Goal: Task Accomplishment & Management: Manage account settings

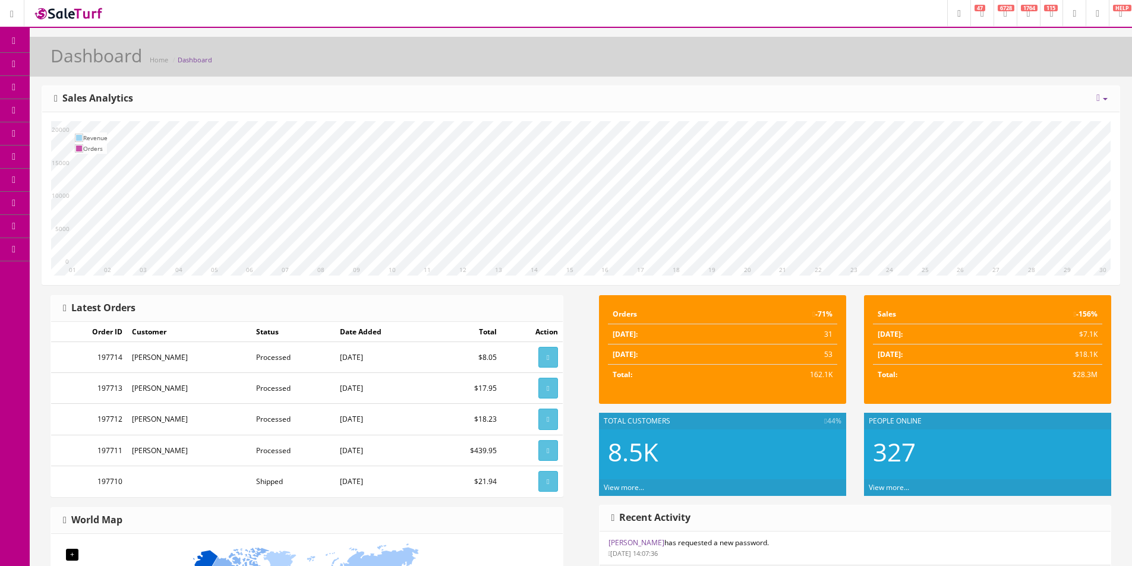
click at [79, 64] on span "Products" at bounding box center [85, 64] width 29 height 10
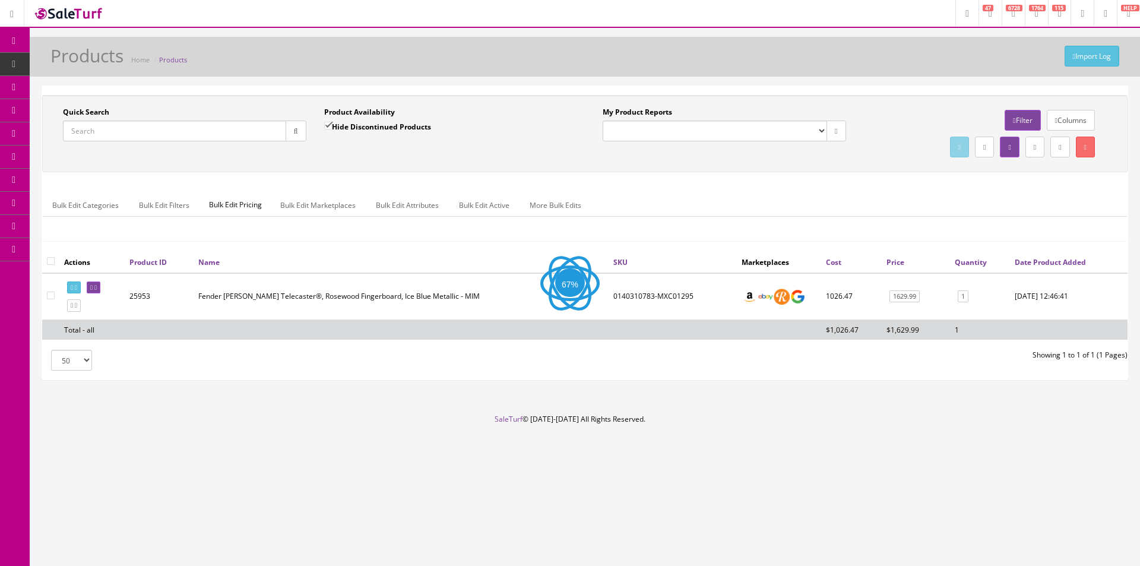
click at [225, 133] on input "Quick Search" at bounding box center [174, 131] width 223 height 21
paste input "I25041525"
type input "I25041525"
click at [289, 137] on button "button" at bounding box center [296, 131] width 21 height 21
click at [372, 170] on div "Quick Search I25041525 Date From Product Availability Hide Discontinued Product…" at bounding box center [585, 133] width 1086 height 77
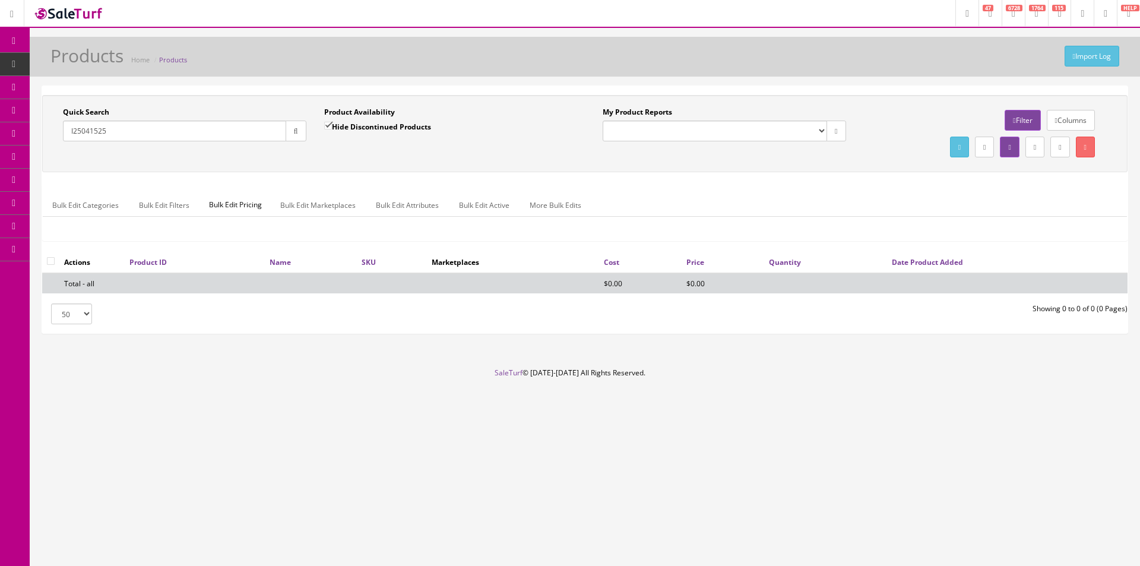
click at [394, 127] on label "Hide Discontinued Products" at bounding box center [377, 127] width 107 height 12
click at [332, 127] on input "Hide Discontinued Products" at bounding box center [328, 126] width 8 height 8
checkbox input "false"
click at [434, 86] on div "Quick Search I25041525 Date From Product Availability Hide Discontinued Product…" at bounding box center [585, 209] width 1086 height 247
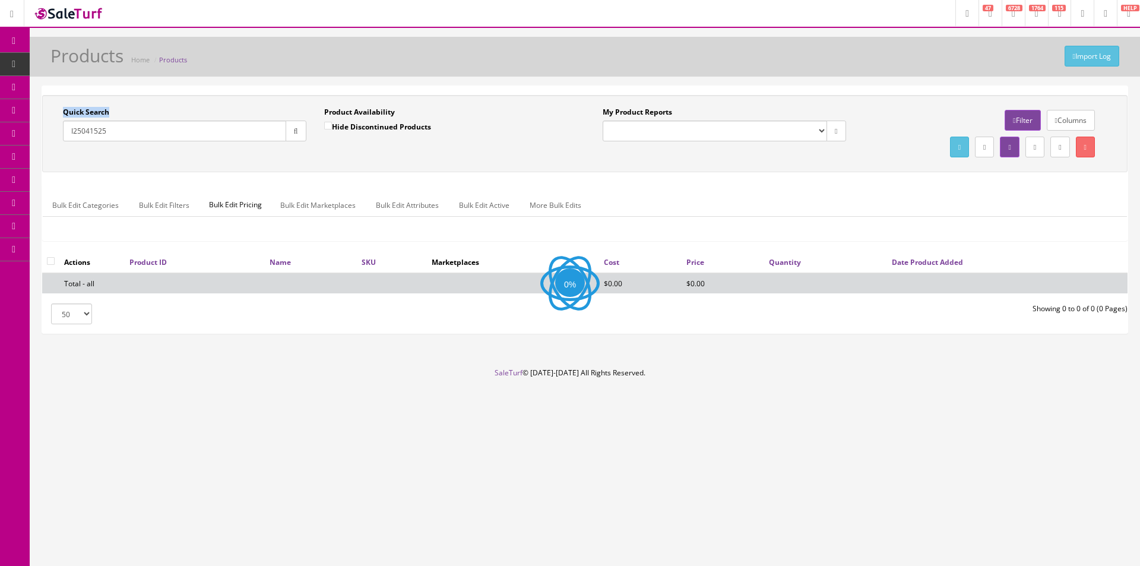
click at [434, 86] on div "Quick Search I25041525 Date From Product Availability Hide Discontinued Product…" at bounding box center [585, 209] width 1086 height 247
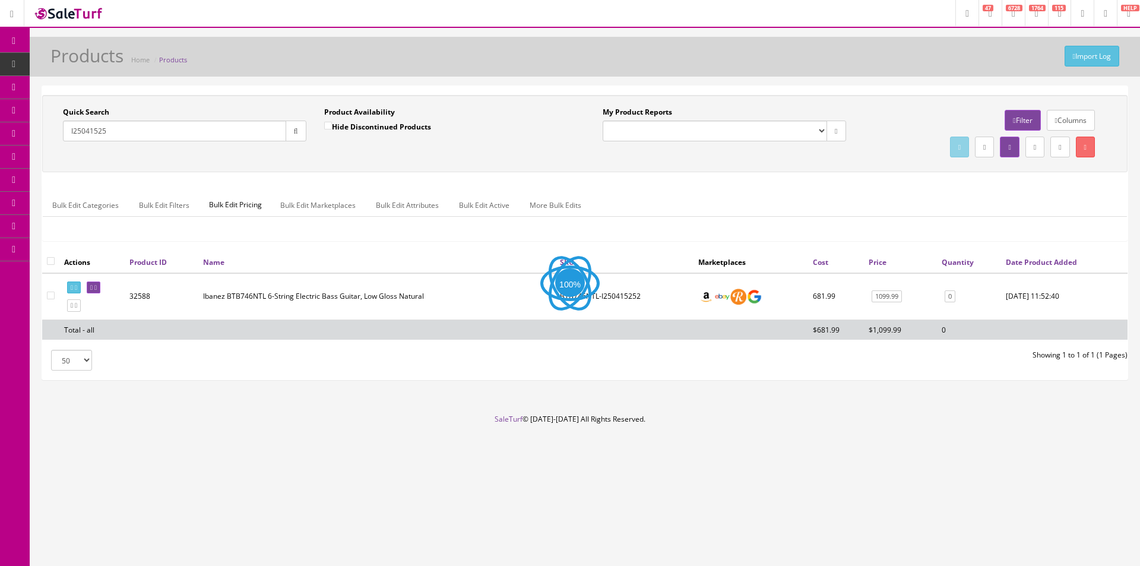
click at [204, 97] on div "Quick Search I25041525 Date From Product Availability Hide Discontinued Product…" at bounding box center [585, 133] width 1086 height 77
click at [204, 99] on div "Quick Search I25041525 Date From Product Availability Hide Discontinued Product…" at bounding box center [585, 133] width 1086 height 77
click at [203, 99] on div "Quick Search I25041525 Date From Product Availability Hide Discontinued Product…" at bounding box center [585, 133] width 1086 height 77
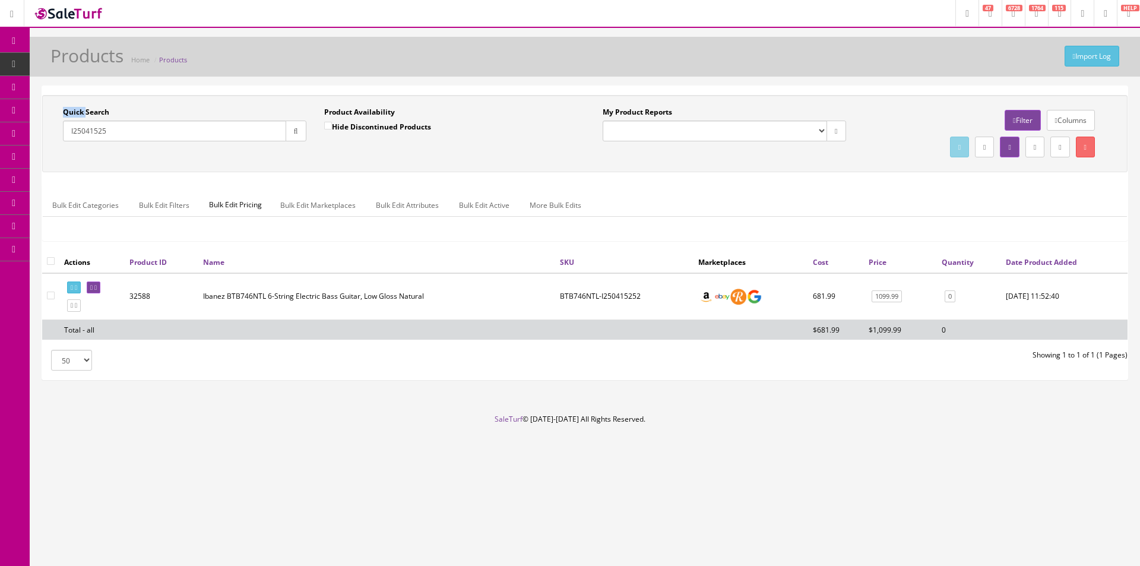
click at [203, 99] on div "Quick Search I25041525 Date From Product Availability Hide Discontinued Product…" at bounding box center [585, 133] width 1086 height 77
click at [97, 289] on icon at bounding box center [95, 288] width 2 height 7
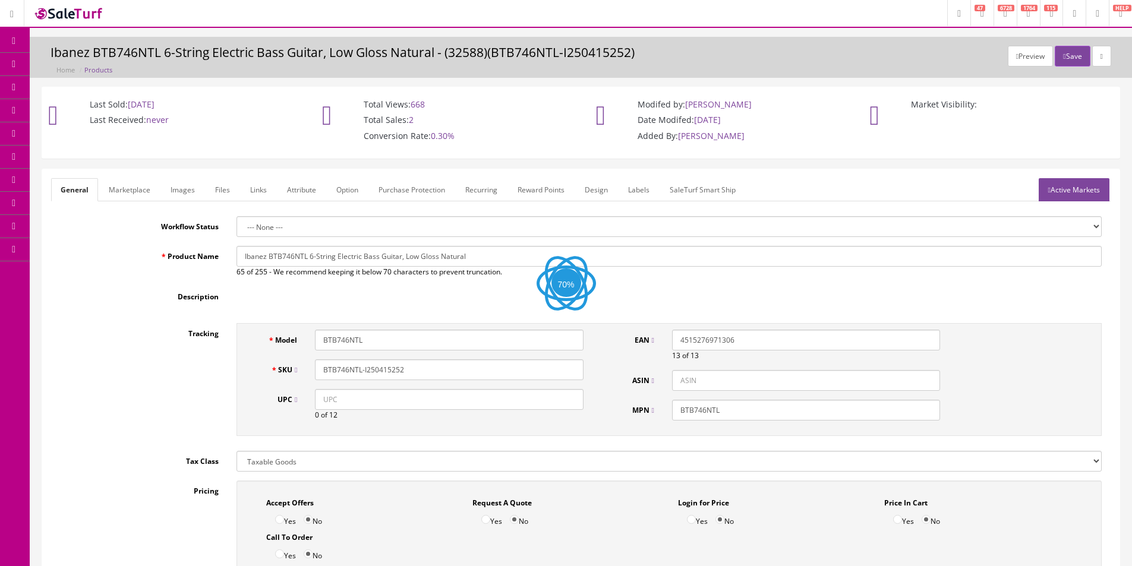
click at [176, 192] on link "Images" at bounding box center [182, 189] width 43 height 23
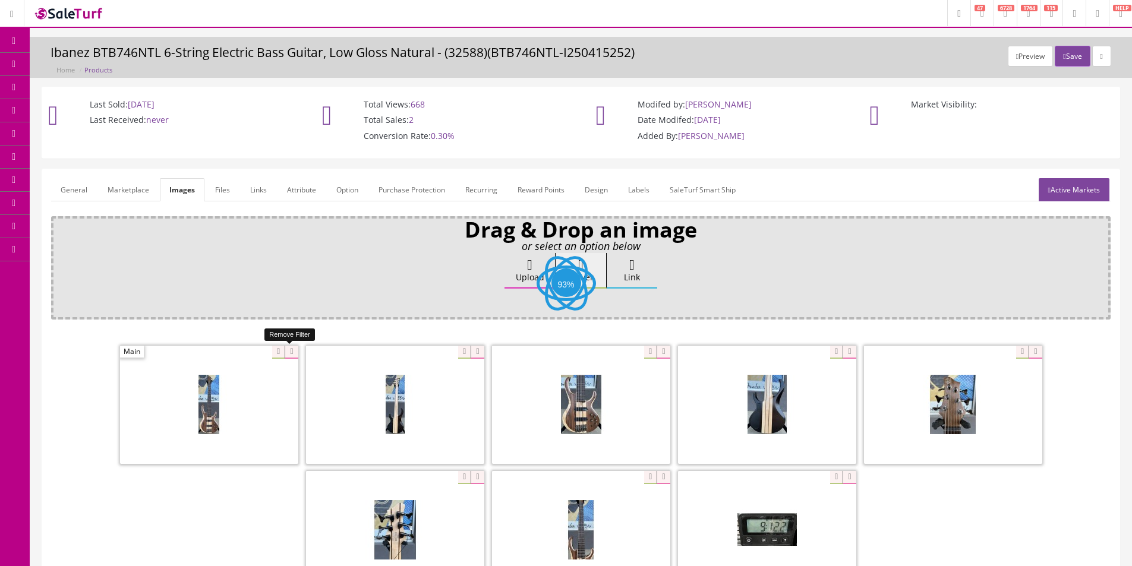
click at [292, 350] on icon at bounding box center [291, 352] width 13 height 13
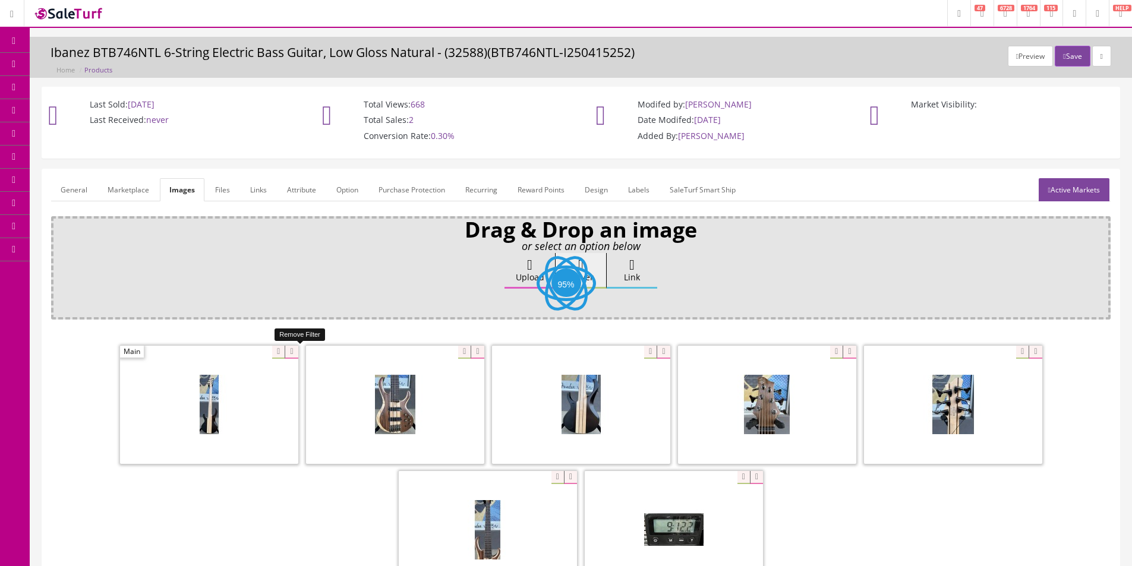
click at [292, 350] on icon at bounding box center [291, 352] width 13 height 13
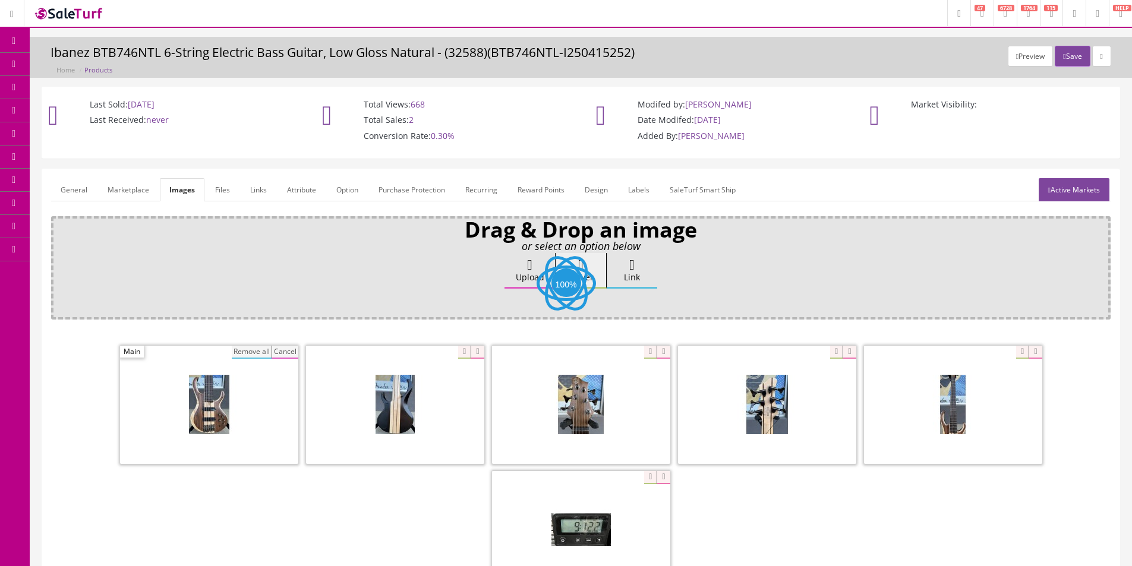
click at [261, 354] on button "Remove all" at bounding box center [252, 352] width 40 height 13
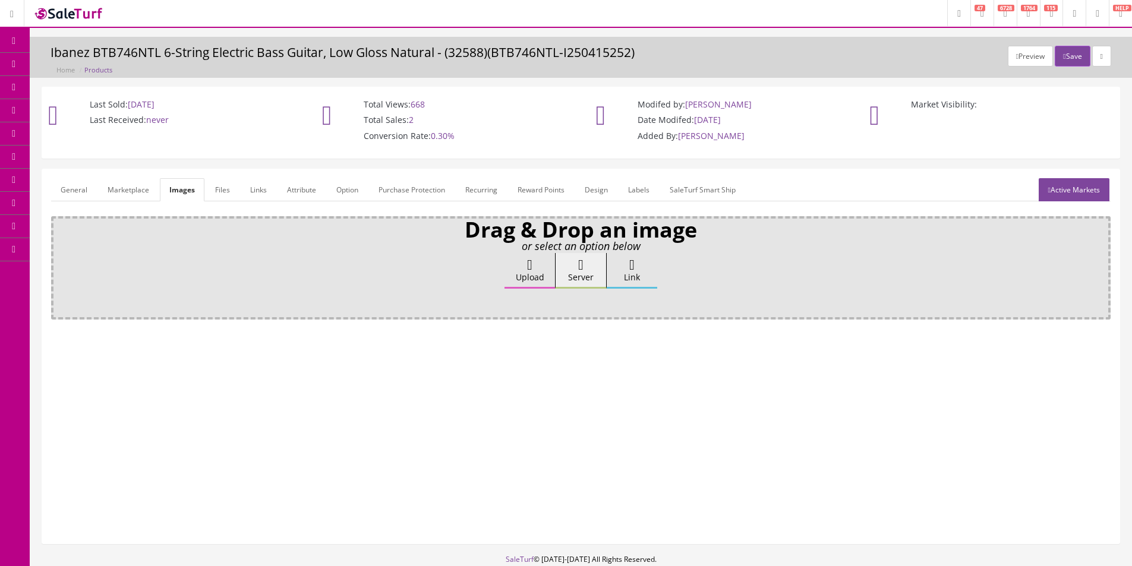
click at [541, 280] on label "Upload" at bounding box center [529, 271] width 50 height 36
click at [59, 265] on input "Upload" at bounding box center [59, 259] width 0 height 12
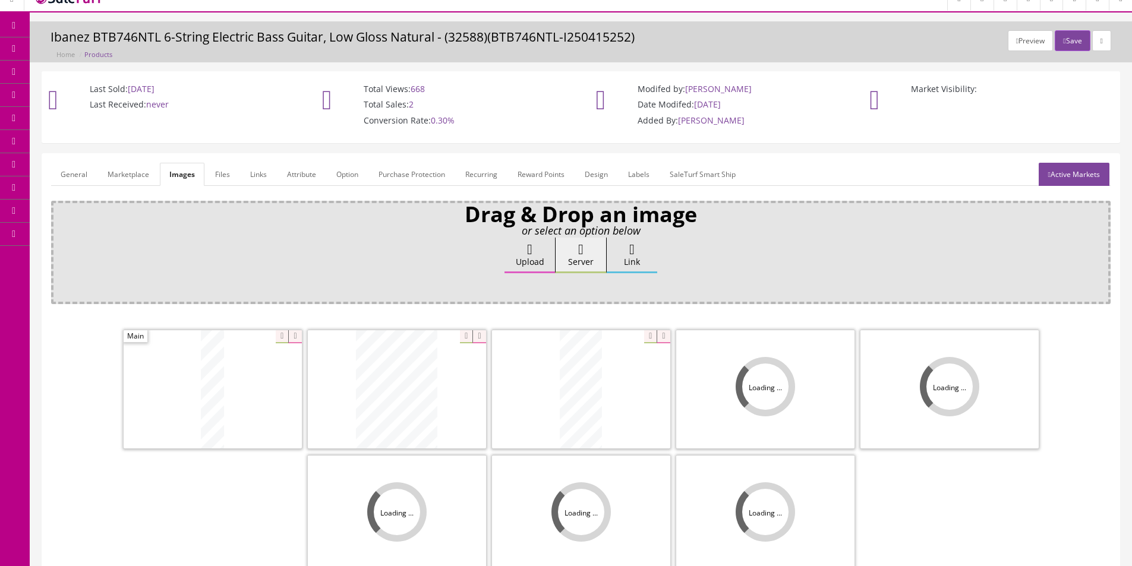
scroll to position [59, 0]
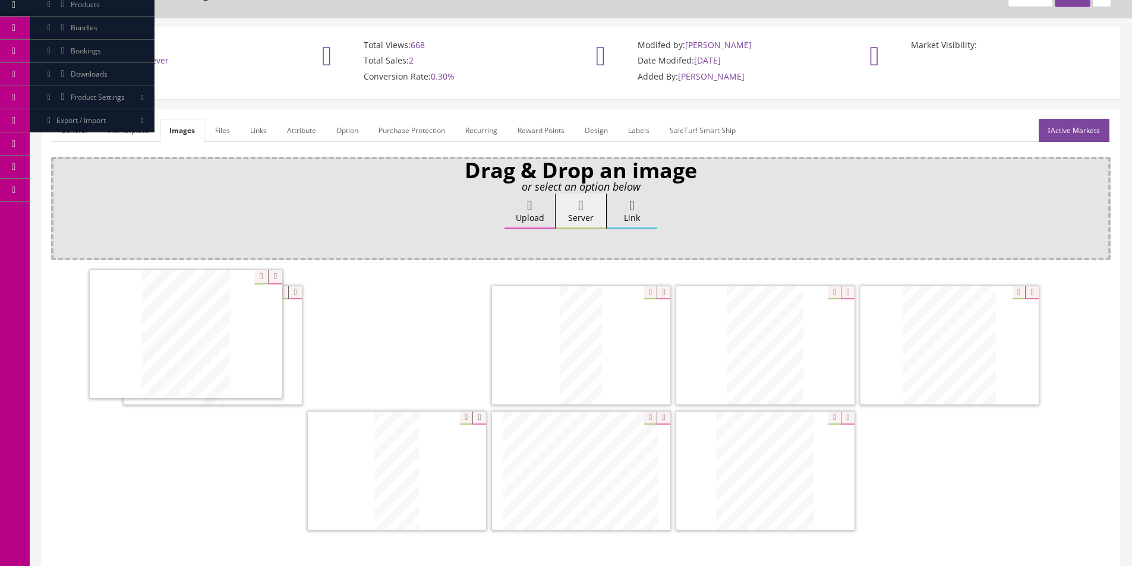
drag, startPoint x: 425, startPoint y: 356, endPoint x: 199, endPoint y: 347, distance: 225.9
drag, startPoint x: 467, startPoint y: 358, endPoint x: 185, endPoint y: 350, distance: 282.2
drag, startPoint x: 757, startPoint y: 378, endPoint x: 507, endPoint y: 364, distance: 249.9
drag, startPoint x: 393, startPoint y: 476, endPoint x: 366, endPoint y: 366, distance: 113.2
drag, startPoint x: 618, startPoint y: 477, endPoint x: 871, endPoint y: 365, distance: 276.8
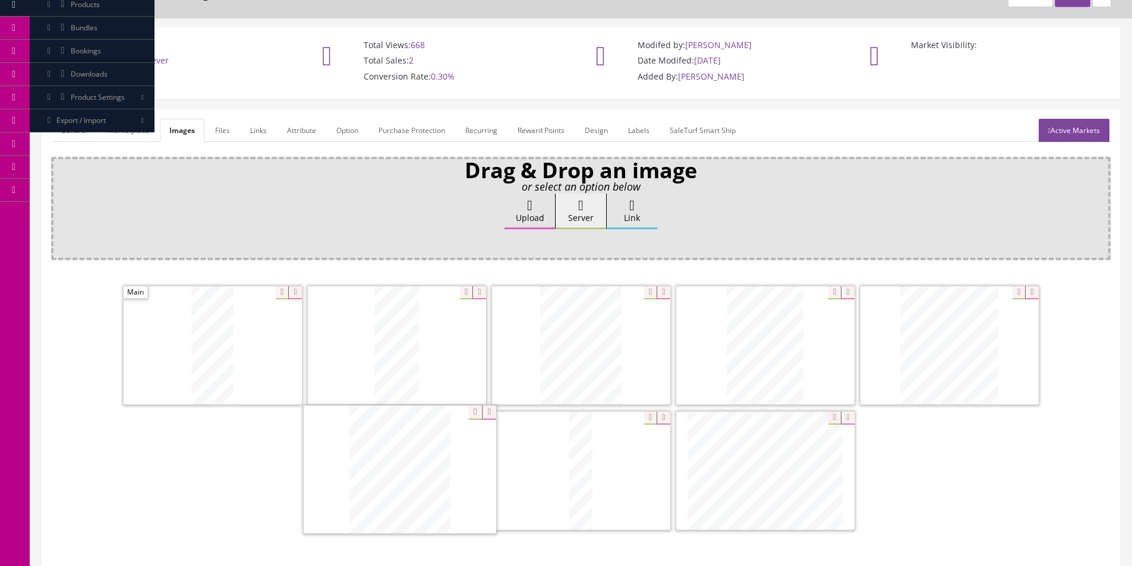
drag, startPoint x: 473, startPoint y: 489, endPoint x: 311, endPoint y: 482, distance: 162.3
click at [81, 129] on link "General" at bounding box center [74, 130] width 46 height 23
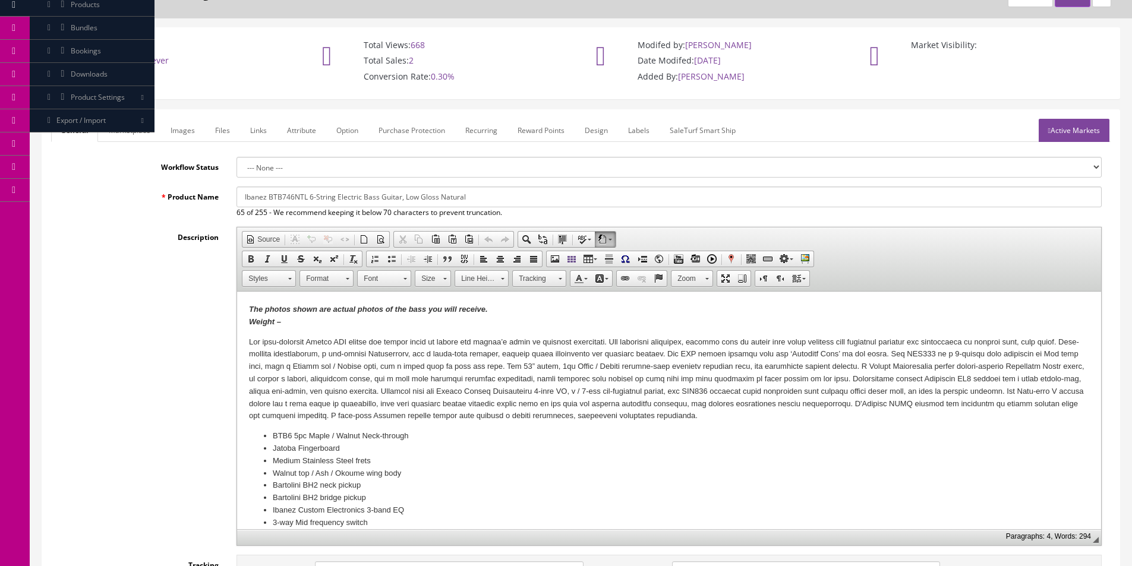
click at [365, 324] on p "The photos shown are actual photos of the bass you will receive. Weight –" at bounding box center [669, 316] width 840 height 25
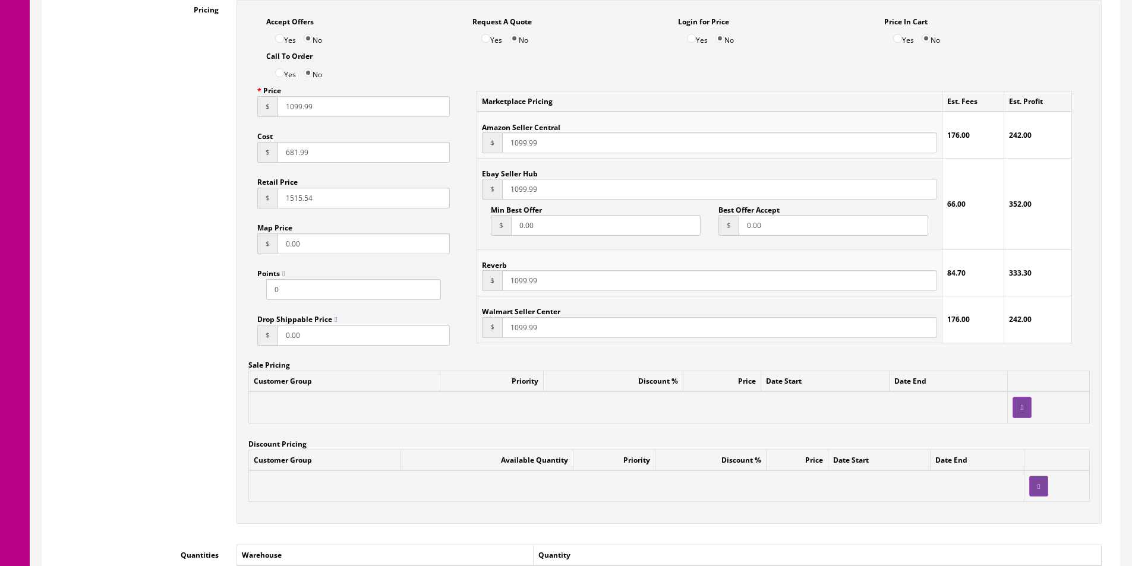
scroll to position [950, 0]
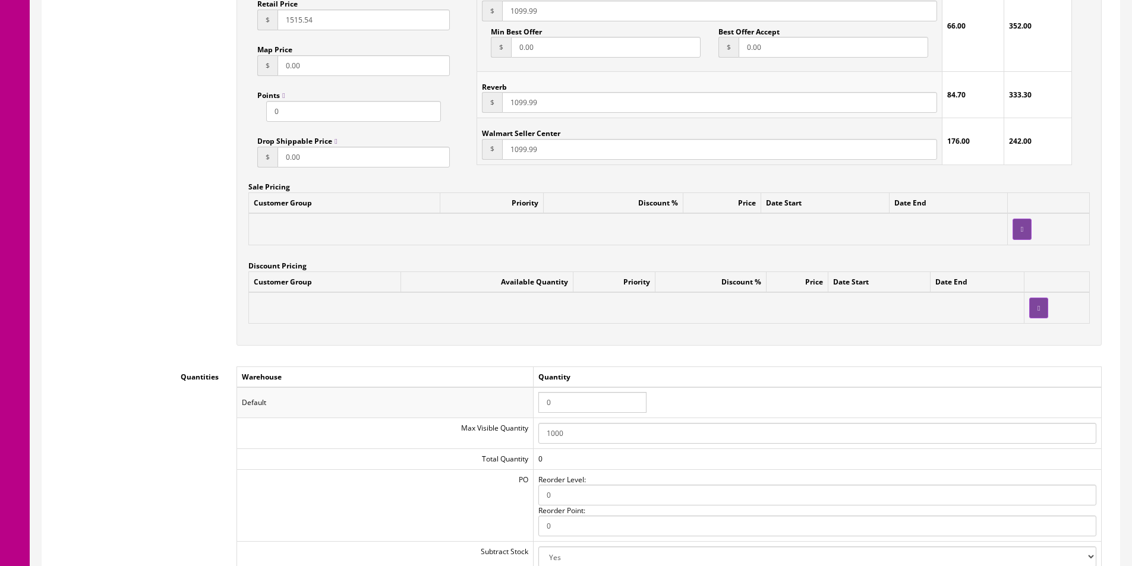
click at [581, 397] on input "0" at bounding box center [592, 402] width 108 height 21
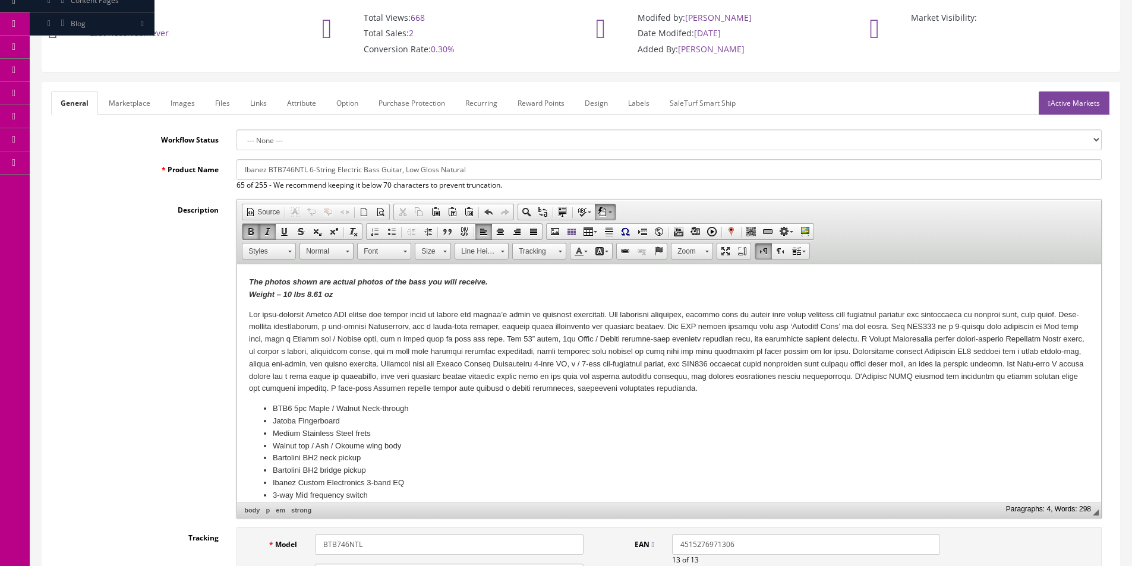
scroll to position [0, 0]
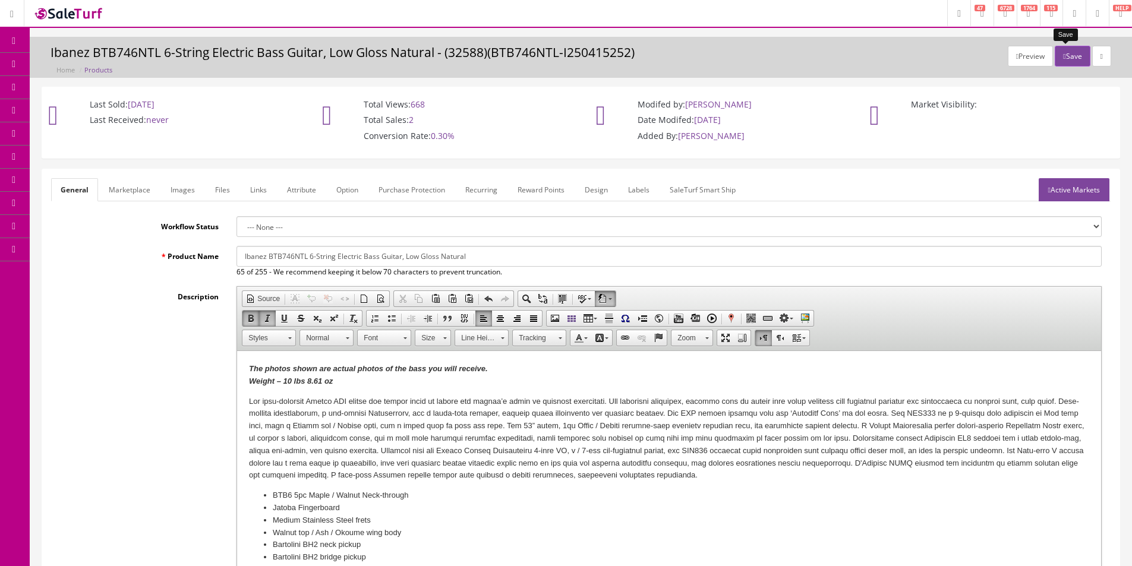
type input "1"
click at [1061, 58] on button "Save" at bounding box center [1071, 56] width 35 height 21
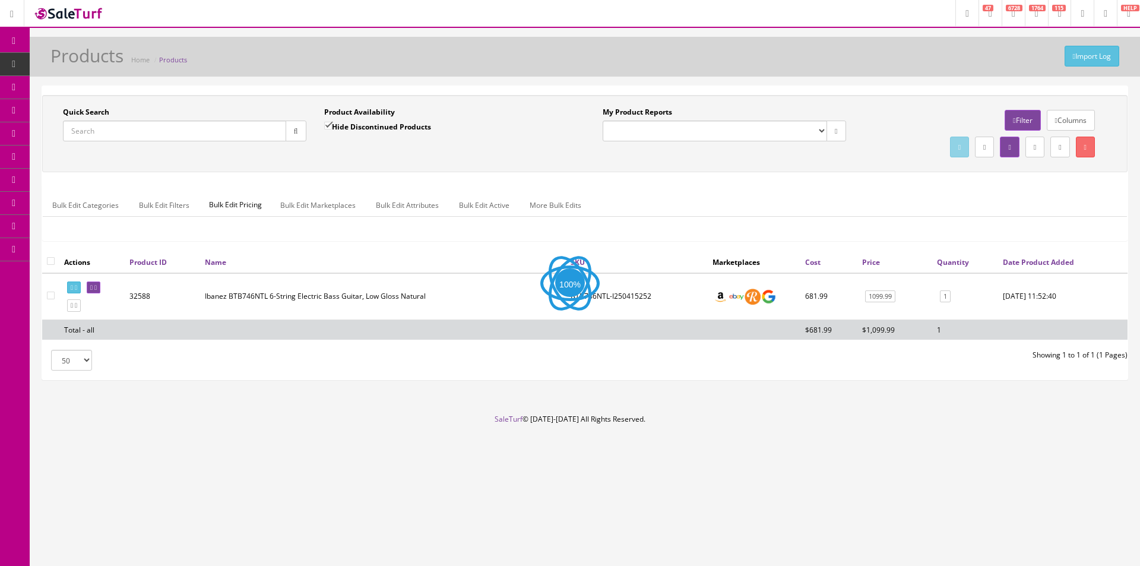
click at [873, 81] on div "Import Log Products Home Products Quick Search Date From Product Availability H…" at bounding box center [585, 225] width 1111 height 377
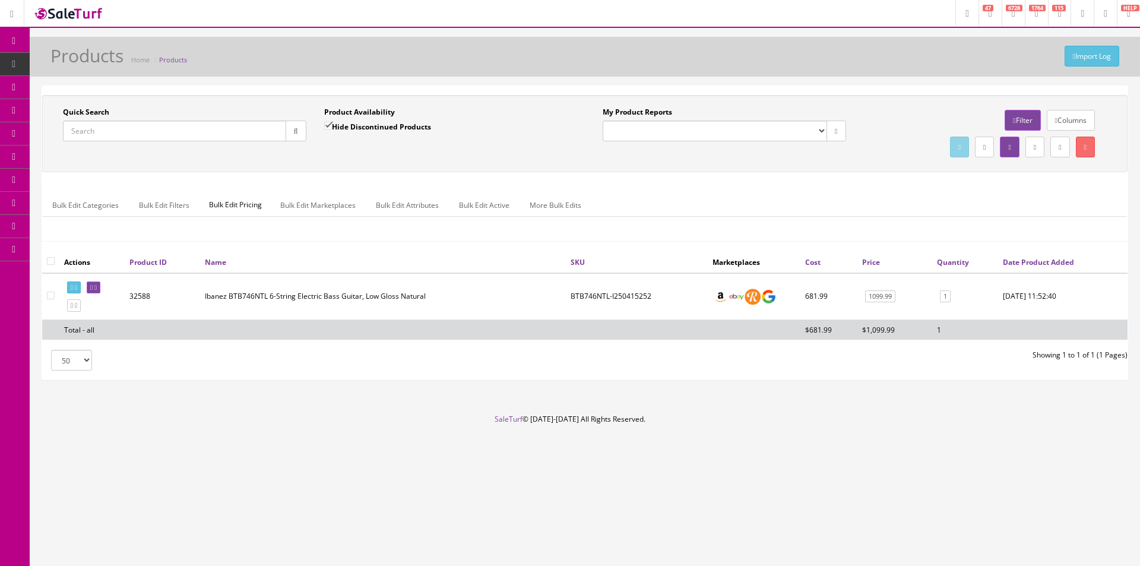
click at [873, 81] on div "Import Log Products Home Products Quick Search Date From Product Availability H…" at bounding box center [585, 225] width 1111 height 377
click at [872, 81] on div "Import Log Products Home Products Quick Search Date From Product Availability H…" at bounding box center [585, 225] width 1111 height 377
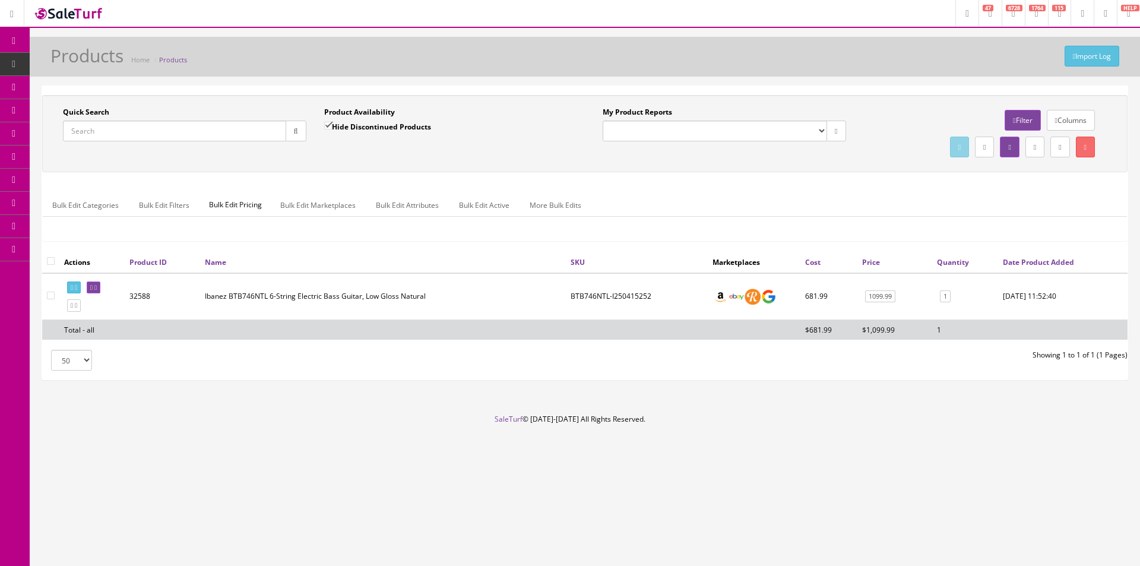
click at [140, 137] on input "Quick Search" at bounding box center [174, 131] width 223 height 21
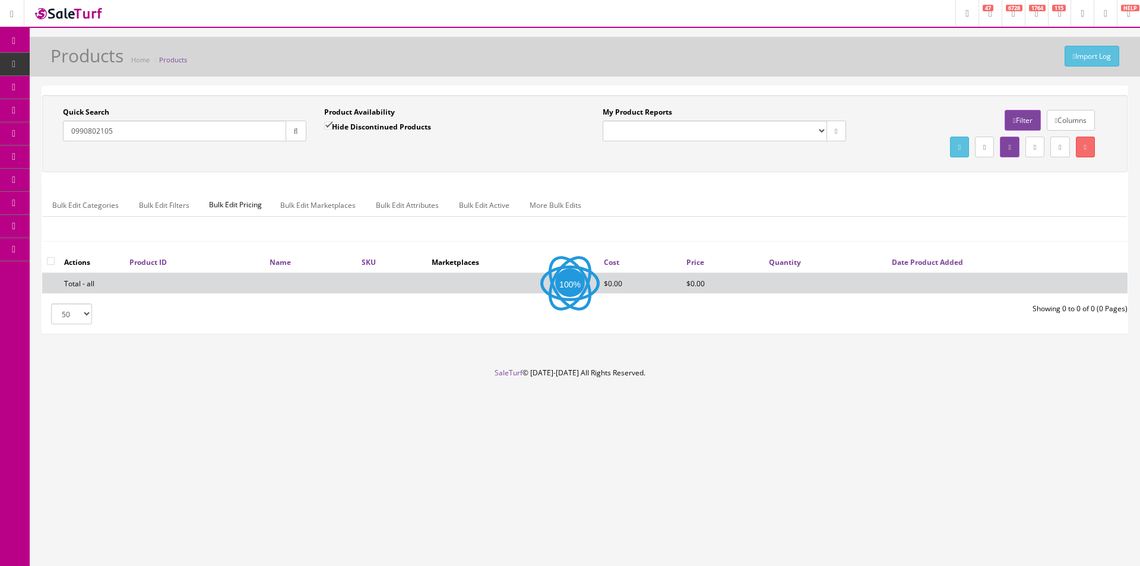
type input "0990802105"
click at [409, 121] on label "Hide Discontinued Products" at bounding box center [377, 127] width 107 height 12
click at [332, 122] on input "Hide Discontinued Products" at bounding box center [328, 126] width 8 height 8
checkbox input "false"
click at [429, 146] on div "Product Availability Hide Discontinued Products Date To" at bounding box center [445, 128] width 261 height 43
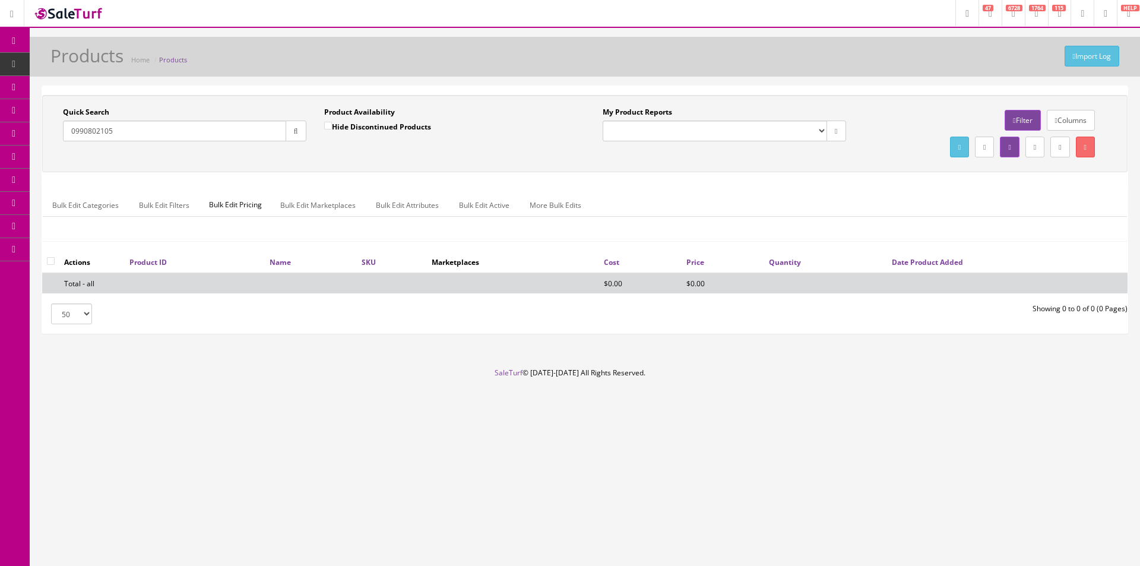
click at [471, 151] on div "Quick Search 0990802105 Date From Product Availability Hide Discontinued Produc…" at bounding box center [585, 133] width 1080 height 53
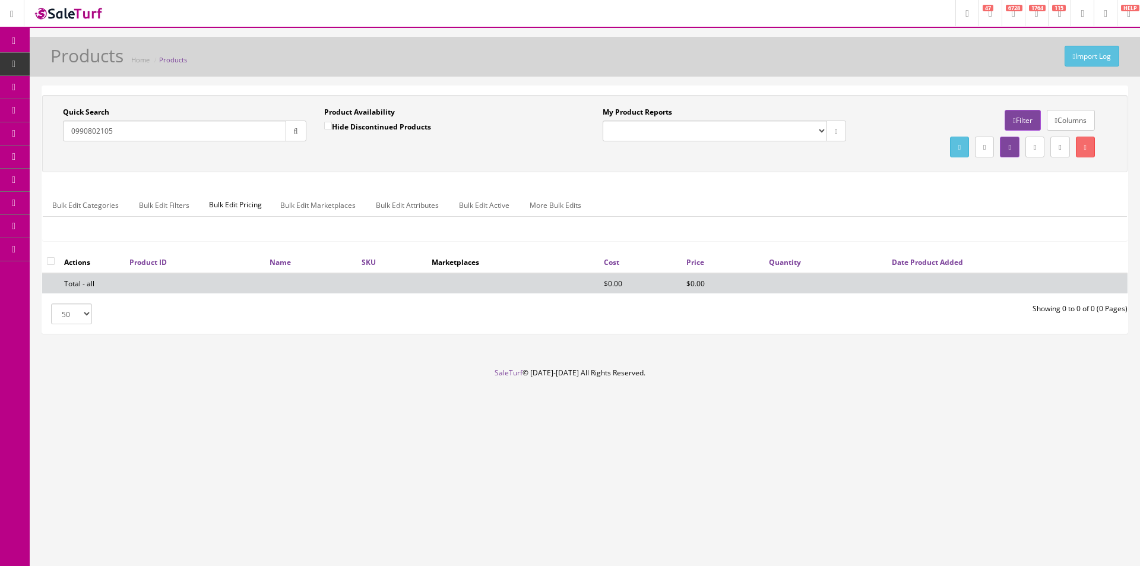
click at [470, 152] on div "Quick Search 0990802105 Date From Product Availability Hide Discontinued Produc…" at bounding box center [585, 133] width 1080 height 53
click at [223, 126] on input "0990802105" at bounding box center [174, 131] width 223 height 21
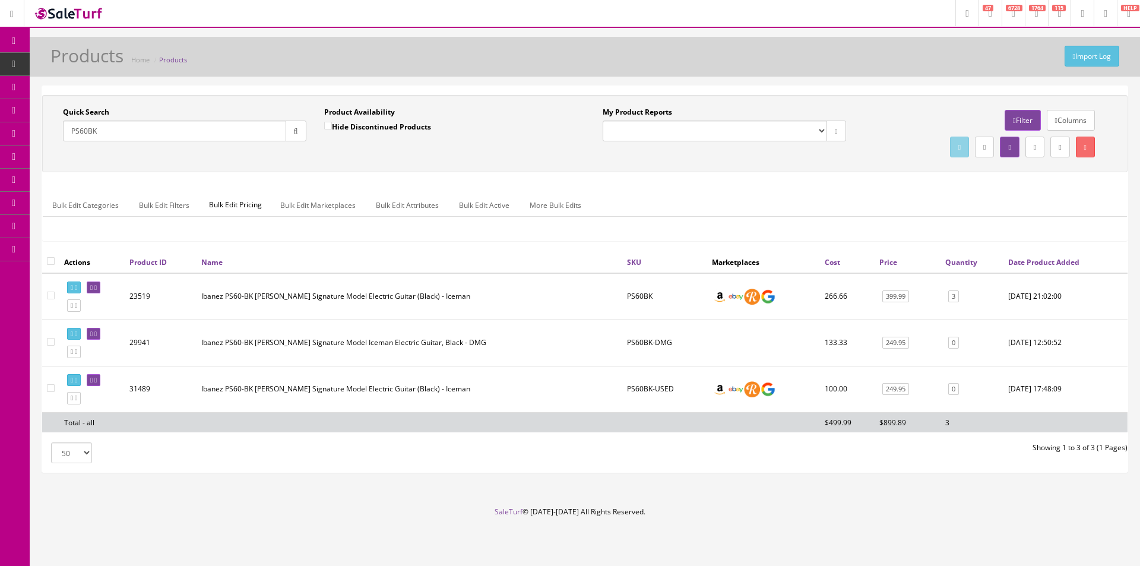
type input "PS60BK"
click at [956, 297] on link "3" at bounding box center [954, 296] width 11 height 12
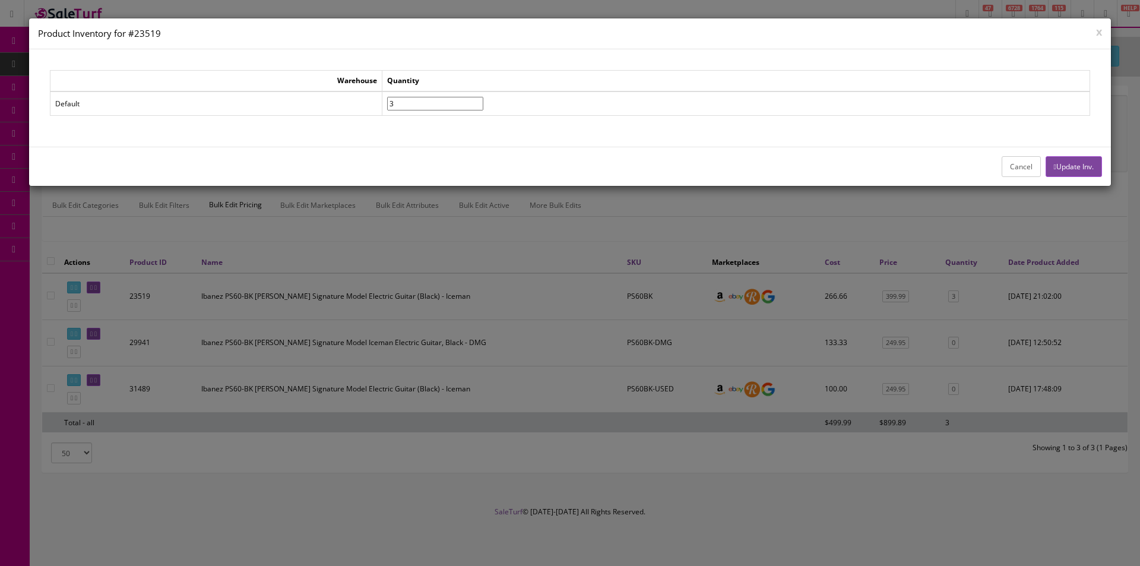
drag, startPoint x: 451, startPoint y: 102, endPoint x: 369, endPoint y: 99, distance: 82.0
click at [371, 99] on tr "Default 3" at bounding box center [570, 103] width 1040 height 24
type input"] "12"
click at [1080, 160] on button "Update Inv." at bounding box center [1074, 166] width 56 height 21
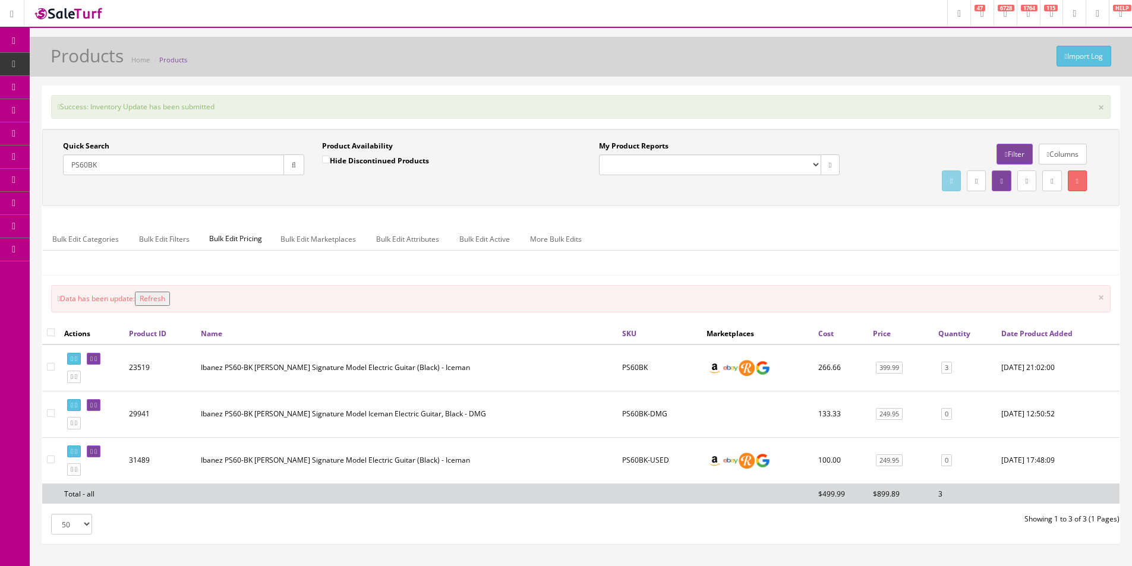
click at [254, 167] on input "PS60BK" at bounding box center [173, 164] width 221 height 21
click at [254, 166] on input "PS60BK" at bounding box center [173, 164] width 221 height 21
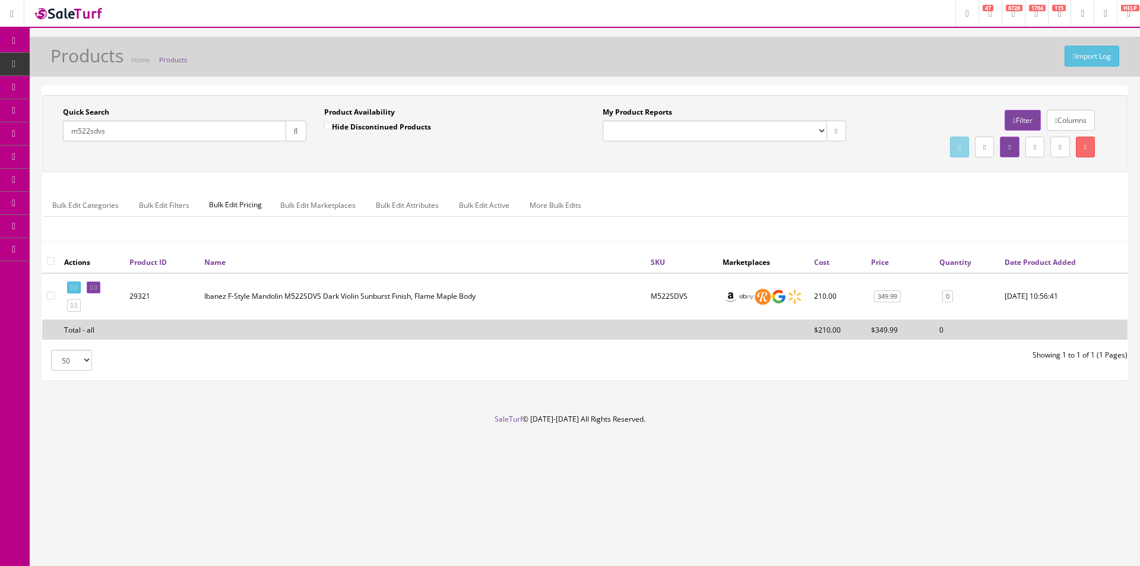
type input "m522sdvs"
click at [944, 294] on link "0" at bounding box center [948, 296] width 11 height 12
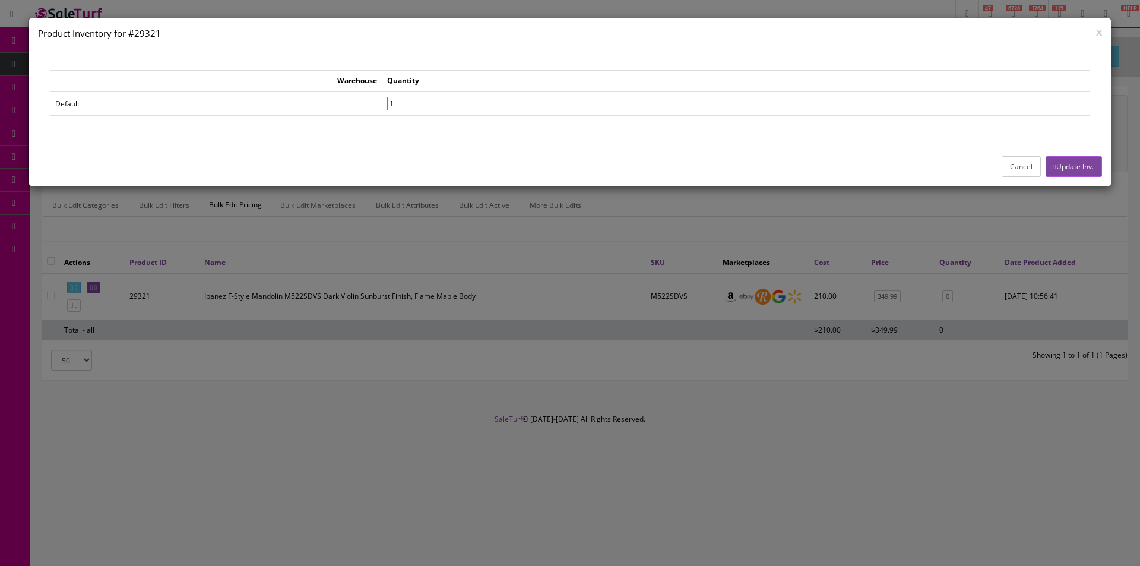
click at [483, 99] on input"] "1" at bounding box center [435, 104] width 96 height 14
type input"] "2"
click at [483, 99] on input"] "2" at bounding box center [435, 104] width 96 height 14
drag, startPoint x: 1052, startPoint y: 159, endPoint x: 996, endPoint y: 170, distance: 56.8
click at [1053, 158] on button "Update Inv." at bounding box center [1074, 166] width 56 height 21
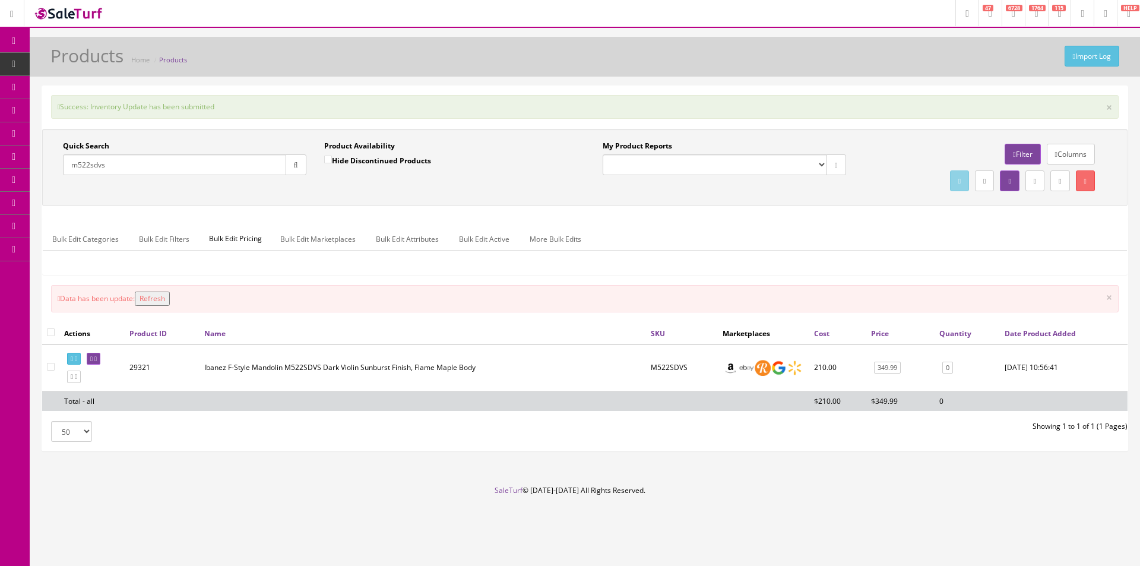
click at [174, 165] on input "m522sdvs" at bounding box center [174, 164] width 223 height 21
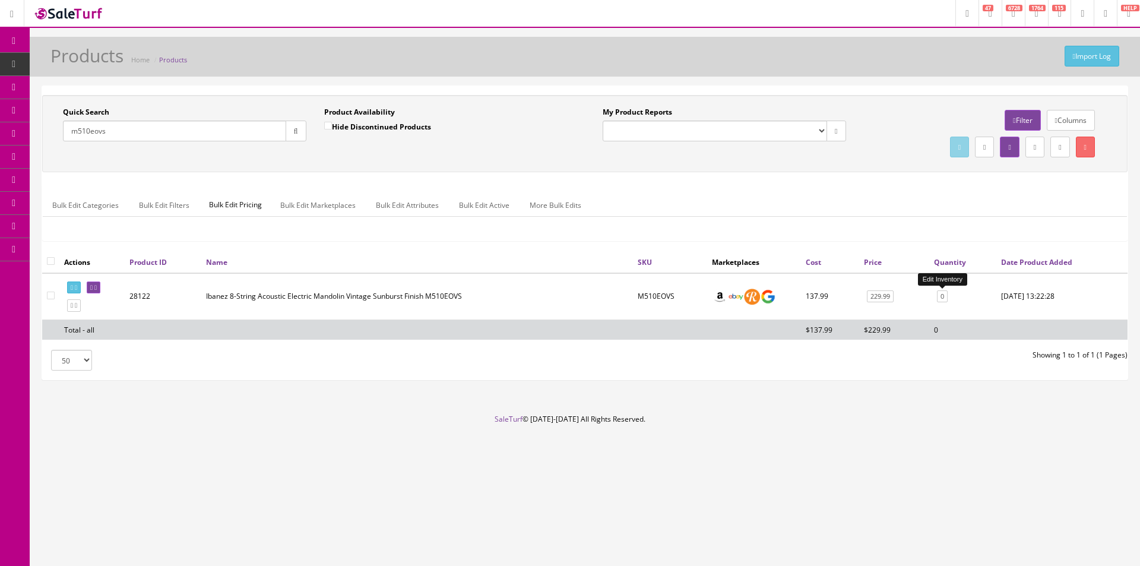
type input "m510eovs"
click at [941, 298] on link "0" at bounding box center [942, 296] width 11 height 12
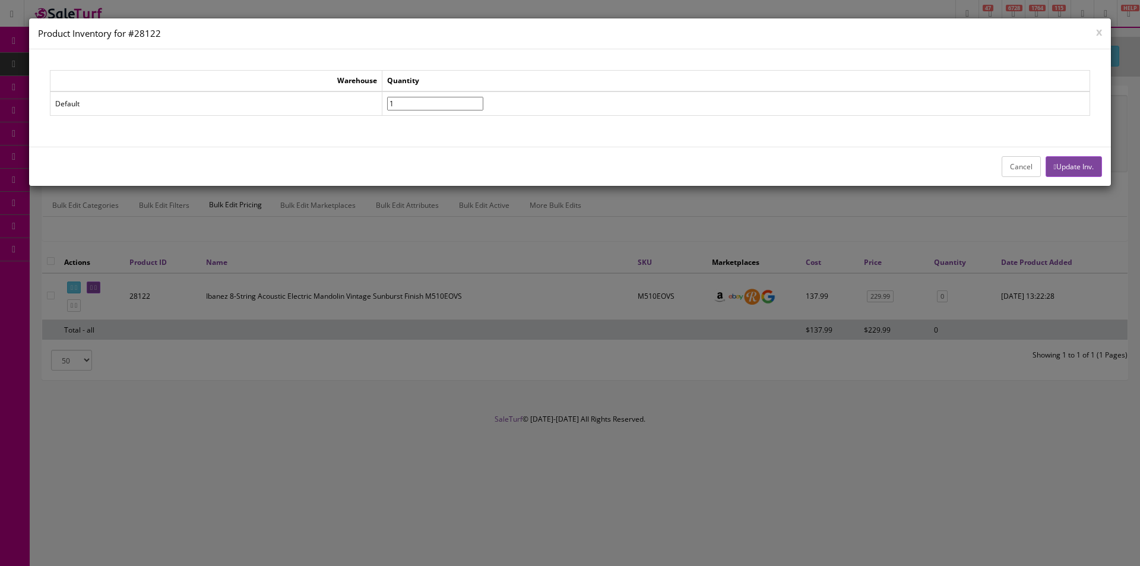
click at [483, 101] on input"] "1" at bounding box center [435, 104] width 96 height 14
type input"] "2"
click at [483, 101] on input"] "2" at bounding box center [435, 104] width 96 height 14
click at [1069, 174] on button "Update Inv." at bounding box center [1074, 166] width 56 height 21
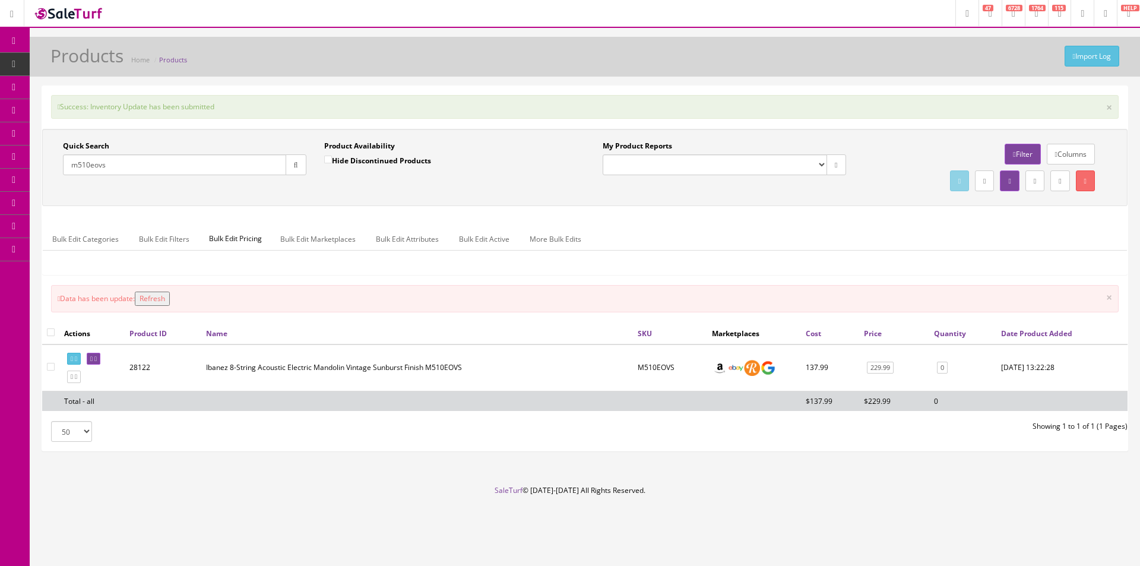
click at [162, 162] on input "m510eovs" at bounding box center [174, 164] width 223 height 21
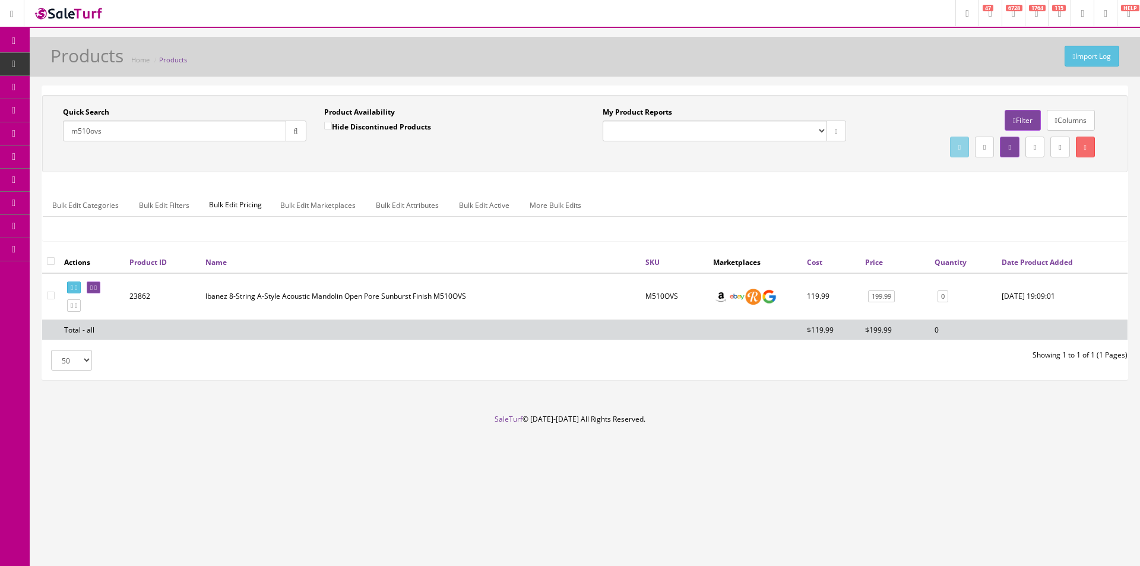
type input "m510ovs"
click at [935, 292] on td "0" at bounding box center [963, 296] width 67 height 47
click at [938, 294] on link "0" at bounding box center [943, 296] width 11 height 12
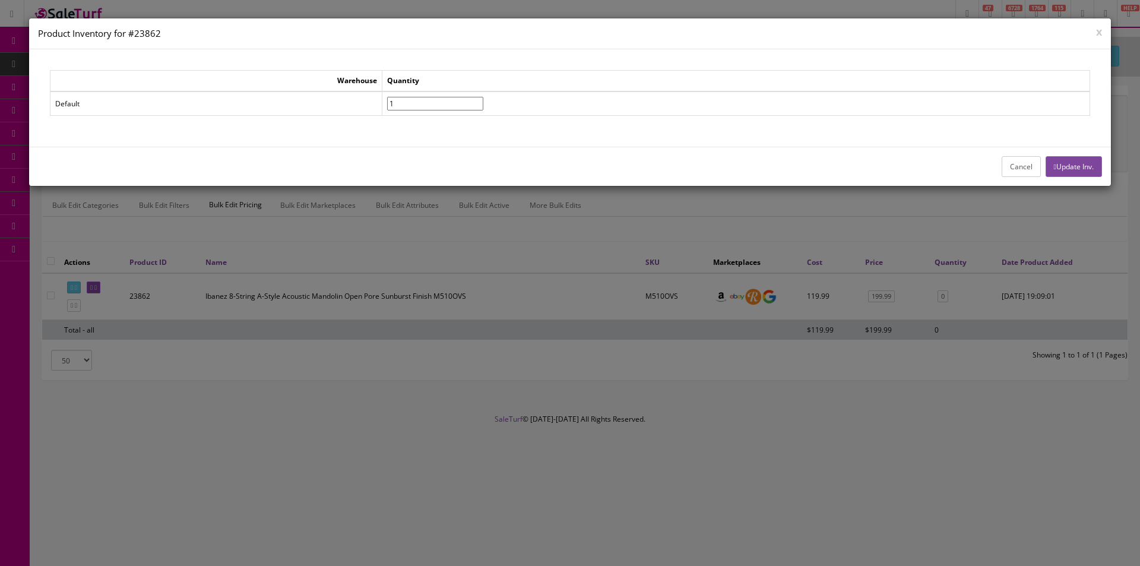
click at [483, 102] on input"] "1" at bounding box center [435, 104] width 96 height 14
type input"] "2"
click at [483, 102] on input"] "2" at bounding box center [435, 104] width 96 height 14
click at [1065, 160] on button "Update Inv." at bounding box center [1074, 166] width 56 height 21
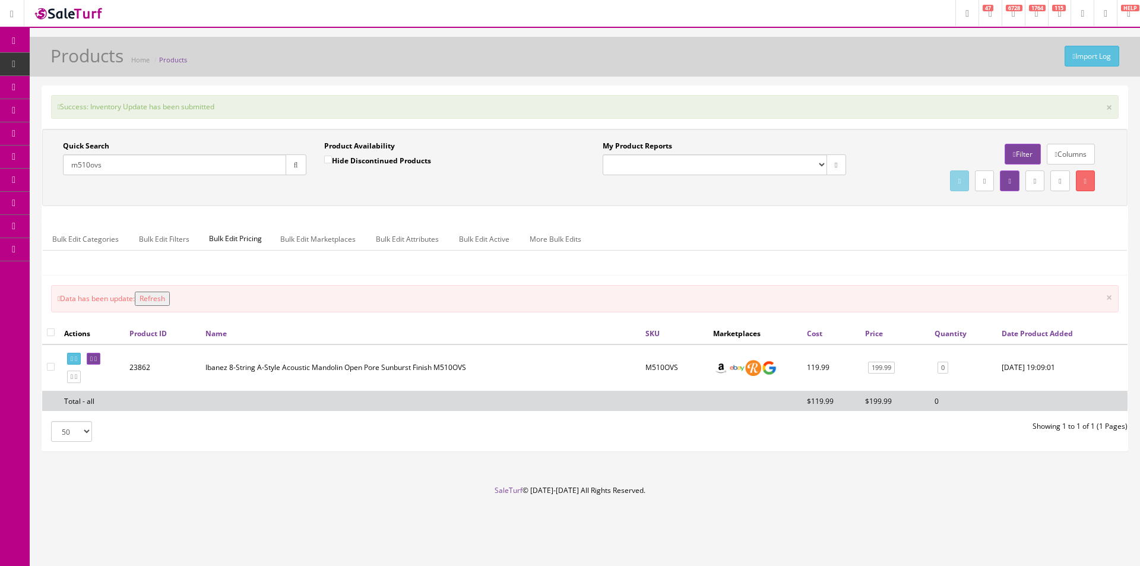
click at [210, 168] on input "m510ovs" at bounding box center [174, 164] width 223 height 21
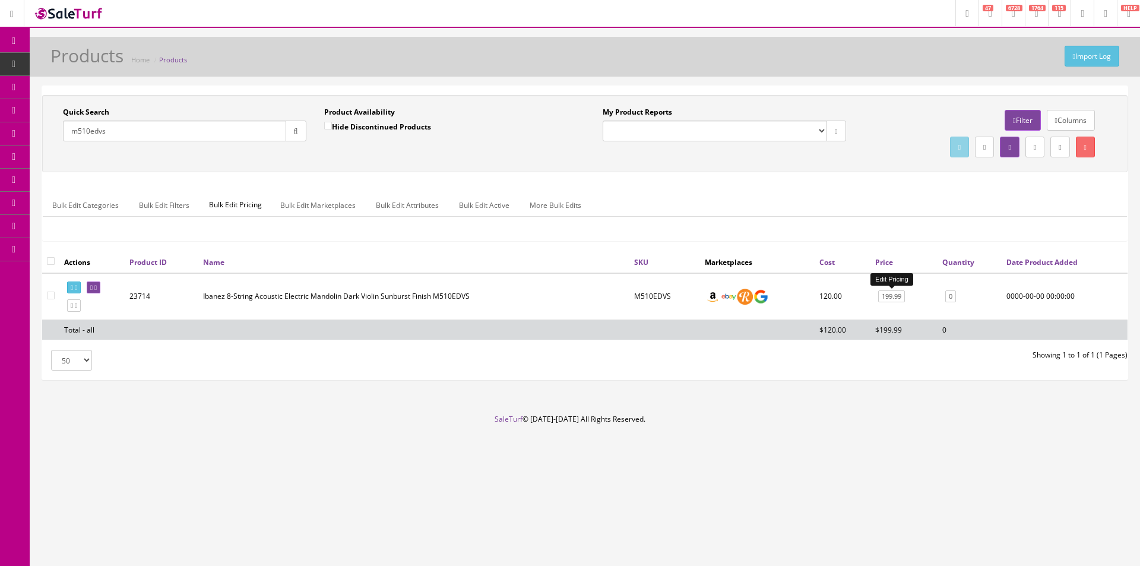
type input "m510edvs"
click at [895, 293] on link "199.99" at bounding box center [891, 296] width 27 height 12
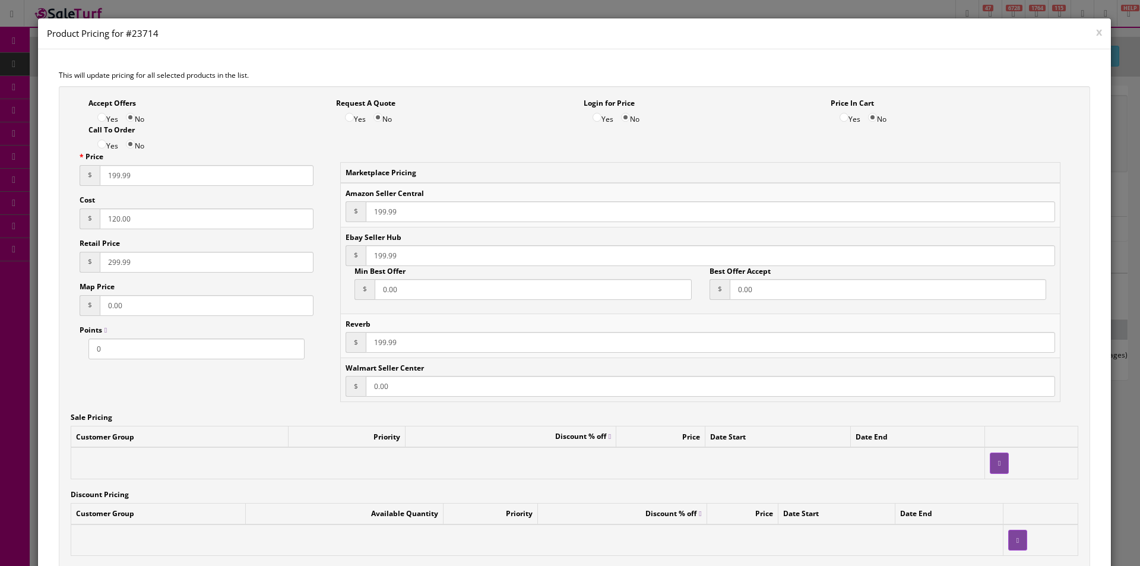
click at [147, 227] on input "120.00" at bounding box center [207, 218] width 214 height 21
type input "137.99"
type input "172.49"
click at [175, 187] on div "Price $ 199.99 Cost $ 137.99 Retail Price $ 172.49 Map Price $ 0.00 Points 0" at bounding box center [197, 255] width 252 height 208
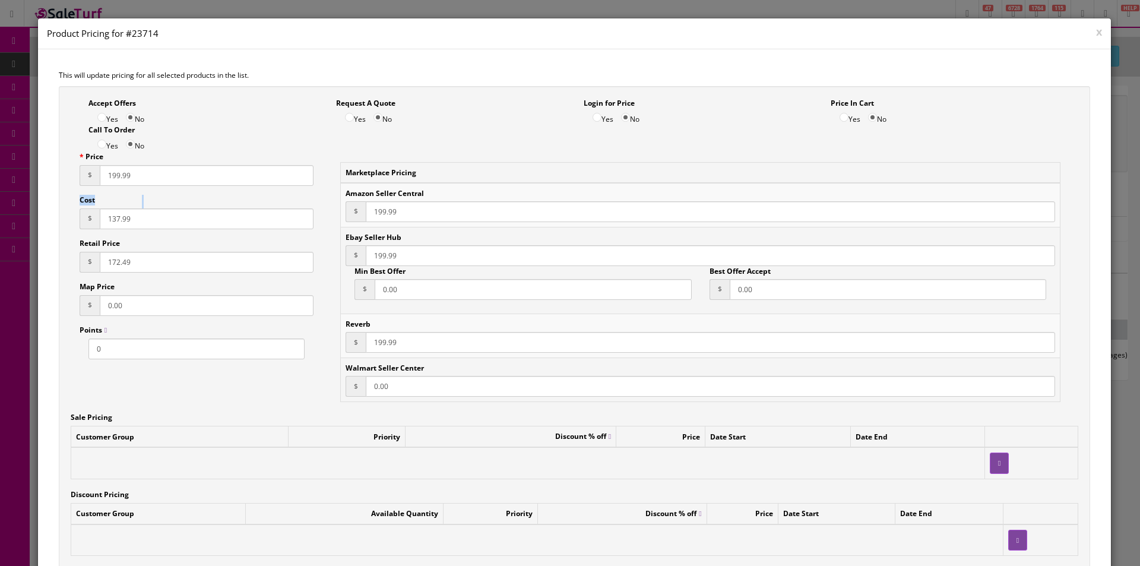
click at [175, 187] on div "Price $ 199.99 Cost $ 137.99 Retail Price $ 172.49 Map Price $ 0.00 Points 0" at bounding box center [197, 255] width 252 height 208
click at [184, 179] on input "199.99" at bounding box center [207, 175] width 214 height 21
click at [184, 178] on input "199.99" at bounding box center [207, 175] width 214 height 21
type input "229.99"
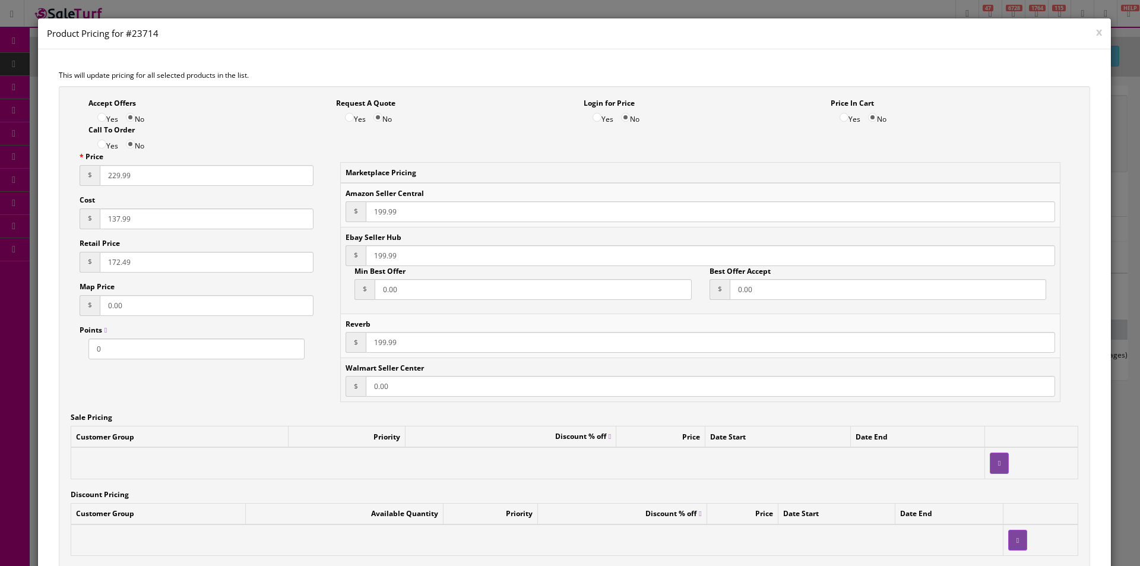
click at [385, 221] on input "199.99" at bounding box center [711, 211] width 690 height 21
paste input "22"
type input "229.99"
paste input "22"
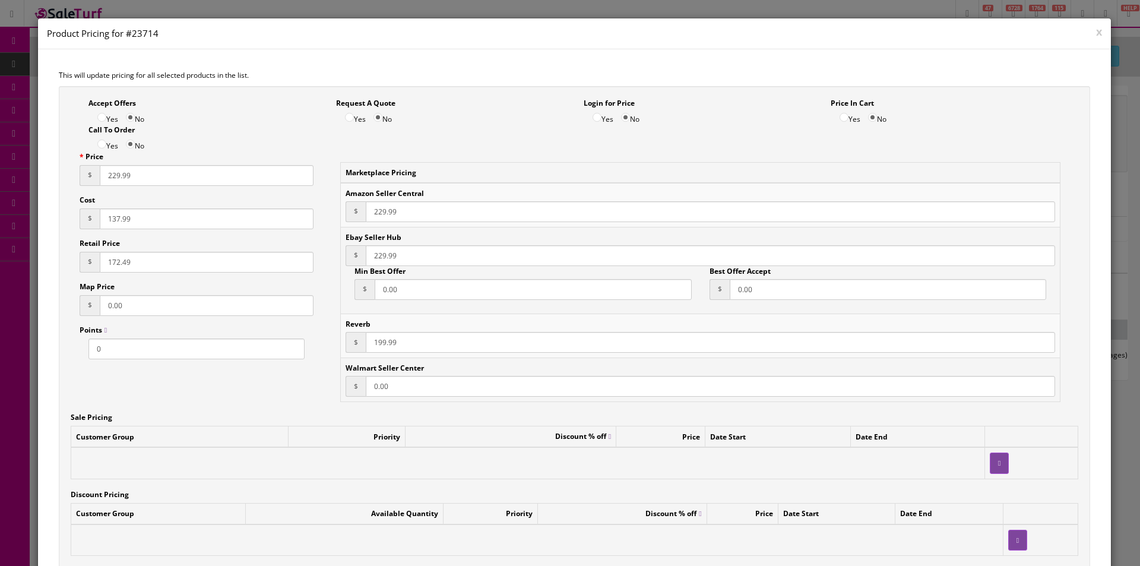
type input "229.99"
paste input "22"
type input "229.99"
paste input "229.99"
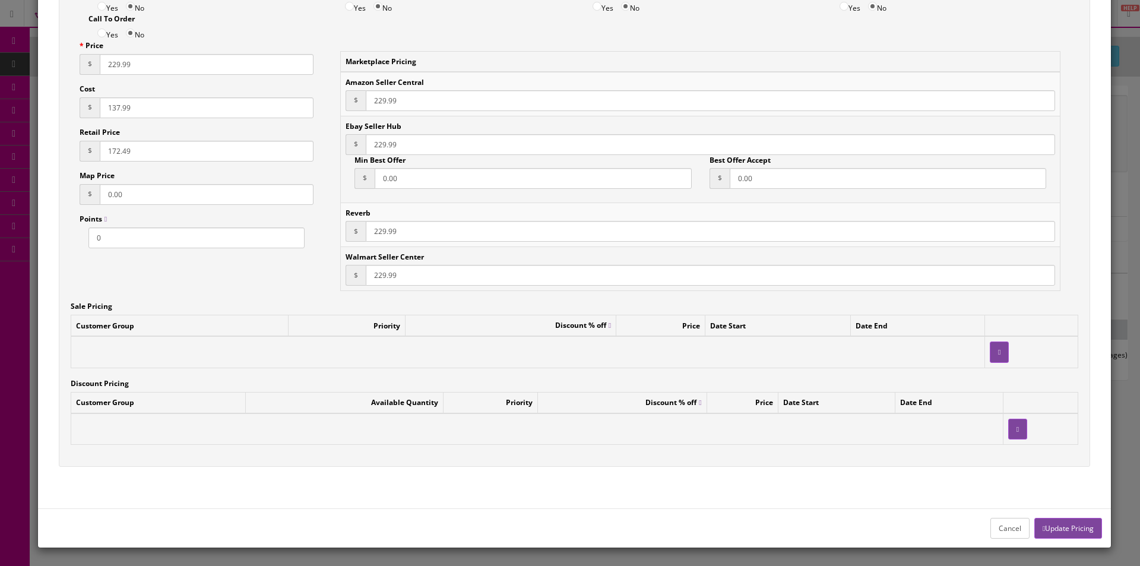
type input "229.99"
click at [1079, 534] on button "Update Pricing" at bounding box center [1069, 528] width 68 height 21
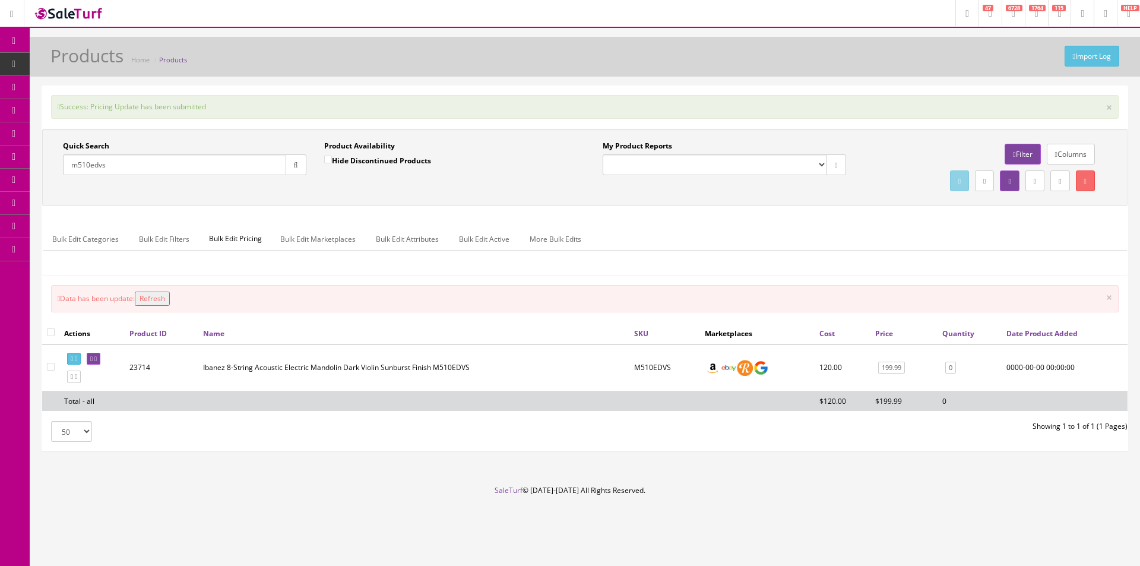
click at [213, 167] on input "m510edvs" at bounding box center [174, 164] width 223 height 21
click at [77, 356] on icon at bounding box center [76, 359] width 2 height 7
click at [217, 164] on input "M" at bounding box center [174, 164] width 223 height 21
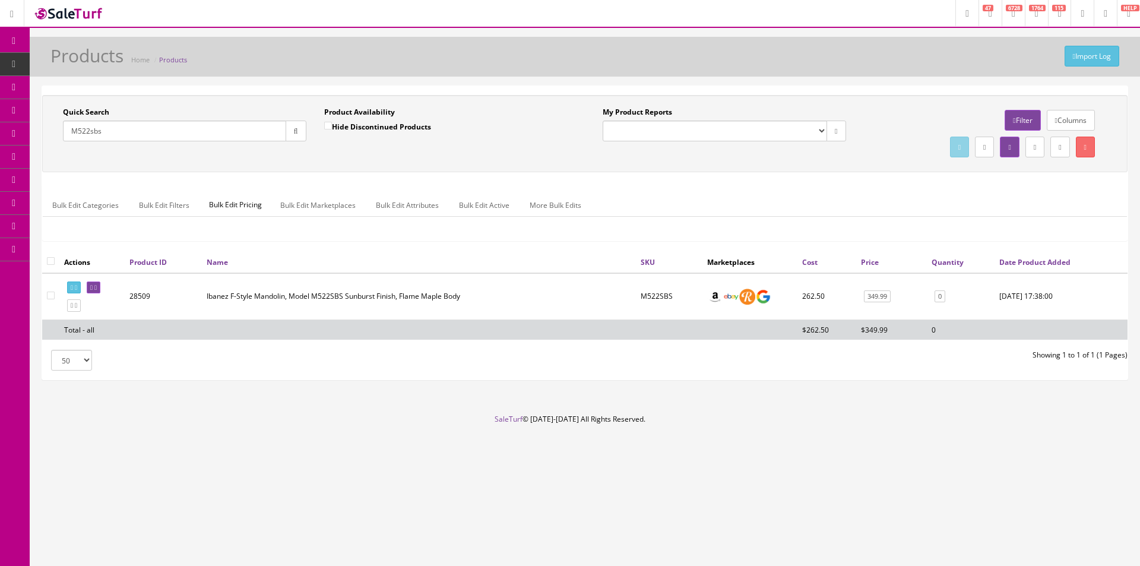
type input "M522sbs"
click at [943, 295] on link "0" at bounding box center [940, 296] width 11 height 12
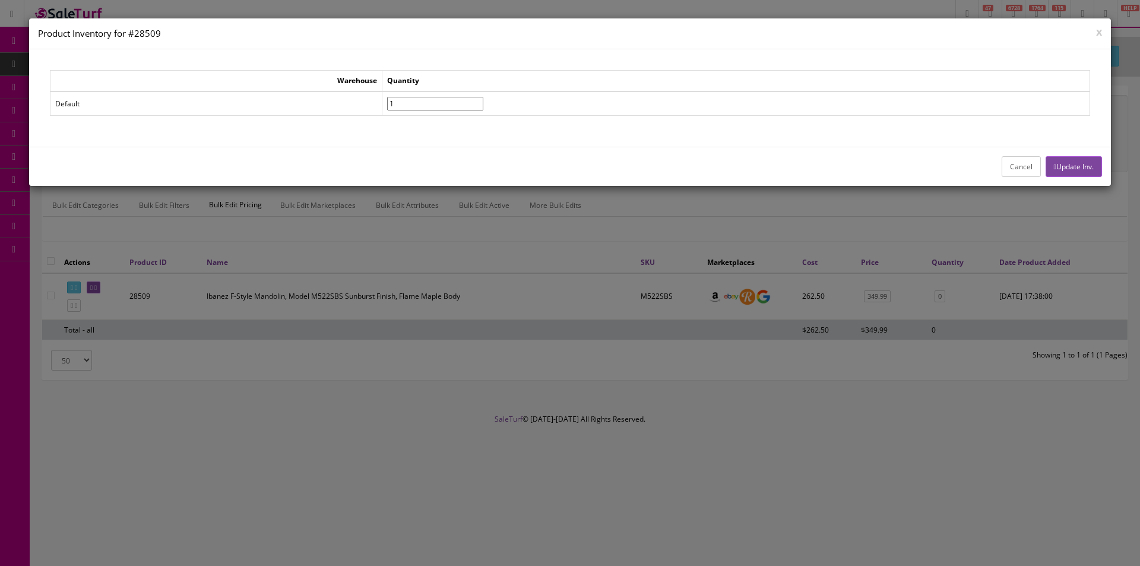
click at [483, 102] on input"] "1" at bounding box center [435, 104] width 96 height 14
type input"] "2"
click at [483, 102] on input"] "2" at bounding box center [435, 104] width 96 height 14
click at [1082, 169] on button "Update Inv." at bounding box center [1074, 166] width 56 height 21
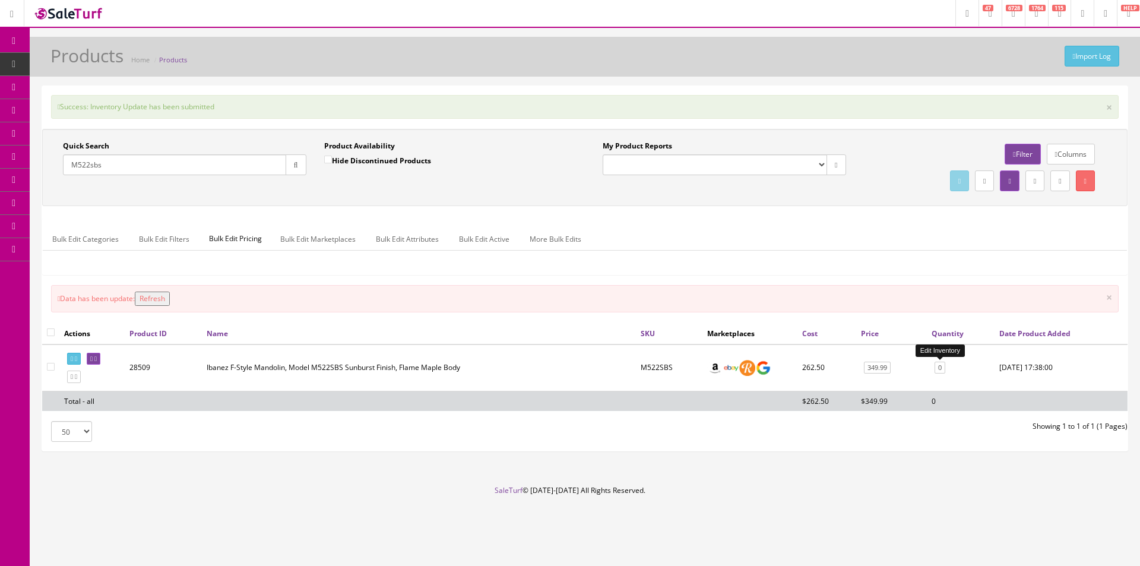
click at [939, 367] on link "0" at bounding box center [940, 368] width 11 height 12
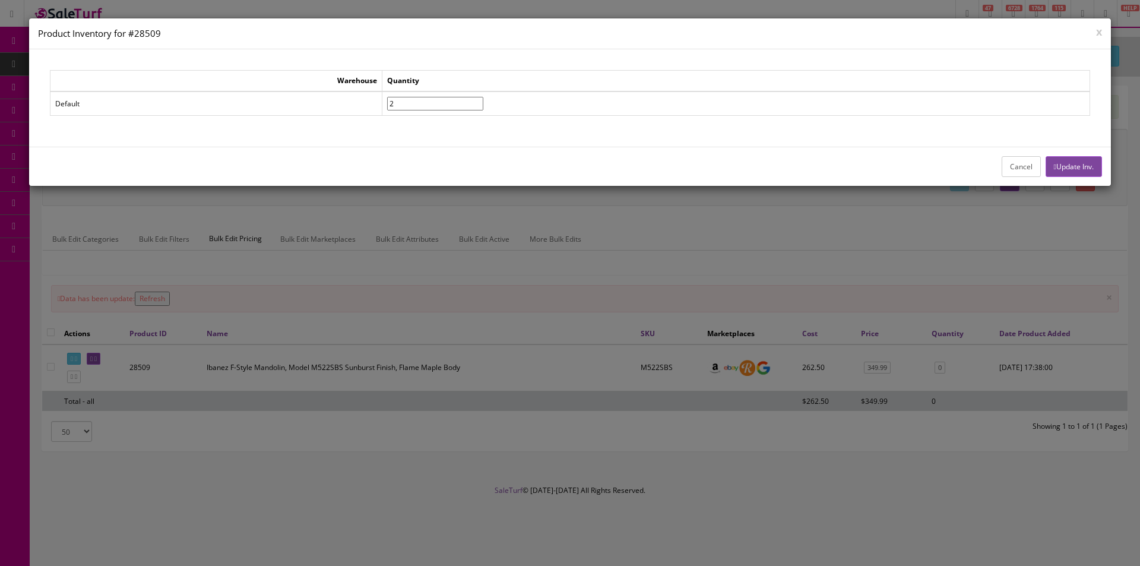
click at [1007, 166] on button "Cancel" at bounding box center [1021, 166] width 39 height 21
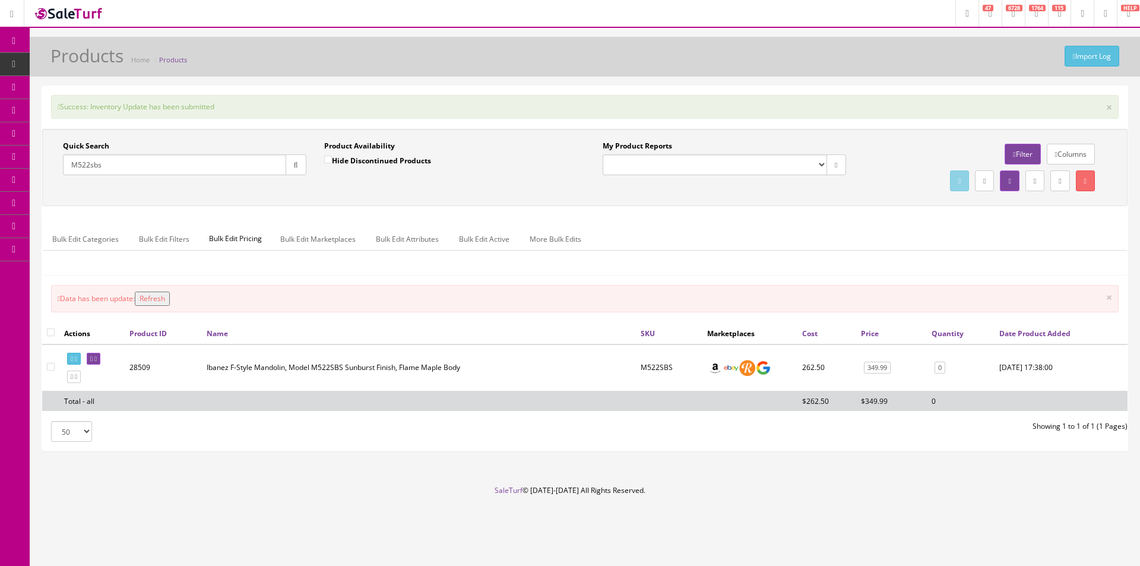
click at [103, 168] on input "M522sbs" at bounding box center [174, 164] width 223 height 21
click at [103, 167] on input "M522sbs" at bounding box center [174, 164] width 223 height 21
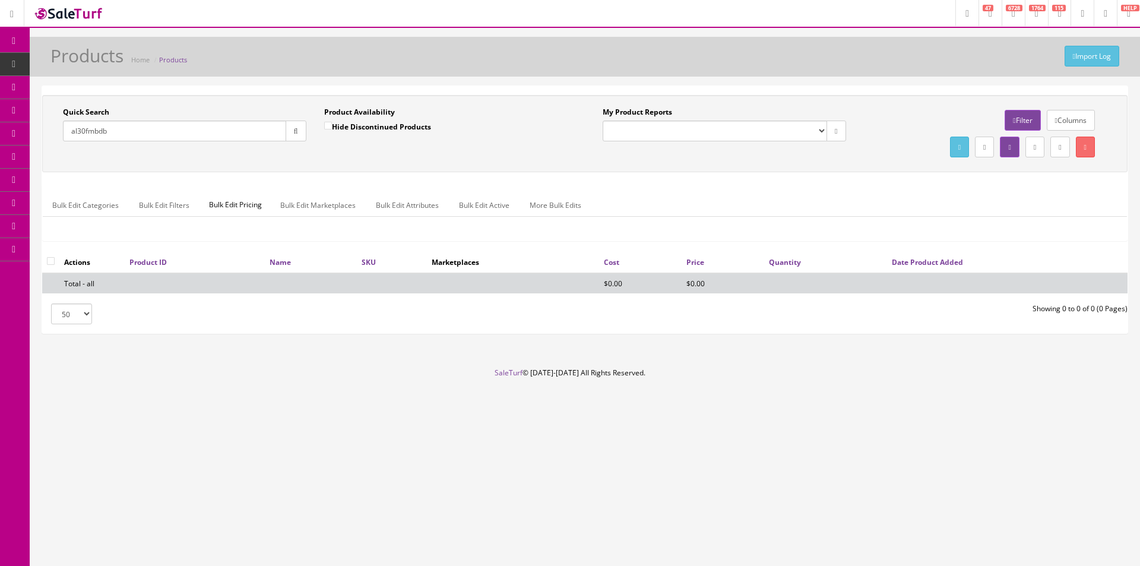
drag, startPoint x: 74, startPoint y: 132, endPoint x: 80, endPoint y: 136, distance: 6.9
click at [77, 134] on input "al30fmbdb" at bounding box center [174, 131] width 223 height 21
click at [78, 135] on input "al30fmbdb" at bounding box center [174, 131] width 223 height 21
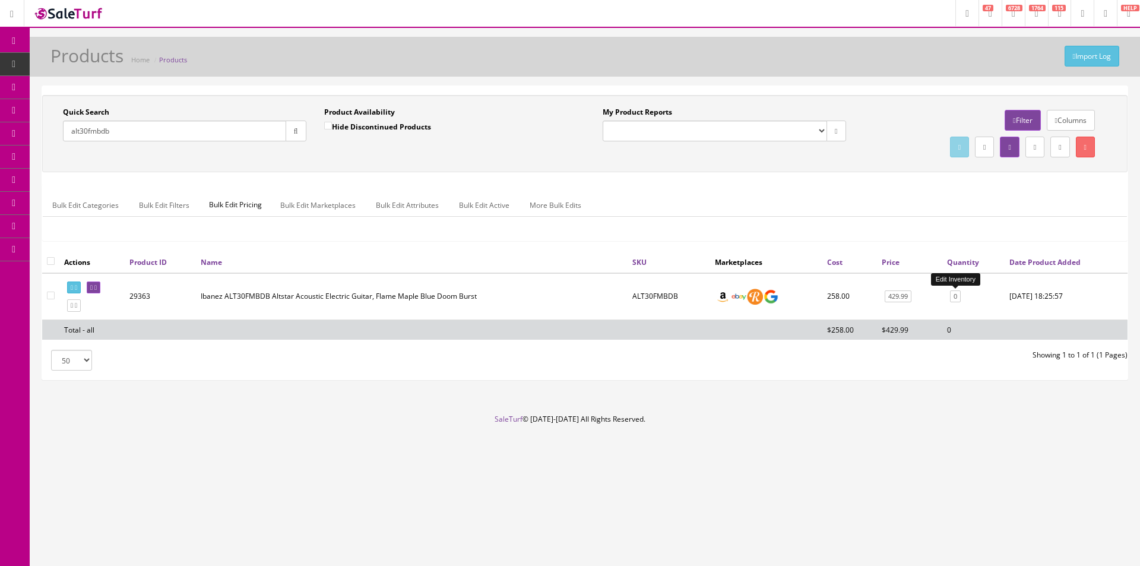
type input "alt30fmbdb"
click at [957, 298] on link "0" at bounding box center [955, 296] width 11 height 12
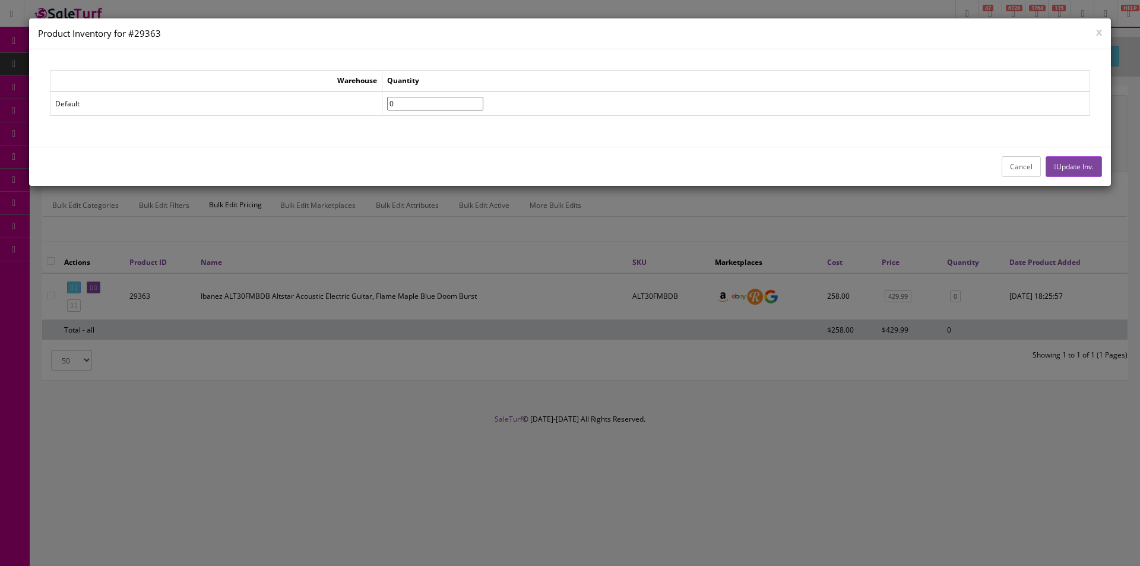
click at [483, 97] on input"] "0" at bounding box center [435, 104] width 96 height 14
type input"] "1"
click at [483, 99] on input"] "1" at bounding box center [435, 104] width 96 height 14
click at [1078, 166] on button "Update Inv." at bounding box center [1074, 166] width 56 height 21
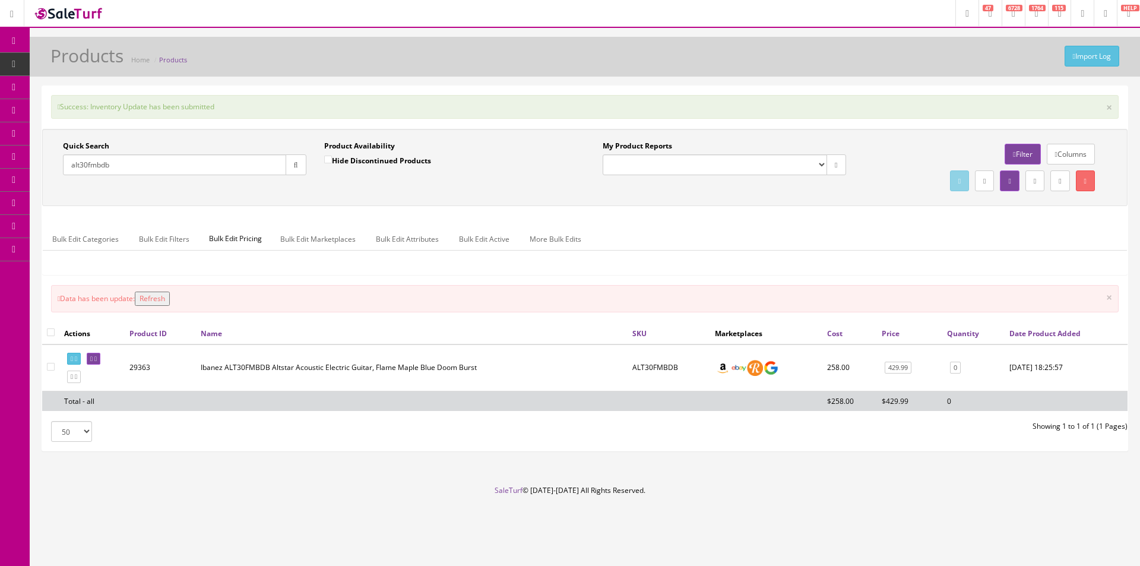
click at [187, 158] on input "alt30fmbdb" at bounding box center [174, 164] width 223 height 21
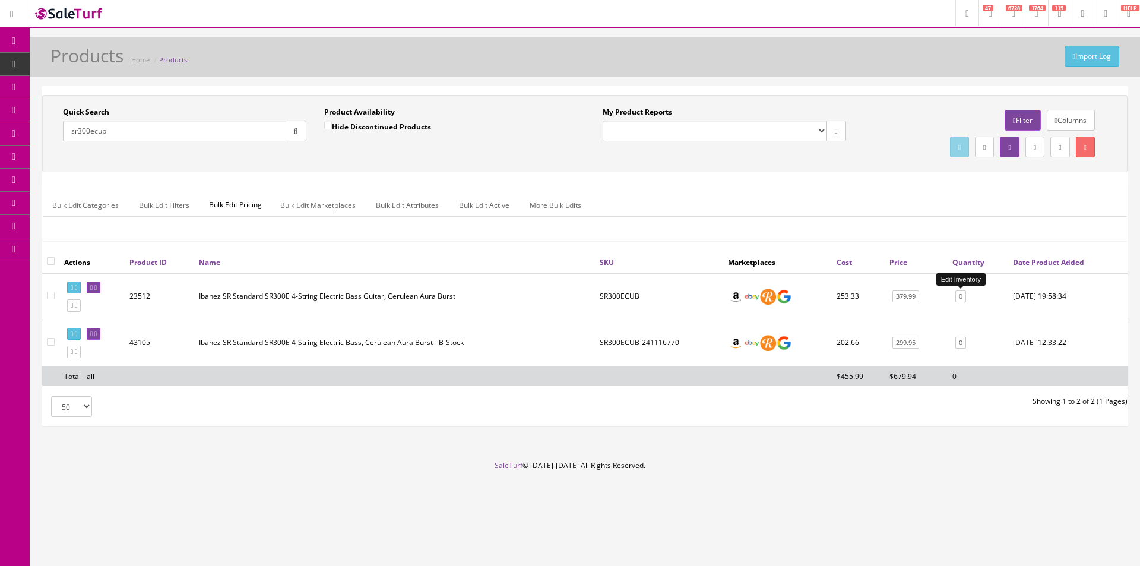
type input "sr300ecub"
click at [956, 295] on link "0" at bounding box center [961, 296] width 11 height 12
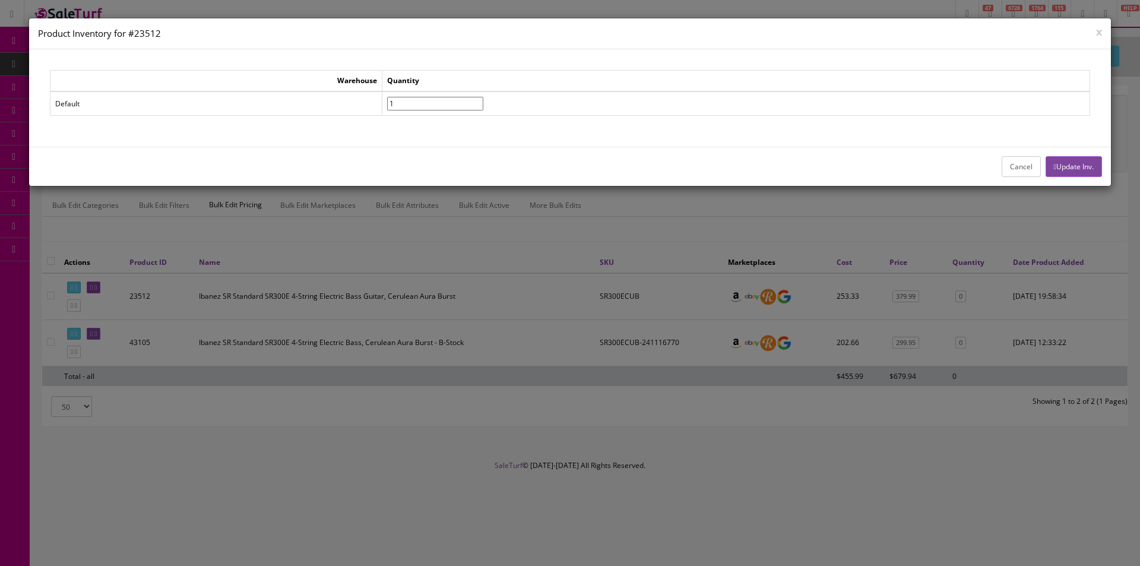
type input"] "1"
click at [483, 101] on input"] "1" at bounding box center [435, 104] width 96 height 14
click at [1077, 159] on button "Update Inv." at bounding box center [1074, 166] width 56 height 21
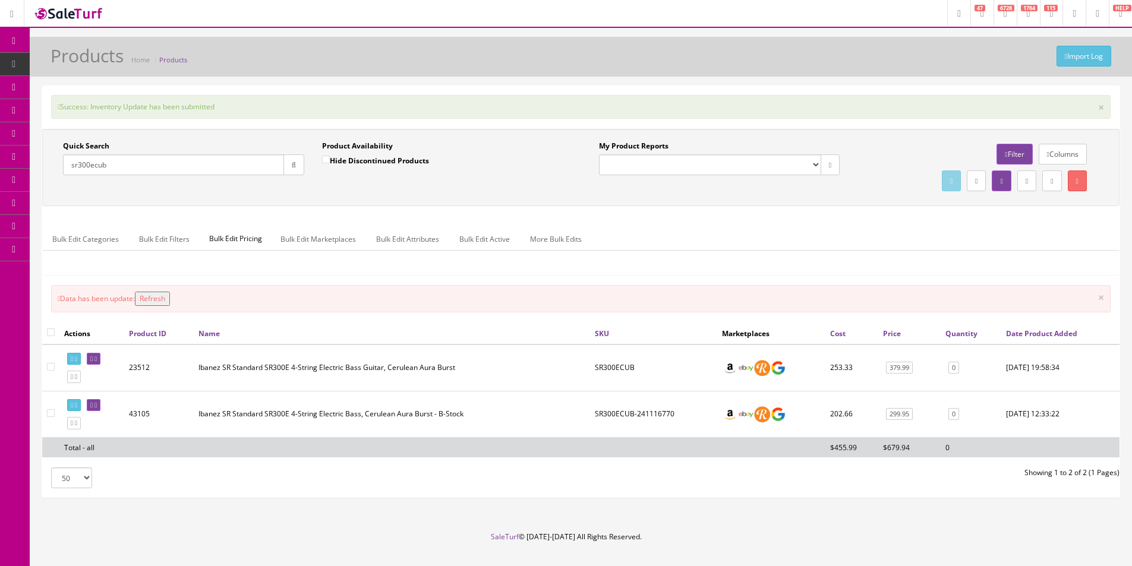
click at [181, 163] on input "sr300ecub" at bounding box center [173, 164] width 221 height 21
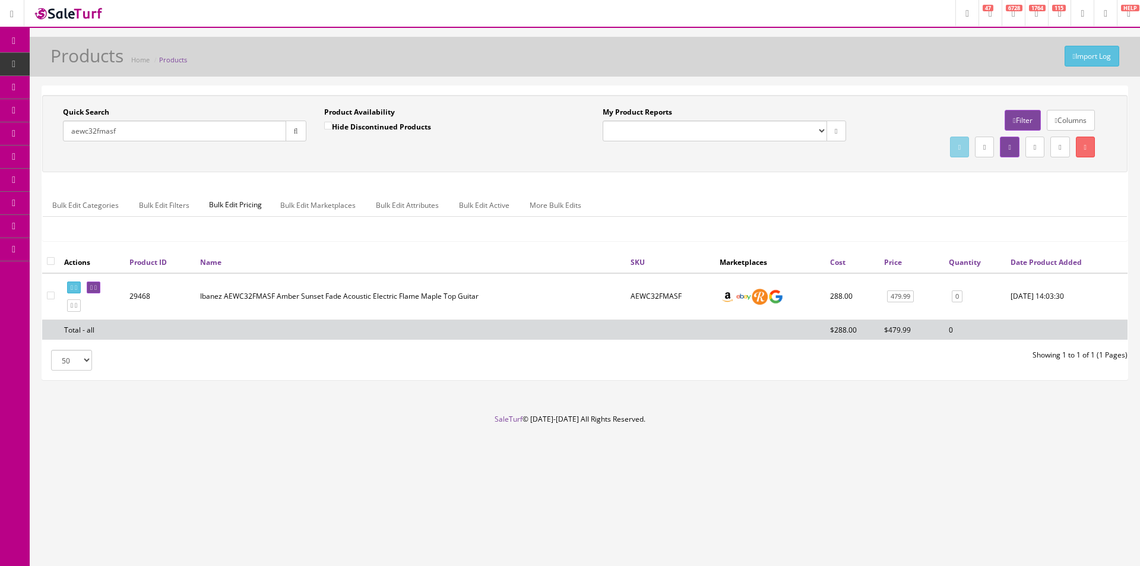
type input "aewc32fmasf"
click at [960, 289] on td "0" at bounding box center [975, 296] width 62 height 47
click at [960, 292] on link "0" at bounding box center [957, 296] width 11 height 12
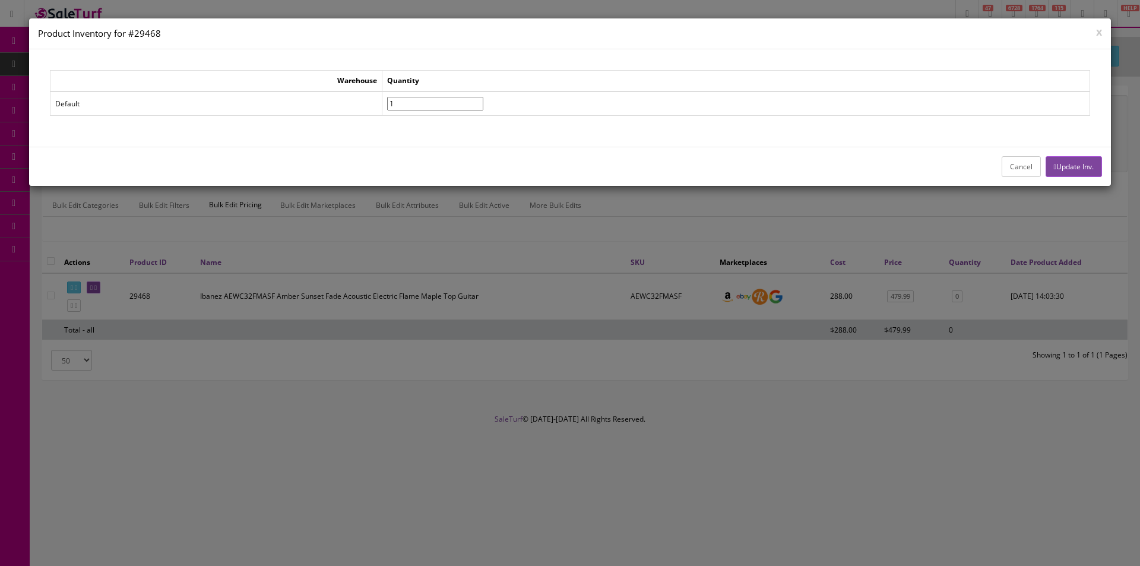
type input"] "1"
click at [483, 100] on input"] "1" at bounding box center [435, 104] width 96 height 14
click at [1066, 173] on button "Update Inv." at bounding box center [1074, 166] width 56 height 21
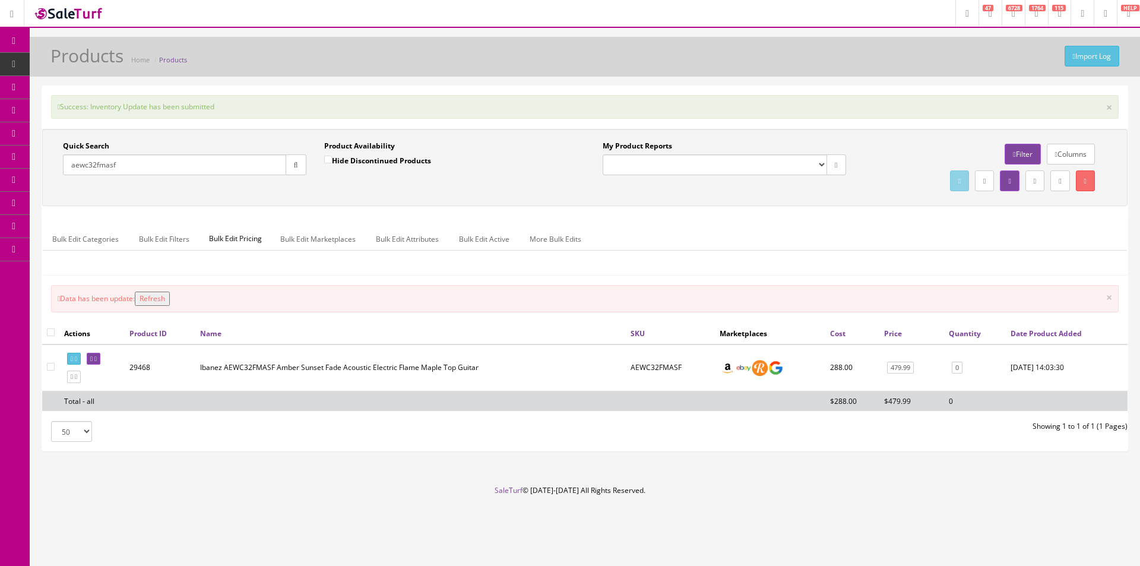
click at [268, 167] on input "aewc32fmasf" at bounding box center [174, 164] width 223 height 21
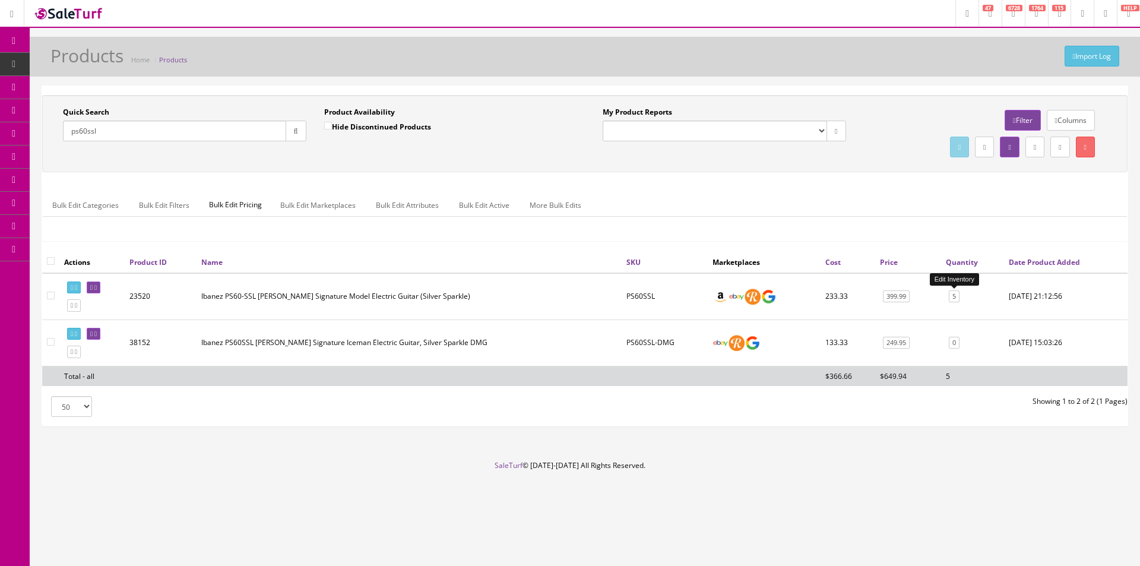
type input "ps60ssl"
click at [952, 295] on link "5" at bounding box center [954, 296] width 11 height 12
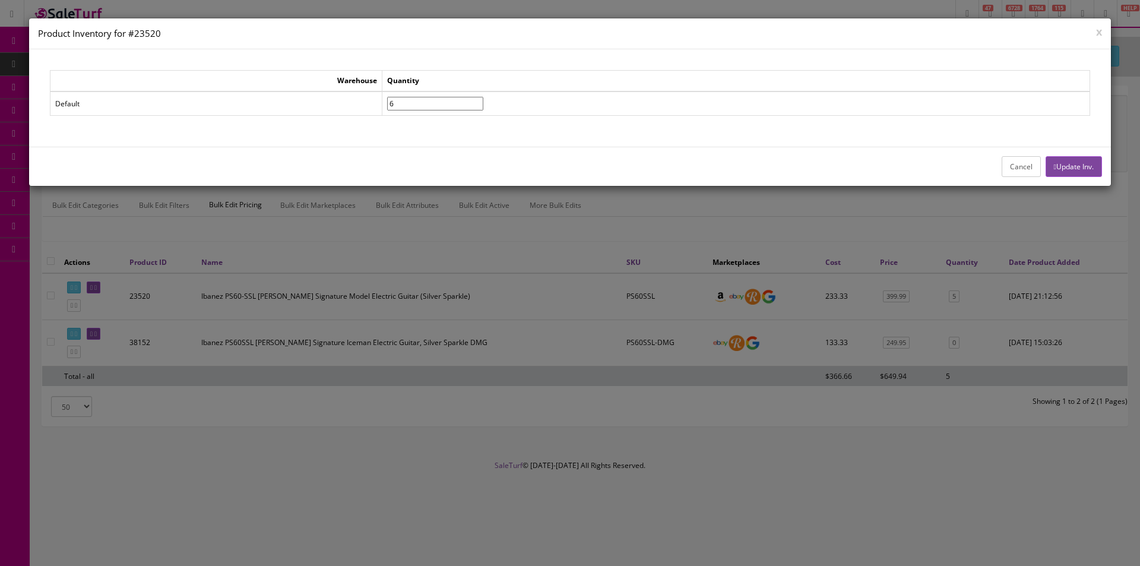
click at [483, 102] on input"] "6" at bounding box center [435, 104] width 96 height 14
click at [483, 102] on input"] "7" at bounding box center [435, 104] width 96 height 14
click at [483, 102] on input"] "8" at bounding box center [435, 104] width 96 height 14
click at [483, 102] on input"] "9" at bounding box center [435, 104] width 96 height 14
click at [483, 102] on input"] "10" at bounding box center [435, 104] width 96 height 14
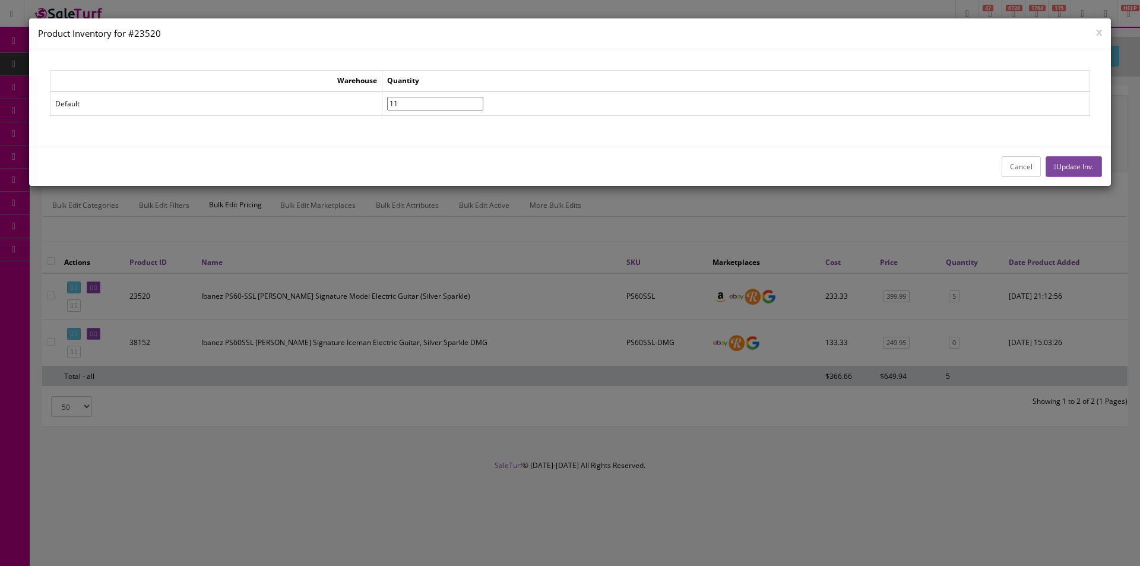
click at [483, 102] on input"] "11" at bounding box center [435, 104] width 96 height 14
type input"] "12"
click at [483, 98] on input"] "12" at bounding box center [435, 104] width 96 height 14
click at [1056, 165] on button "Update Inv." at bounding box center [1074, 166] width 56 height 21
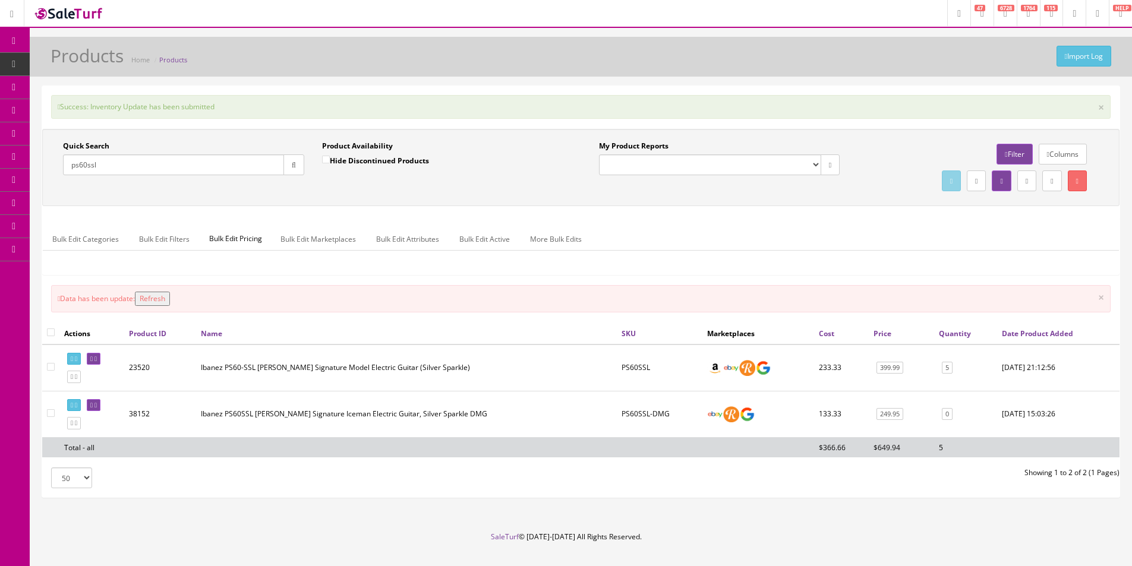
click at [188, 165] on input "ps60ssl" at bounding box center [173, 164] width 221 height 21
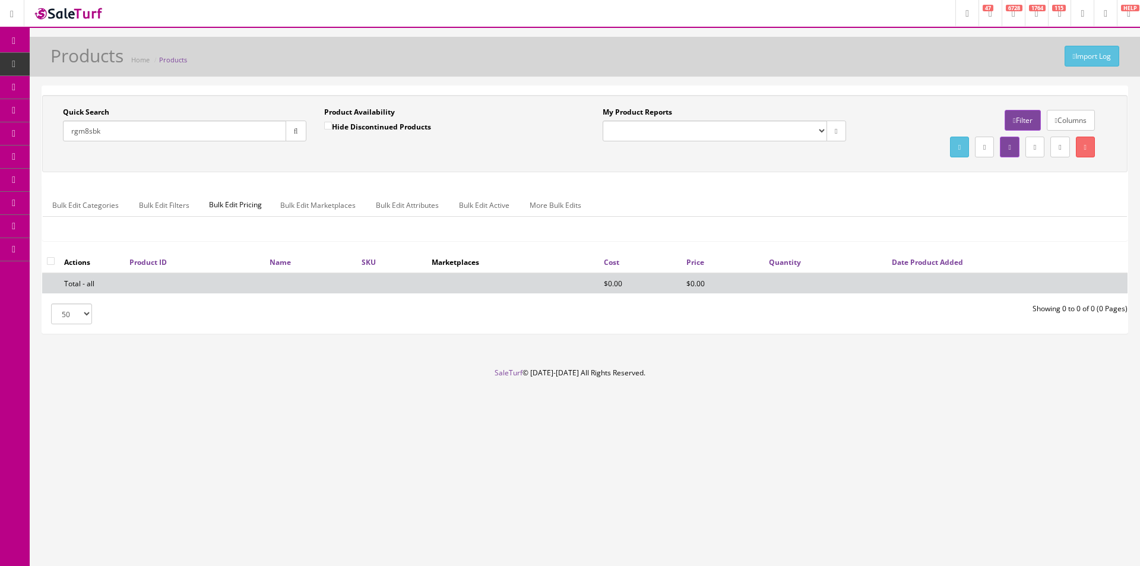
click at [120, 132] on input "rgm8sbk" at bounding box center [174, 131] width 223 height 21
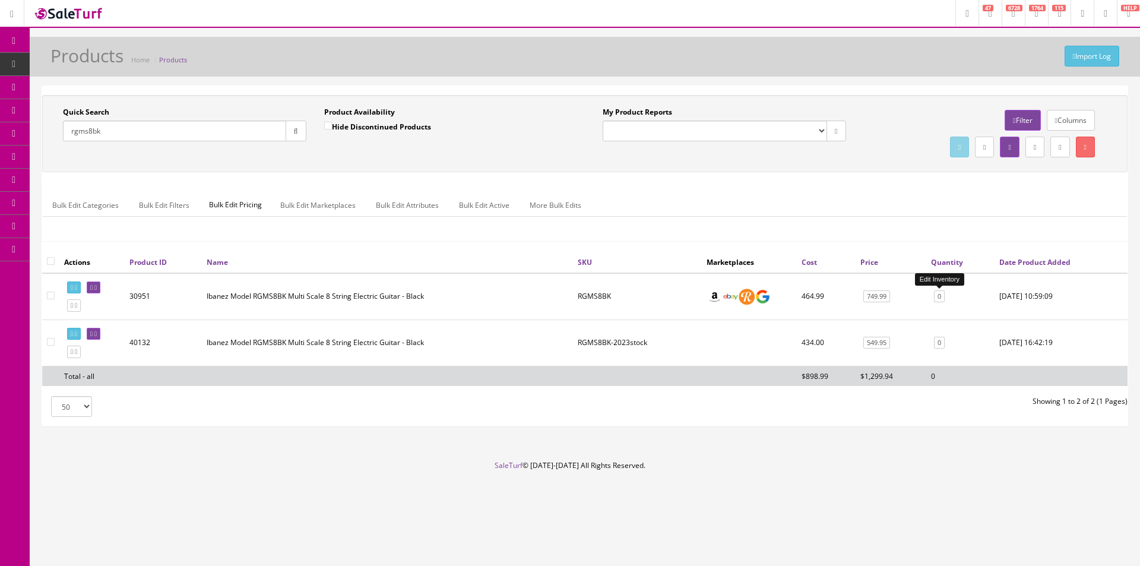
type input "rgms8bk"
click at [944, 299] on link "0" at bounding box center [939, 296] width 11 height 12
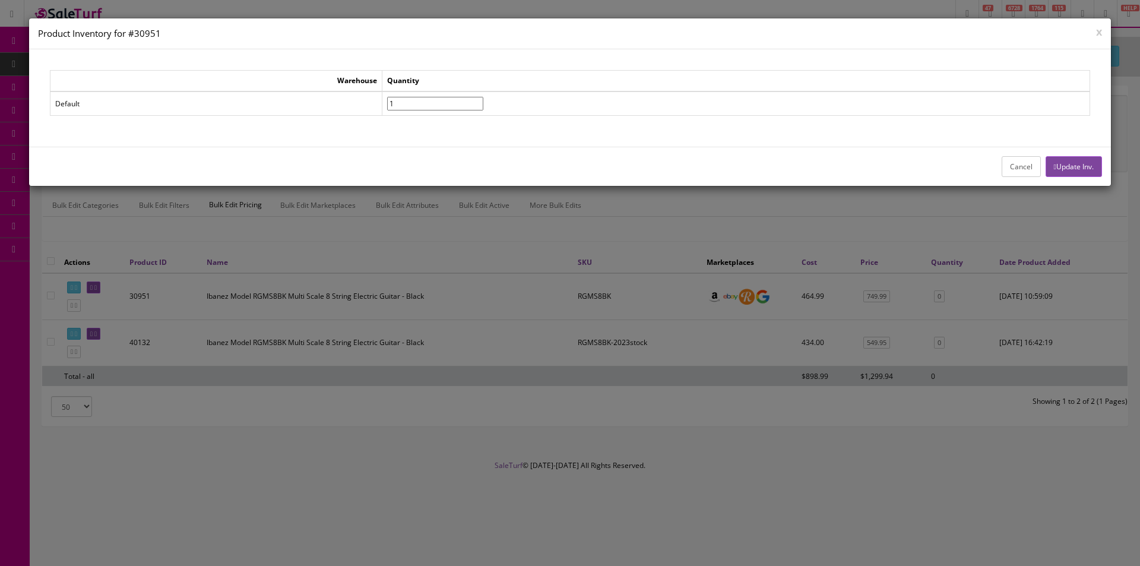
type input"] "1"
click at [483, 100] on input"] "1" at bounding box center [435, 104] width 96 height 14
click at [1085, 162] on button "Update Inv." at bounding box center [1074, 166] width 56 height 21
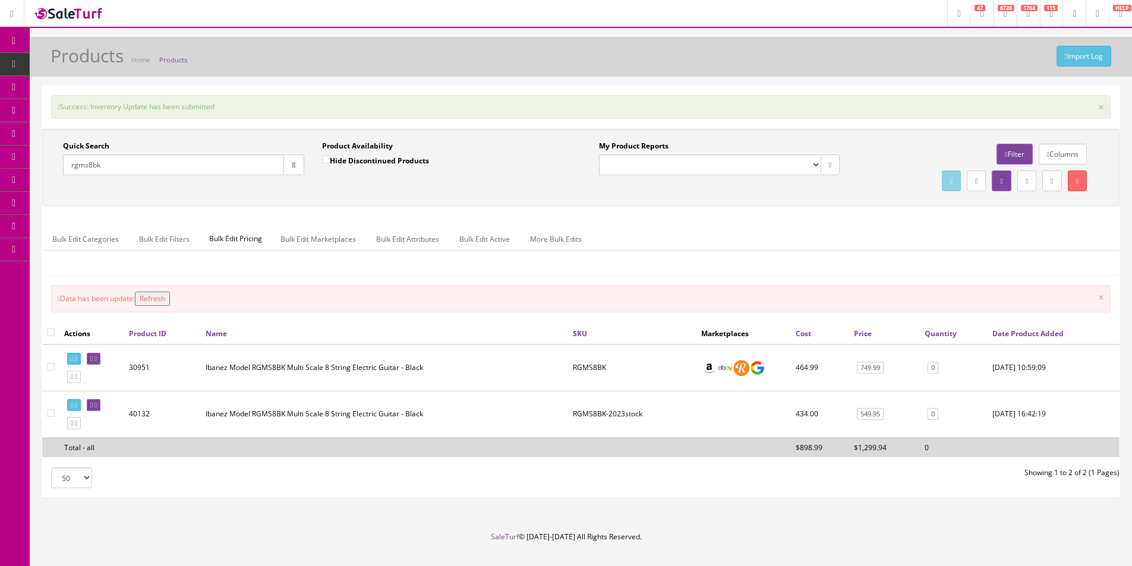
click at [89, 167] on input "rgms8bk" at bounding box center [173, 164] width 221 height 21
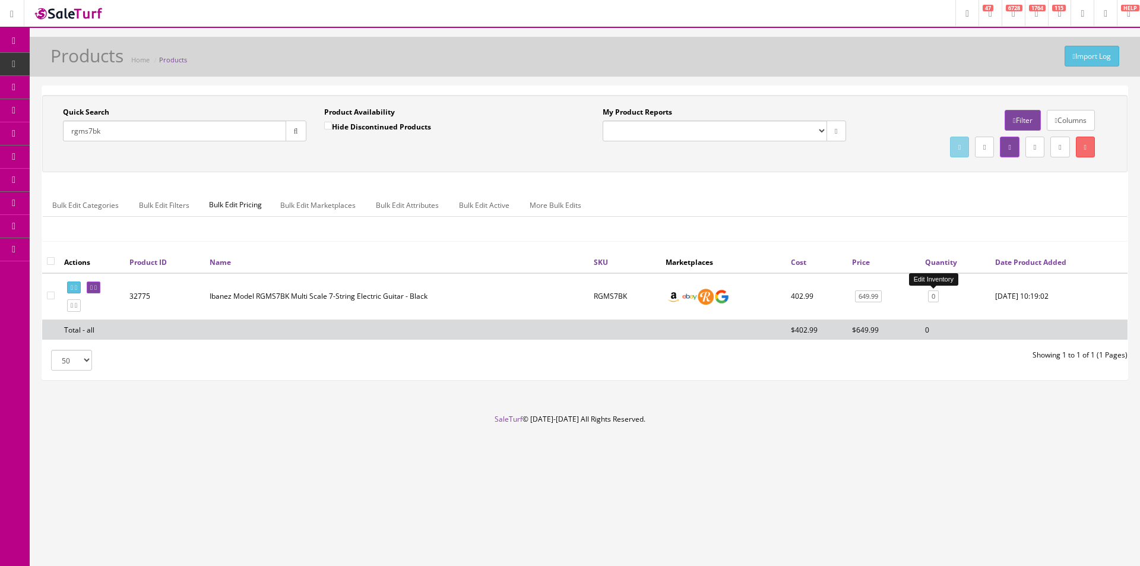
type input "rgms7bk"
click at [933, 296] on link "0" at bounding box center [933, 296] width 11 height 12
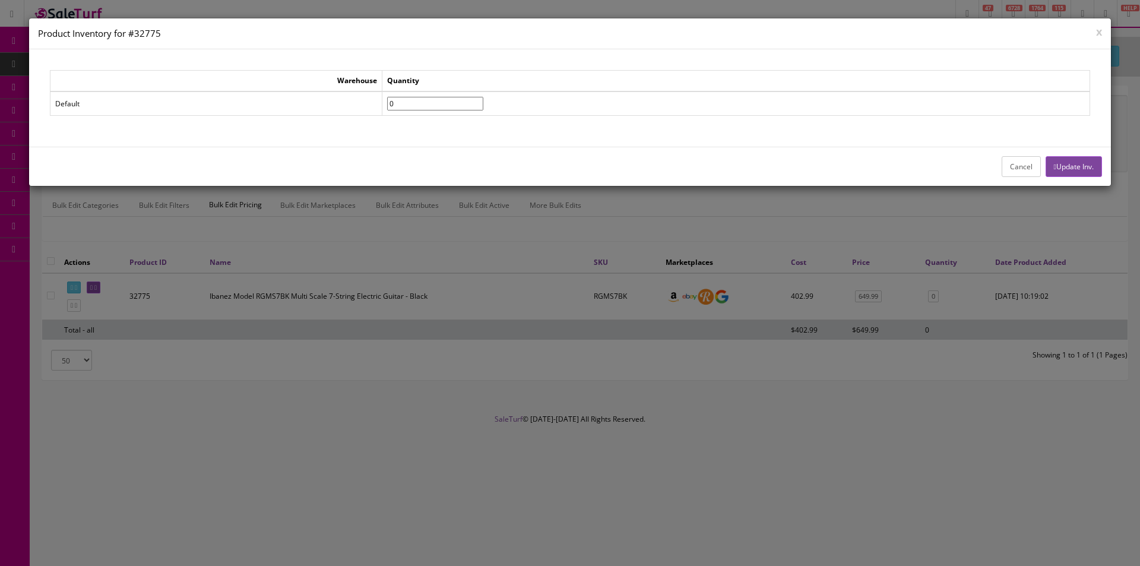
click at [493, 97] on td "0" at bounding box center [737, 103] width 708 height 24
type input"] "1"
click at [483, 101] on input"] "1" at bounding box center [435, 104] width 96 height 14
click at [1067, 160] on button "Update Inv." at bounding box center [1074, 166] width 56 height 21
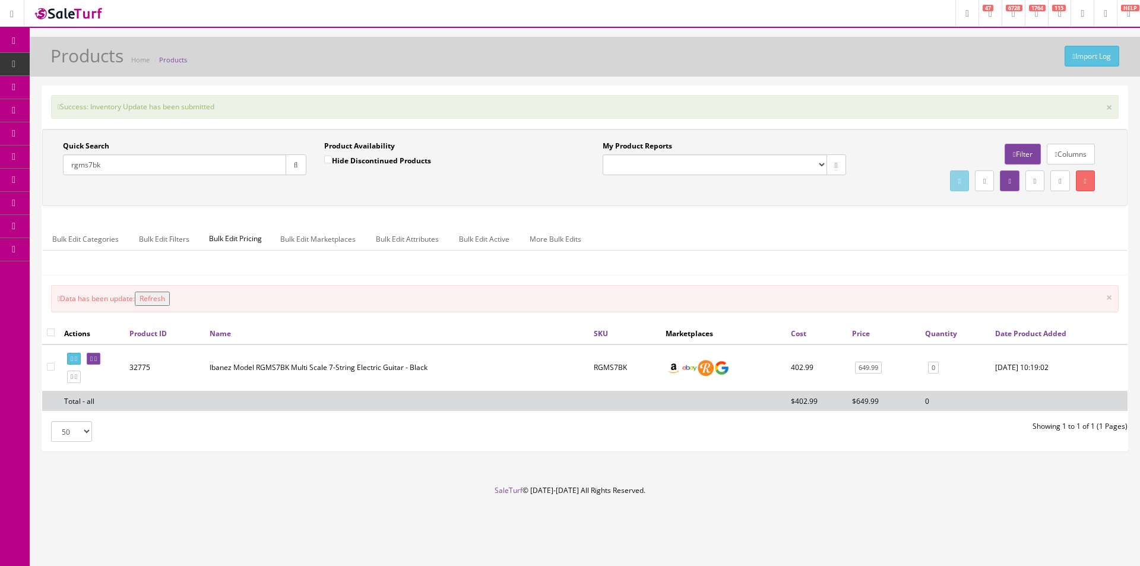
click at [241, 155] on input "rgms7bk" at bounding box center [174, 164] width 223 height 21
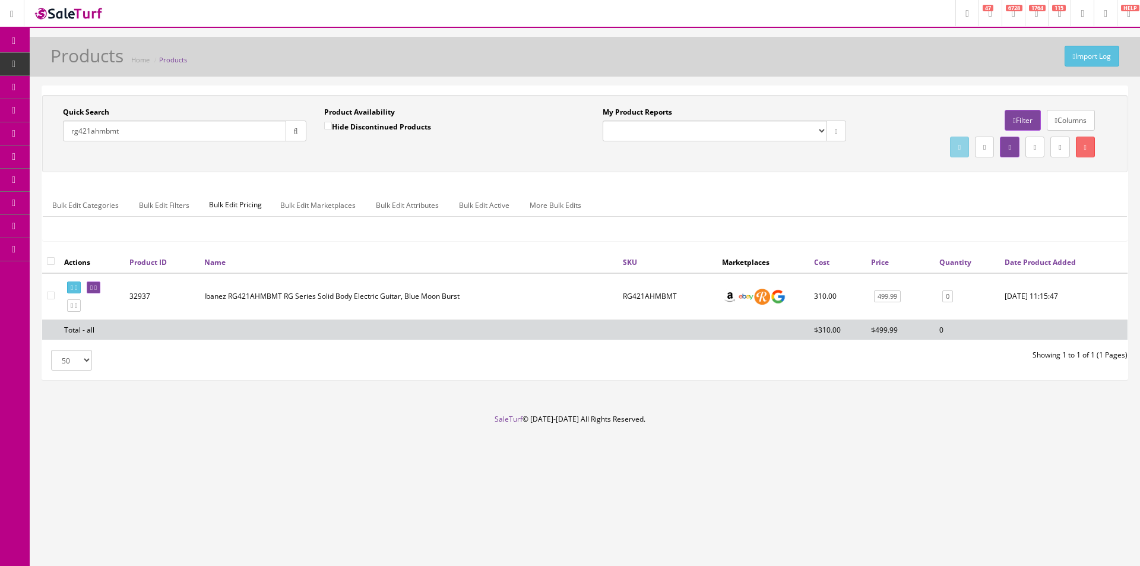
type input "rg421ahmbmt"
click at [950, 304] on td "0" at bounding box center [967, 296] width 65 height 47
click at [950, 303] on td "0" at bounding box center [967, 296] width 65 height 47
click at [947, 292] on link "0" at bounding box center [948, 296] width 11 height 12
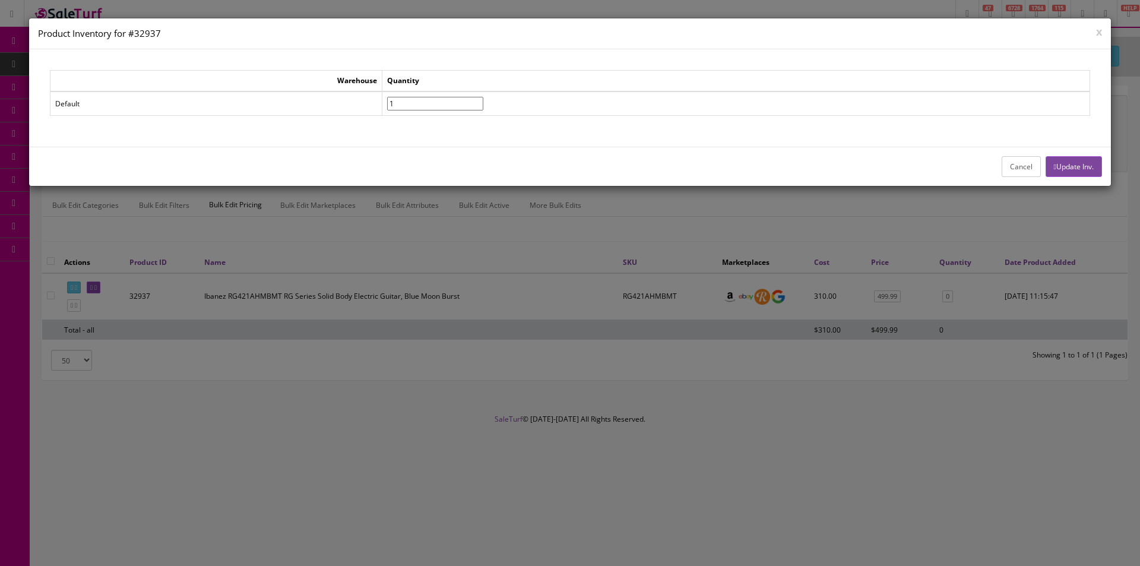
type input"] "1"
click at [483, 100] on input"] "1" at bounding box center [435, 104] width 96 height 14
click at [1080, 170] on button "Update Inv." at bounding box center [1074, 166] width 56 height 21
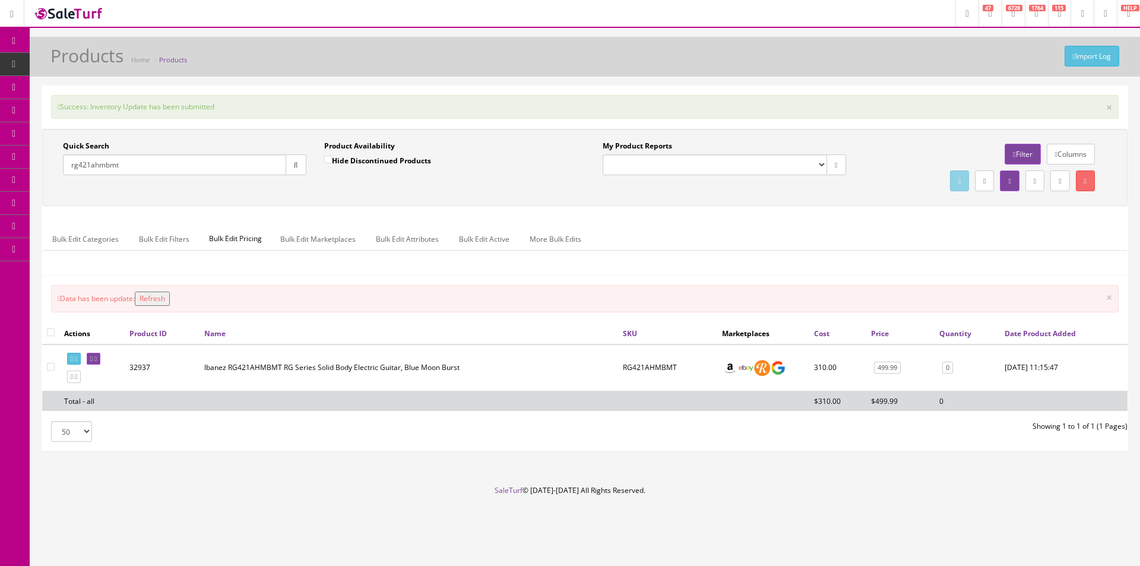
click at [162, 176] on div "Quick Search rg421ahmbmt Date From" at bounding box center [184, 162] width 261 height 43
click at [159, 169] on input "rg421ahmbmt" at bounding box center [174, 164] width 223 height 21
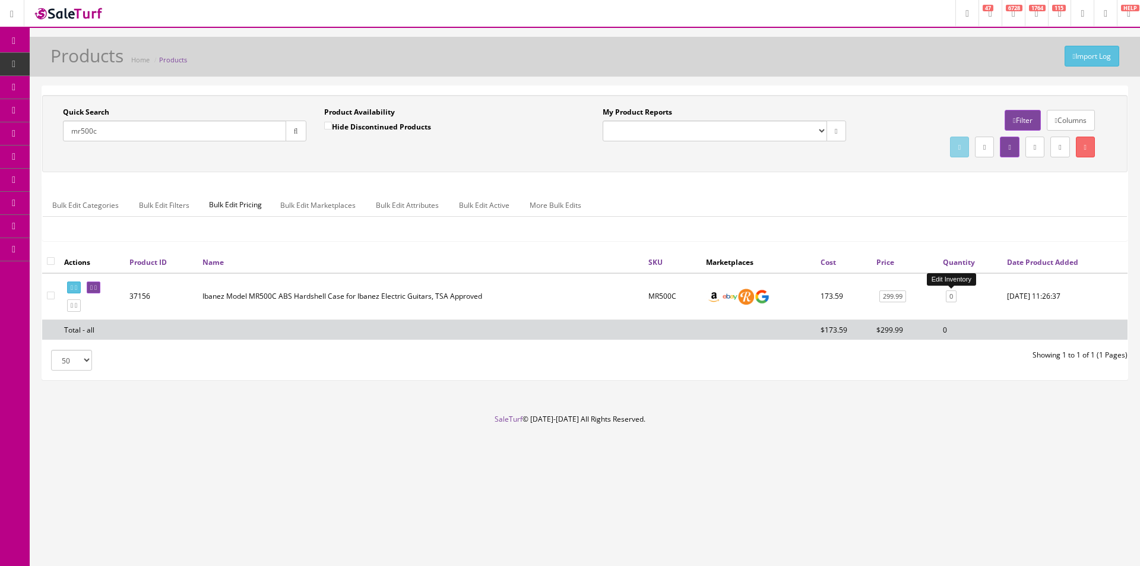
type input "mr500c"
click at [951, 295] on link "0" at bounding box center [951, 296] width 11 height 12
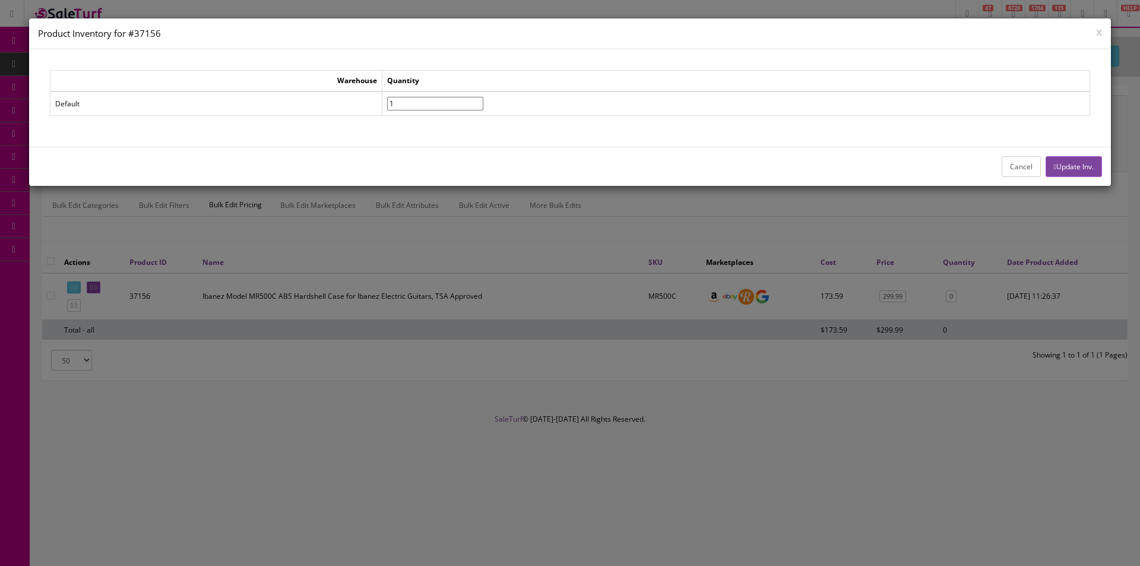
type input"] "1"
click at [483, 102] on input"] "1" at bounding box center [435, 104] width 96 height 14
click at [1070, 166] on button "Update Inv." at bounding box center [1074, 166] width 56 height 21
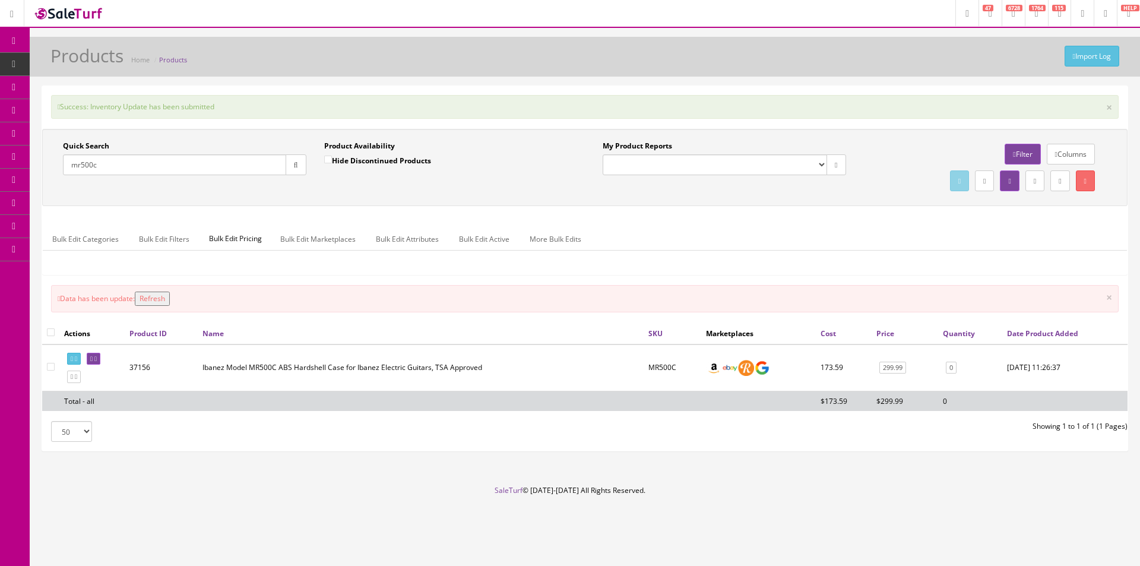
click at [108, 162] on input "mr500c" at bounding box center [174, 164] width 223 height 21
click at [108, 163] on input "Quick Search" at bounding box center [174, 164] width 223 height 21
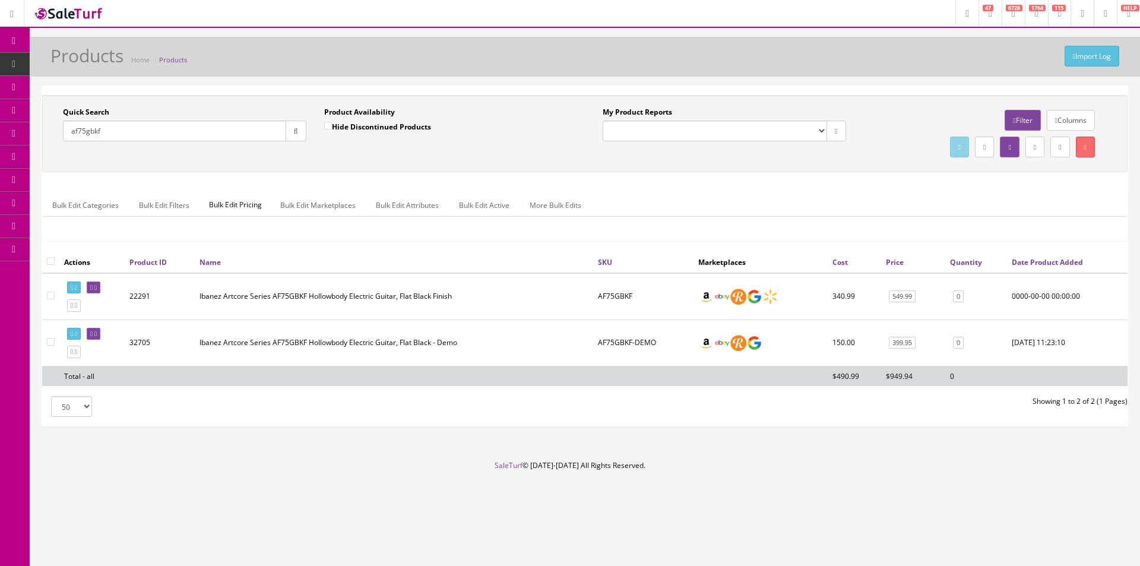
type input "af75gbkf"
click at [956, 294] on link "0" at bounding box center [958, 296] width 11 height 12
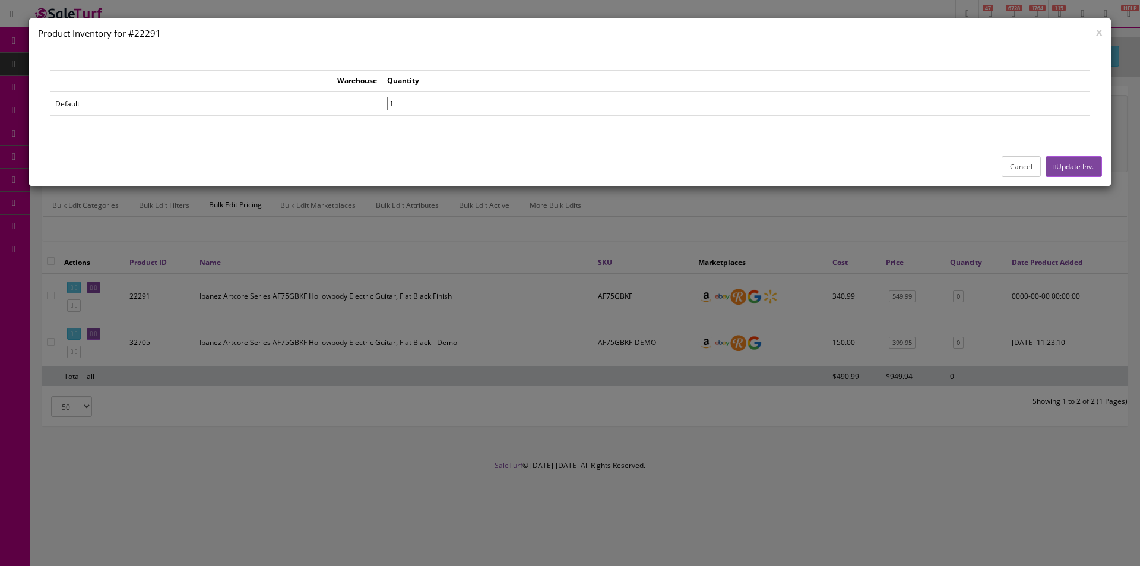
type input"] "1"
click at [483, 102] on input"] "1" at bounding box center [435, 104] width 96 height 14
click at [1093, 169] on button "Update Inv." at bounding box center [1074, 166] width 56 height 21
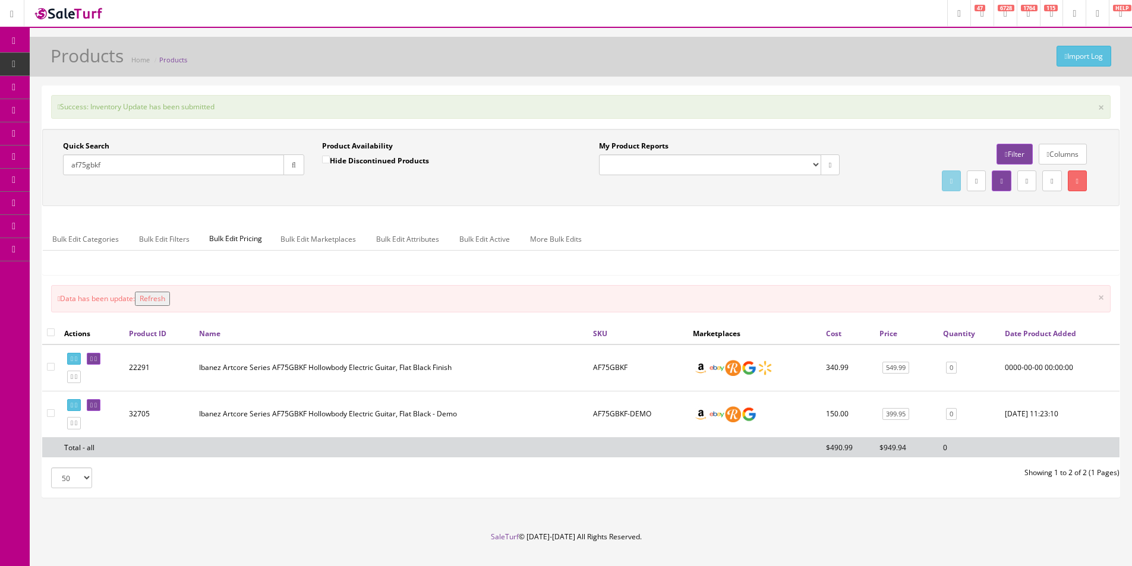
click at [253, 182] on div "Quick Search af75gbkf Date From" at bounding box center [183, 162] width 259 height 43
click at [255, 170] on input "af75gbkf" at bounding box center [173, 164] width 221 height 21
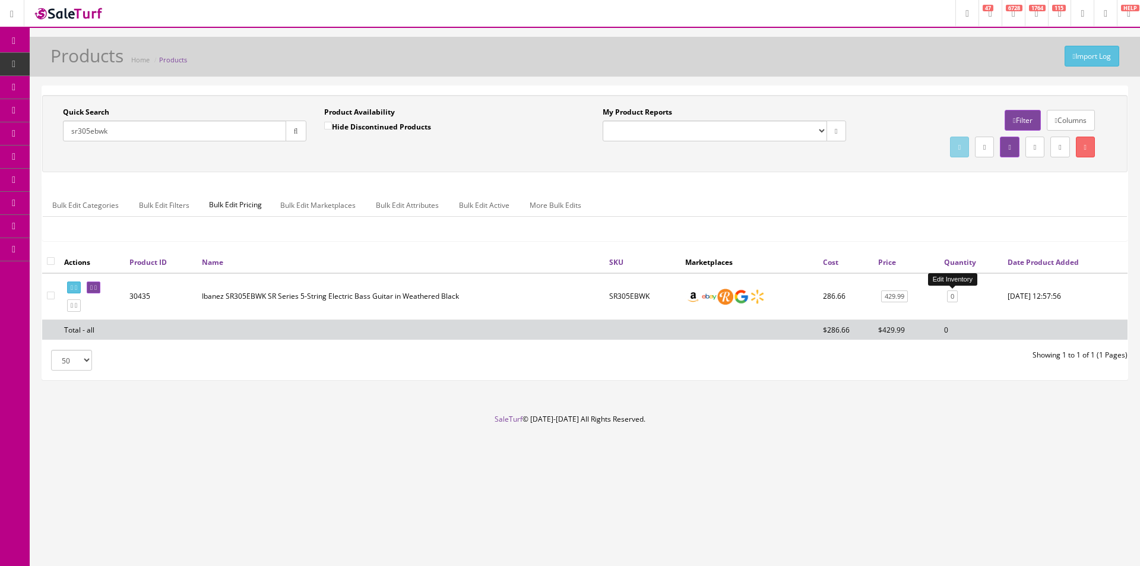
type input "sr305ebwk"
click at [948, 296] on link "0" at bounding box center [952, 296] width 11 height 12
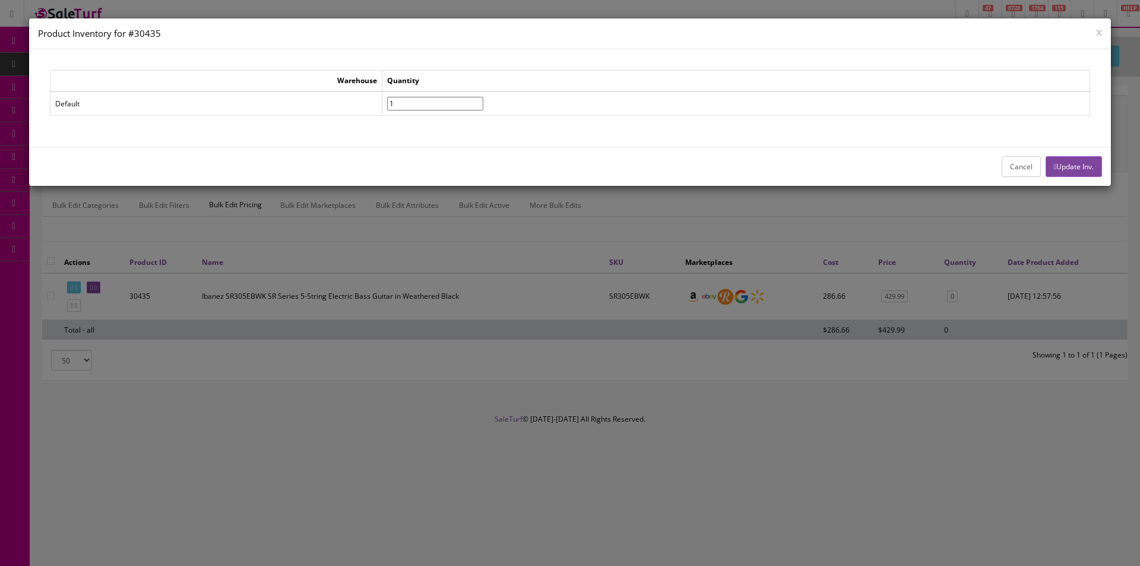
type input"] "1"
click at [483, 100] on input"] "1" at bounding box center [435, 104] width 96 height 14
click at [1071, 171] on button "Update Inv." at bounding box center [1074, 166] width 56 height 21
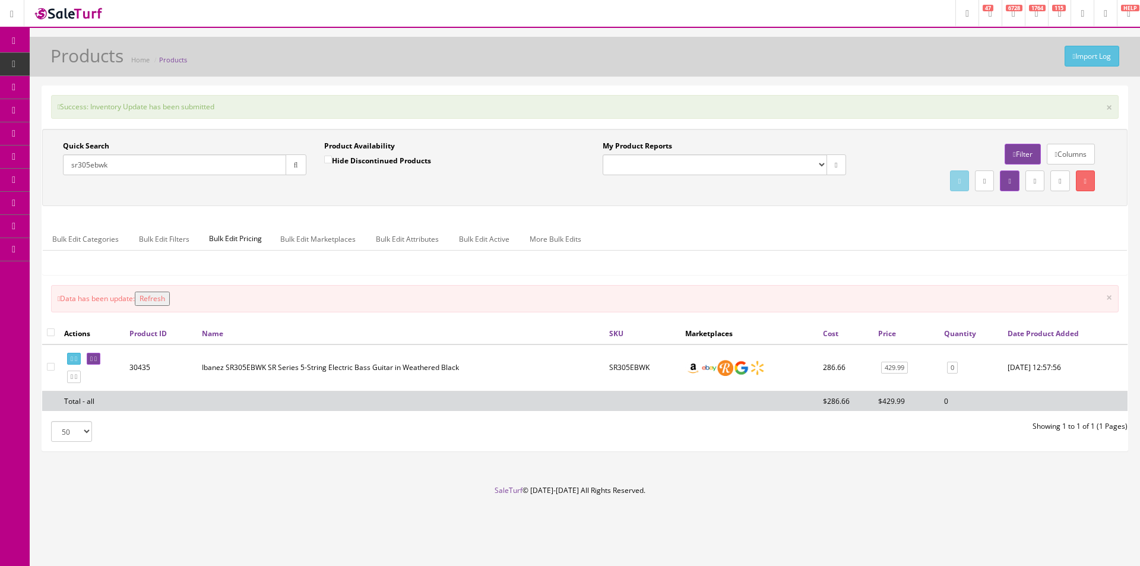
click at [223, 173] on input "sr305ebwk" at bounding box center [174, 164] width 223 height 21
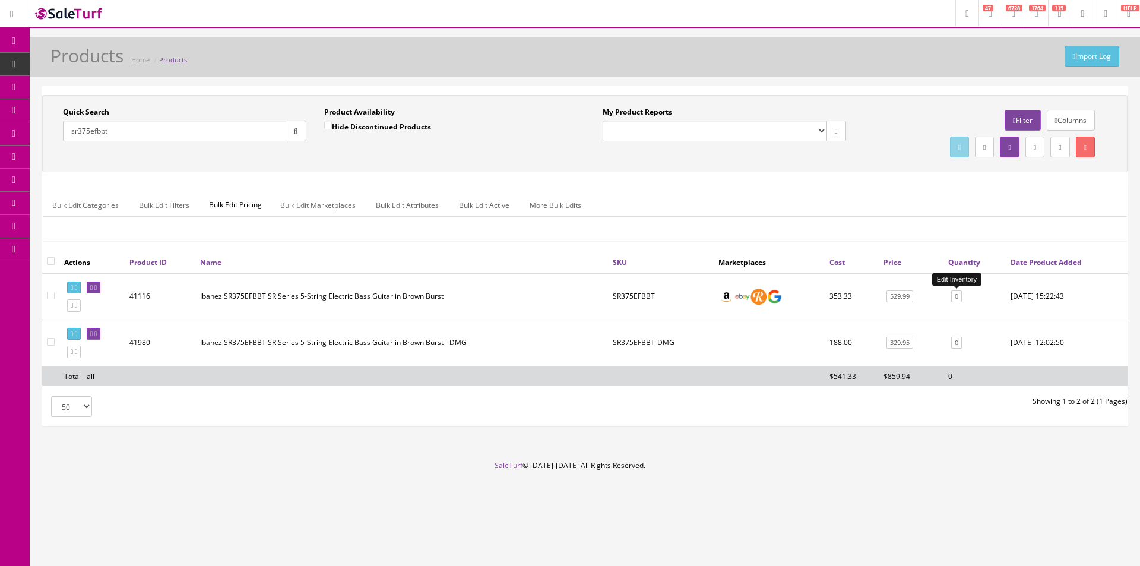
type input "sr375efbbt"
click at [954, 298] on link "0" at bounding box center [957, 296] width 11 height 12
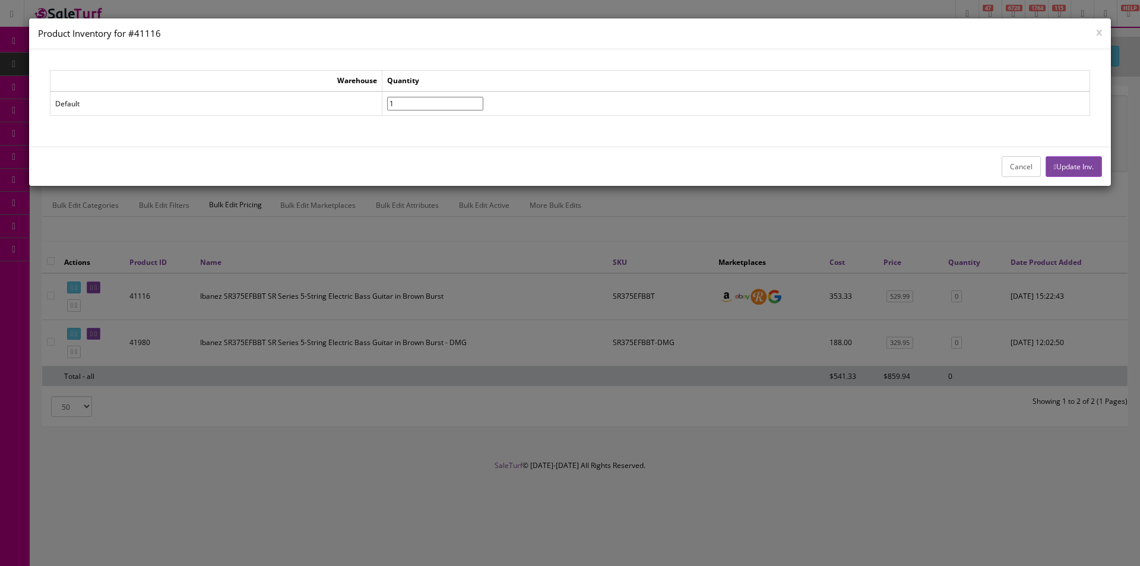
type input"] "1"
click at [483, 100] on input"] "1" at bounding box center [435, 104] width 96 height 14
click at [1101, 179] on div "Cancel Update Inv." at bounding box center [570, 166] width 1082 height 39
click at [1094, 173] on button "Update Inv." at bounding box center [1074, 166] width 56 height 21
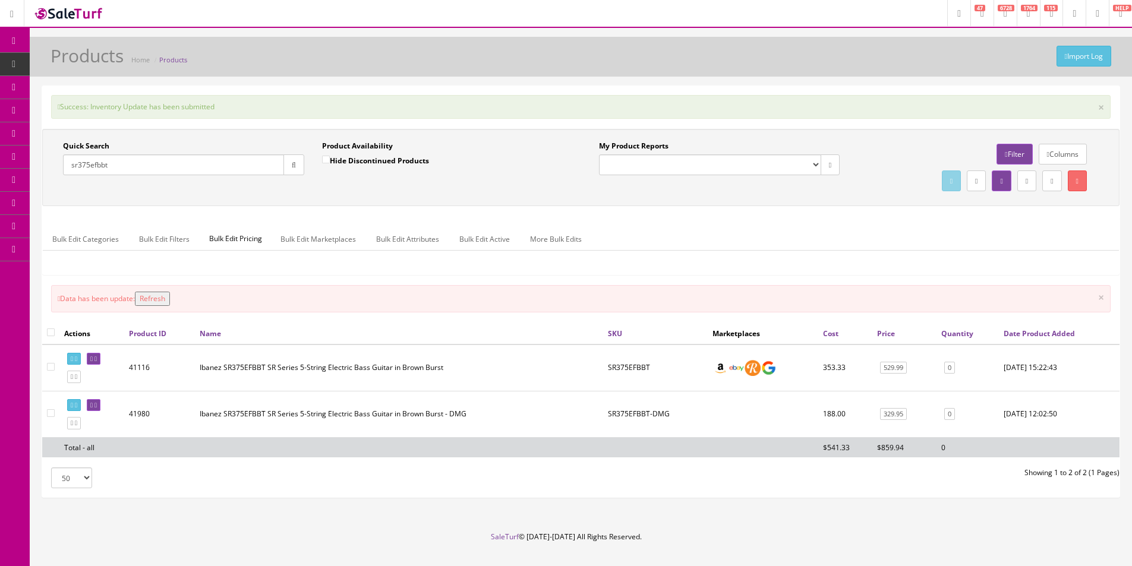
click at [256, 165] on input "sr375efbbt" at bounding box center [173, 164] width 221 height 21
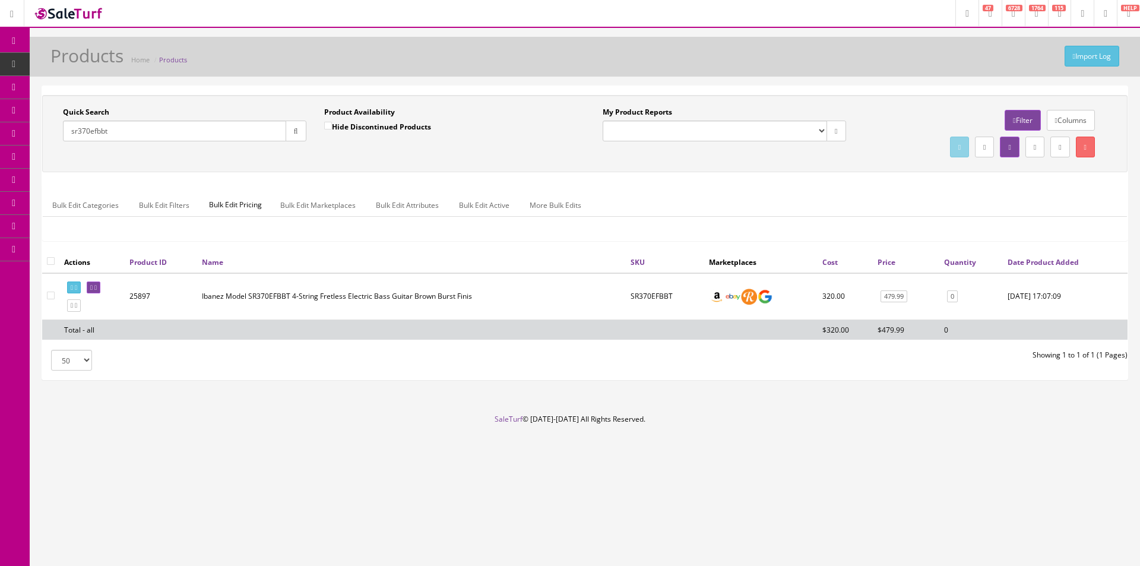
click at [242, 120] on div "Quick Search sr370efbbt" at bounding box center [185, 124] width 244 height 34
click at [240, 128] on input "sr370efbbt" at bounding box center [174, 131] width 223 height 21
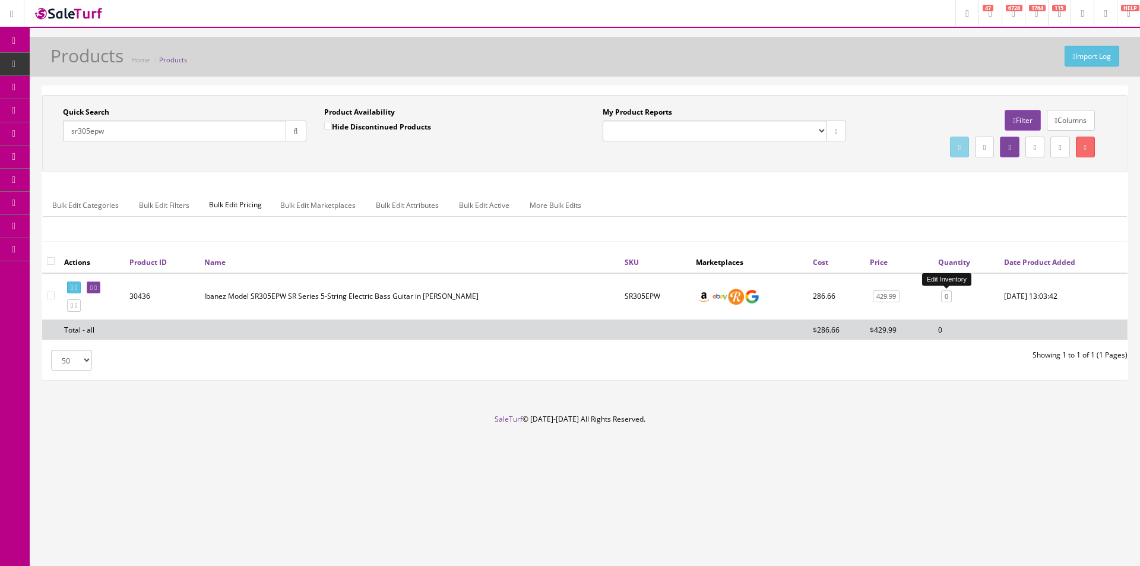
type input "sr305epw"
click at [950, 292] on link "0" at bounding box center [946, 296] width 11 height 12
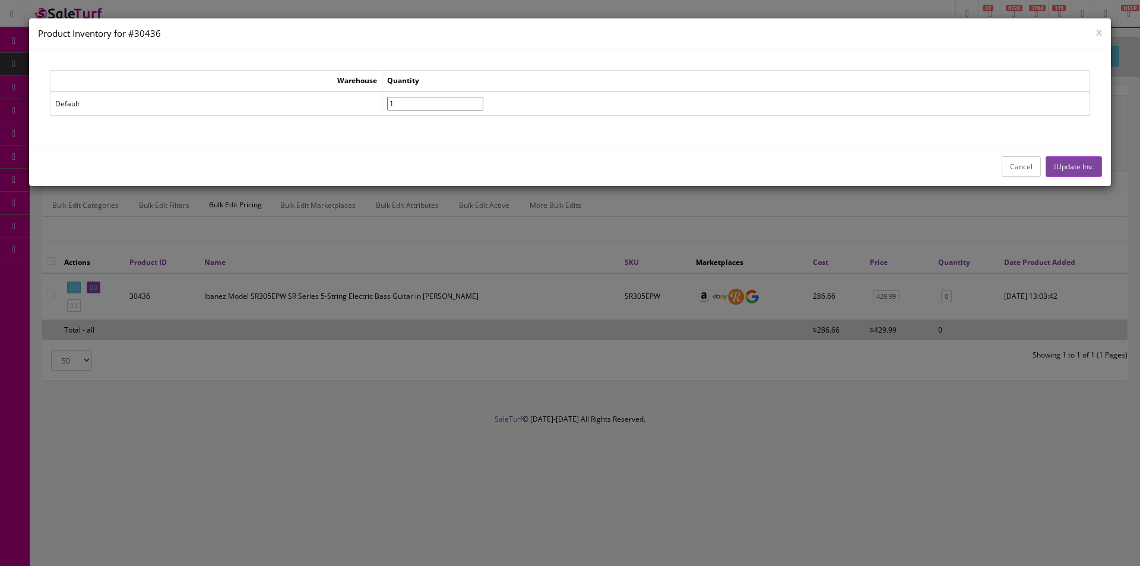
type input"] "1"
click at [483, 98] on input"] "1" at bounding box center [435, 104] width 96 height 14
click at [1054, 164] on icon "button" at bounding box center [1055, 166] width 2 height 7
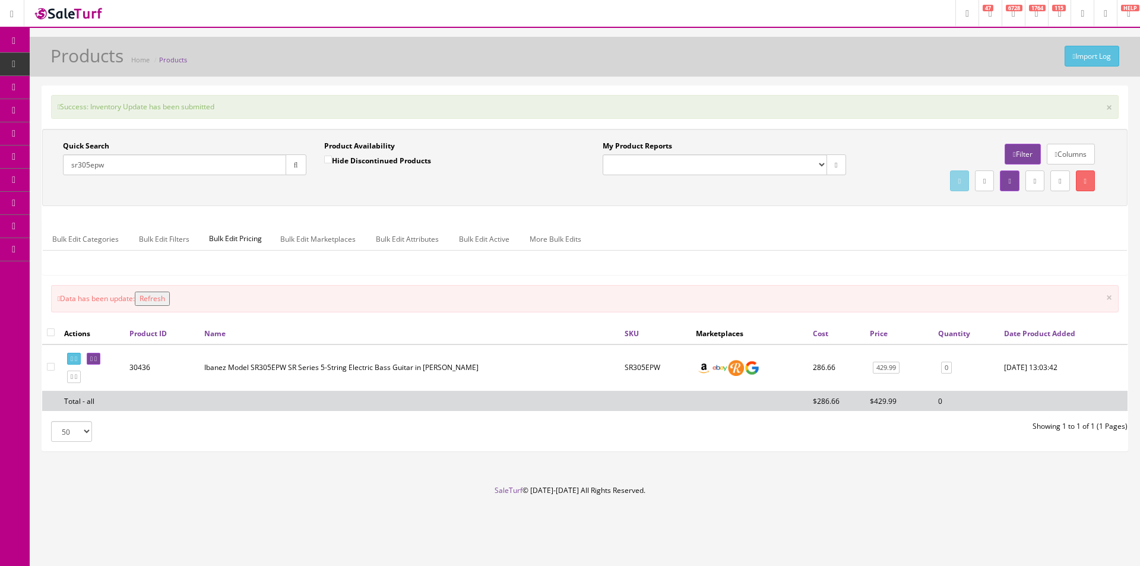
click at [200, 159] on input "sr305epw" at bounding box center [174, 164] width 223 height 21
click at [200, 157] on input "sr305epw" at bounding box center [174, 164] width 223 height 21
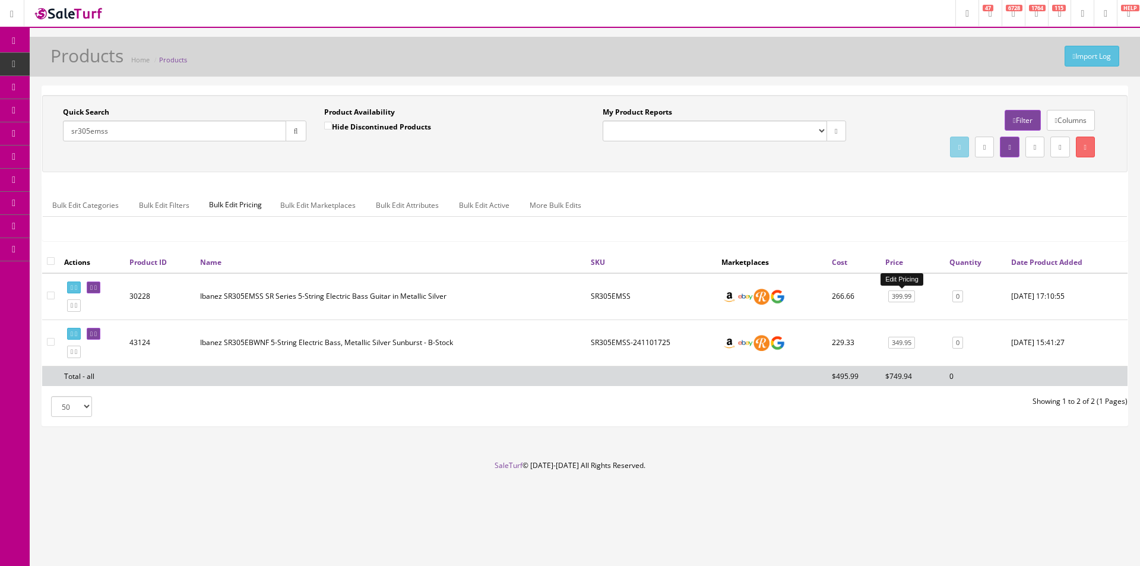
type input "sr305emss"
click at [913, 293] on link "399.99" at bounding box center [902, 296] width 27 height 12
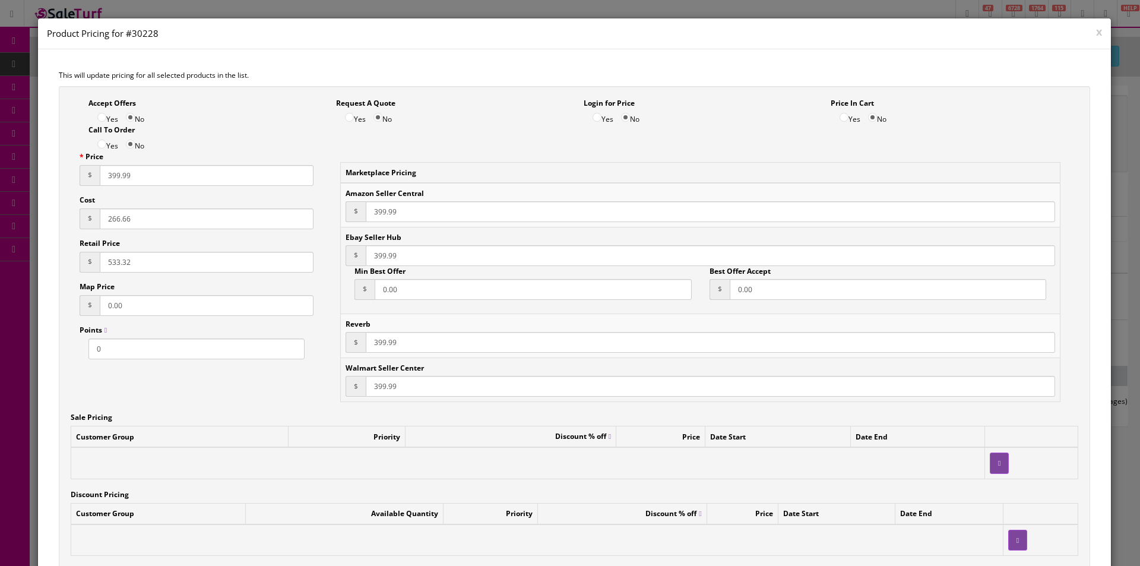
click at [118, 220] on input "266.66" at bounding box center [207, 218] width 214 height 21
type input "286.66"
type input "573.32"
click at [148, 173] on input "399.99" at bounding box center [207, 175] width 214 height 21
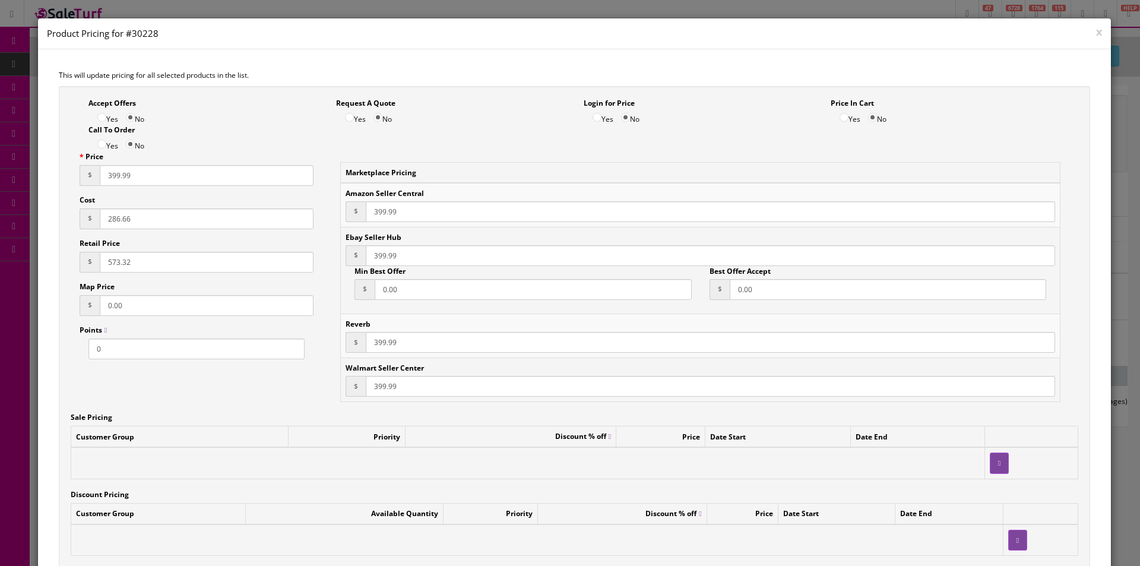
click at [148, 173] on input "399.99" at bounding box center [207, 175] width 214 height 21
type input "429.99"
click at [396, 216] on input "399.99" at bounding box center [711, 211] width 690 height 21
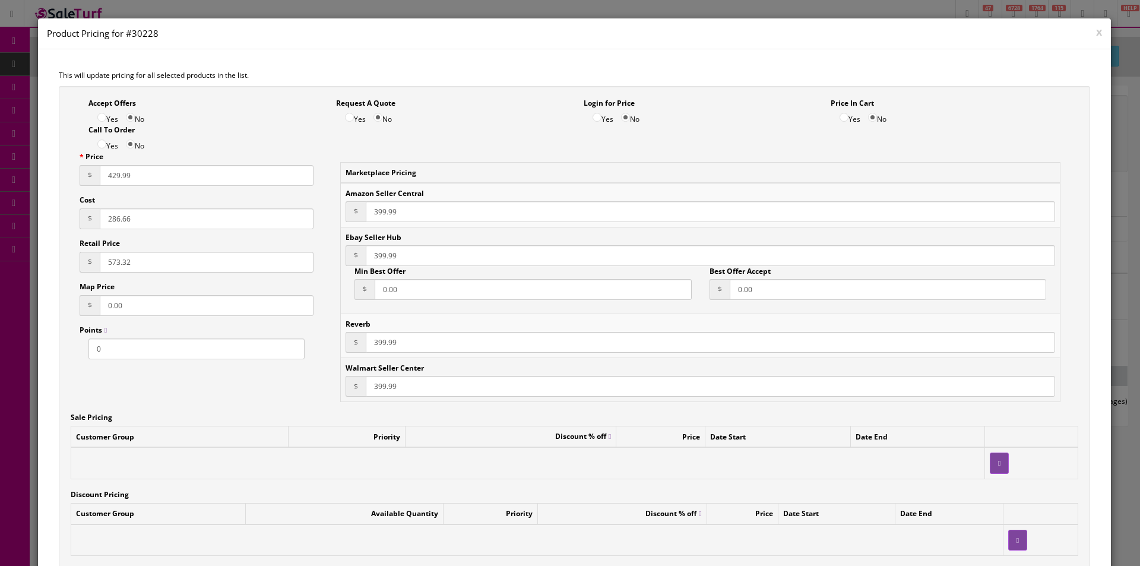
click at [396, 216] on input "399.99" at bounding box center [711, 211] width 690 height 21
paste input "42"
type input "429.99"
paste input "42"
type input "429.99"
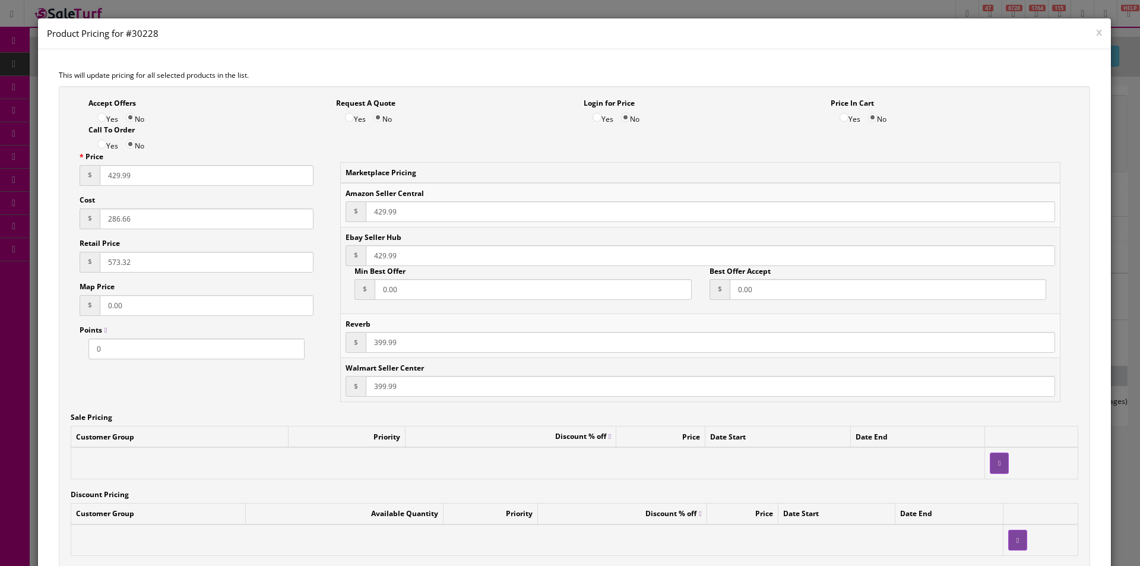
paste input "42"
type input "429.99"
paste input "42"
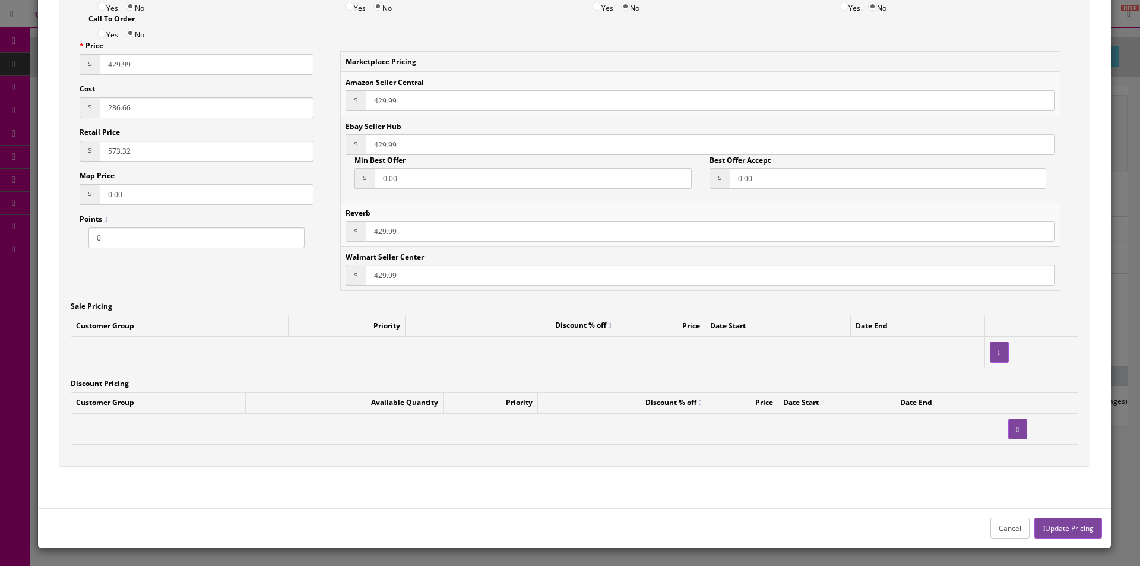
type input "429.99"
click at [1045, 526] on button "Update Pricing" at bounding box center [1069, 528] width 68 height 21
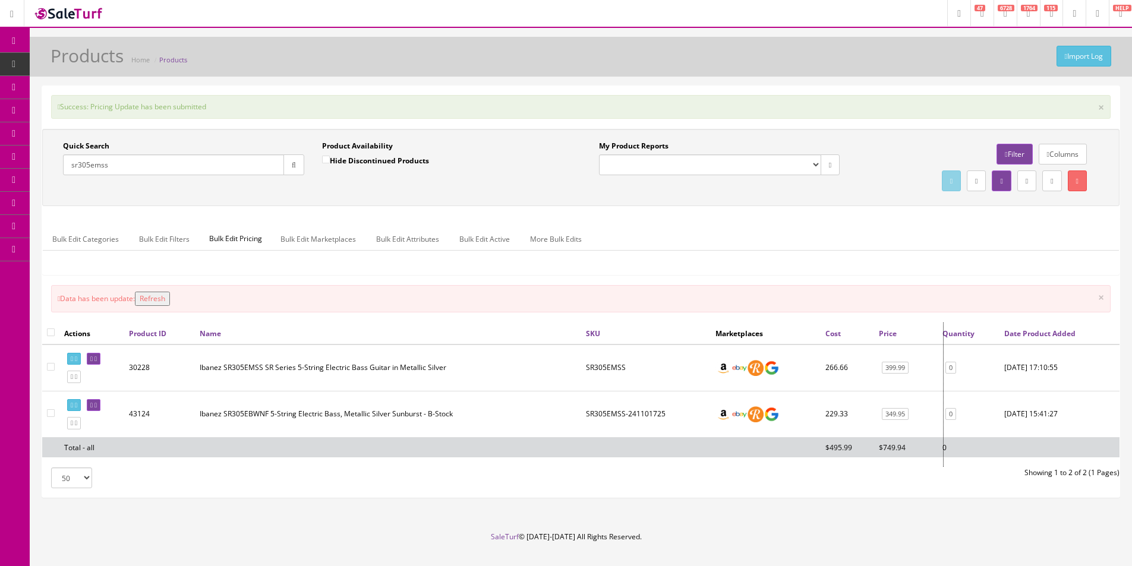
click at [948, 369] on div at bounding box center [946, 395] width 6 height 144
click at [949, 369] on link "0" at bounding box center [950, 368] width 11 height 12
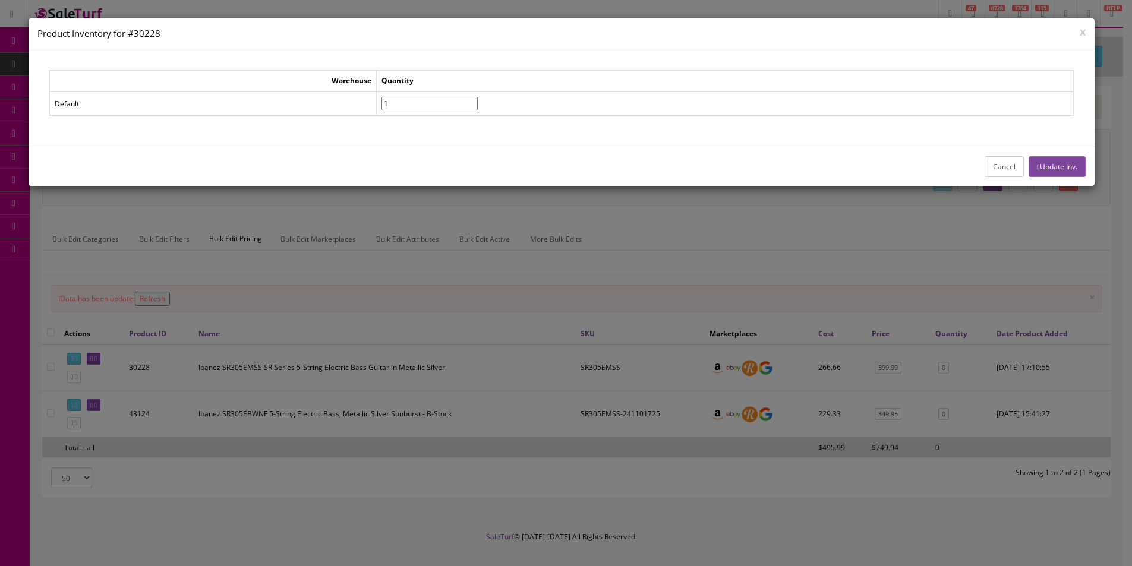
drag, startPoint x: 483, startPoint y: 100, endPoint x: 697, endPoint y: 138, distance: 217.2
type input"] "1"
click at [478, 100] on input"] "1" at bounding box center [429, 104] width 96 height 14
click at [1050, 160] on button "Update Inv." at bounding box center [1056, 166] width 56 height 21
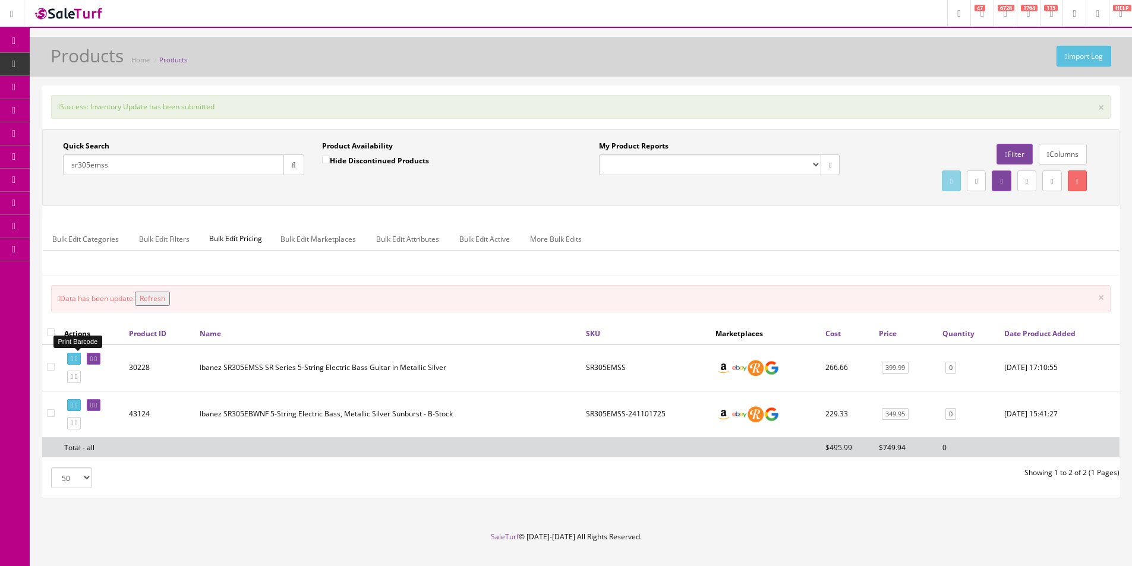
click at [73, 356] on icon at bounding box center [72, 359] width 2 height 7
click at [172, 165] on input "sr305emss" at bounding box center [173, 164] width 221 height 21
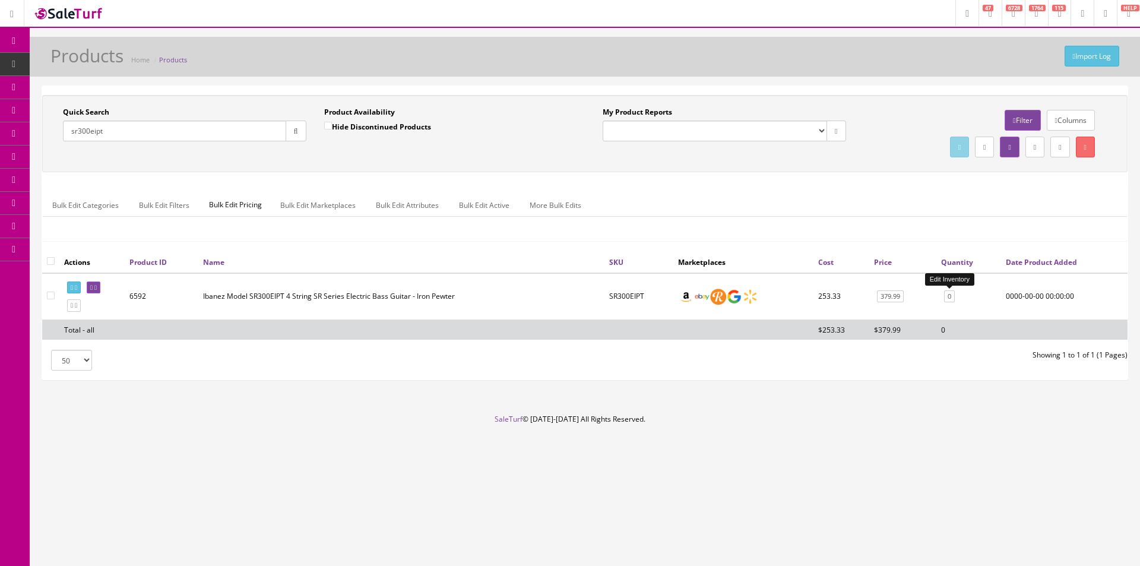
type input "sr300eipt"
click at [951, 295] on link "0" at bounding box center [949, 296] width 11 height 12
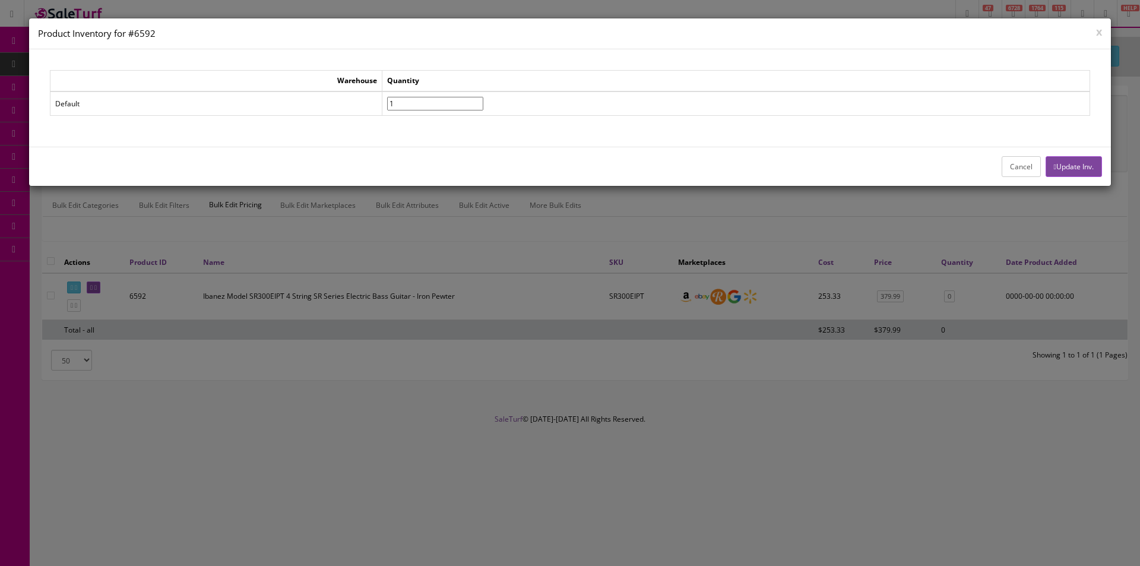
type input"] "1"
click at [483, 102] on input"] "1" at bounding box center [435, 104] width 96 height 14
click at [1057, 166] on button "Update Inv." at bounding box center [1074, 166] width 56 height 21
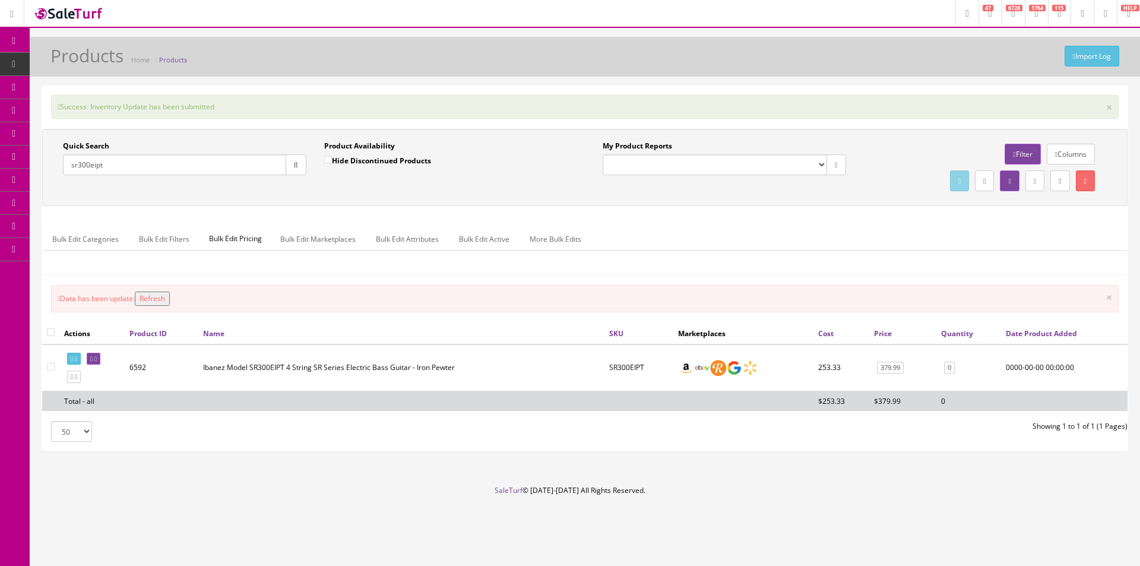
click at [184, 170] on input "sr300eipt" at bounding box center [174, 164] width 223 height 21
click at [184, 169] on input "sr300eipt" at bounding box center [174, 164] width 223 height 21
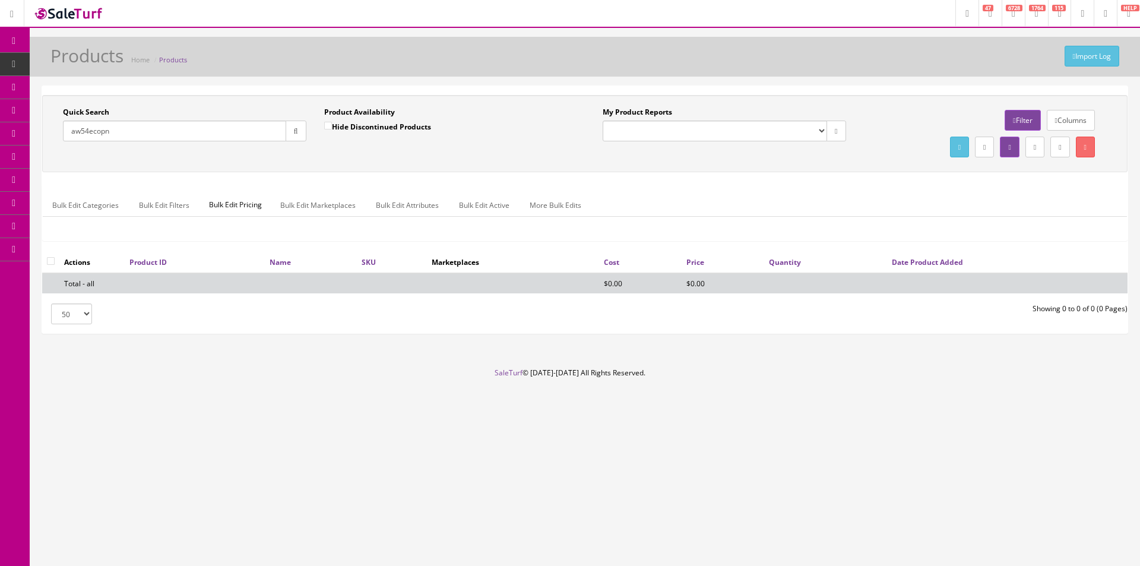
click at [255, 129] on input "aw54ecopn" at bounding box center [174, 131] width 223 height 21
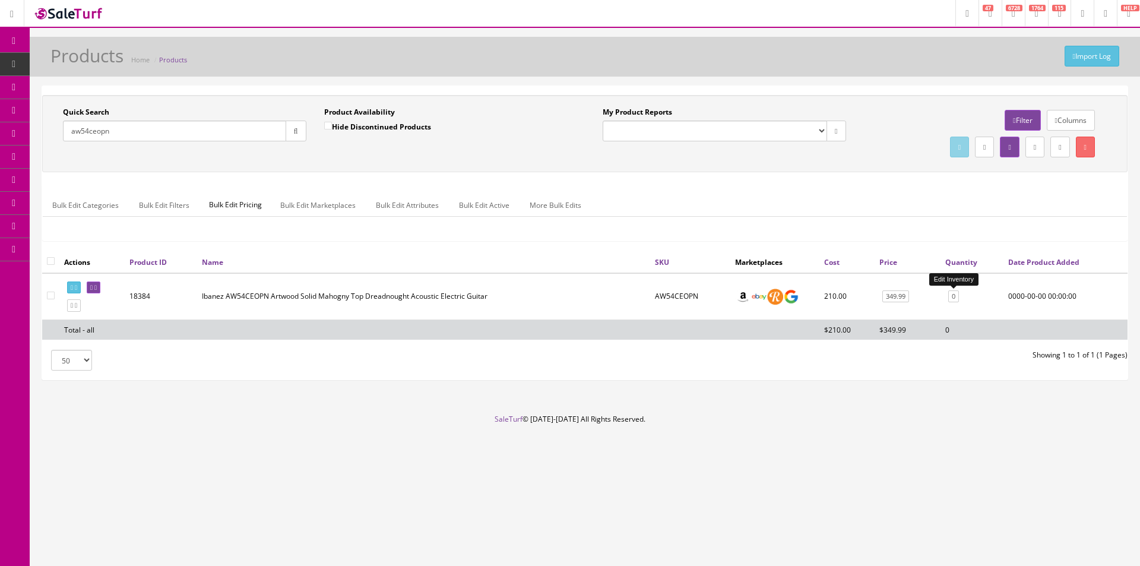
type input "aw54ceopn"
click at [956, 295] on link "0" at bounding box center [954, 296] width 11 height 12
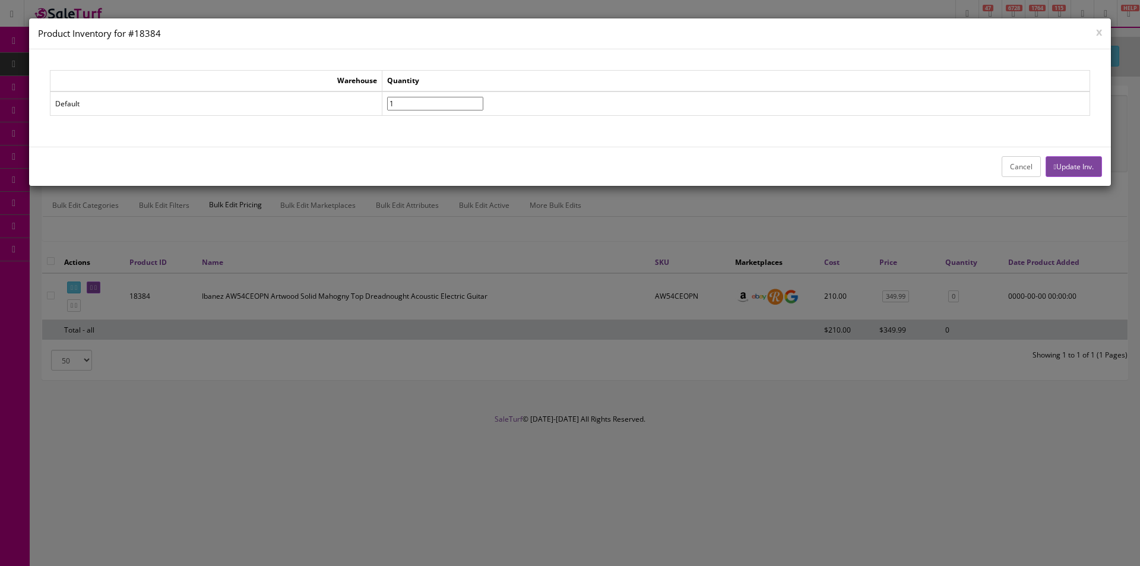
type input"] "1"
click at [483, 100] on input"] "1" at bounding box center [435, 104] width 96 height 14
click at [1105, 179] on div "Cancel Update Inv." at bounding box center [570, 166] width 1082 height 39
click at [1099, 175] on button "Update Inv." at bounding box center [1074, 166] width 56 height 21
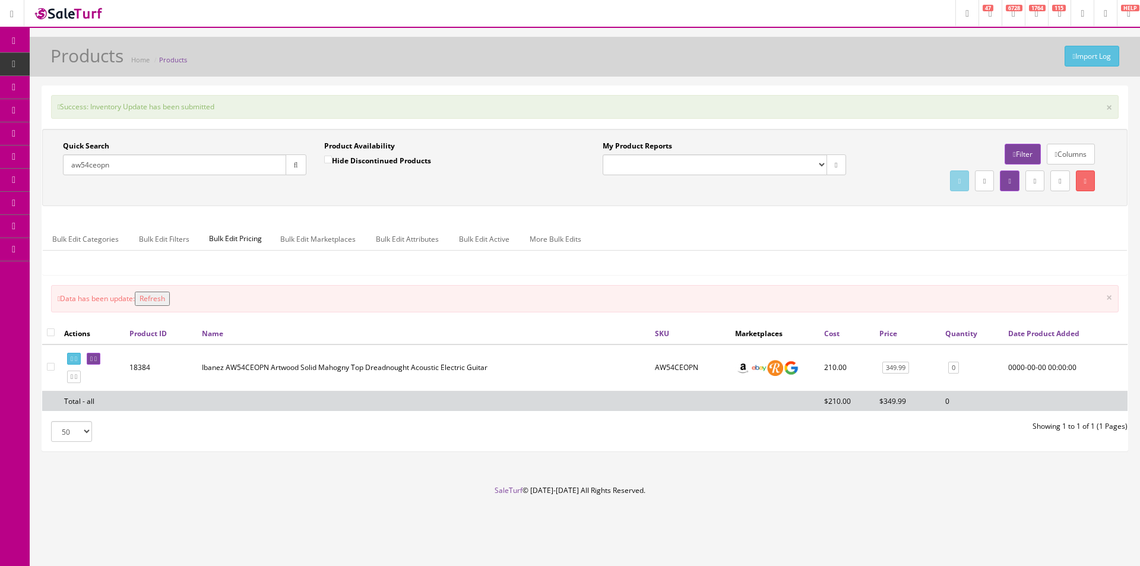
click at [266, 160] on input "aw54ceopn" at bounding box center [174, 164] width 223 height 21
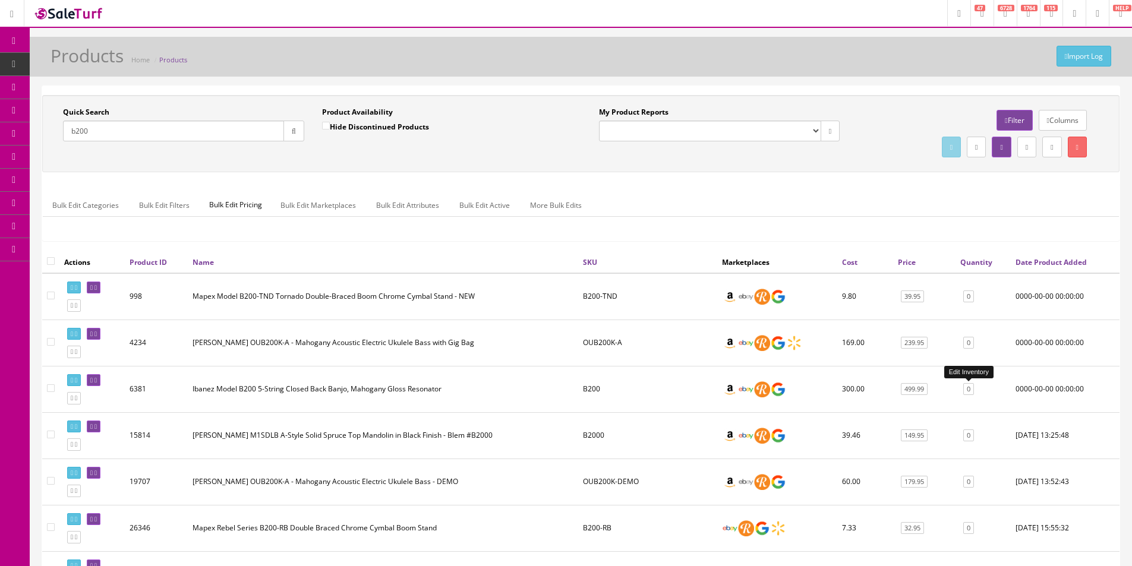
type input "b200"
click at [967, 387] on link "0" at bounding box center [968, 389] width 11 height 12
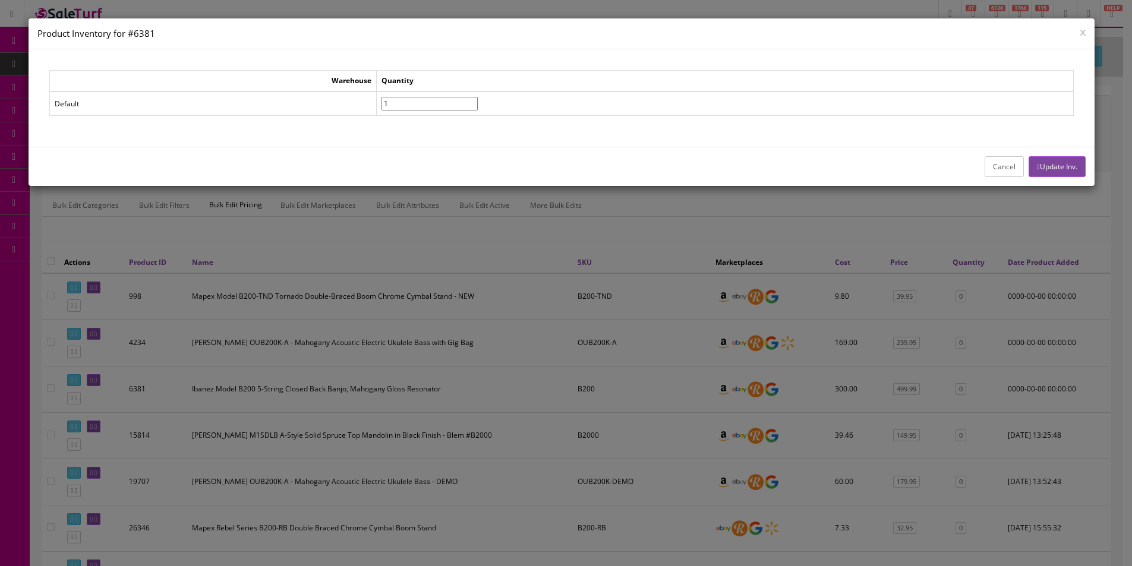
type input"] "1"
click at [478, 100] on input"] "1" at bounding box center [429, 104] width 96 height 14
click at [1054, 163] on button "Update Inv." at bounding box center [1056, 166] width 56 height 21
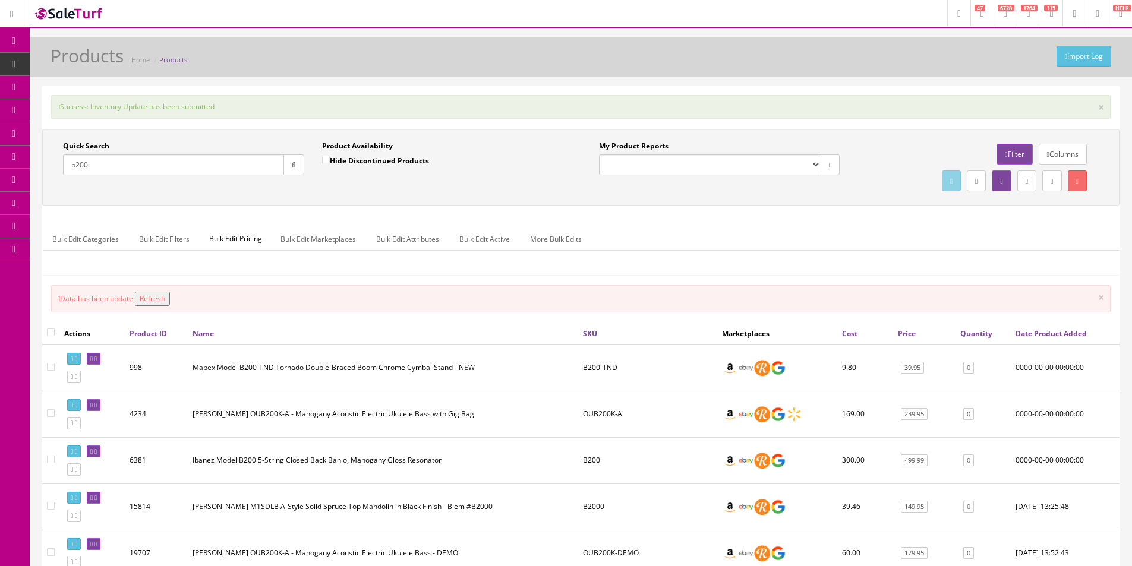
click at [226, 158] on input "b200" at bounding box center [173, 164] width 221 height 21
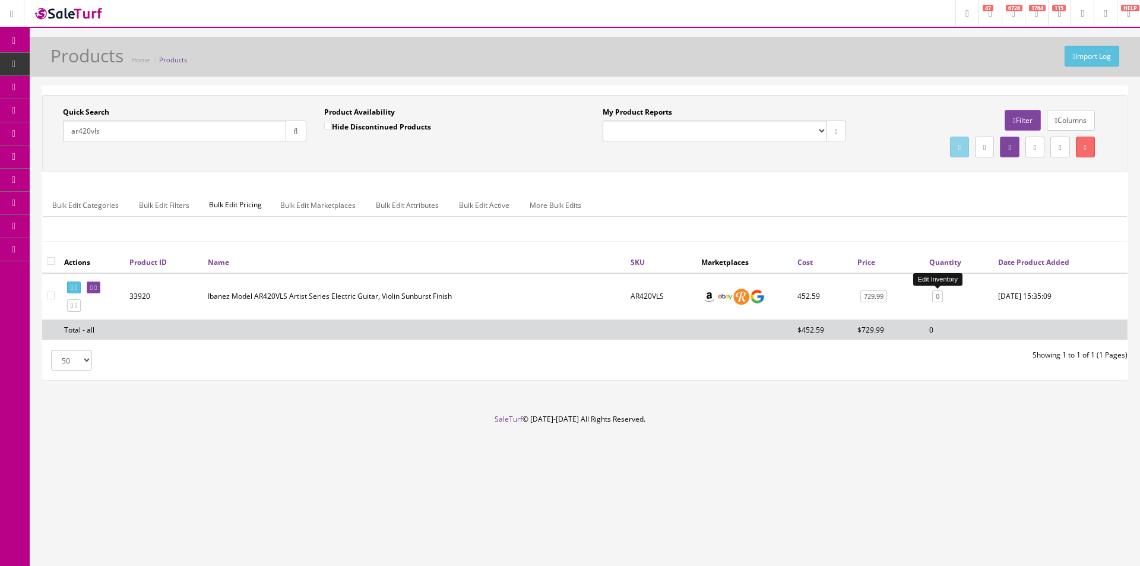
type input "ar420vls"
click at [938, 298] on link "0" at bounding box center [938, 296] width 11 height 12
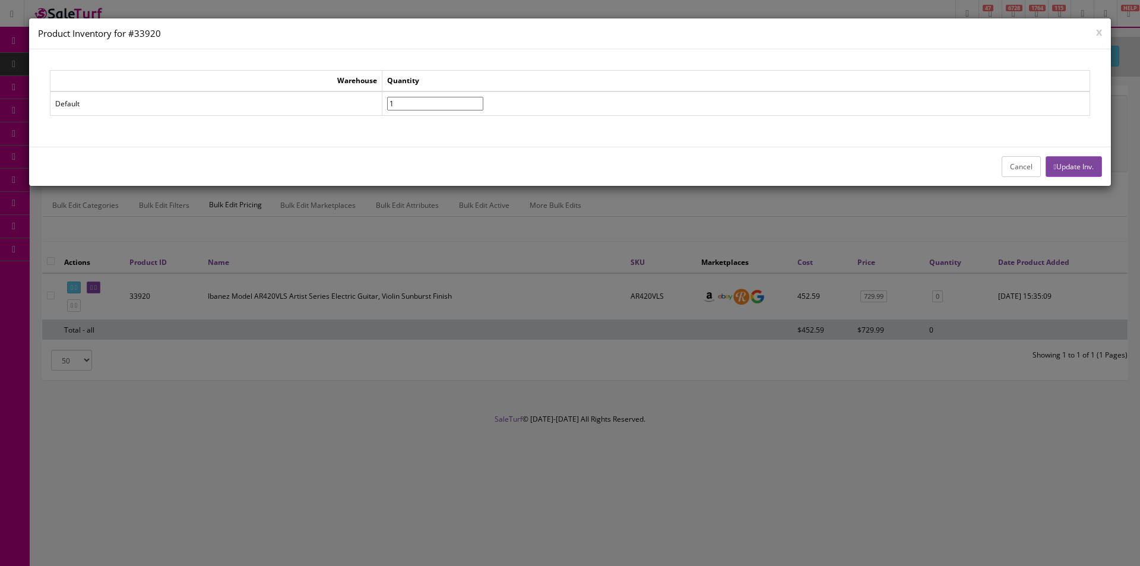
type input"] "1"
click at [483, 102] on input"] "1" at bounding box center [435, 104] width 96 height 14
click at [1063, 170] on button "Update Inv." at bounding box center [1074, 166] width 56 height 21
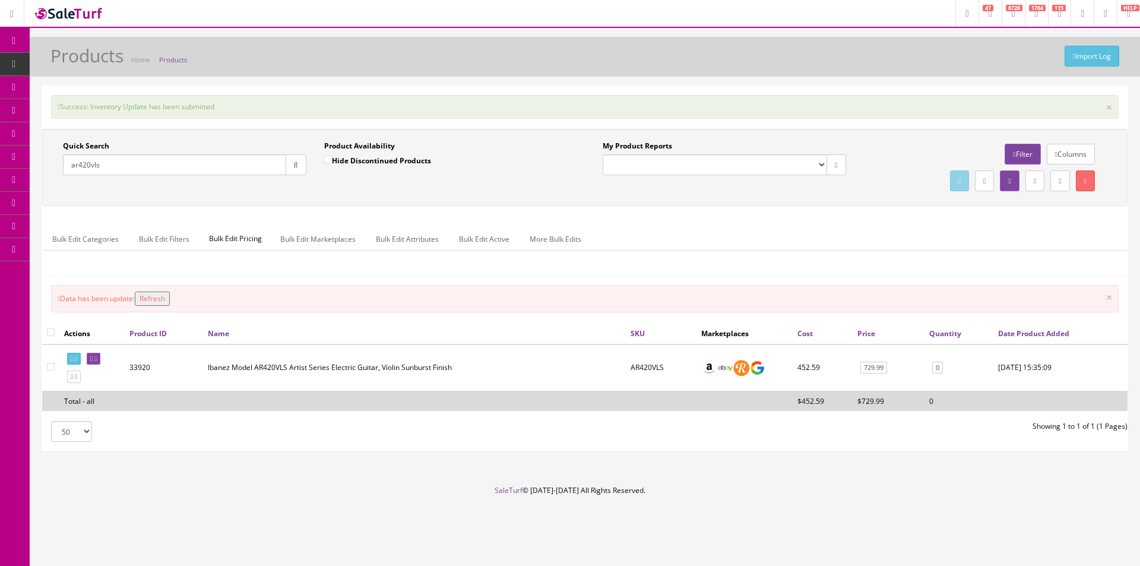
click at [210, 163] on input "ar420vls" at bounding box center [174, 164] width 223 height 21
paste input "250610959"
type input "250610959"
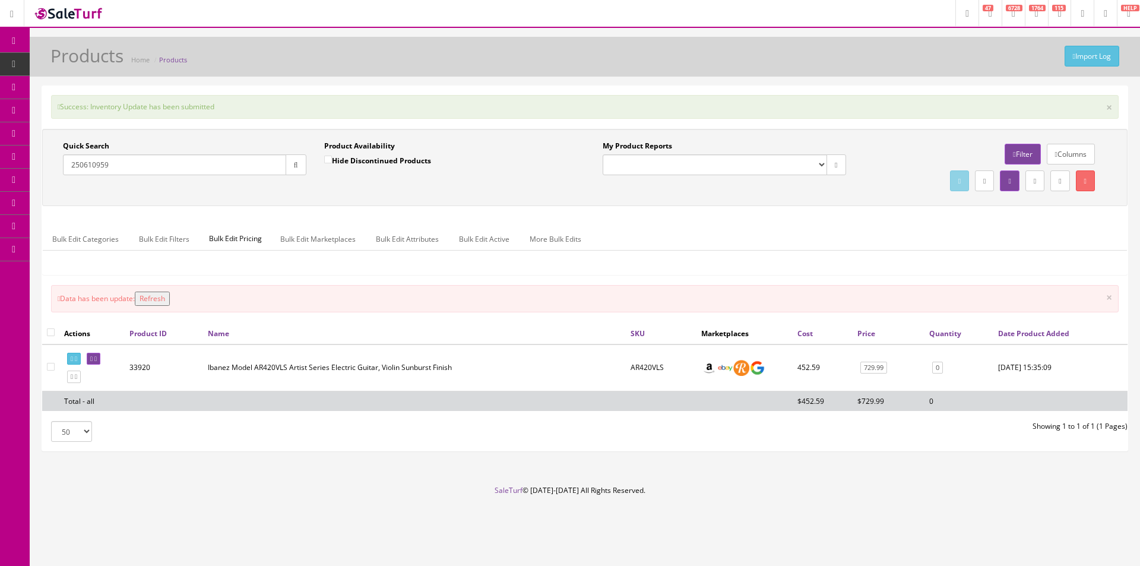
click at [287, 167] on button "button" at bounding box center [296, 164] width 21 height 21
click at [296, 188] on div "Quick Search 250610959 Date From Product Availability Hide Discontinued Product…" at bounding box center [585, 167] width 1080 height 53
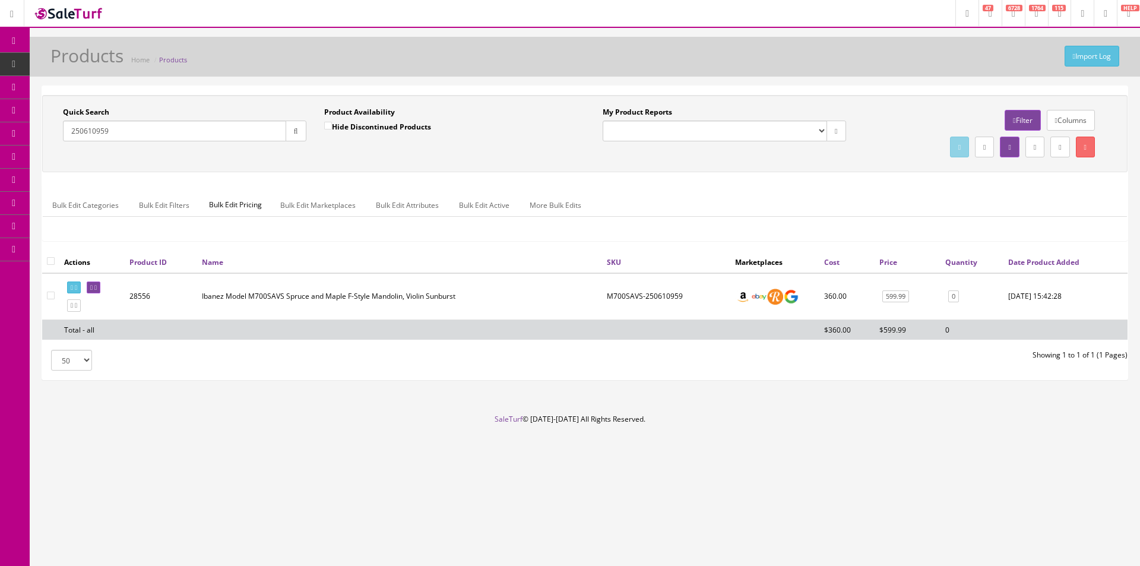
click at [111, 280] on td at bounding box center [91, 296] width 65 height 47
click at [100, 283] on link at bounding box center [94, 288] width 14 height 12
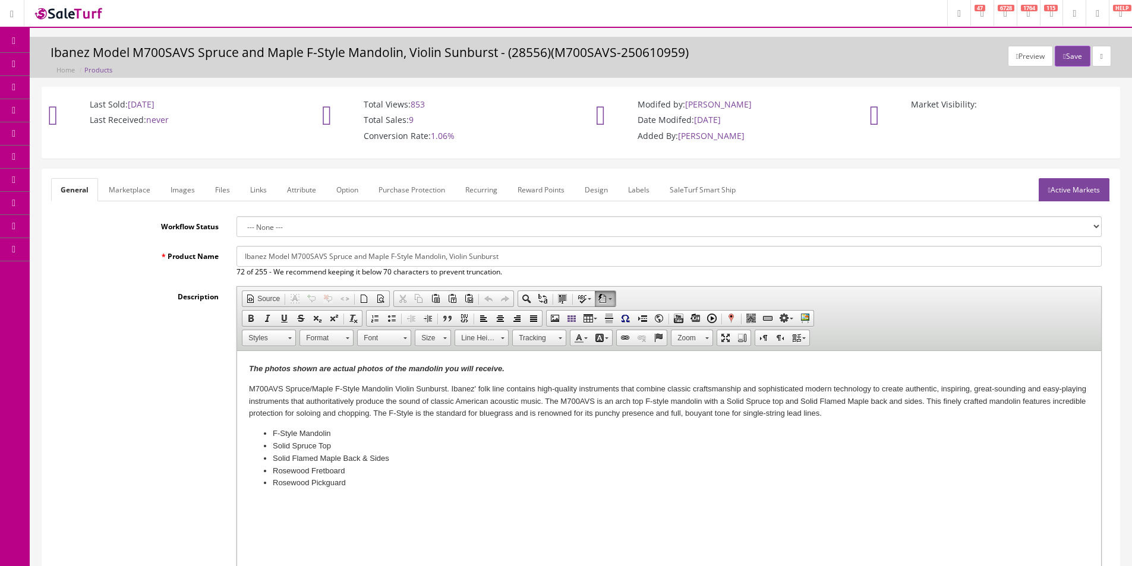
click at [181, 182] on link "Images" at bounding box center [182, 189] width 43 height 23
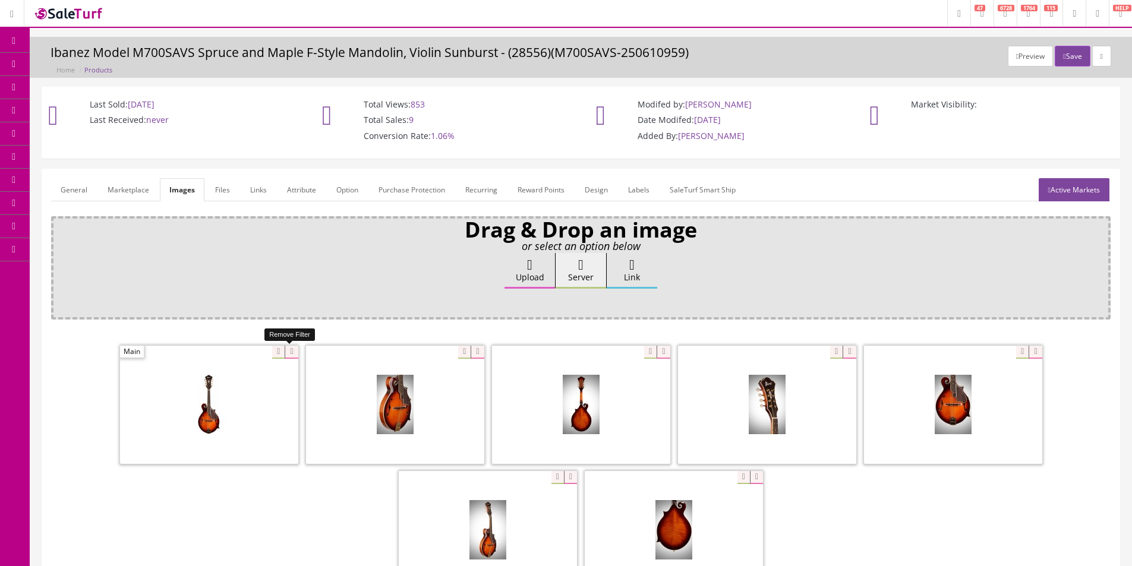
click at [290, 352] on icon at bounding box center [291, 352] width 13 height 13
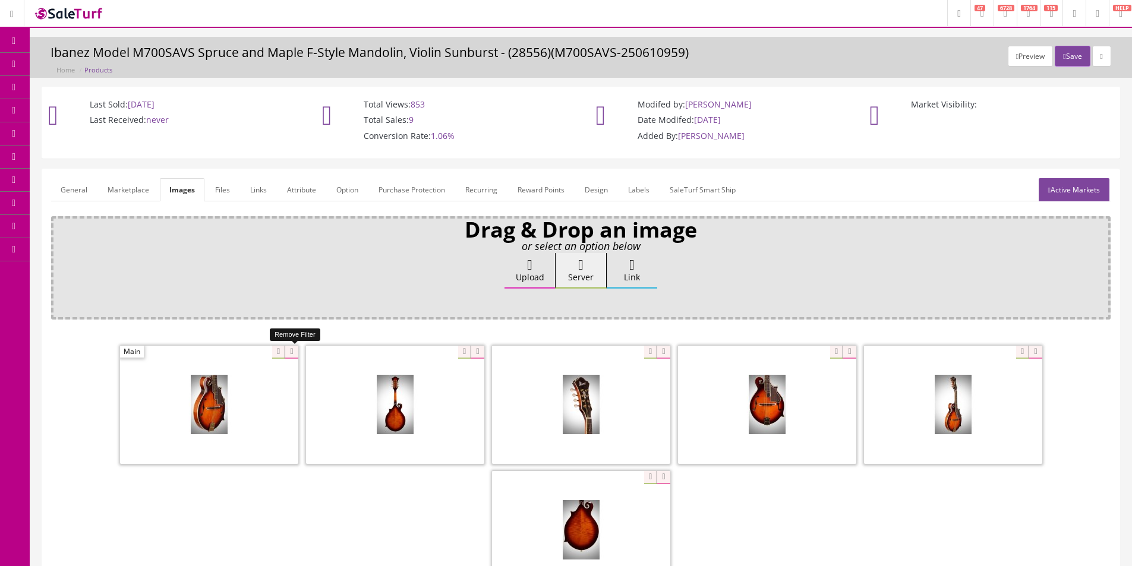
click at [290, 352] on icon at bounding box center [291, 352] width 13 height 13
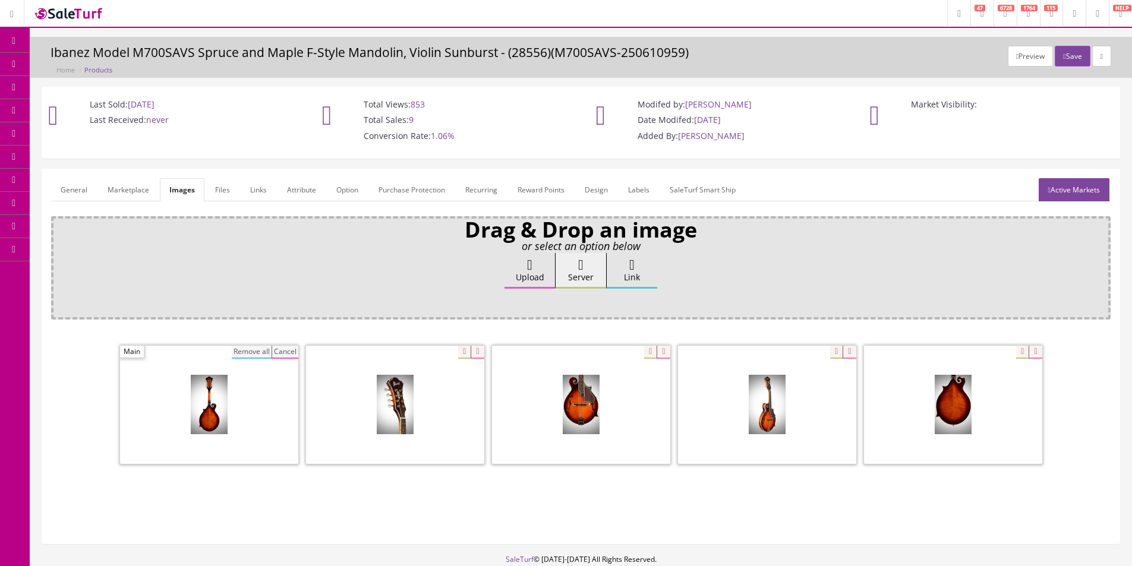
click at [245, 353] on button "Remove all" at bounding box center [252, 352] width 40 height 13
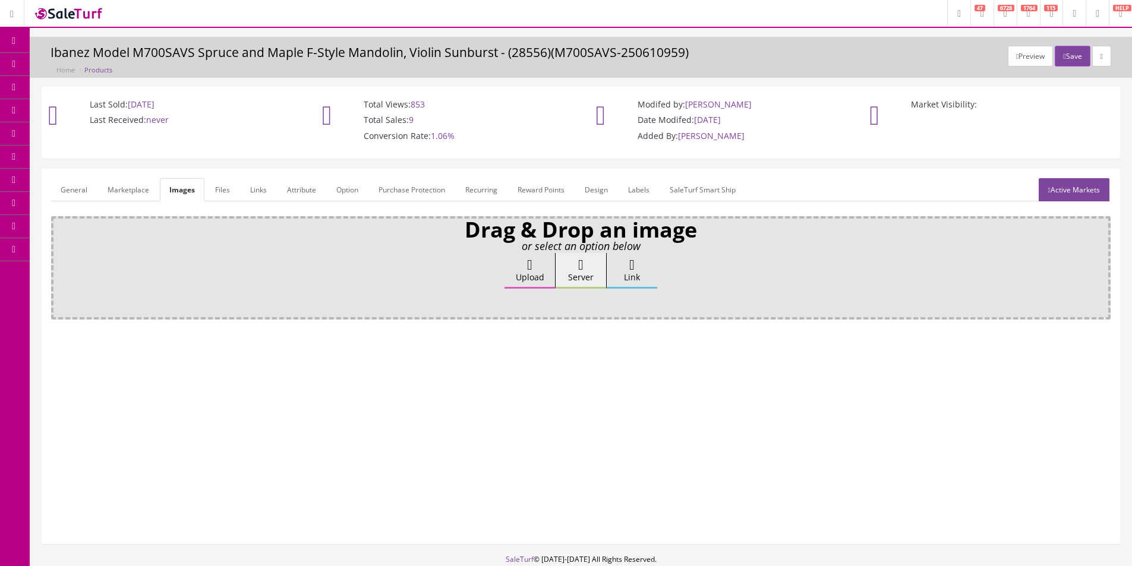
click at [509, 288] on label "Upload" at bounding box center [529, 271] width 50 height 36
click at [59, 265] on input "Upload" at bounding box center [59, 259] width 0 height 12
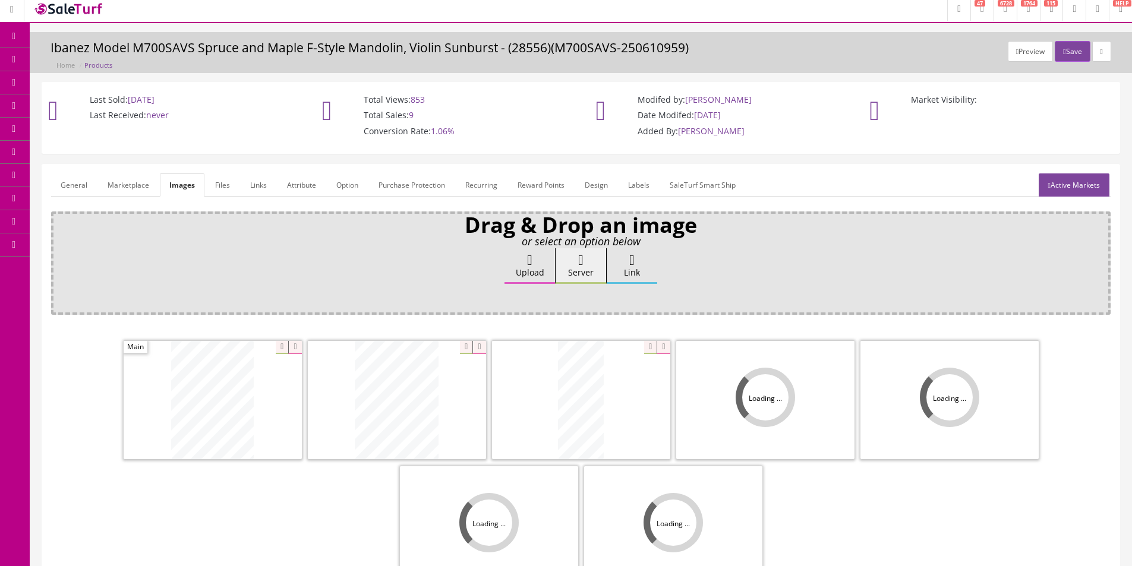
scroll to position [173, 0]
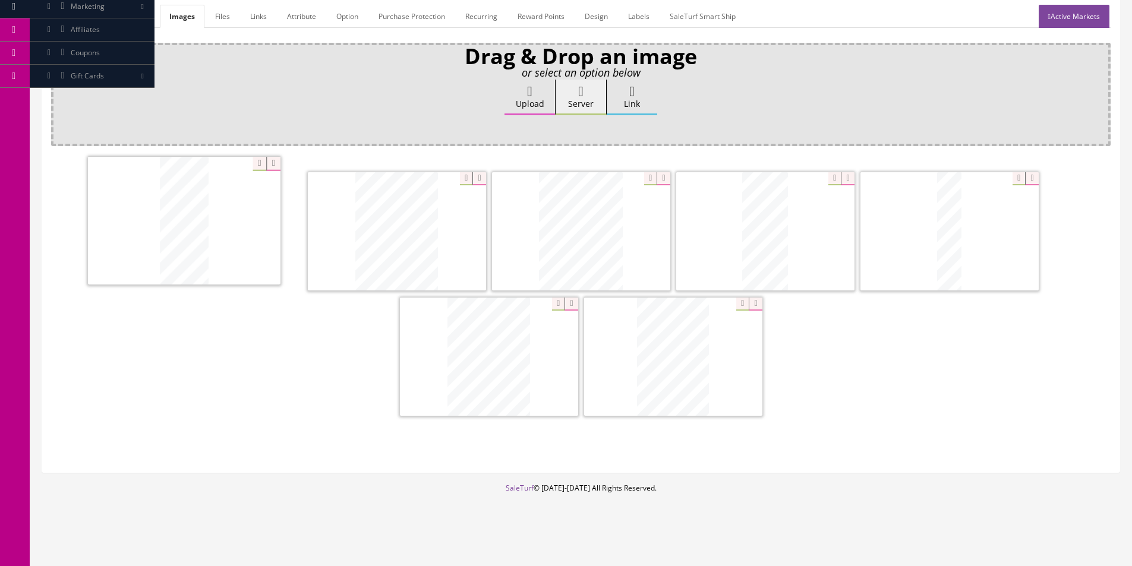
drag, startPoint x: 498, startPoint y: 354, endPoint x: 193, endPoint y: 218, distance: 333.7
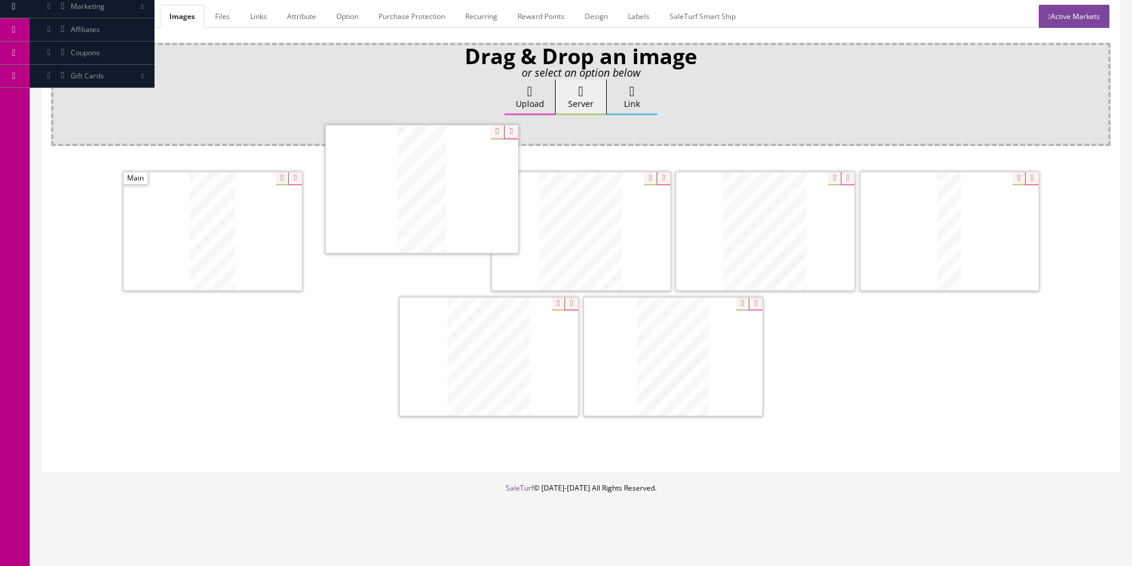
drag, startPoint x: 684, startPoint y: 247, endPoint x: 342, endPoint y: 205, distance: 345.3
drag, startPoint x: 470, startPoint y: 358, endPoint x: 519, endPoint y: 239, distance: 127.6
drag, startPoint x: 937, startPoint y: 250, endPoint x: 742, endPoint y: 249, distance: 194.2
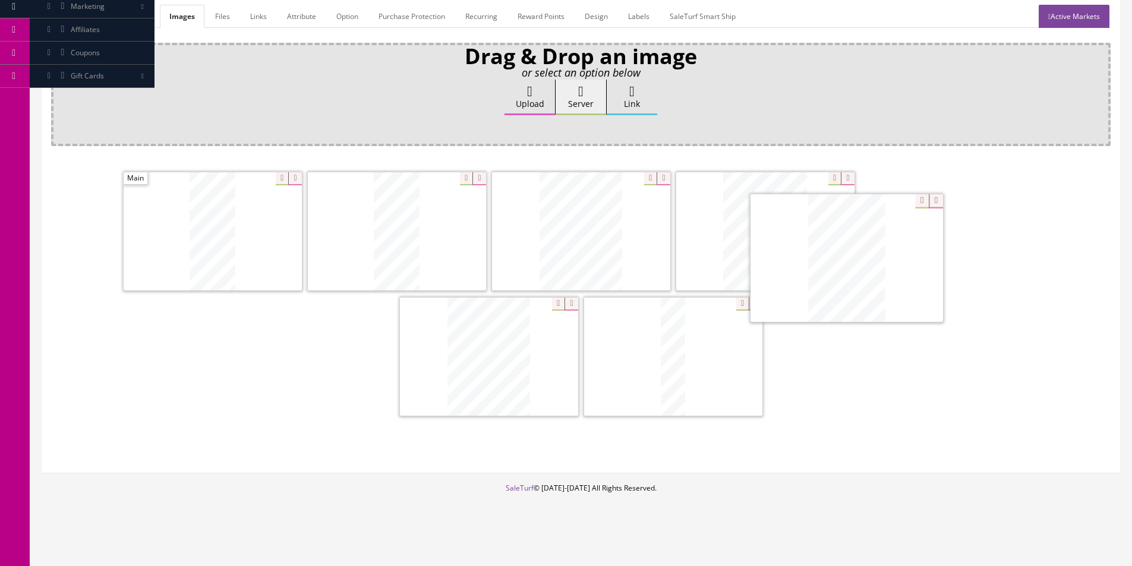
drag, startPoint x: 698, startPoint y: 374, endPoint x: 871, endPoint y: 276, distance: 199.5
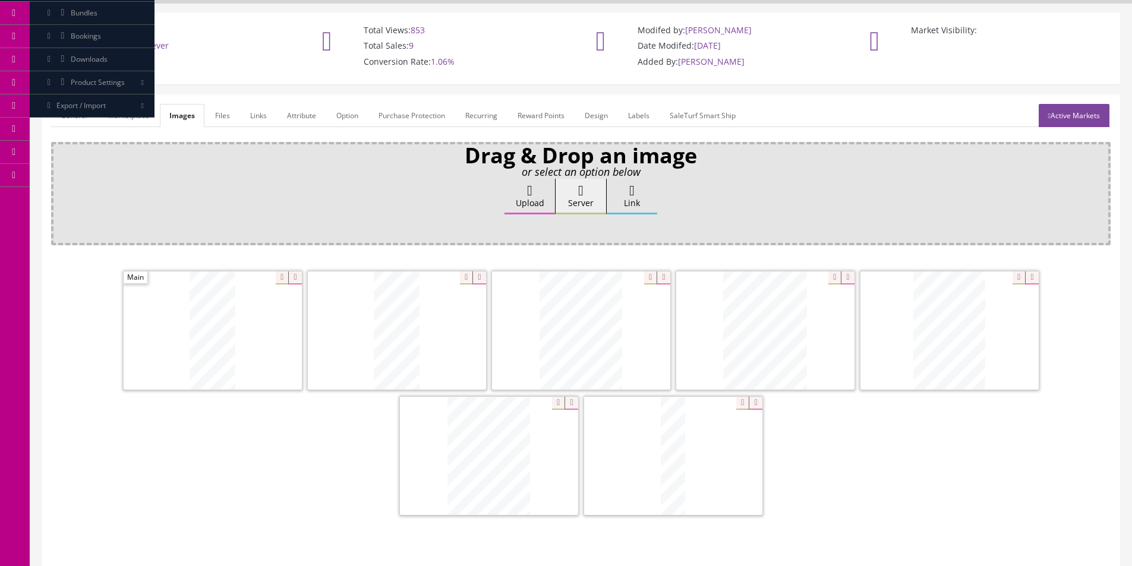
scroll to position [0, 0]
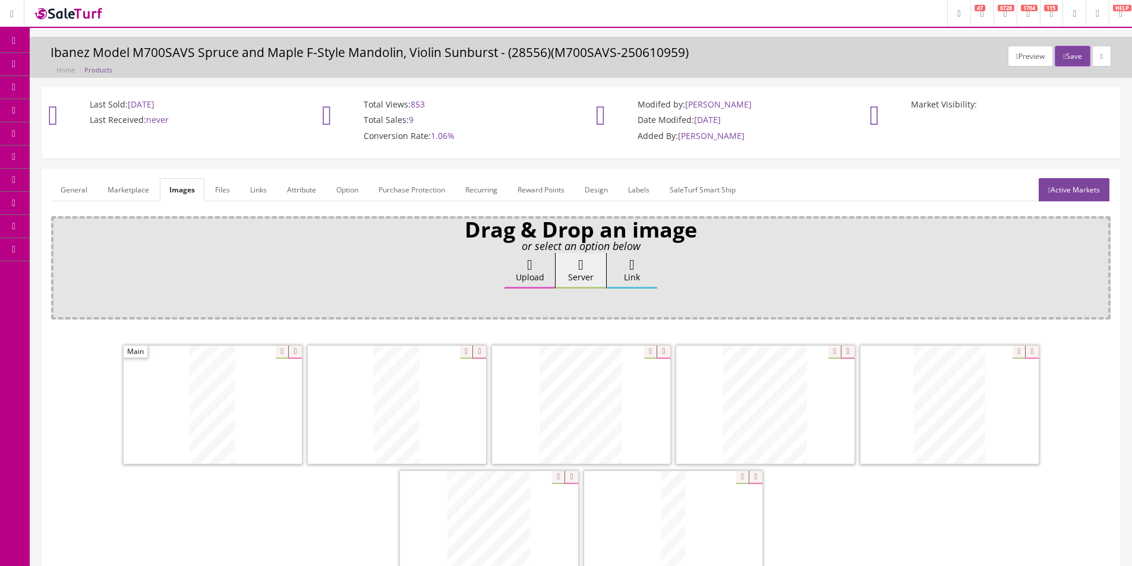
click at [65, 197] on link "General" at bounding box center [74, 189] width 46 height 23
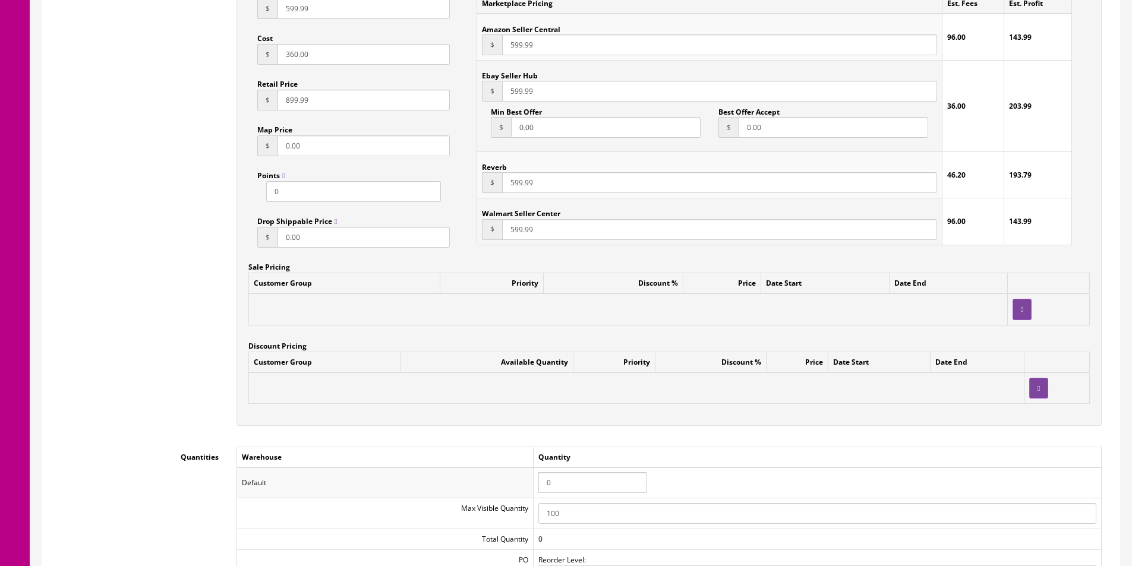
scroll to position [950, 0]
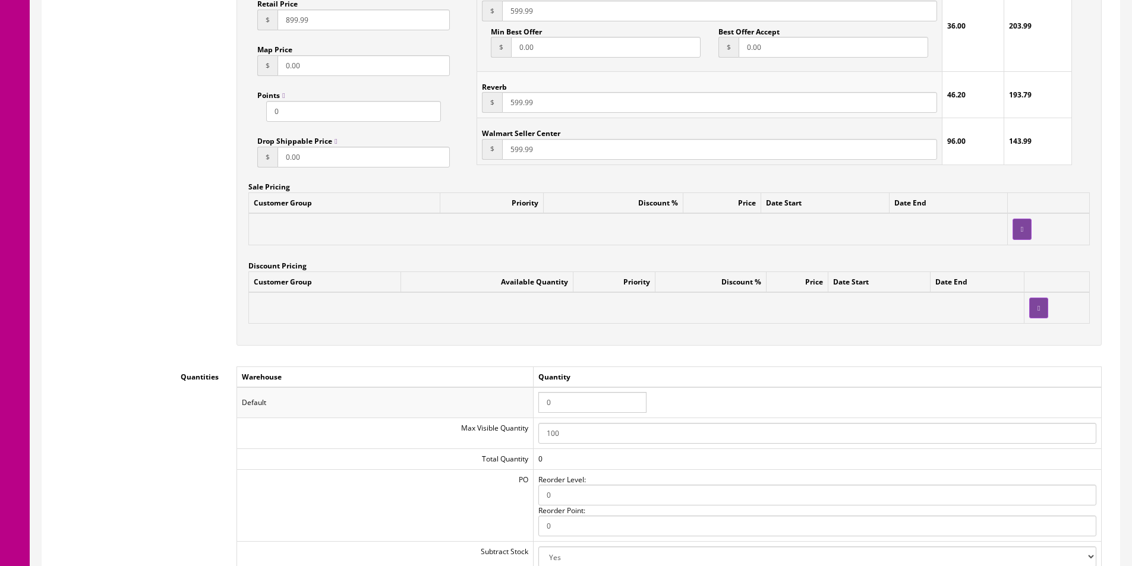
click at [558, 418] on td "100" at bounding box center [817, 433] width 568 height 31
click at [558, 407] on input "0" at bounding box center [592, 402] width 108 height 21
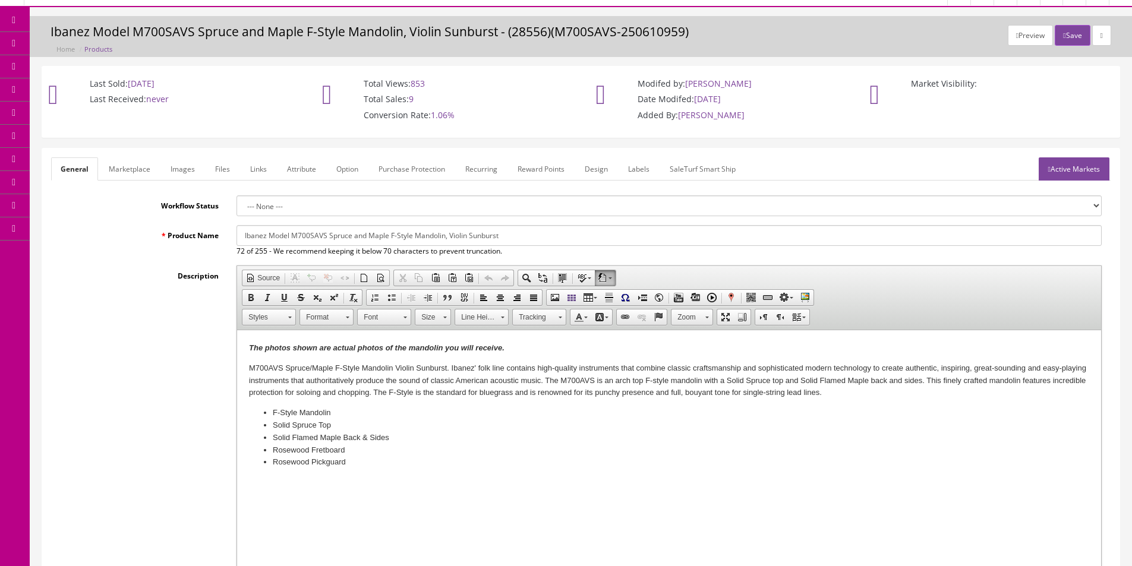
scroll to position [0, 0]
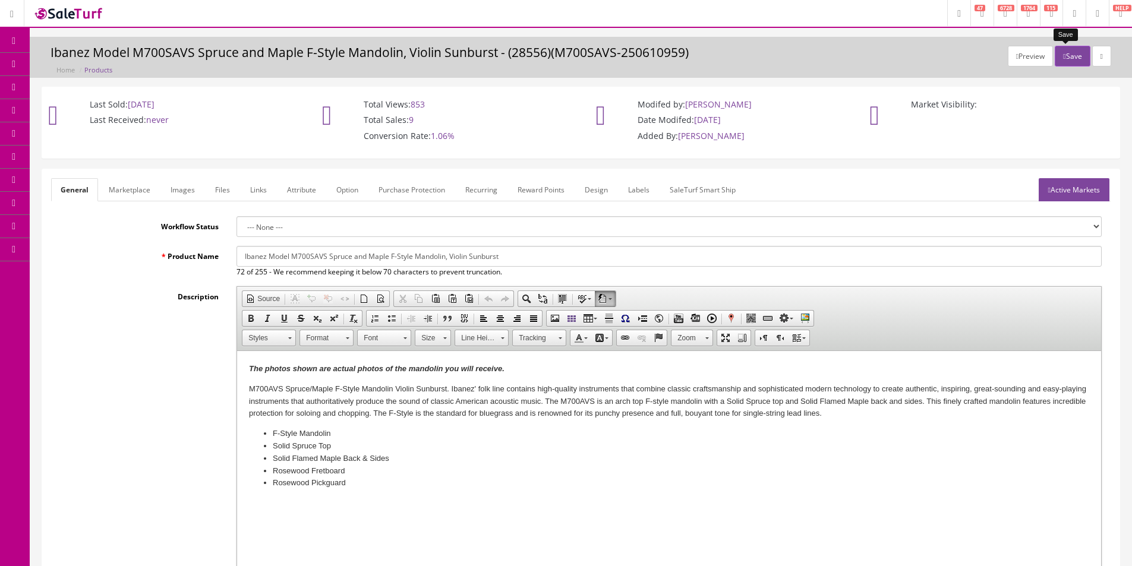
type input "1"
click at [1073, 61] on button "Save" at bounding box center [1071, 56] width 35 height 21
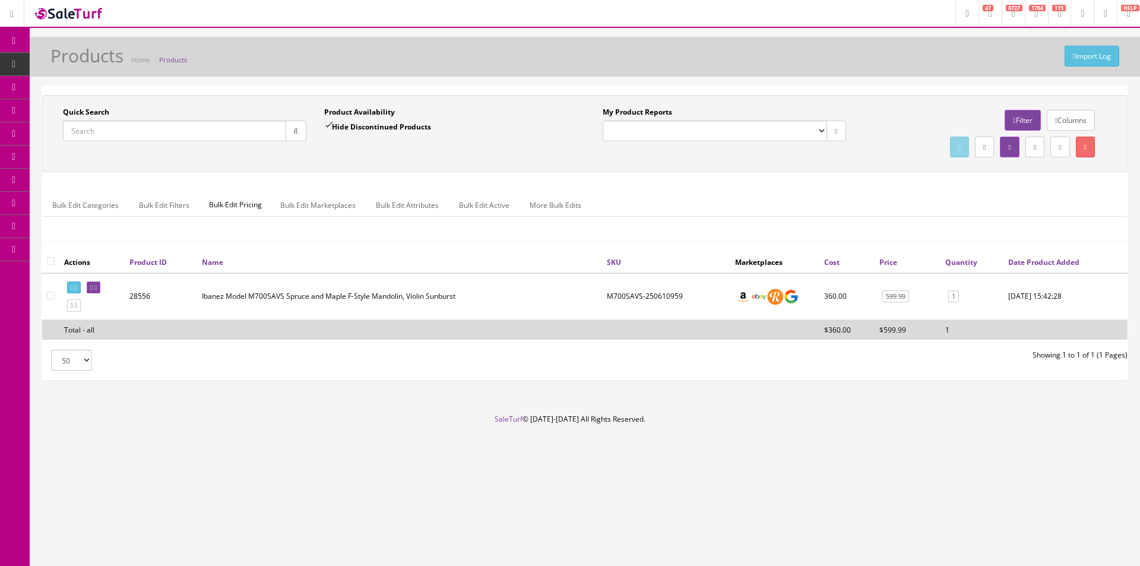
click at [180, 127] on input "Quick Search" at bounding box center [174, 131] width 223 height 21
paste input "I25021167"
type input "I25021167"
click at [328, 127] on input "Hide Discontinued Products" at bounding box center [328, 126] width 8 height 8
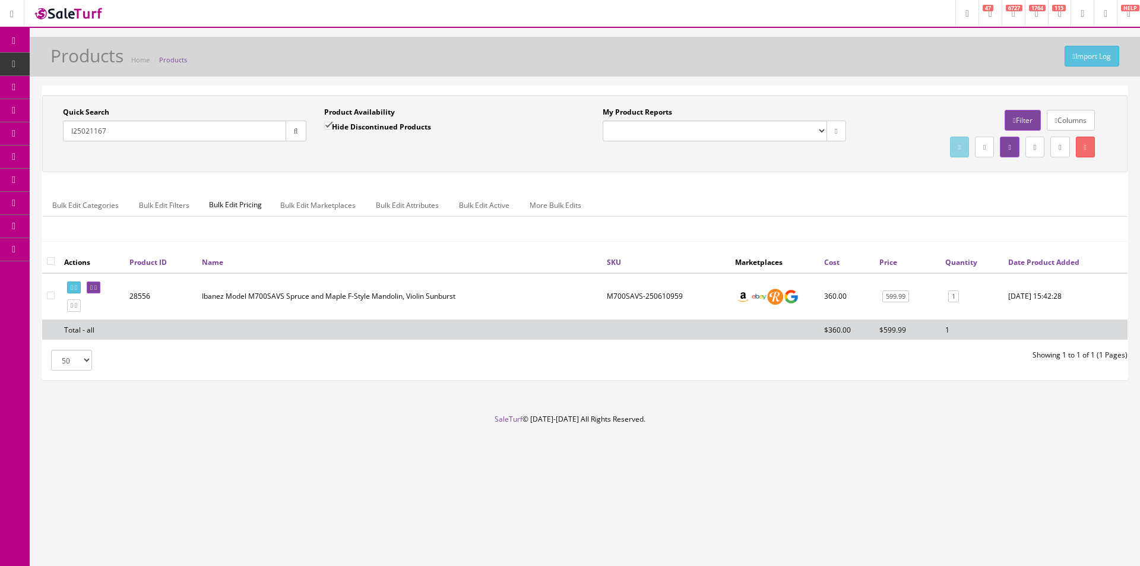
checkbox input "false"
click at [306, 129] on div "Quick Search I25021167 Date From" at bounding box center [184, 128] width 261 height 43
click at [301, 129] on button "button" at bounding box center [296, 131] width 21 height 21
drag, startPoint x: 102, startPoint y: 291, endPoint x: 146, endPoint y: 292, distance: 43.4
click at [100, 291] on link at bounding box center [94, 288] width 14 height 12
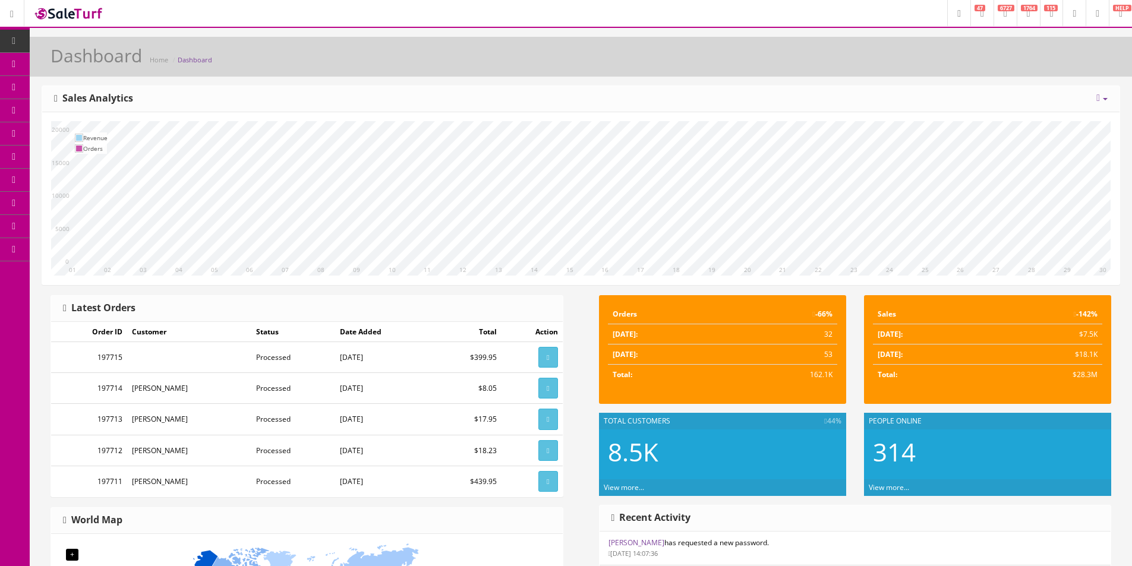
click at [908, 112] on div "10 11 12 13 14 15 16 17 18 19 20 21 22 23 24 25 26 27 28 29 30 01 02 03 04 05 0…" at bounding box center [580, 198] width 1077 height 172
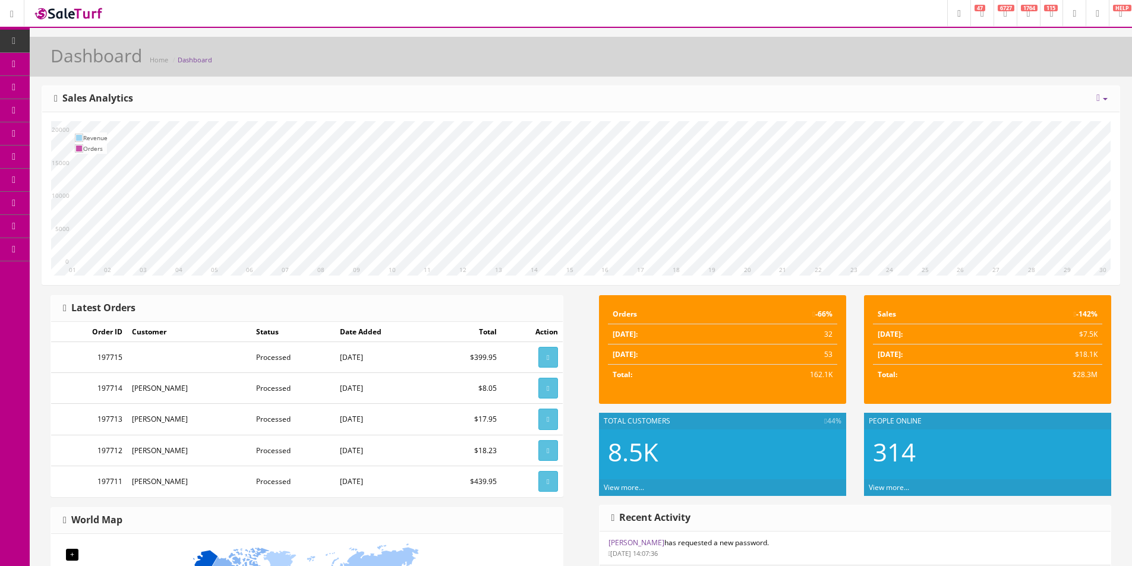
click at [905, 114] on div "10 11 12 13 14 15 16 17 18 19 20 21 22 23 24 25 26 27 28 29 30 01 02 03 04 05 0…" at bounding box center [580, 198] width 1077 height 172
click at [905, 115] on div "10 11 12 13 14 15 16 17 18 19 20 21 22 23 24 25 26 27 28 29 30 01 02 03 04 05 0…" at bounding box center [580, 198] width 1077 height 172
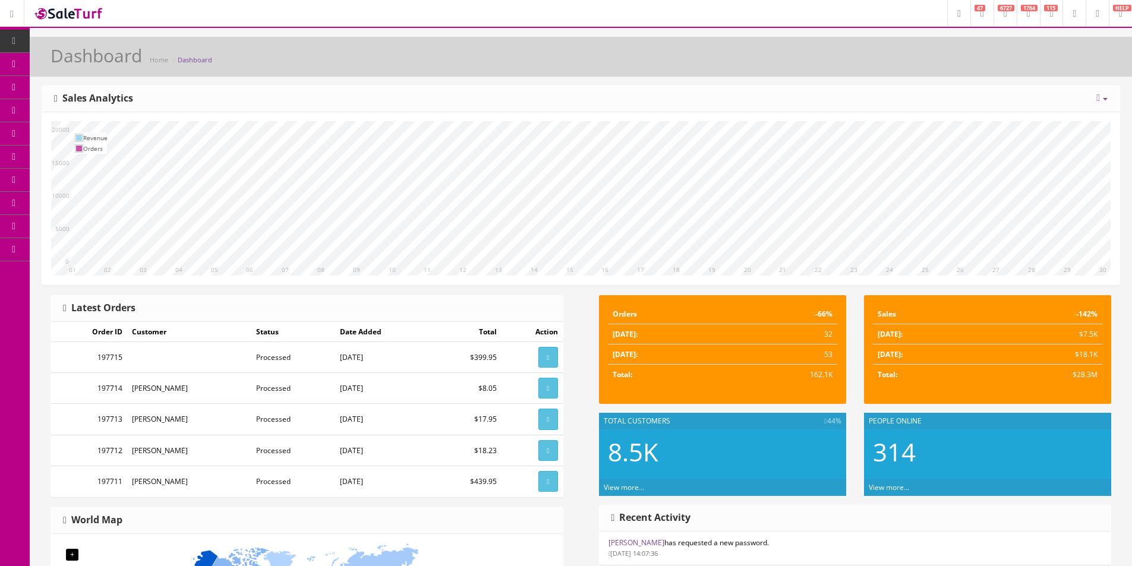
click at [905, 115] on div "10 11 12 13 14 15 16 17 18 19 20 21 22 23 24 25 26 27 28 29 30 01 02 03 04 05 0…" at bounding box center [580, 198] width 1077 height 172
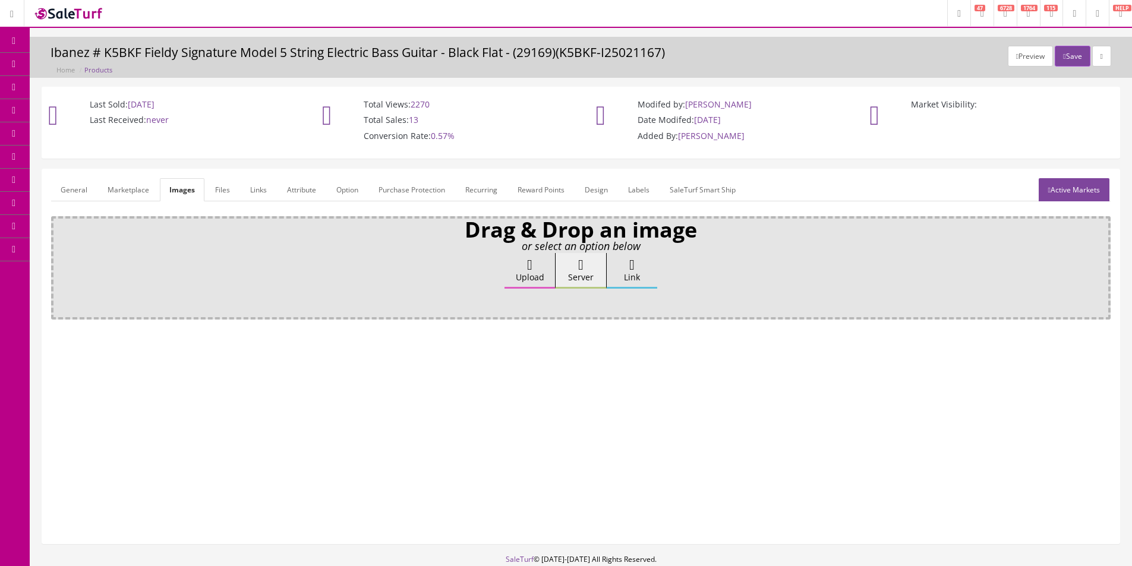
click at [538, 277] on label "Upload" at bounding box center [529, 271] width 50 height 36
click at [59, 265] on input "Upload" at bounding box center [59, 259] width 0 height 12
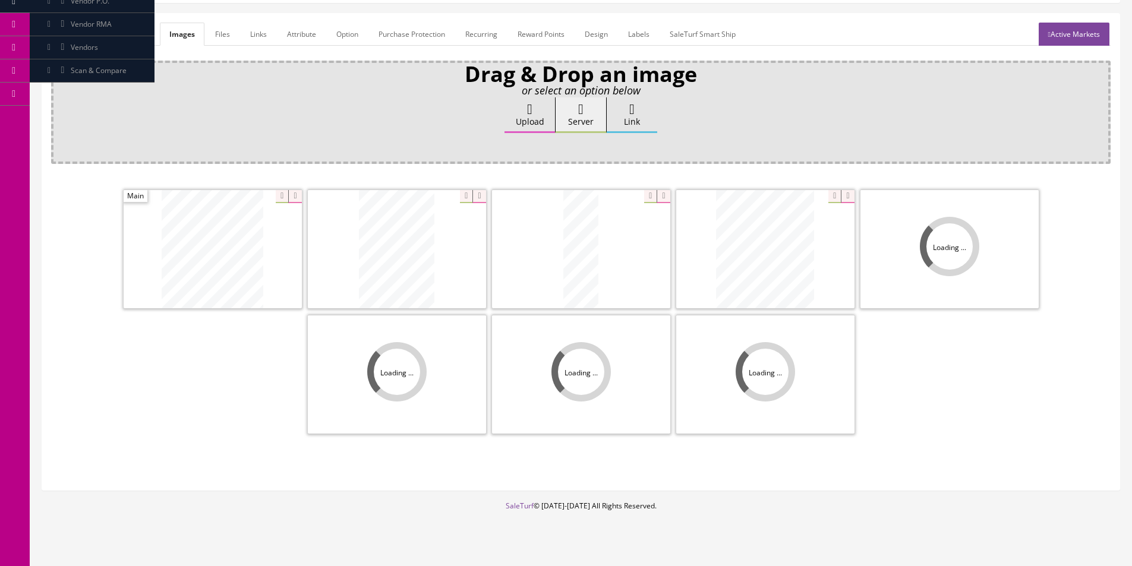
scroll to position [173, 0]
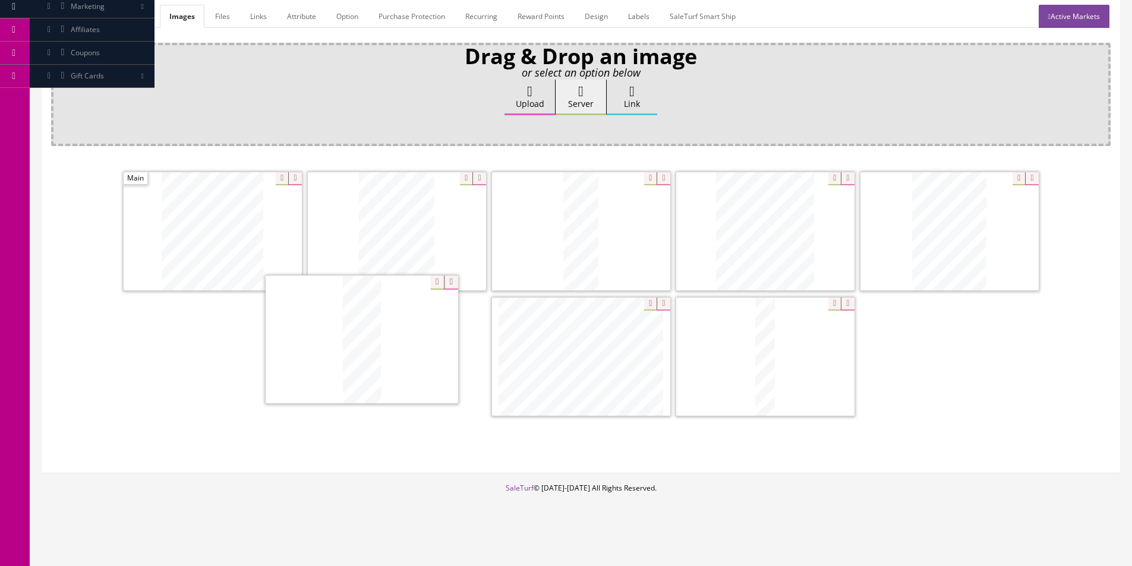
drag, startPoint x: 403, startPoint y: 369, endPoint x: 105, endPoint y: 206, distance: 339.7
drag, startPoint x: 740, startPoint y: 248, endPoint x: 327, endPoint y: 238, distance: 412.9
drag, startPoint x: 403, startPoint y: 370, endPoint x: 504, endPoint y: 236, distance: 168.0
drag, startPoint x: 918, startPoint y: 248, endPoint x: 669, endPoint y: 251, distance: 248.9
drag, startPoint x: 603, startPoint y: 359, endPoint x: 914, endPoint y: 373, distance: 311.0
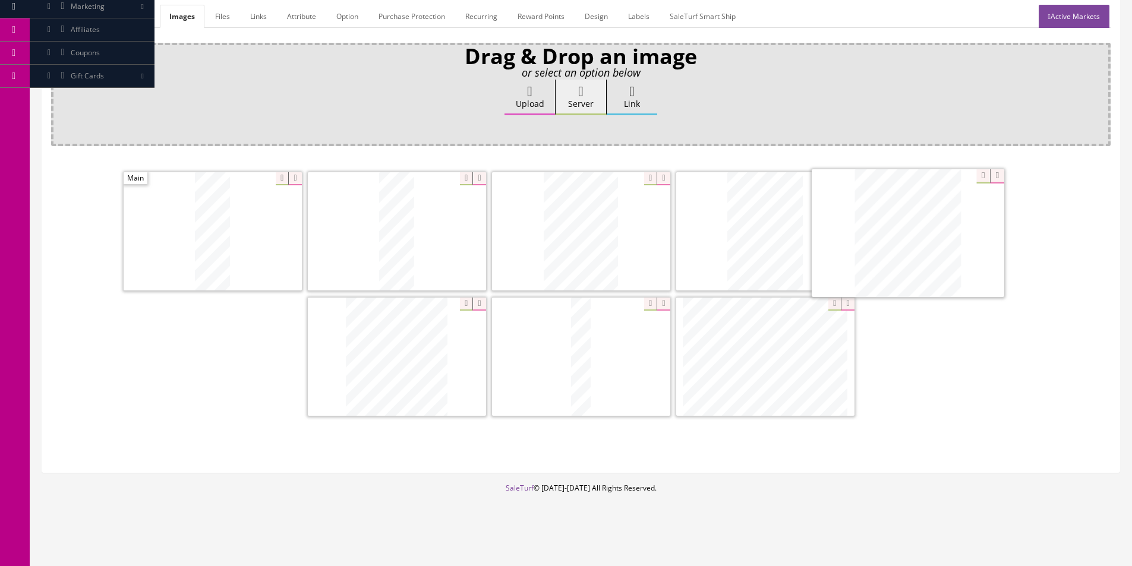
drag, startPoint x: 590, startPoint y: 319, endPoint x: 870, endPoint y: 204, distance: 302.6
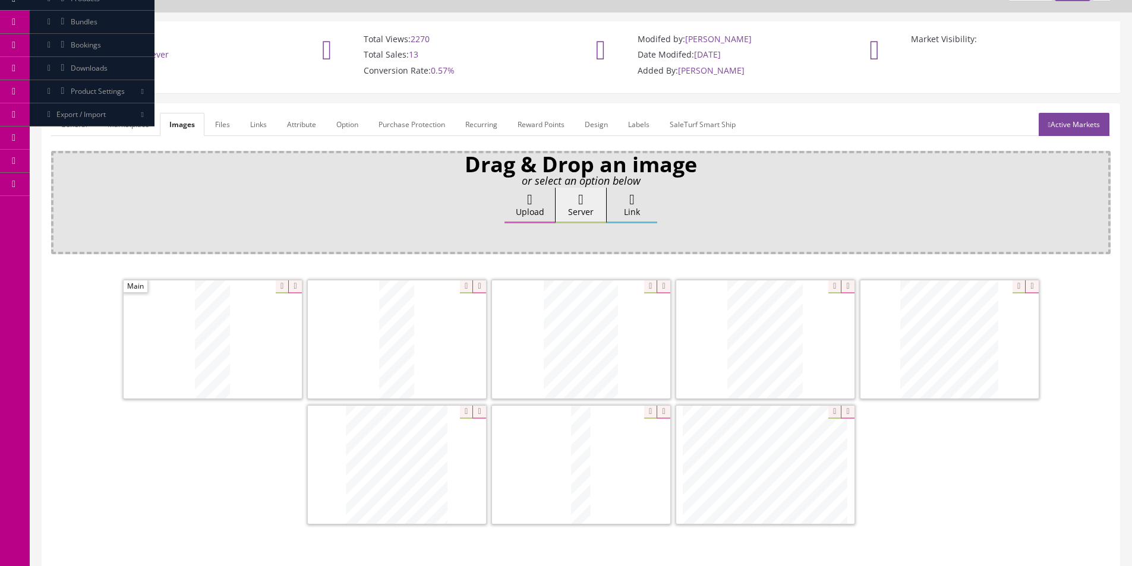
scroll to position [119, 0]
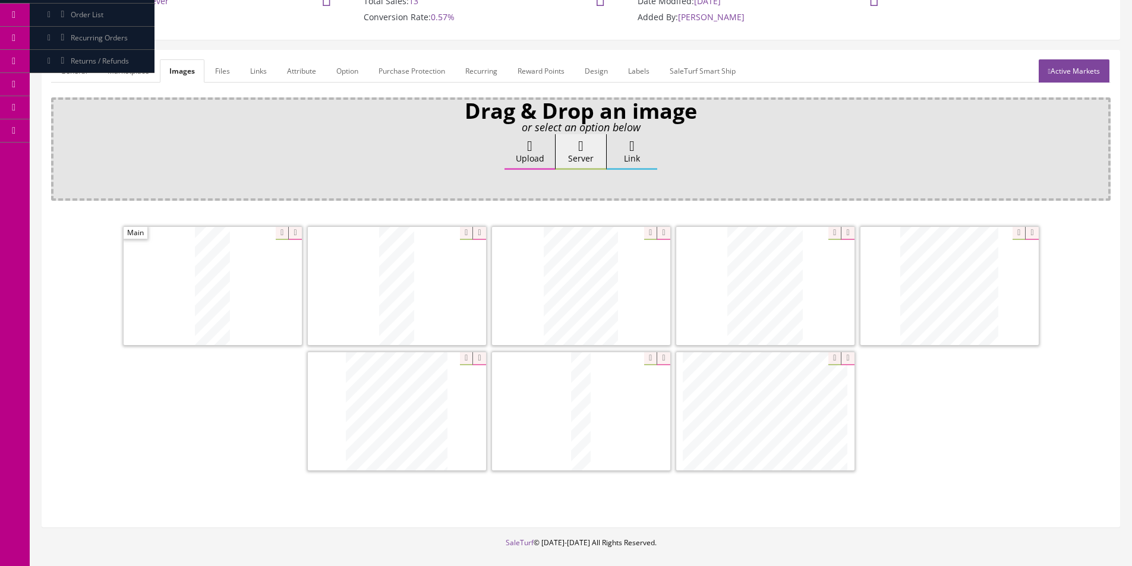
click at [81, 71] on link "General" at bounding box center [74, 70] width 46 height 23
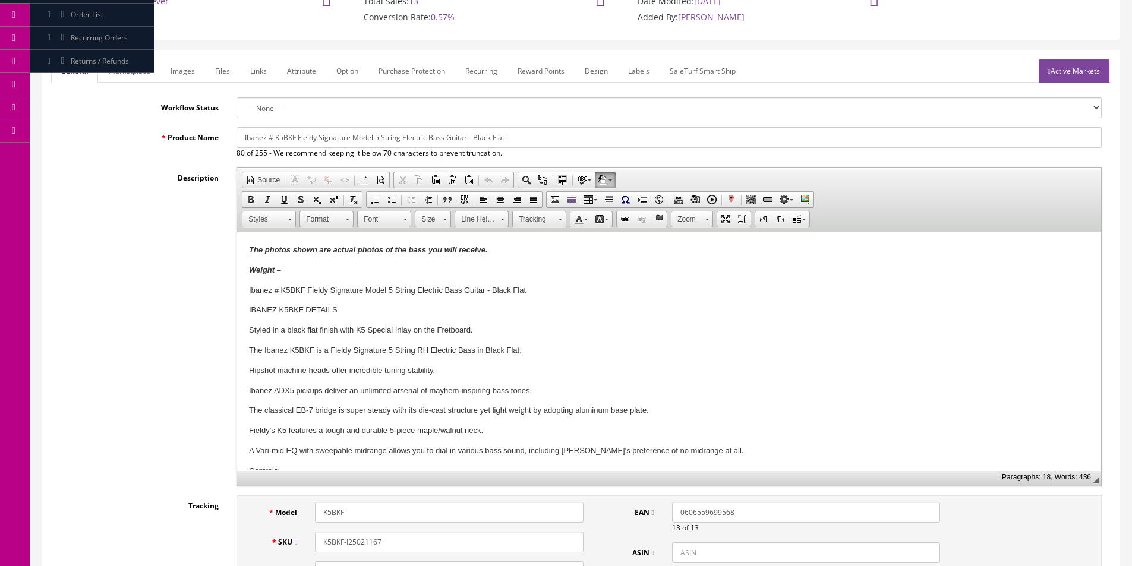
click at [283, 266] on p "Weight –" at bounding box center [669, 270] width 840 height 12
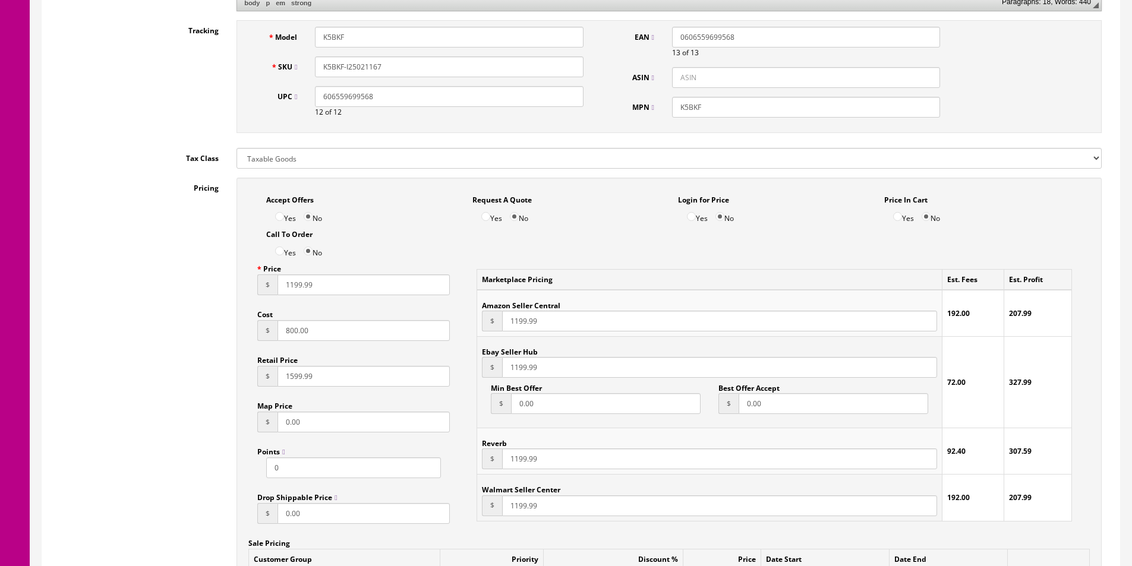
scroll to position [1069, 0]
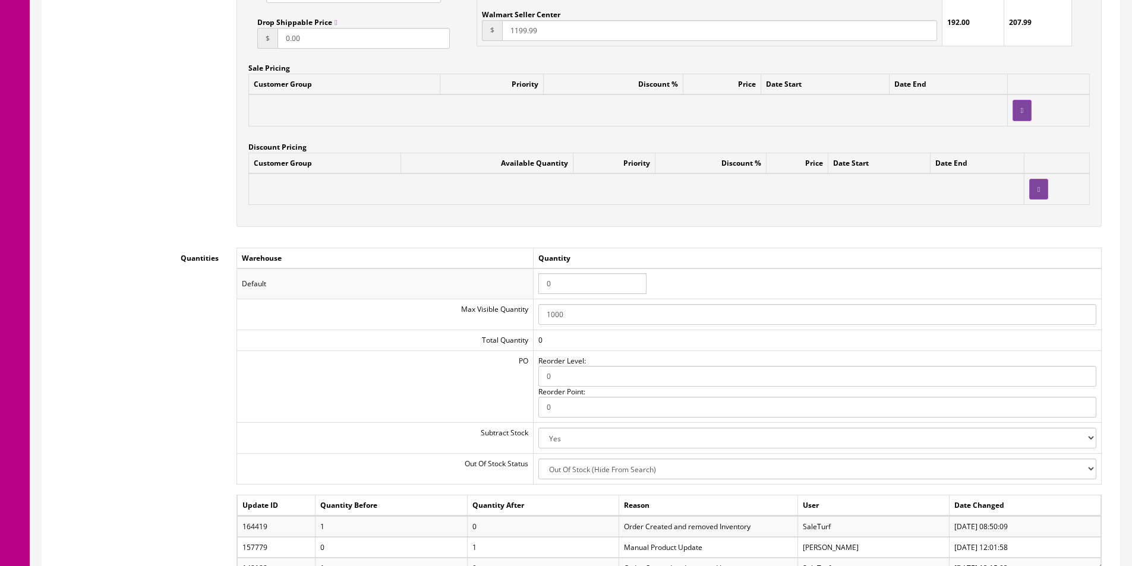
click at [575, 268] on td "0" at bounding box center [817, 283] width 568 height 31
click at [574, 277] on input "0" at bounding box center [592, 283] width 108 height 21
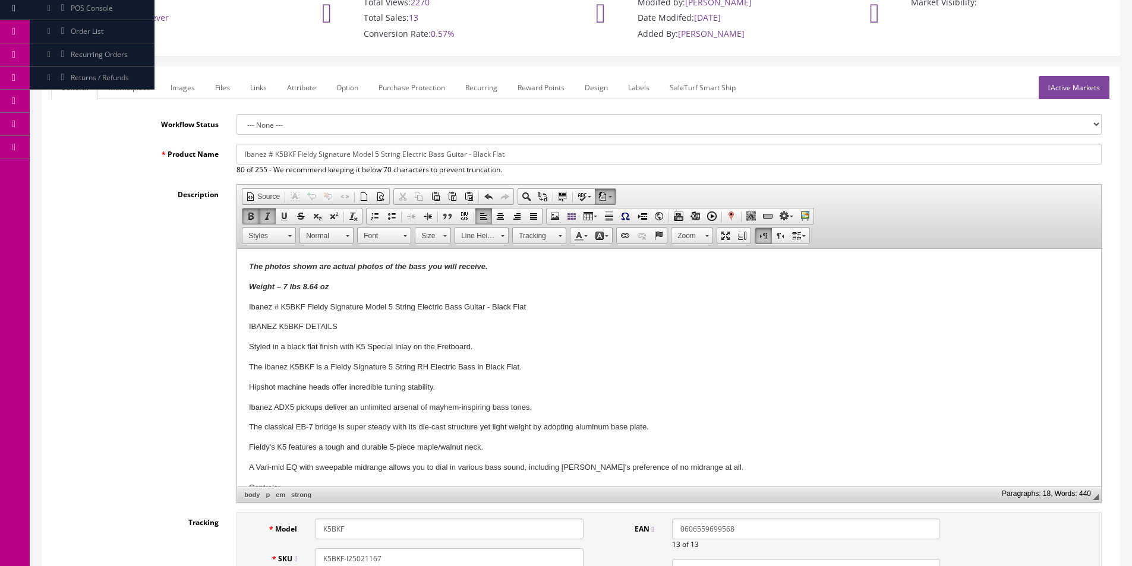
scroll to position [0, 0]
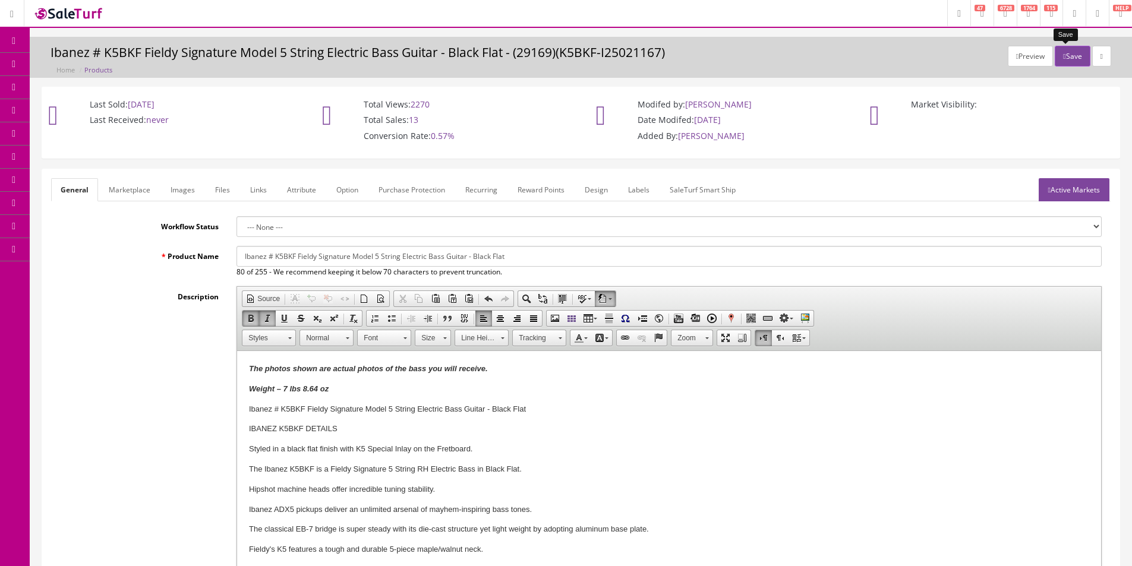
type input "1"
drag, startPoint x: 1067, startPoint y: 56, endPoint x: 1136, endPoint y: 74, distance: 71.2
click at [1067, 57] on button "Save" at bounding box center [1071, 56] width 35 height 21
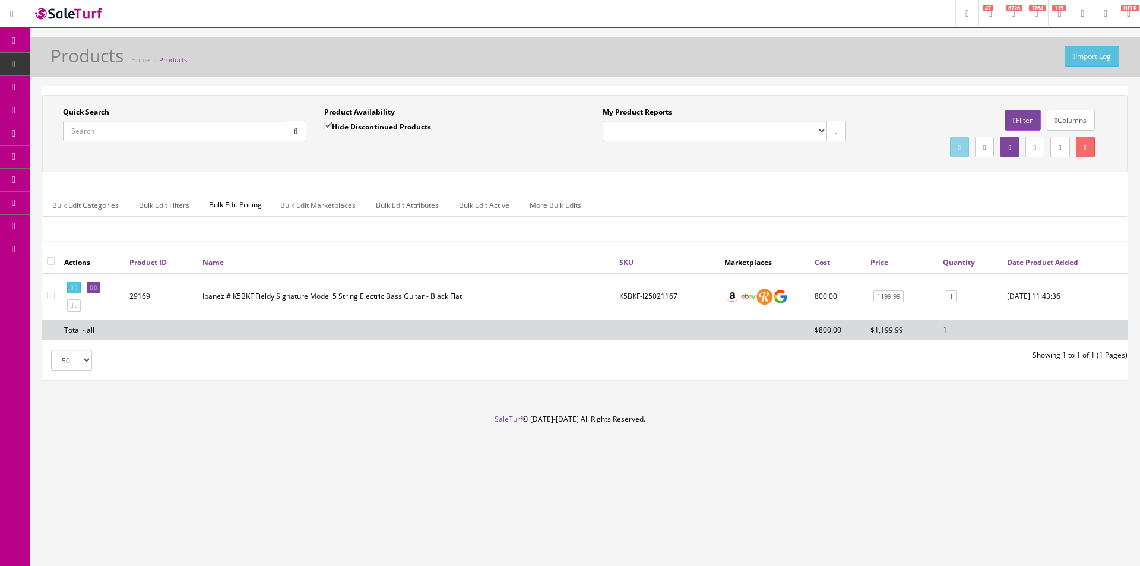
click at [201, 133] on input "Quick Search" at bounding box center [174, 131] width 223 height 21
type input "Fender Tuners"
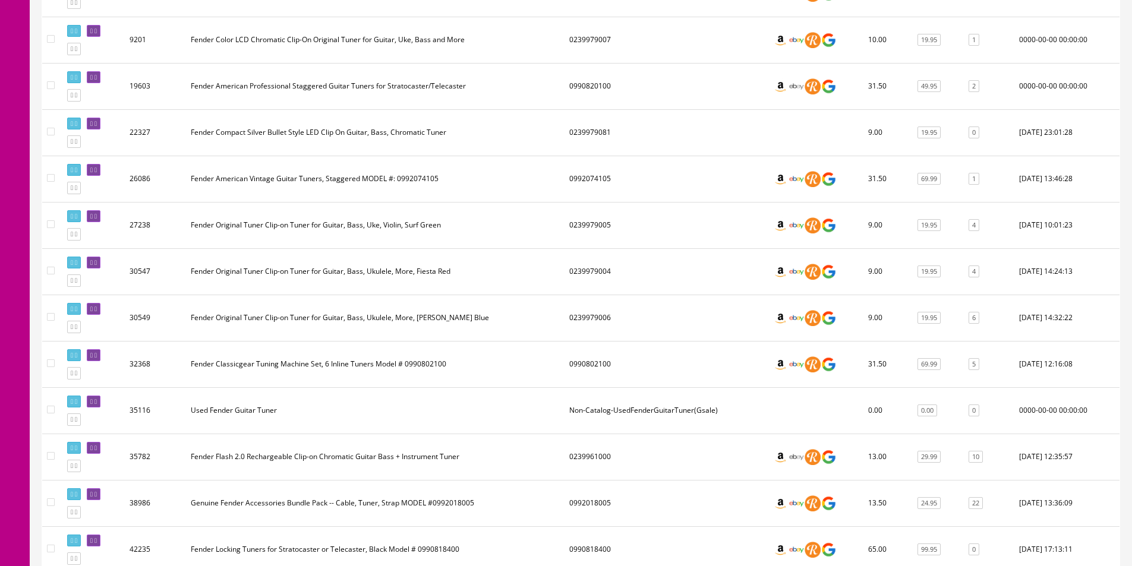
scroll to position [463, 0]
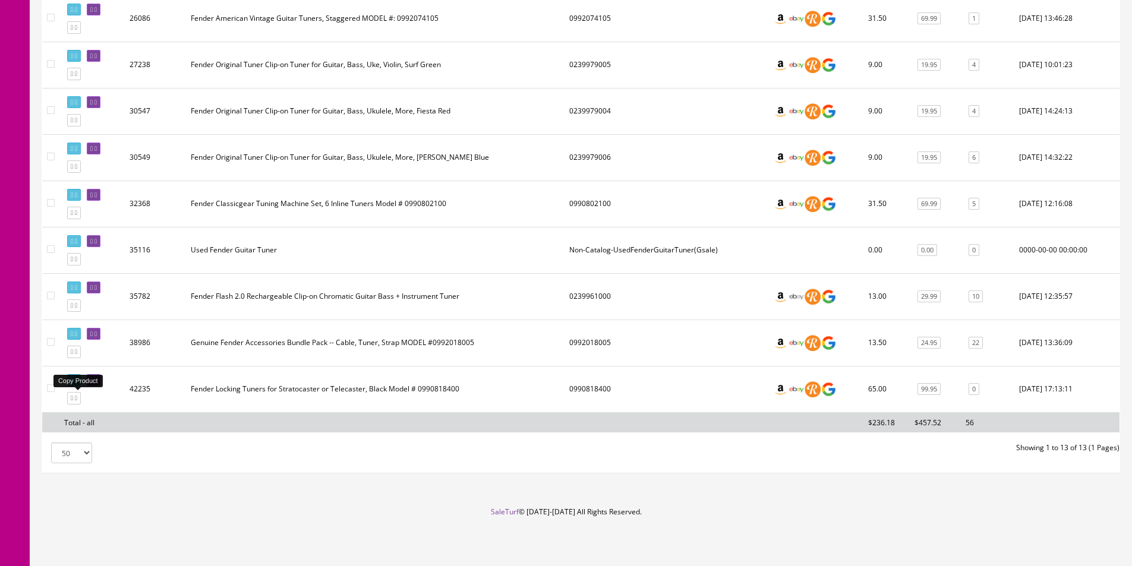
click at [73, 401] on icon at bounding box center [72, 398] width 2 height 7
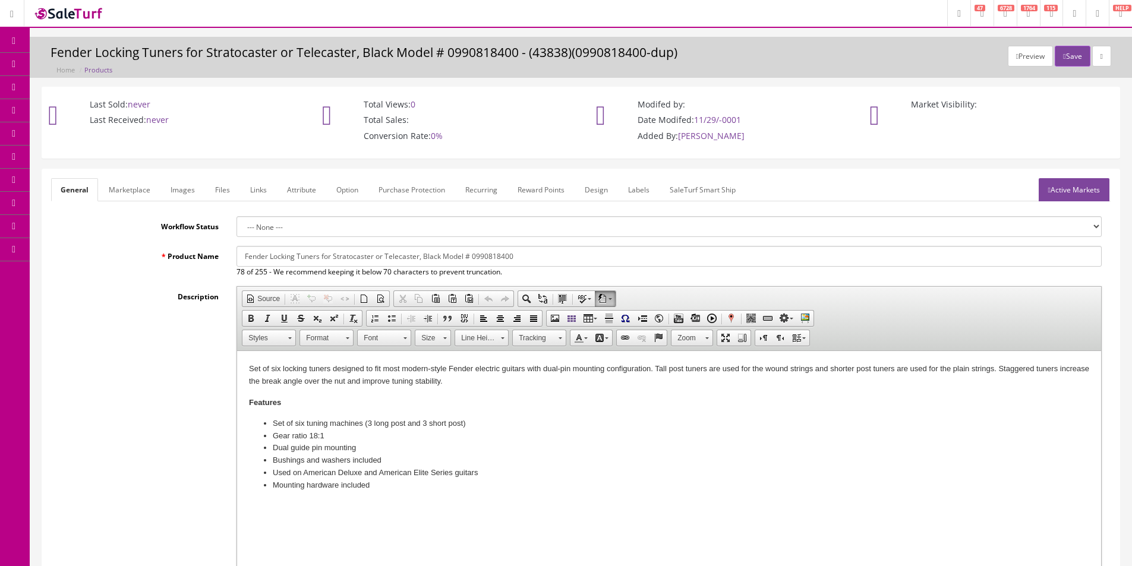
click at [927, 404] on h4 "Features" at bounding box center [669, 403] width 840 height 10
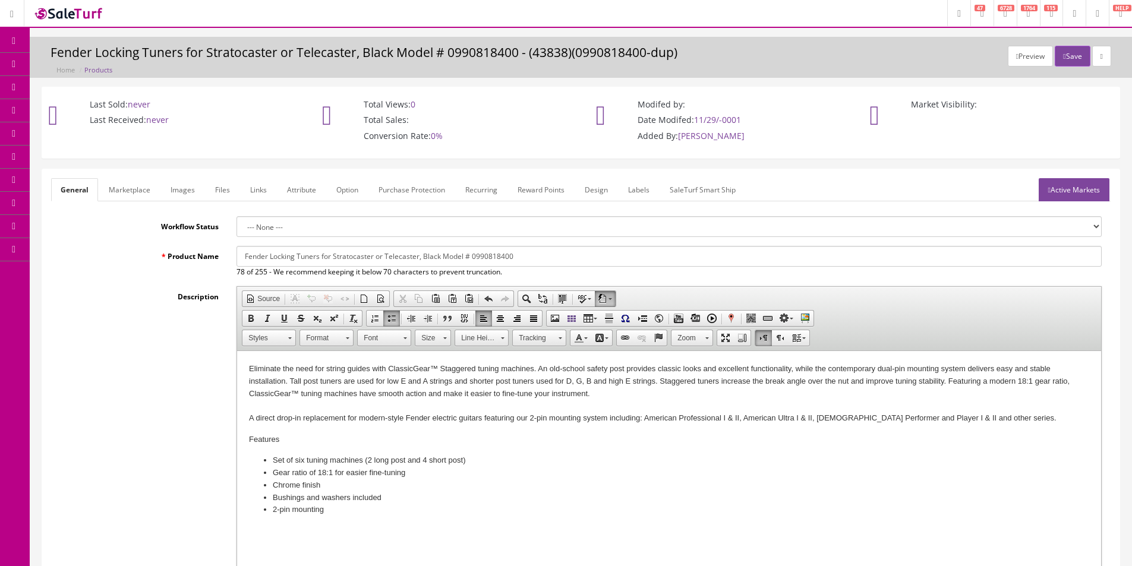
click at [495, 256] on input "Fender Locking Tuners for Stratocaster or Telecaster, Black Model # 0990818400" at bounding box center [668, 256] width 865 height 21
drag, startPoint x: 495, startPoint y: 256, endPoint x: 502, endPoint y: 255, distance: 7.7
click at [495, 255] on input "Fender Locking Tuners for Stratocaster or Telecaster, Black Model # 0990818400" at bounding box center [668, 256] width 865 height 21
click at [476, 252] on input "Fender Locking Tuners for Stratocaster or Telecaster, Black Model # 09890802105" at bounding box center [668, 256] width 865 height 21
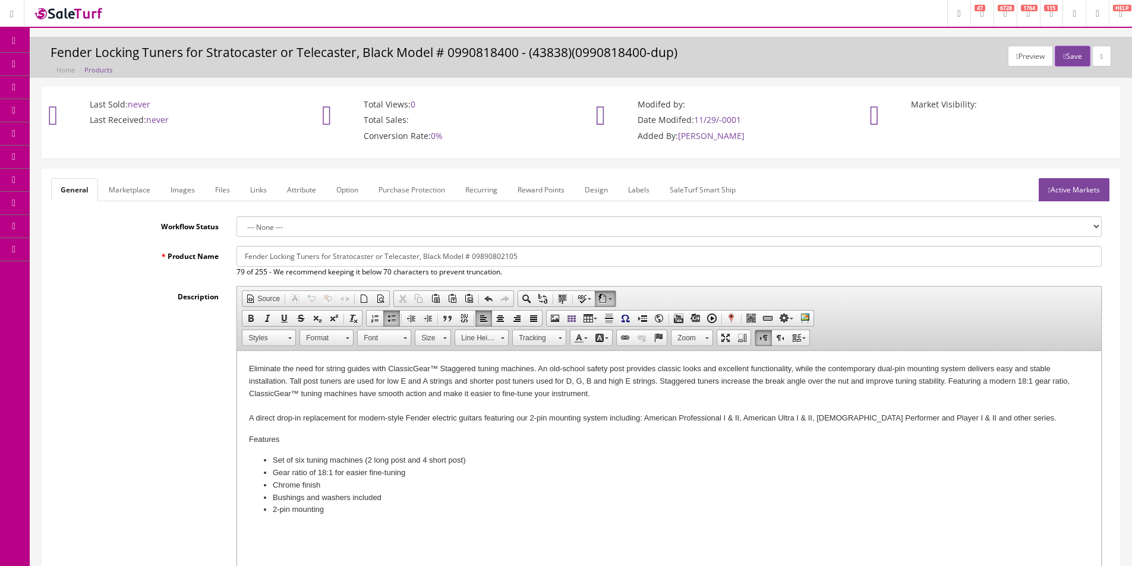
paste input "text"
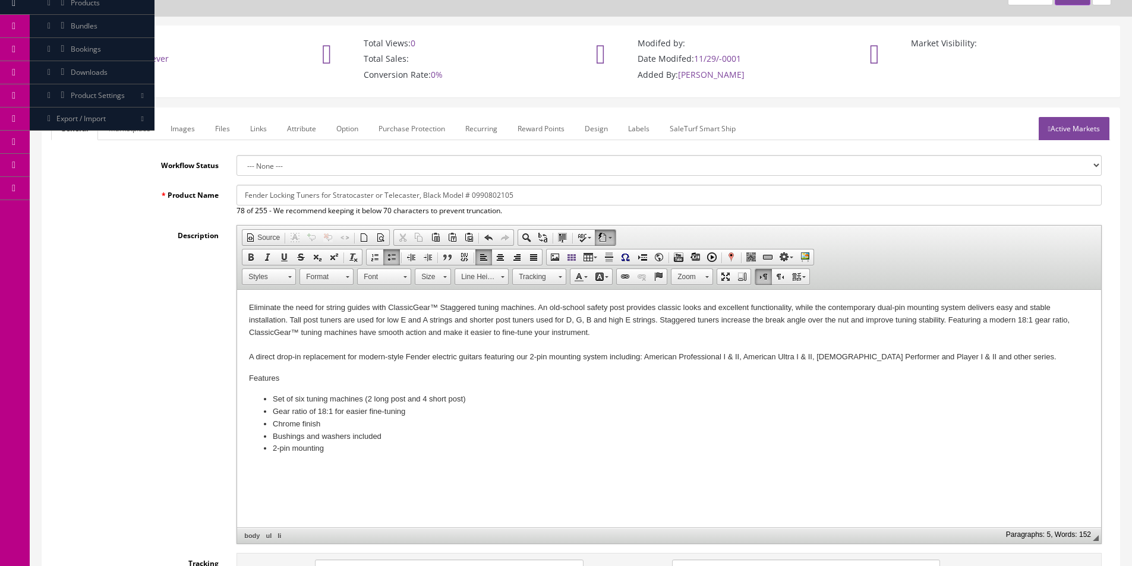
scroll to position [356, 0]
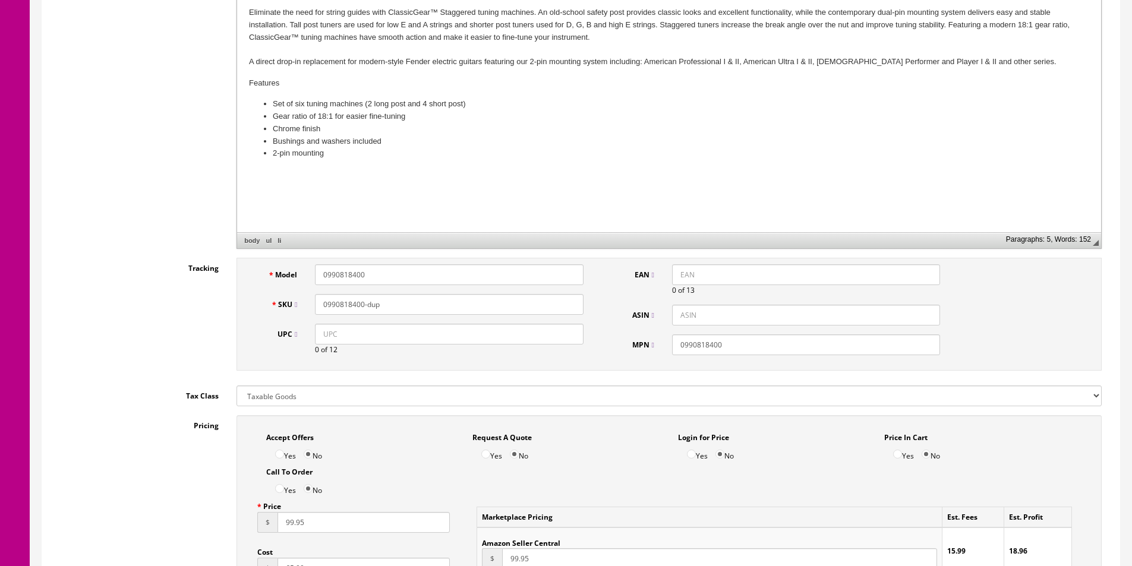
type input "Fender Locking Tuners for Stratocaster or Telecaster, Black Model # 0990802105"
click at [428, 268] on input "0990818400" at bounding box center [449, 274] width 268 height 21
paste input "02105"
type input "0990802105"
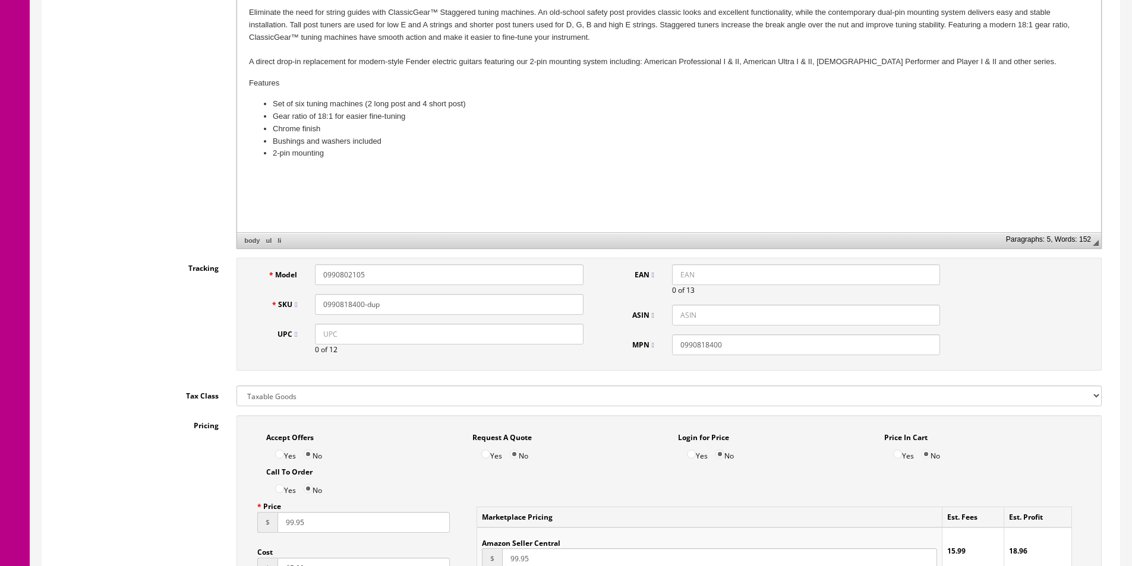
click at [423, 305] on input "0990818400-dup" at bounding box center [449, 304] width 268 height 21
drag, startPoint x: 423, startPoint y: 305, endPoint x: 444, endPoint y: 308, distance: 21.0
click at [423, 306] on input "0990818400-dup" at bounding box center [449, 304] width 268 height 21
paste input "02105"
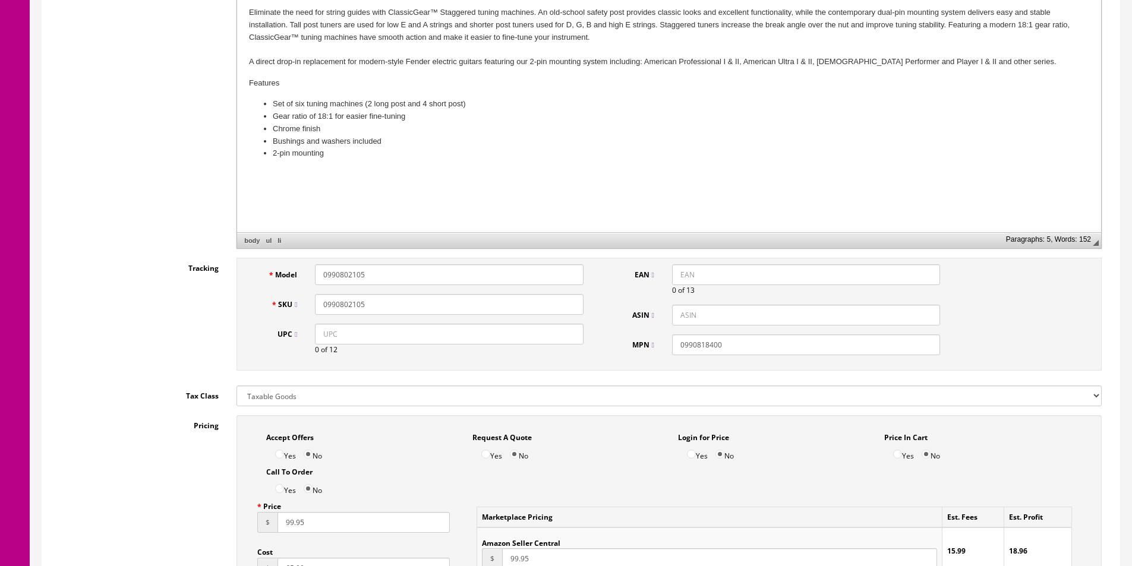
type input "0990802105"
click at [687, 345] on input "0990818400" at bounding box center [806, 344] width 268 height 21
paste input "02105"
type input "0990802105"
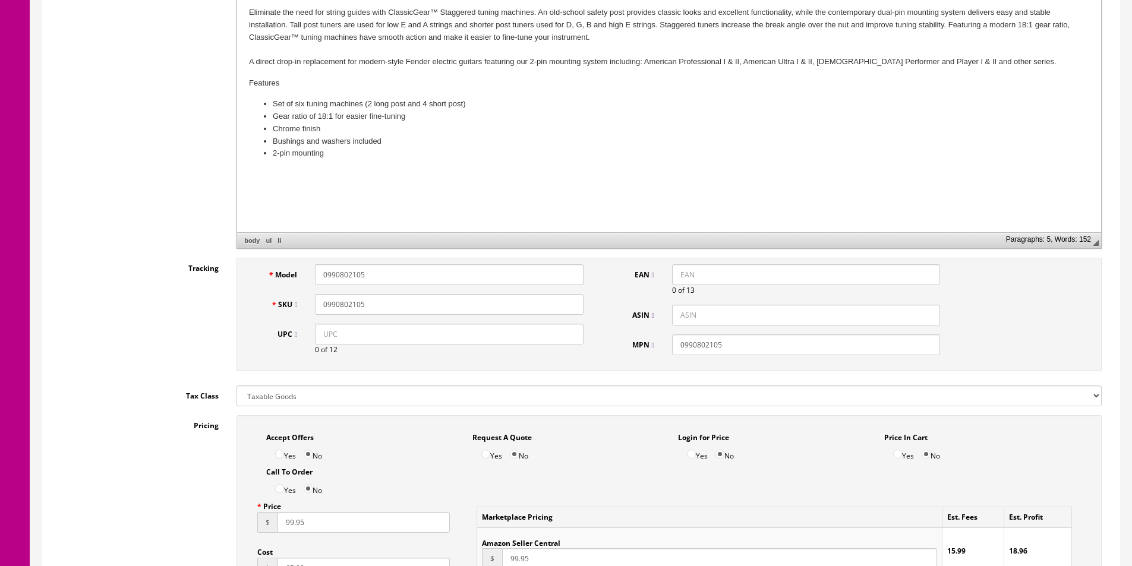
click at [549, 342] on input "UPC" at bounding box center [449, 334] width 268 height 21
paste input "885978860876"
type input "885978860876"
click at [682, 267] on input "EAN" at bounding box center [806, 274] width 268 height 21
paste input "885978860876"
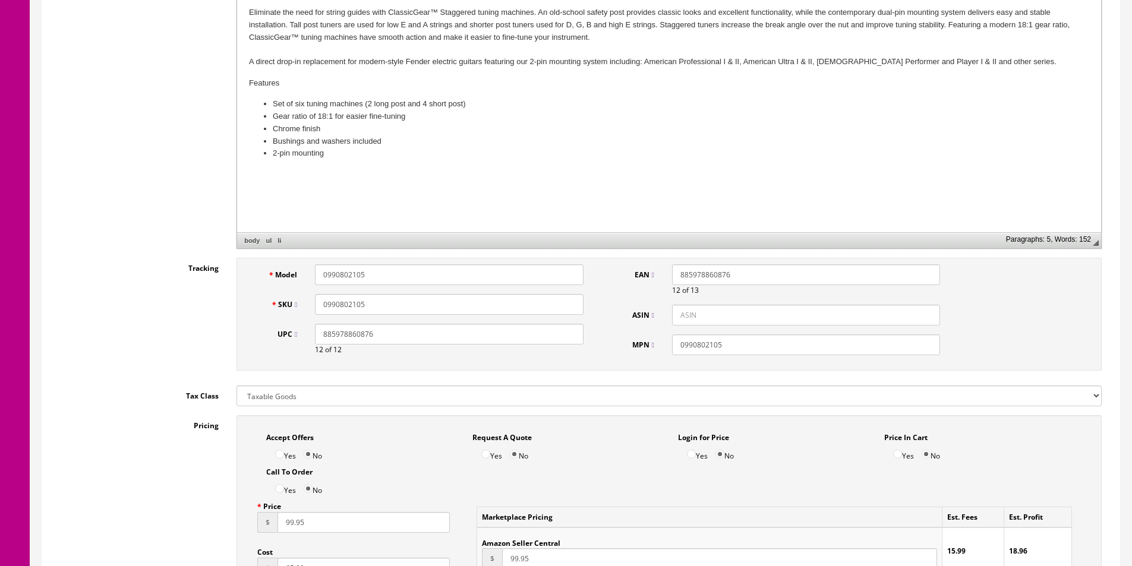
click at [672, 273] on input "885978860876" at bounding box center [806, 274] width 268 height 21
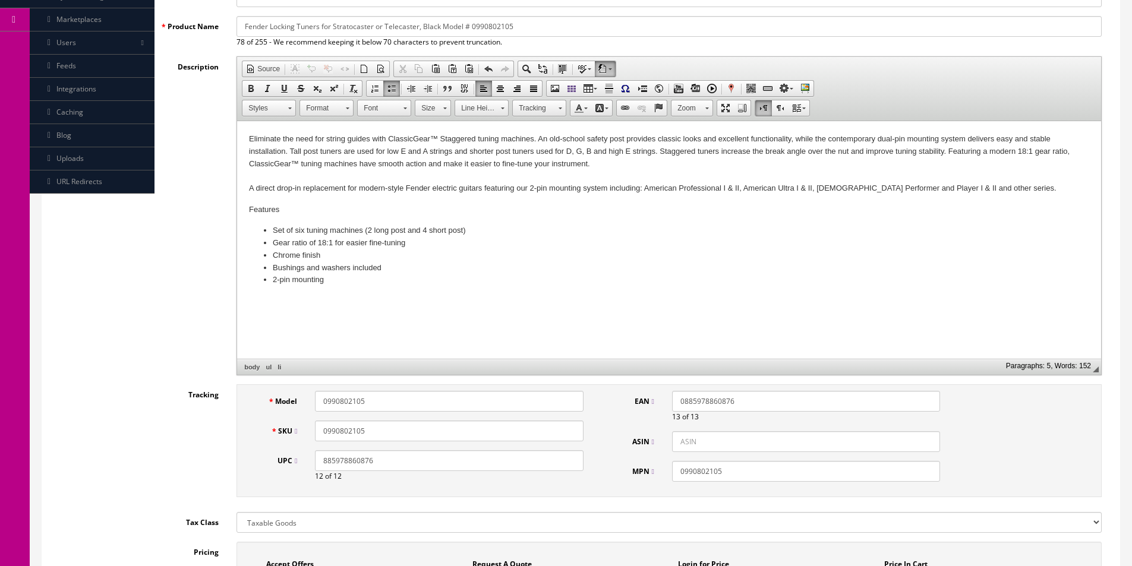
scroll to position [59, 0]
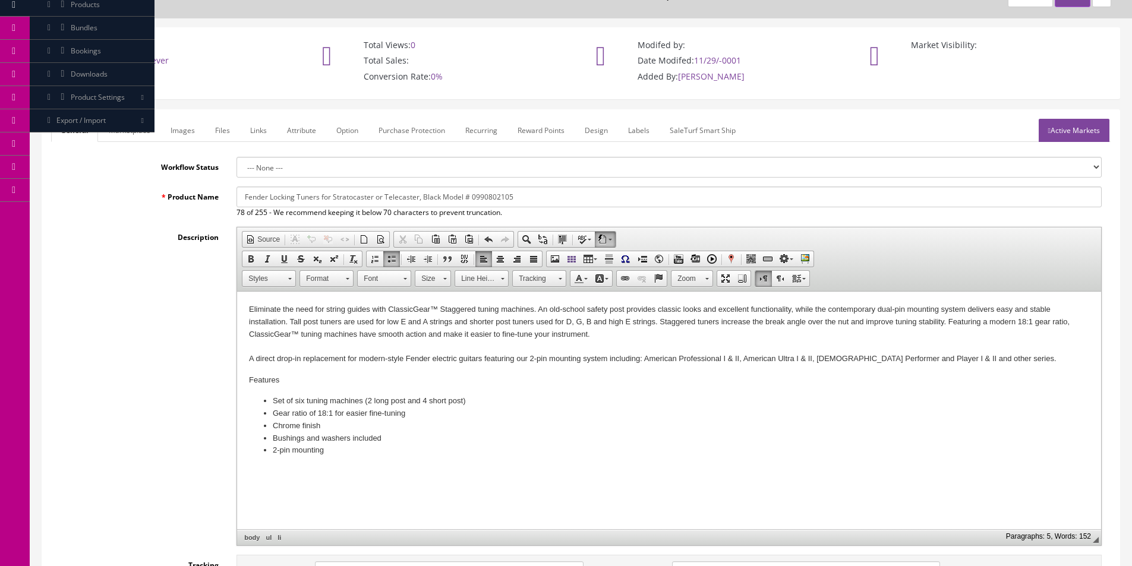
type input "0885978860876"
drag, startPoint x: 295, startPoint y: 200, endPoint x: 270, endPoint y: 195, distance: 26.0
click at [270, 195] on input "Fender Locking Tuners for Stratocaster or Telecaster, Black Model # 0990802105" at bounding box center [668, 197] width 865 height 21
drag, startPoint x: 309, startPoint y: 198, endPoint x: 653, endPoint y: 197, distance: 344.5
click at [653, 197] on input "Fender Classicgear Tuners for Stratocaster or Telecaster, Black Model # 0990802…" at bounding box center [668, 197] width 865 height 21
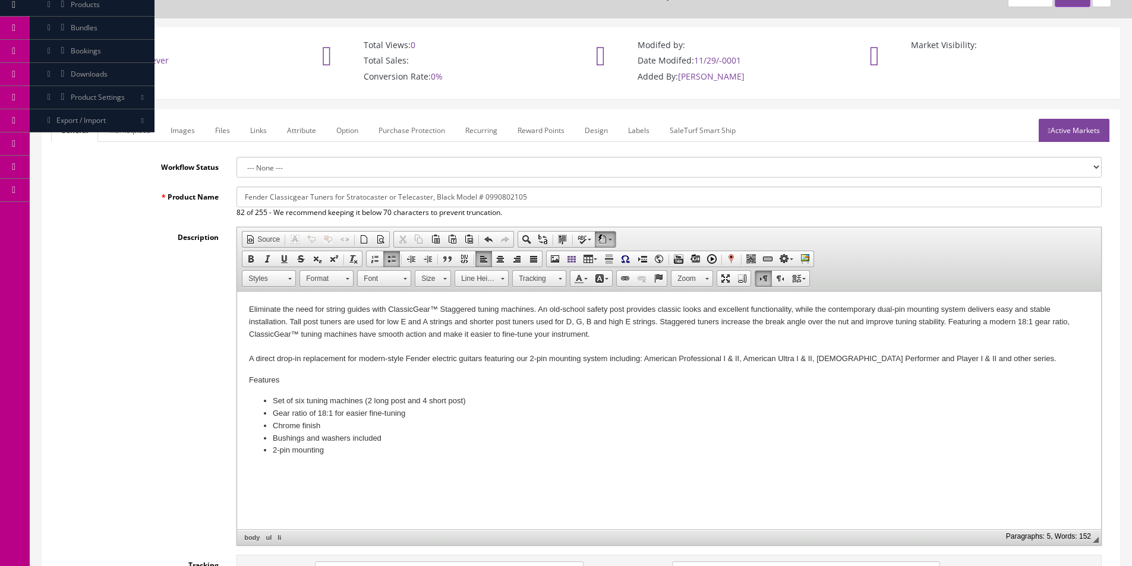
click at [498, 199] on input "Fender Classicgear Tuners for Stratocaster or Telecaster, Black Model # 0990802…" at bounding box center [668, 197] width 865 height 21
drag, startPoint x: 451, startPoint y: 200, endPoint x: 310, endPoint y: 200, distance: 141.4
click at [310, 200] on input "Fender Classicgear Tuners for Stratocaster or Telecaster, Black Model # 0990802…" at bounding box center [668, 197] width 865 height 21
type input "Fender Classicgear Staggered Tuning Machine Set Model # 0990802105"
click at [435, 366] on body "Eliminate the need for string guides with ClassicGear™ Staggered tuning machine…" at bounding box center [669, 380] width 840 height 153
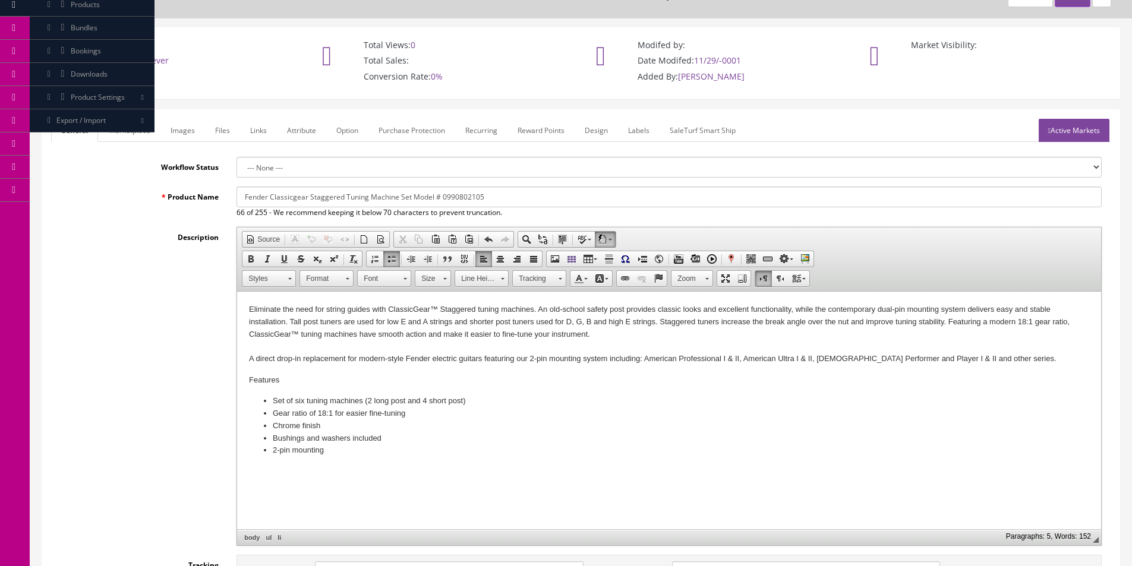
click at [266, 384] on h4 "Features" at bounding box center [669, 380] width 840 height 10
drag, startPoint x: 281, startPoint y: 378, endPoint x: 393, endPoint y: 632, distance: 277.1
click at [281, 378] on h4 "Features" at bounding box center [669, 380] width 840 height 10
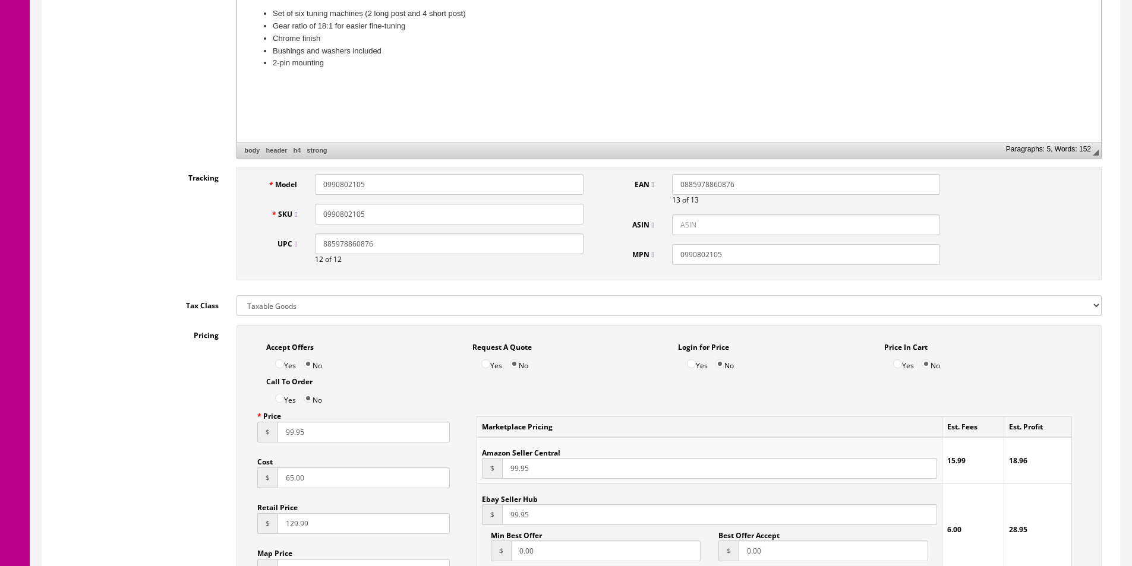
scroll to position [535, 0]
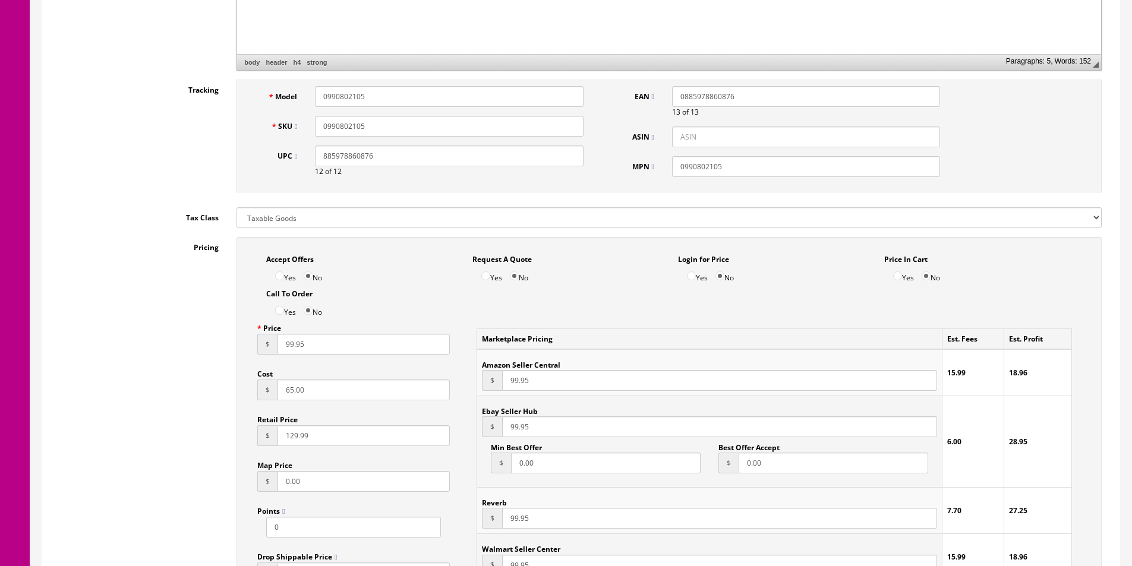
click at [288, 393] on input "65.00" at bounding box center [363, 390] width 172 height 21
type input "33.30"
type input "73.99"
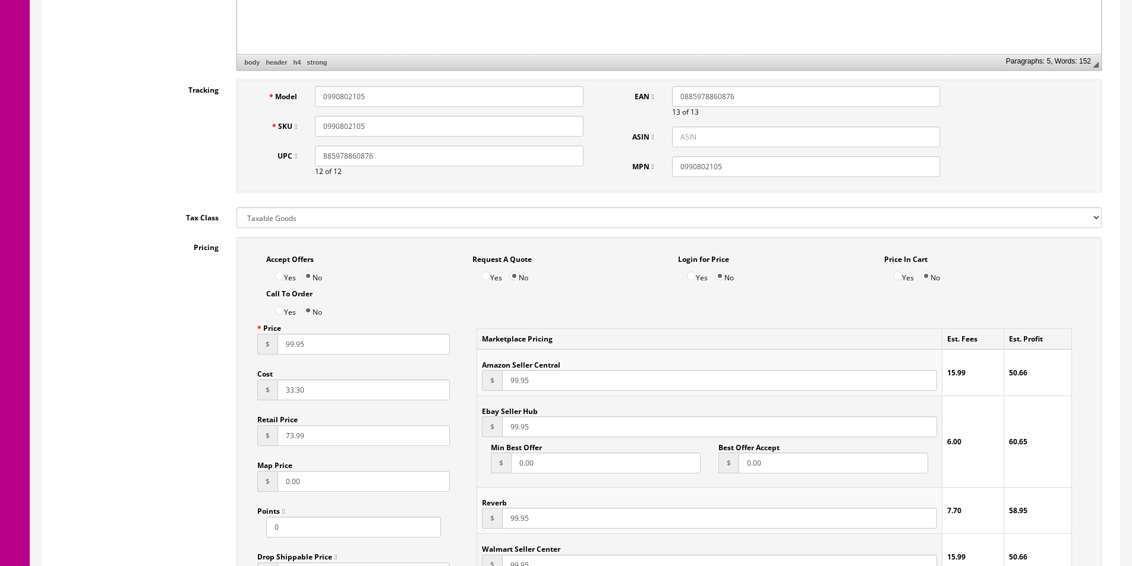
click at [293, 350] on input "99.95" at bounding box center [363, 344] width 172 height 21
click at [293, 350] on input "69.95" at bounding box center [363, 344] width 172 height 21
type input "59.95"
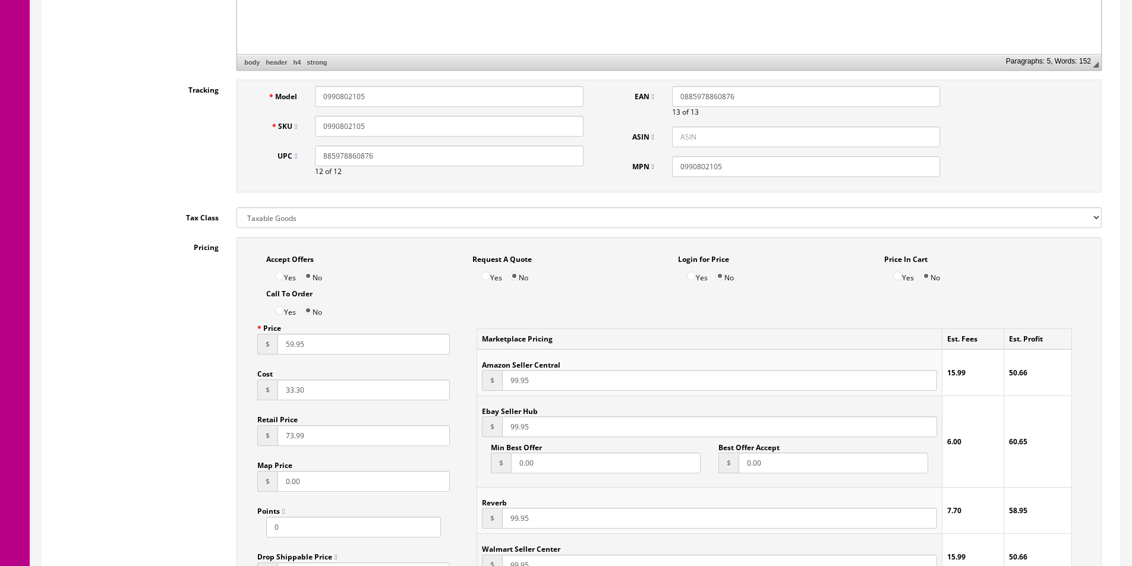
click at [513, 381] on input "99.95" at bounding box center [719, 380] width 435 height 21
paste input "5"
type input "59.95"
paste input "5"
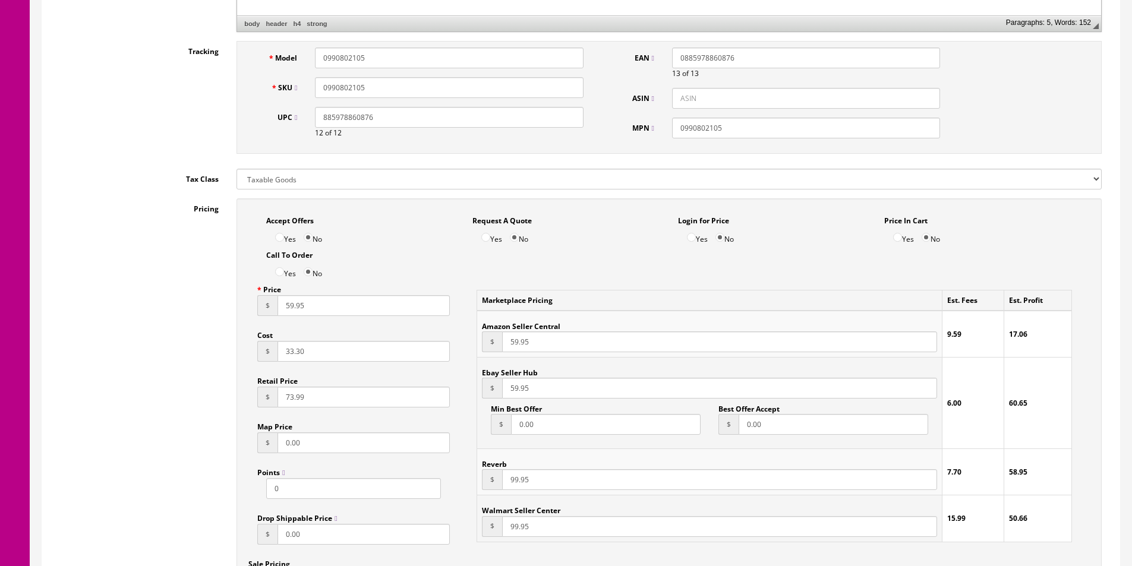
type input "59.95"
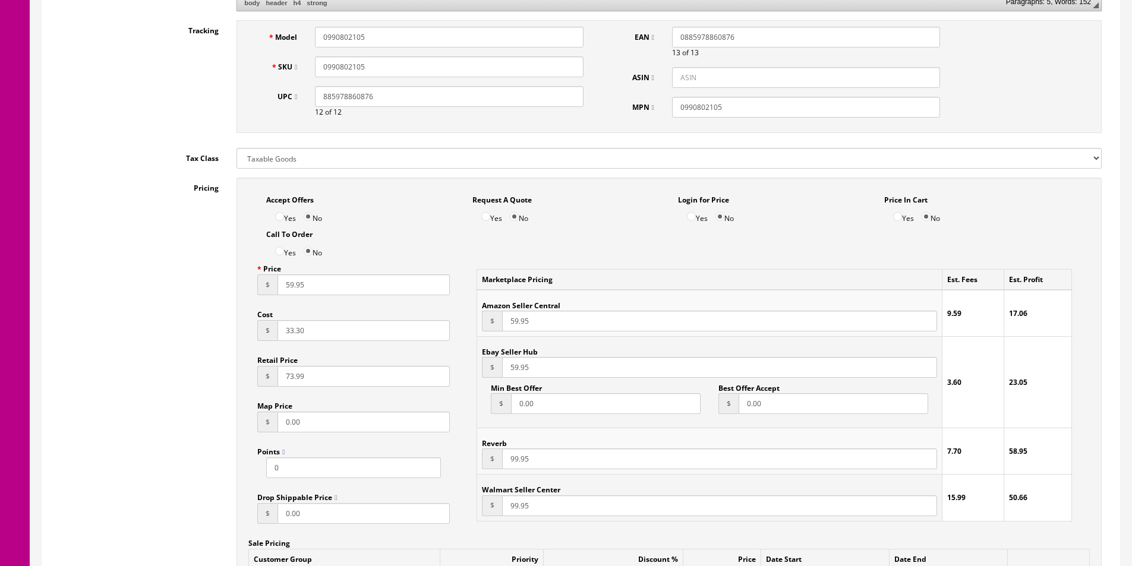
paste input "5"
type input "59.95"
paste input "5"
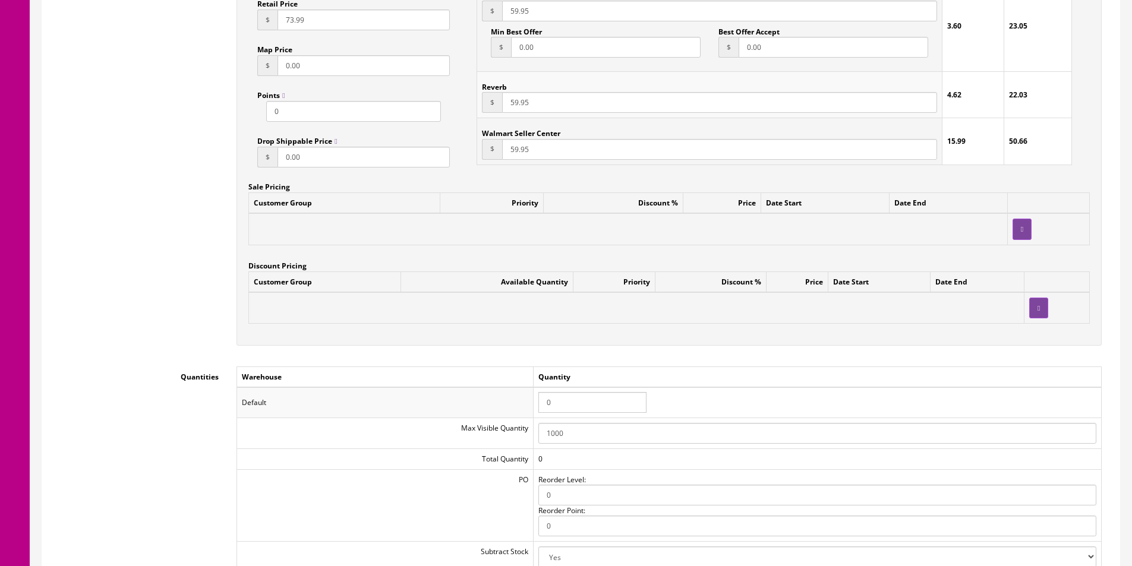
type input "59.95"
click at [571, 391] on td "0" at bounding box center [817, 402] width 568 height 31
click at [571, 394] on input "0" at bounding box center [592, 402] width 108 height 21
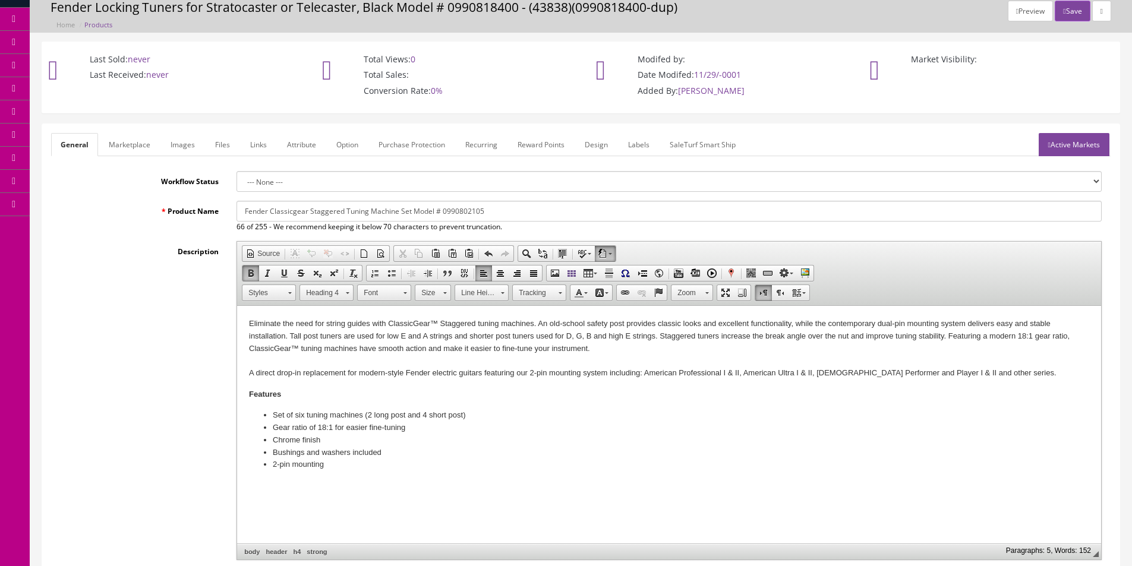
scroll to position [0, 0]
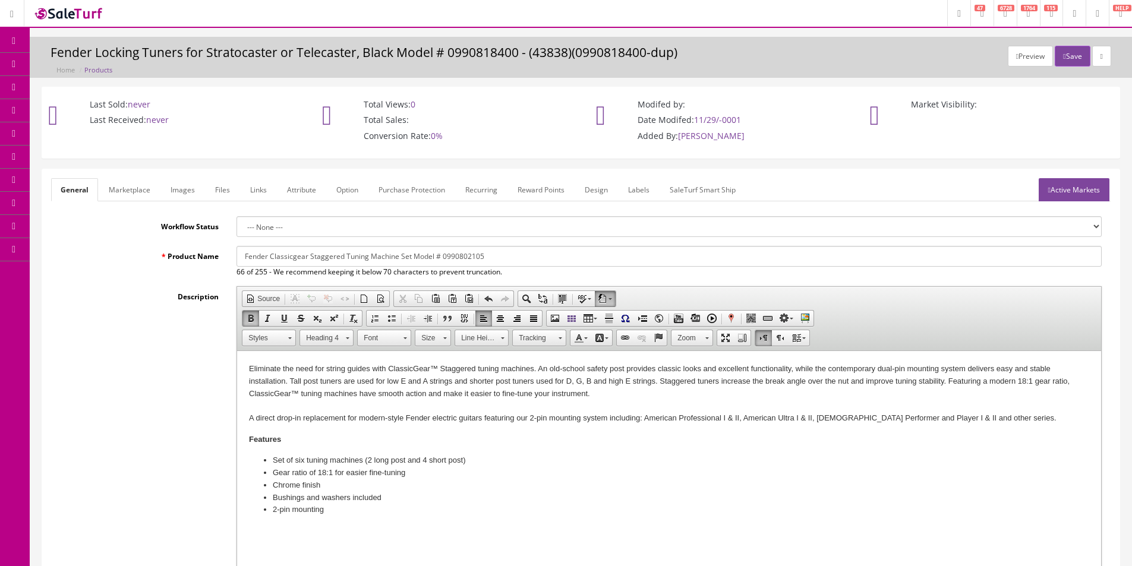
type input "1"
click at [357, 253] on input "Fender Classicgear Staggered Tuning Machine Set Model # 0990802105" at bounding box center [668, 256] width 865 height 21
click at [141, 187] on link "Marketplace" at bounding box center [129, 189] width 61 height 23
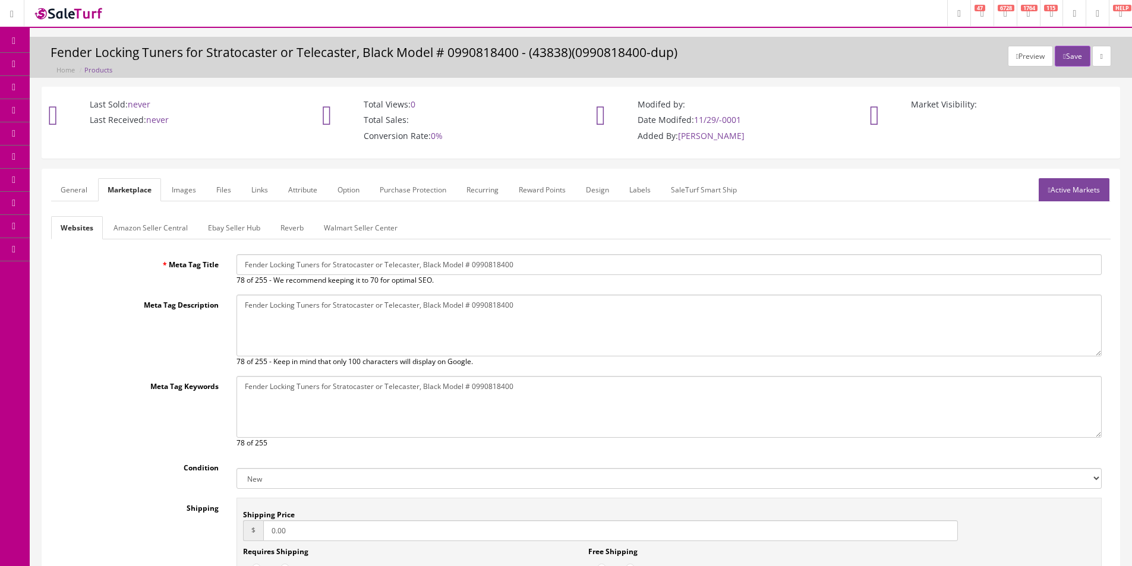
click at [371, 260] on input "Fender Locking Tuners for Stratocaster or Telecaster, Black Model # 0990818400" at bounding box center [668, 264] width 865 height 21
paste input "Classicgear Staggered Tuning Machine Set Model # 0990802105"
type input "Fender Classicgear Staggered Tuning Machine Set Model # 0990802105"
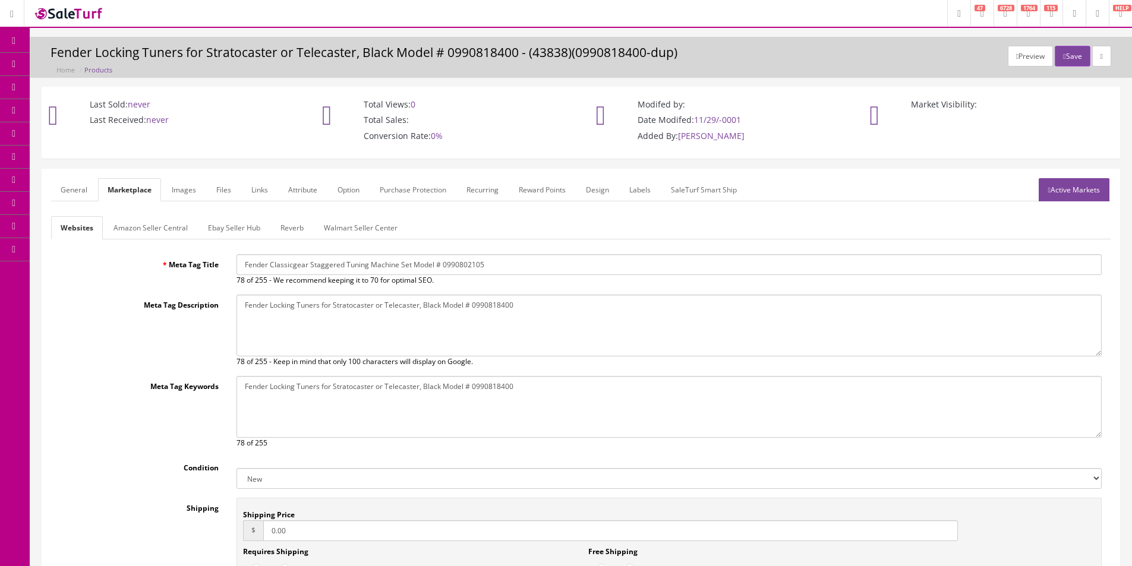
click at [403, 341] on textarea "Fender Locking Tuners for Stratocaster or Telecaster, Black Model # 0990818400" at bounding box center [668, 326] width 865 height 62
paste textarea "Classicgear Staggered Tuning Machine Set Model # 0990802105"
type textarea "Fender Classicgear Staggered Tuning Machine Set Model # 0990802105"
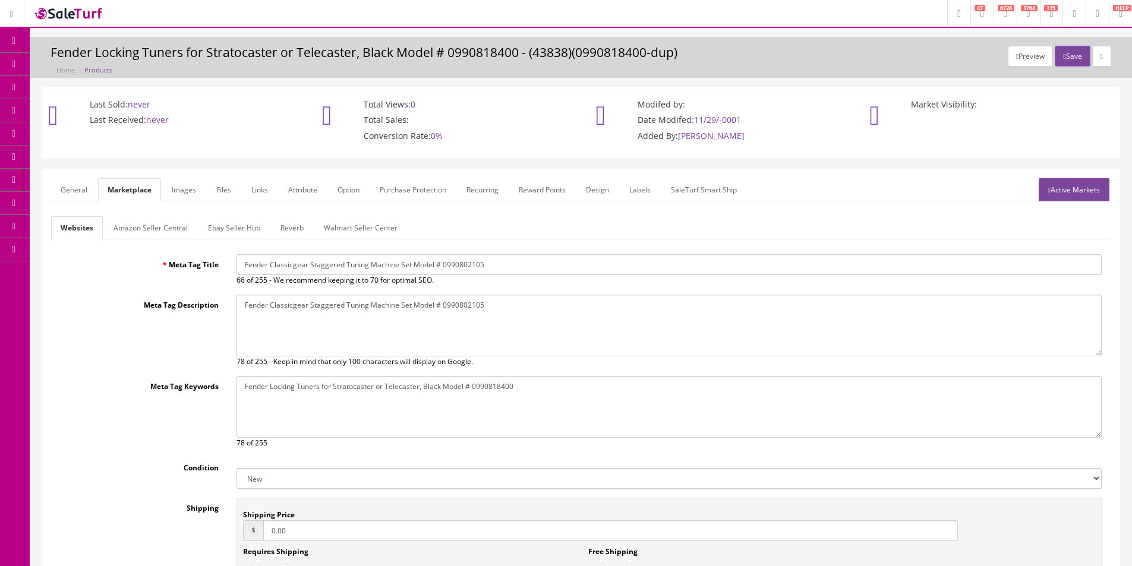
click at [437, 425] on textarea "Fender Locking Tuners for Stratocaster or Telecaster, Black Model # 0990818400" at bounding box center [668, 407] width 865 height 62
paste textarea "Classicgear Staggered Tuning Machine Set Model # 0990802105"
type textarea "Fender Classicgear Staggered Tuning Machine Set Model # 0990802105"
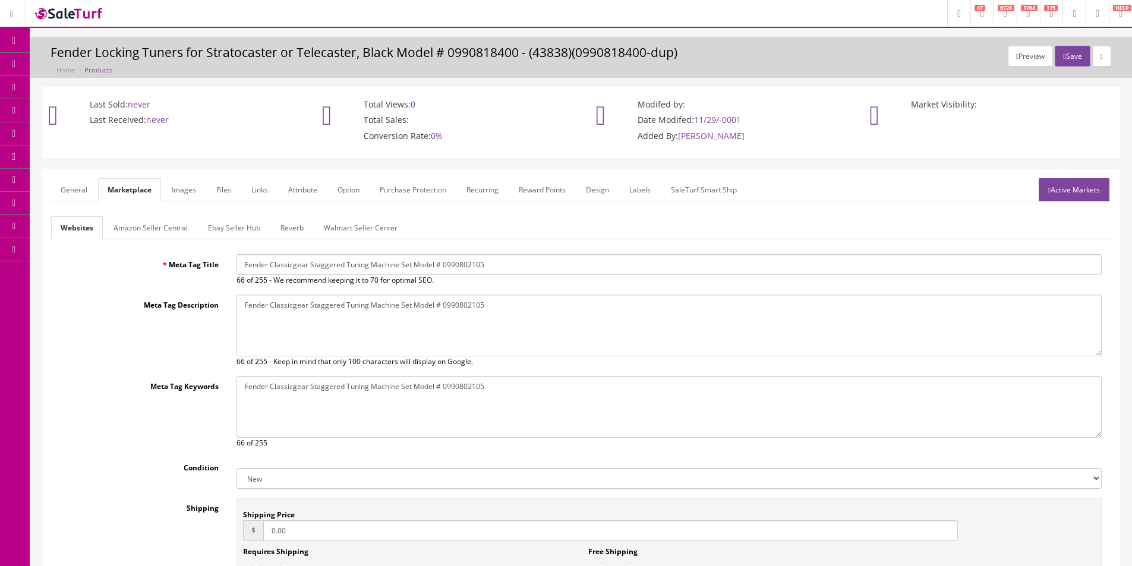
click at [174, 230] on link "Amazon Seller Central" at bounding box center [150, 227] width 93 height 23
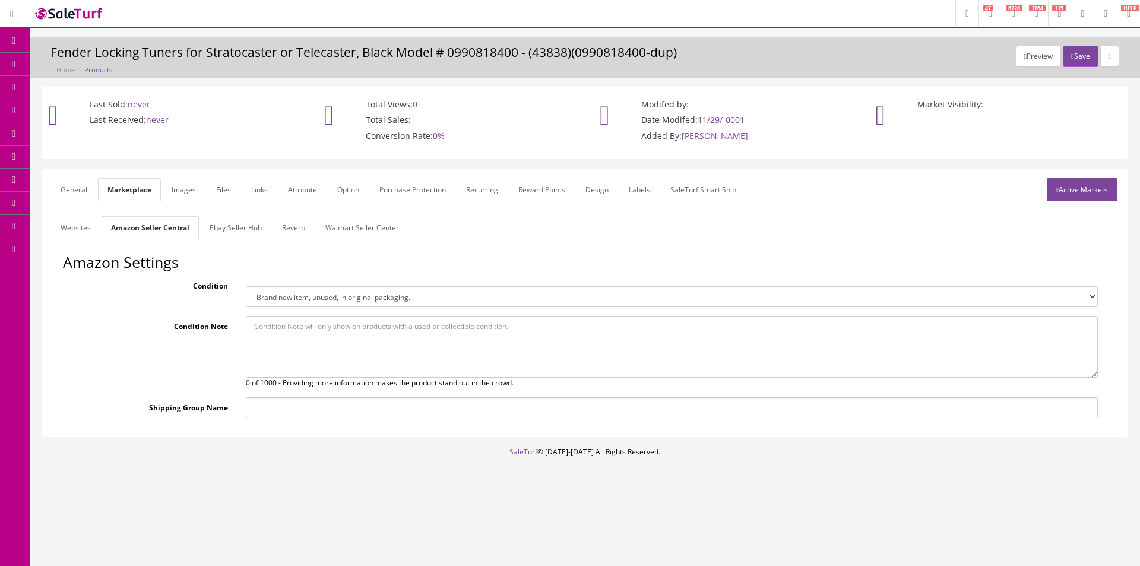
click at [227, 225] on link "Ebay Seller Hub" at bounding box center [235, 227] width 71 height 23
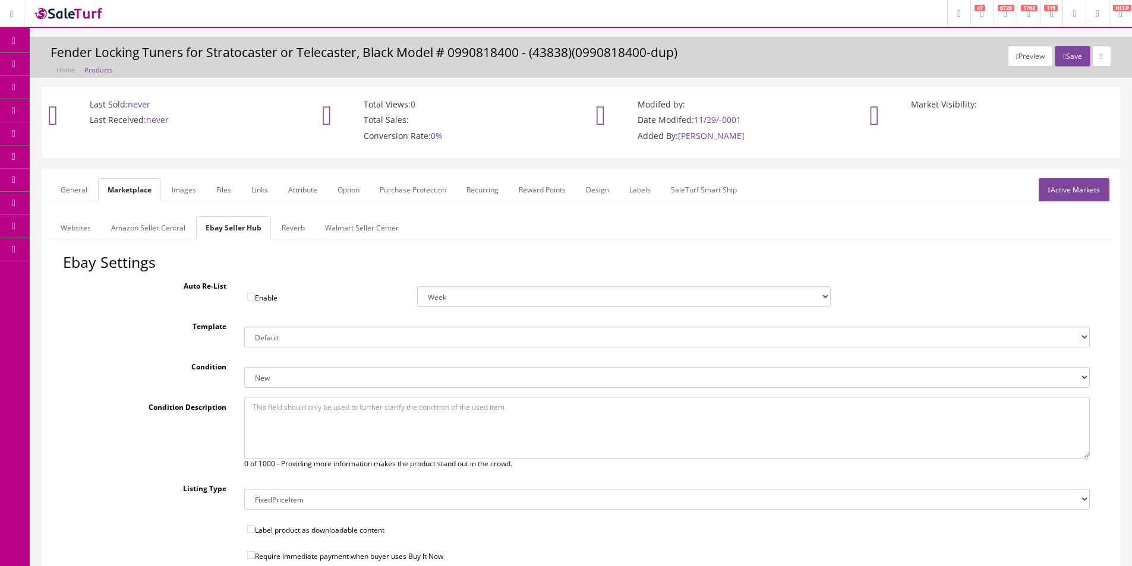
click at [272, 228] on link "Reverb" at bounding box center [293, 227] width 42 height 23
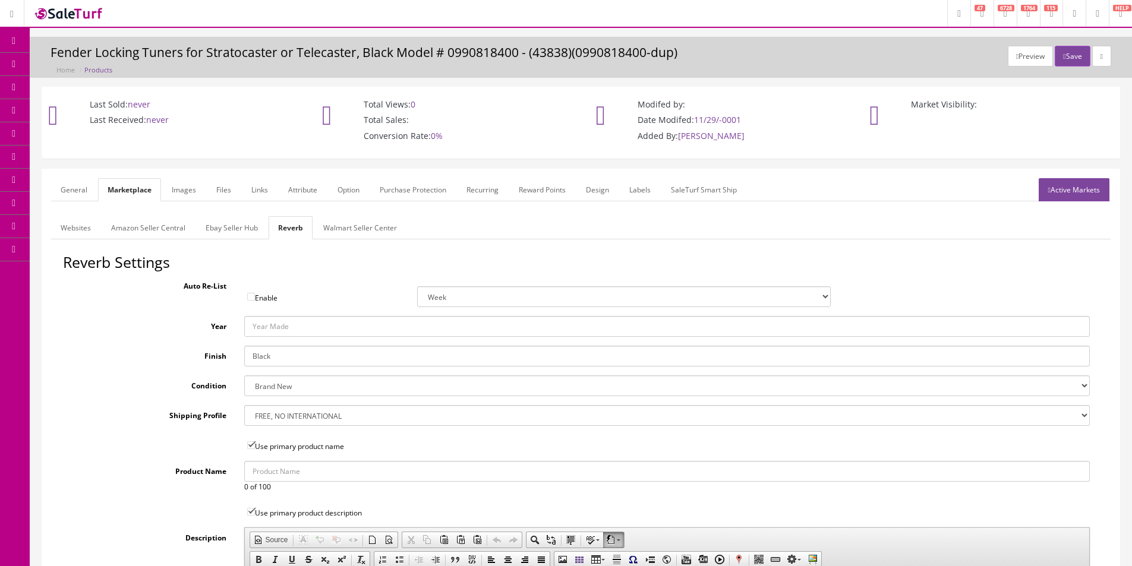
click at [287, 357] on input "Black" at bounding box center [666, 356] width 845 height 21
click at [185, 187] on link "Images" at bounding box center [183, 189] width 43 height 23
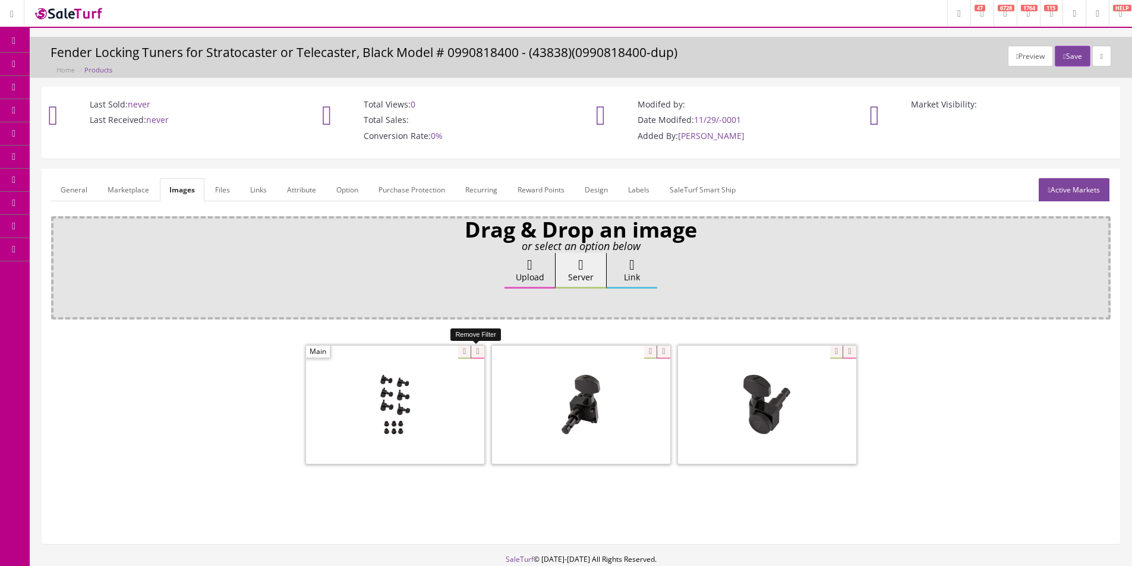
click at [482, 356] on icon at bounding box center [476, 352] width 13 height 13
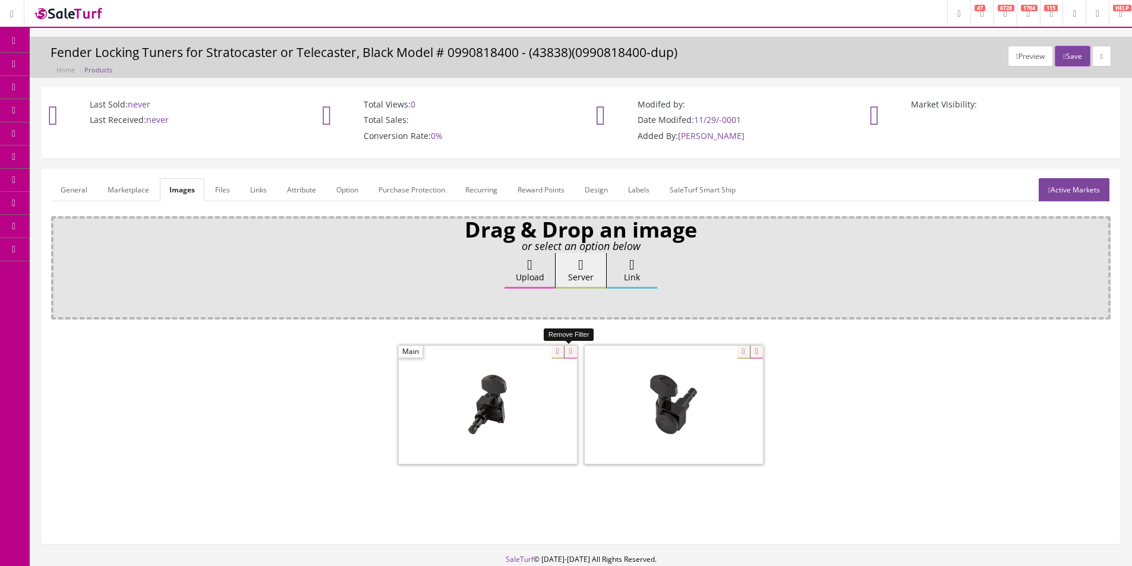
click at [568, 355] on icon at bounding box center [570, 352] width 13 height 13
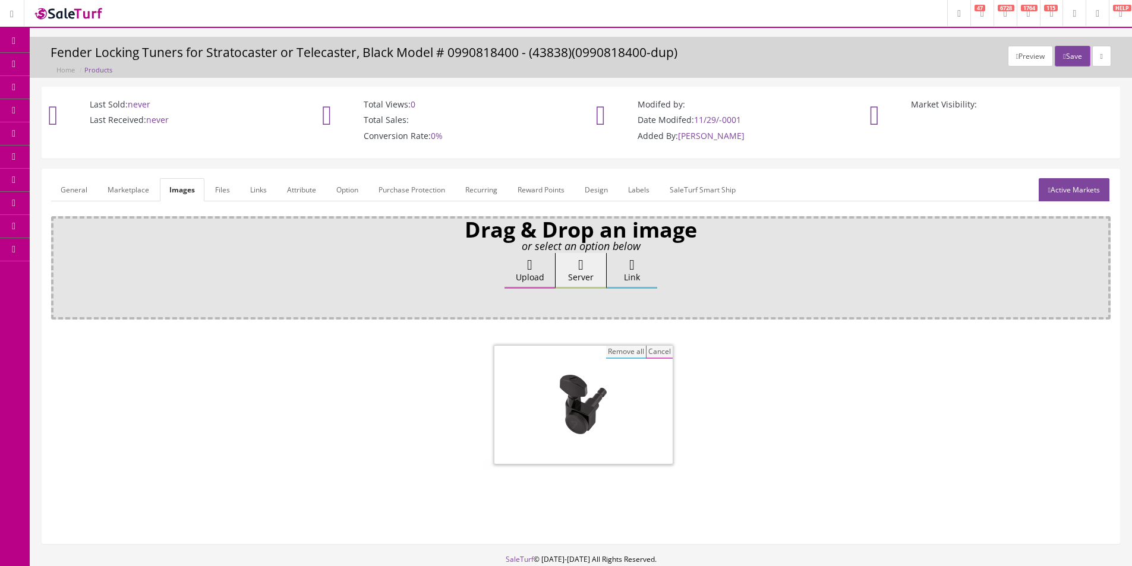
click at [627, 352] on button "Remove all" at bounding box center [626, 352] width 40 height 13
click at [517, 271] on label "Upload" at bounding box center [529, 271] width 50 height 36
click at [59, 265] on input "Upload" at bounding box center [59, 259] width 0 height 12
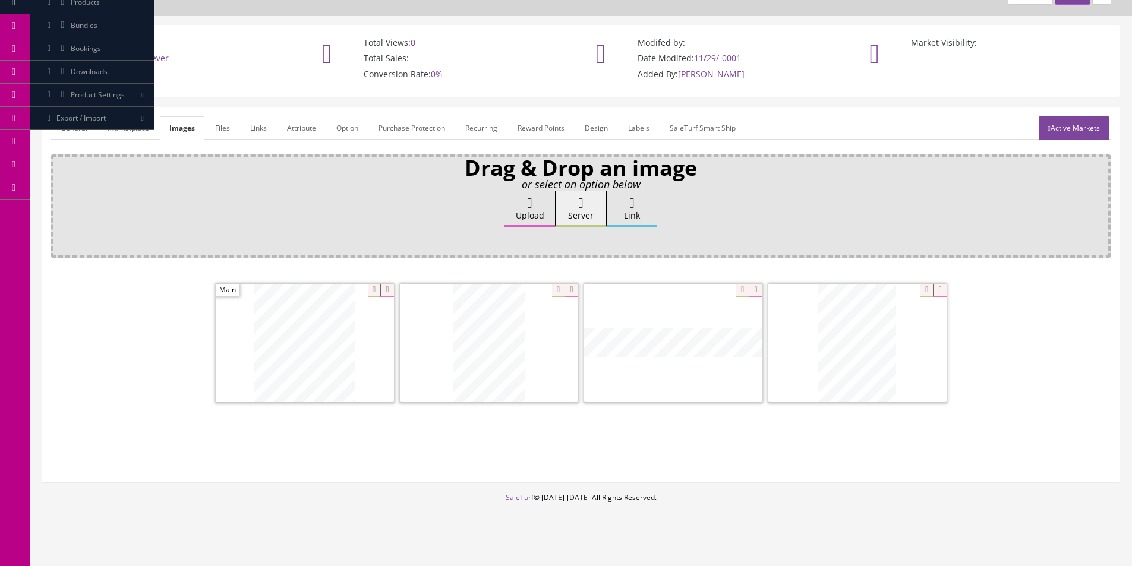
scroll to position [71, 0]
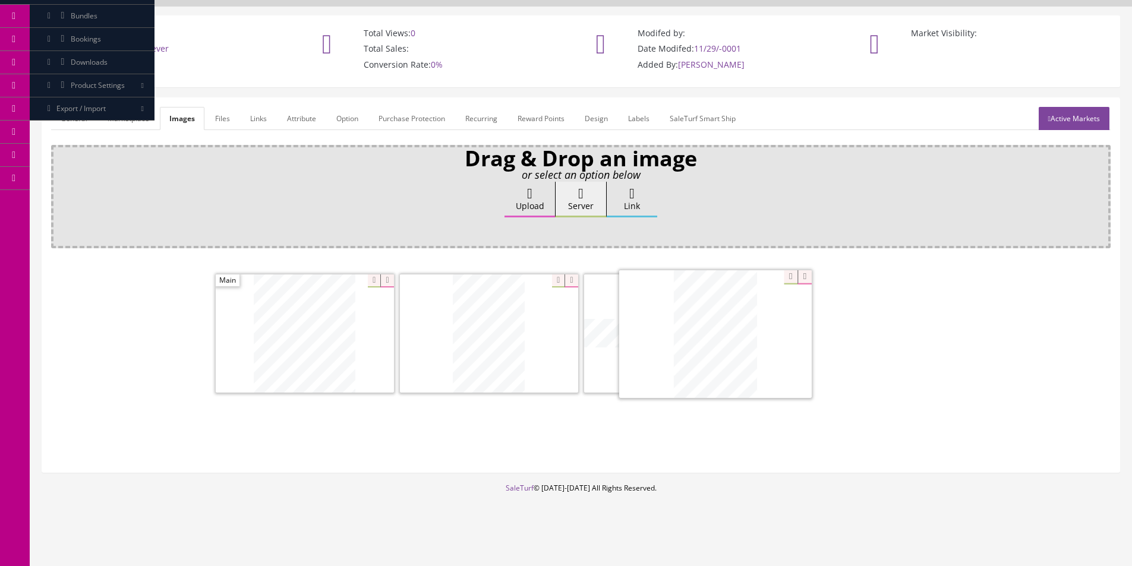
drag, startPoint x: 830, startPoint y: 338, endPoint x: 210, endPoint y: 330, distance: 620.7
drag, startPoint x: 608, startPoint y: 331, endPoint x: 382, endPoint y: 331, distance: 226.3
click at [309, 121] on link "Attribute" at bounding box center [301, 118] width 48 height 23
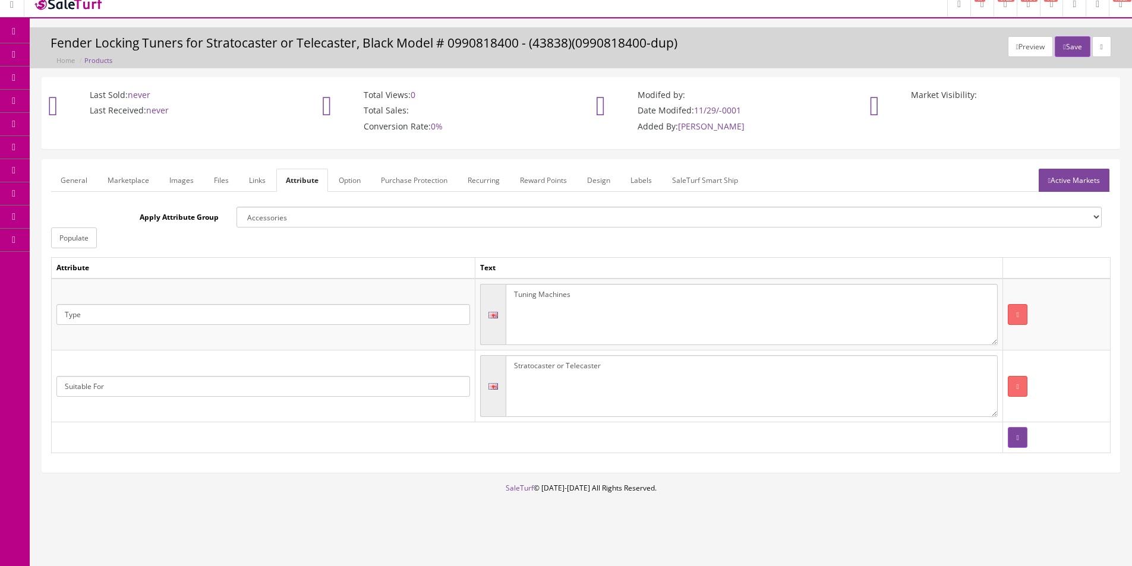
click at [1054, 184] on link "Active Markets" at bounding box center [1073, 180] width 71 height 23
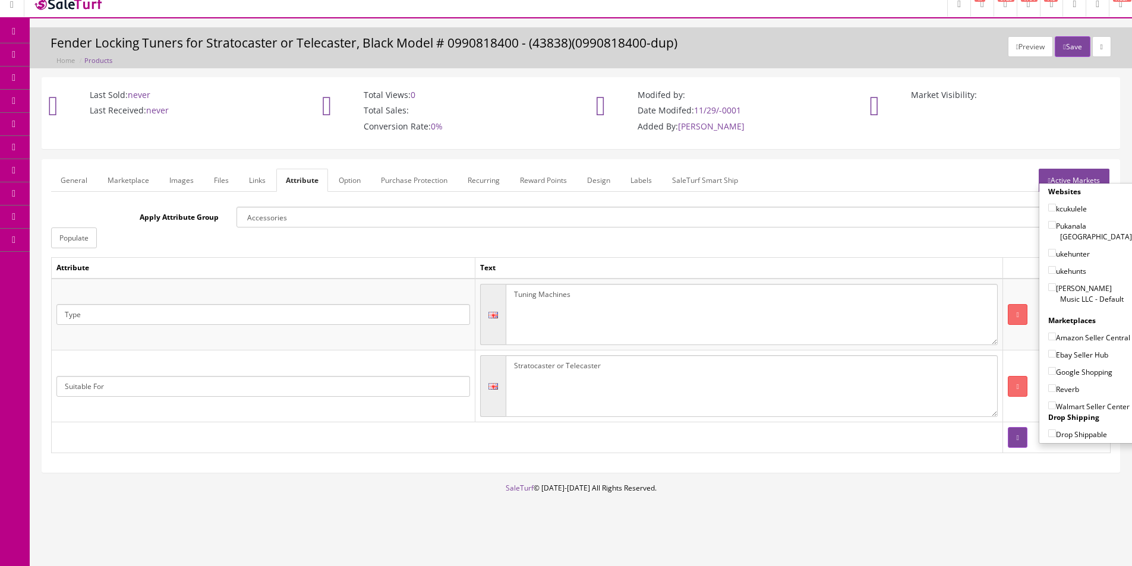
click at [1066, 286] on label "[PERSON_NAME] Music LLC - Default" at bounding box center [1090, 293] width 84 height 23
click at [1055, 286] on input"] "[PERSON_NAME] Music LLC - Default" at bounding box center [1052, 287] width 8 height 8
checkbox input"] "true"
click at [1060, 335] on label "Amazon Seller Central" at bounding box center [1089, 337] width 82 height 12
click at [1055, 335] on input"] "Amazon Seller Central" at bounding box center [1052, 337] width 8 height 8
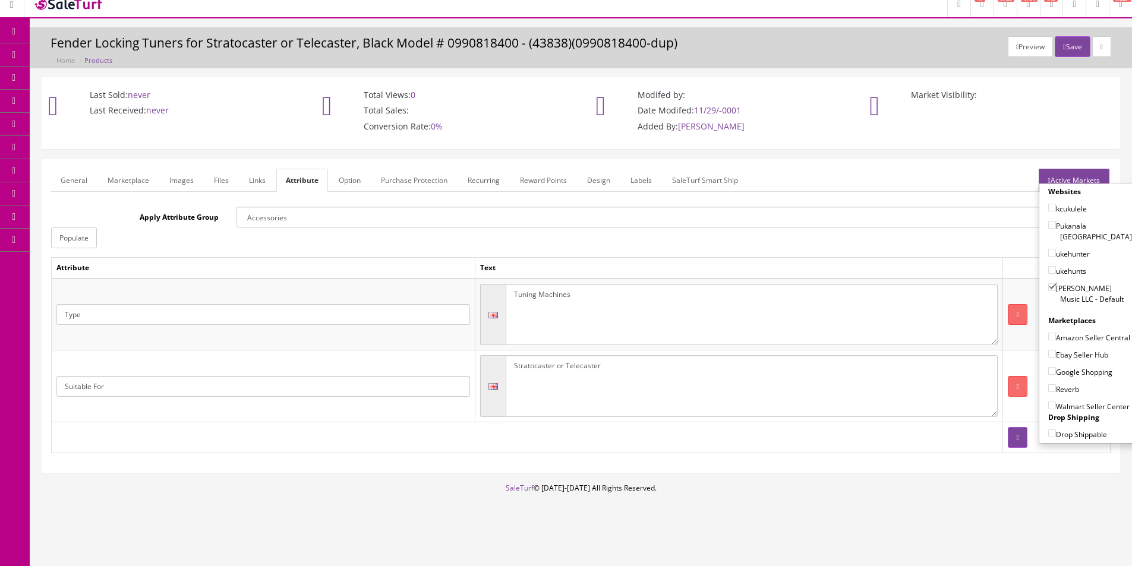
checkbox input"] "true"
drag, startPoint x: 1060, startPoint y: 356, endPoint x: 1059, endPoint y: 364, distance: 7.2
click at [1060, 357] on label "Ebay Seller Hub" at bounding box center [1078, 355] width 60 height 12
click at [1055, 357] on input"] "Ebay Seller Hub" at bounding box center [1052, 354] width 8 height 8
checkbox input"] "true"
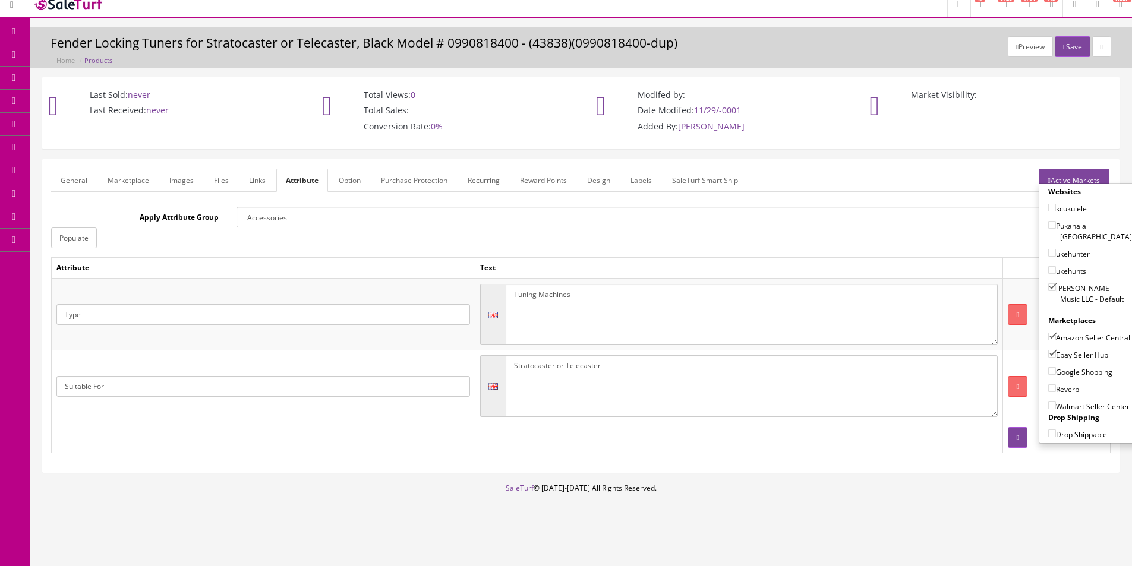
click at [1058, 374] on label "Google Shopping" at bounding box center [1080, 372] width 64 height 12
click at [1055, 374] on input"] "Google Shopping" at bounding box center [1052, 371] width 8 height 8
checkbox input"] "true"
click at [1056, 390] on label "Reverb" at bounding box center [1063, 389] width 31 height 12
click at [1055, 390] on input"] "Reverb" at bounding box center [1052, 388] width 8 height 8
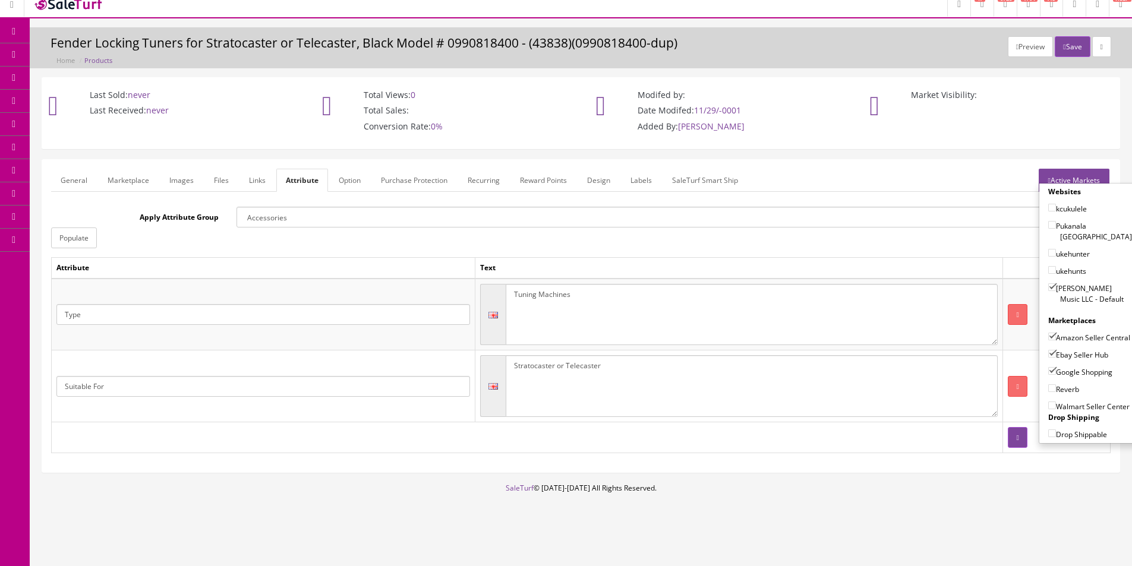
checkbox input"] "true"
click at [60, 179] on link "General" at bounding box center [74, 180] width 46 height 23
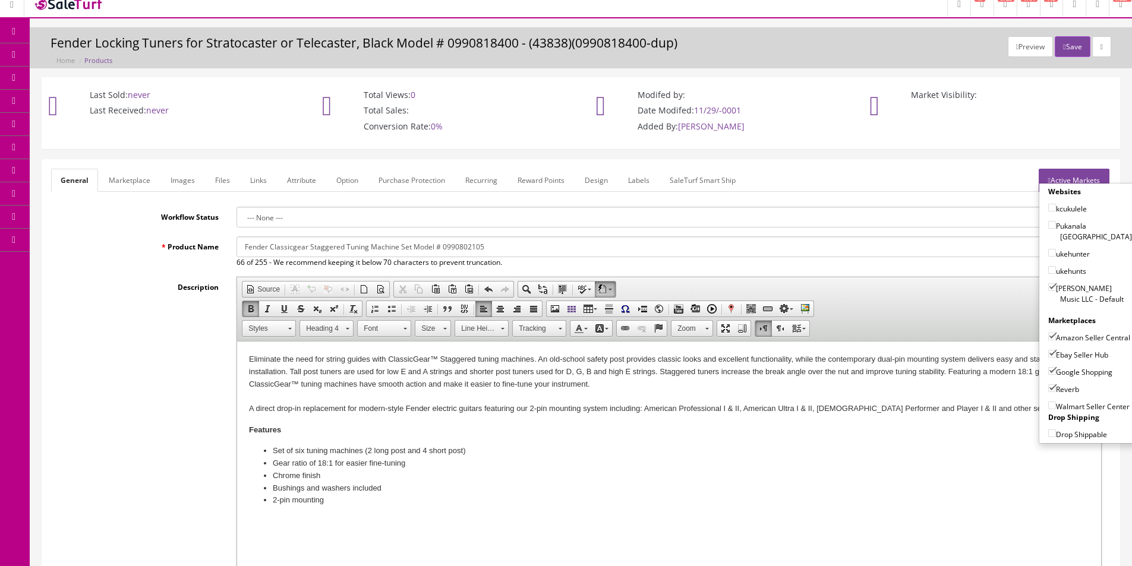
click at [413, 245] on input "Fender Classicgear Staggered Tuning Machine Set Model # 0990802105" at bounding box center [668, 246] width 865 height 21
click at [476, 244] on input "Fender Classicgear Staggered Tuning Machine Set for Strat or Tele Model # 09908…" at bounding box center [668, 246] width 865 height 21
type input "Fender Classicgear Staggered Tuning Machine Set for Strat or Tele # 0990802105"
click at [1069, 47] on button "Save" at bounding box center [1071, 46] width 35 height 21
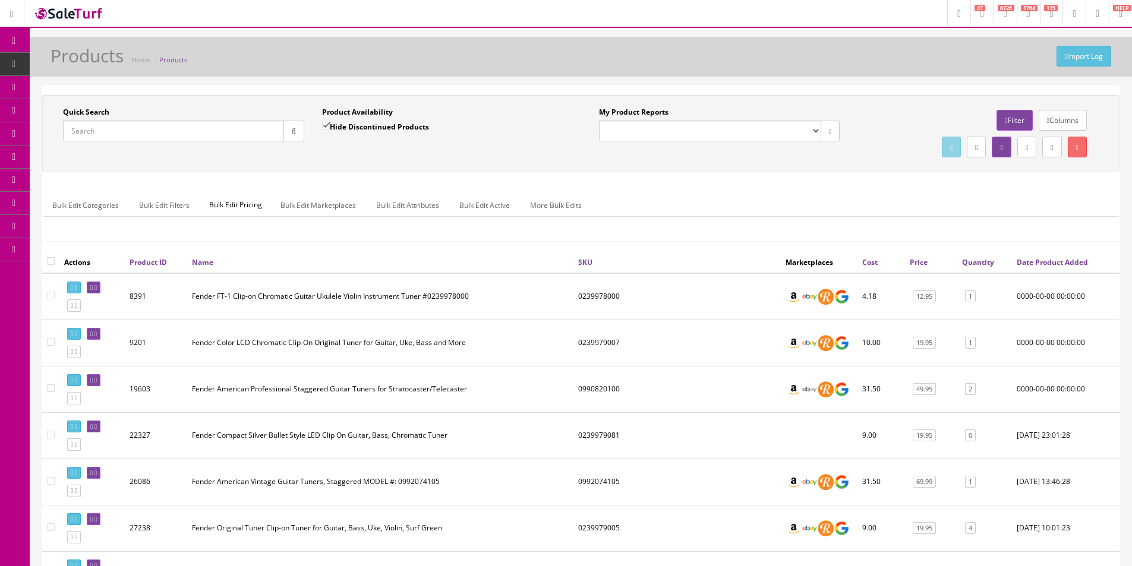
click at [187, 140] on input "Quick Search" at bounding box center [173, 131] width 221 height 21
type input "AS50R"
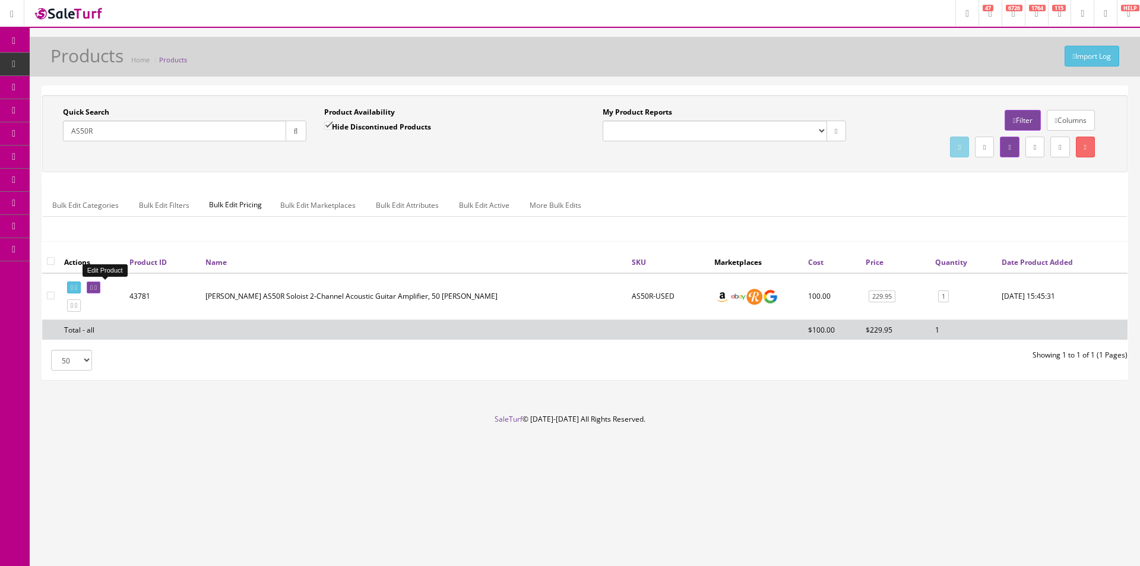
click at [97, 290] on icon at bounding box center [95, 288] width 2 height 7
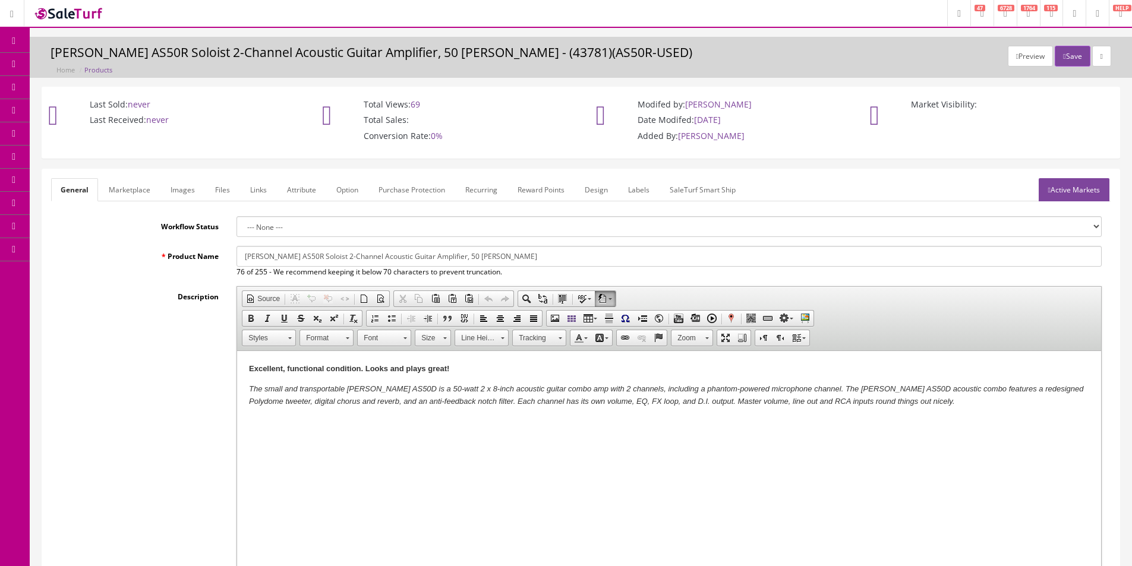
scroll to position [119, 0]
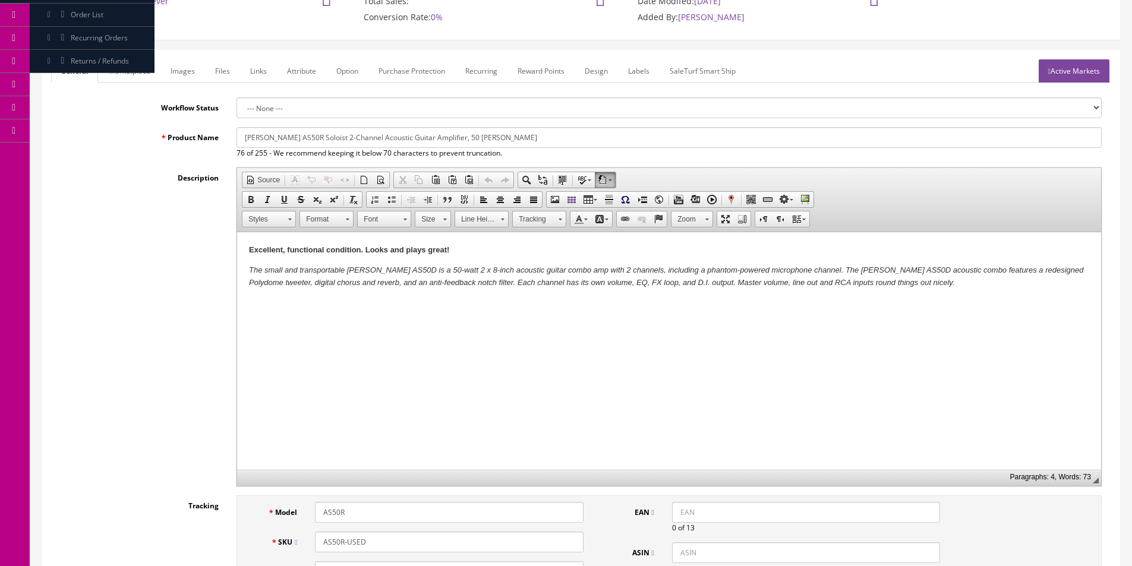
click at [426, 272] on em "The small and transportable [PERSON_NAME] AS50D is a 50-watt 2 x 8-inch acousti…" at bounding box center [666, 276] width 834 height 21
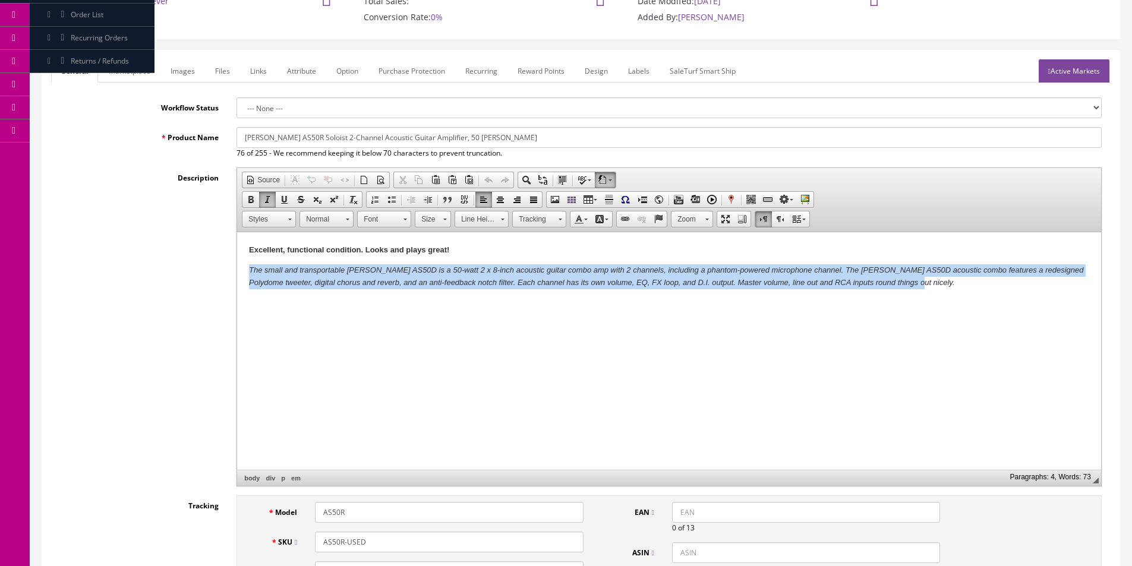
click at [426, 272] on em "The small and transportable [PERSON_NAME] AS50D is a 50-watt 2 x 8-inch acousti…" at bounding box center [666, 276] width 834 height 21
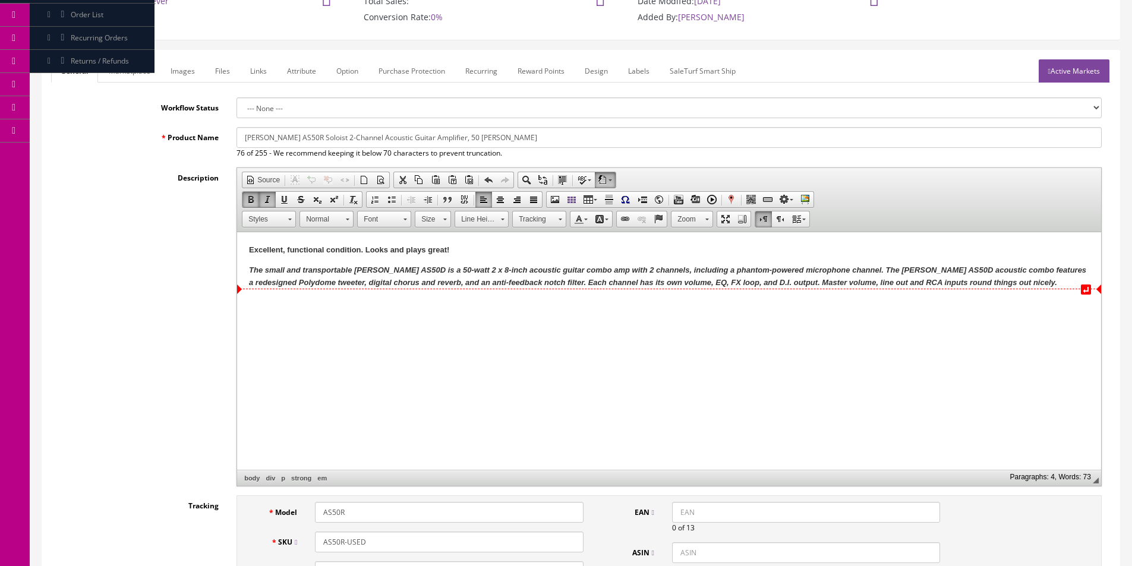
click at [510, 273] on em "The small and transportable [PERSON_NAME] AS50D is a 50-watt 2 x 8-inch acousti…" at bounding box center [667, 276] width 837 height 21
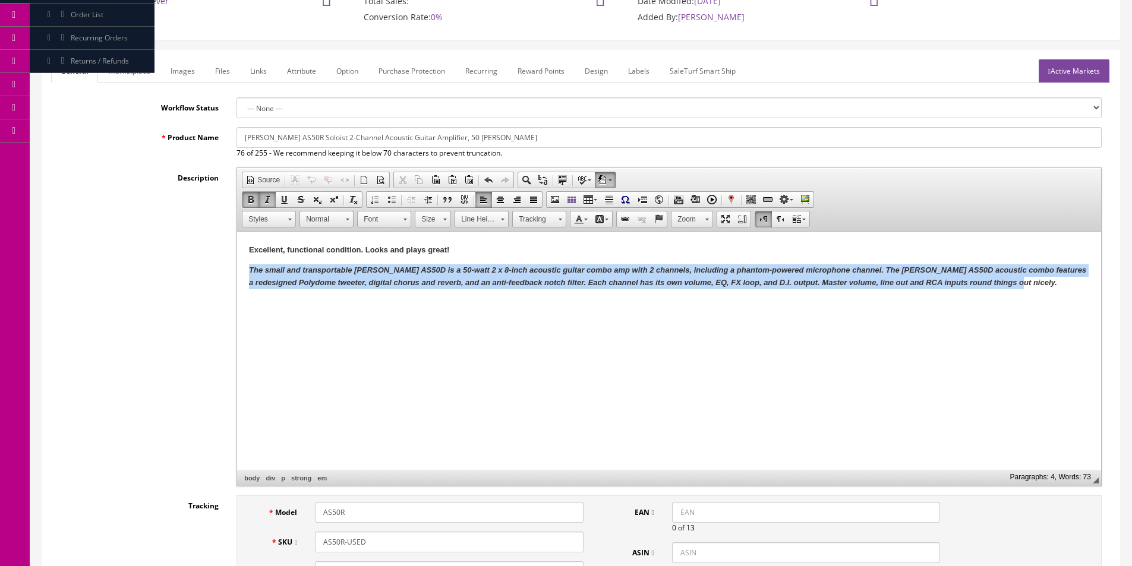
drag, startPoint x: 257, startPoint y: 268, endPoint x: 1046, endPoint y: 335, distance: 792.2
click at [1046, 301] on html "Excellent, functional condition. Looks and plays great! The small and transport…" at bounding box center [669, 266] width 864 height 68
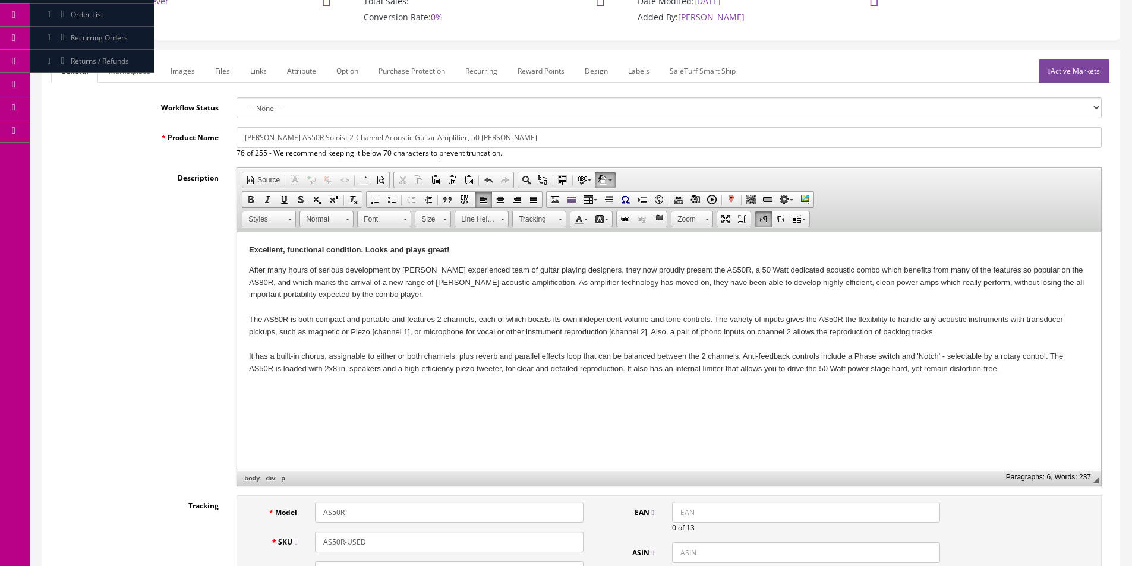
click at [437, 274] on p "After many hours of serious development by [PERSON_NAME] experienced team of gu…" at bounding box center [669, 319] width 840 height 111
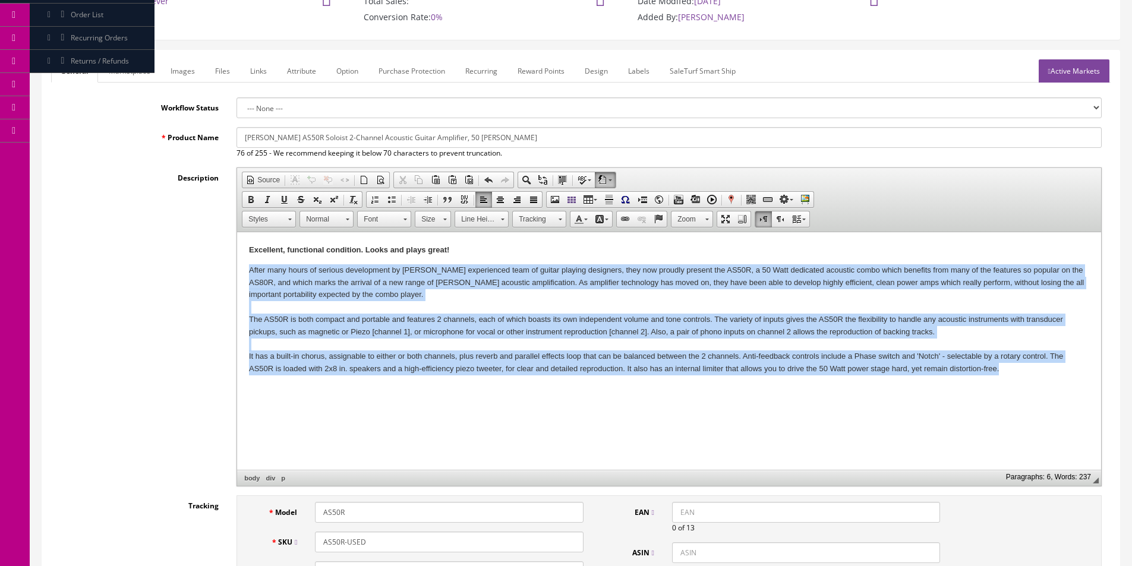
drag, startPoint x: 246, startPoint y: 267, endPoint x: 1045, endPoint y: 450, distance: 818.9
click at [1045, 387] on html "Excellent, functional condition. Looks and plays great! After many hours of ser…" at bounding box center [669, 309] width 864 height 155
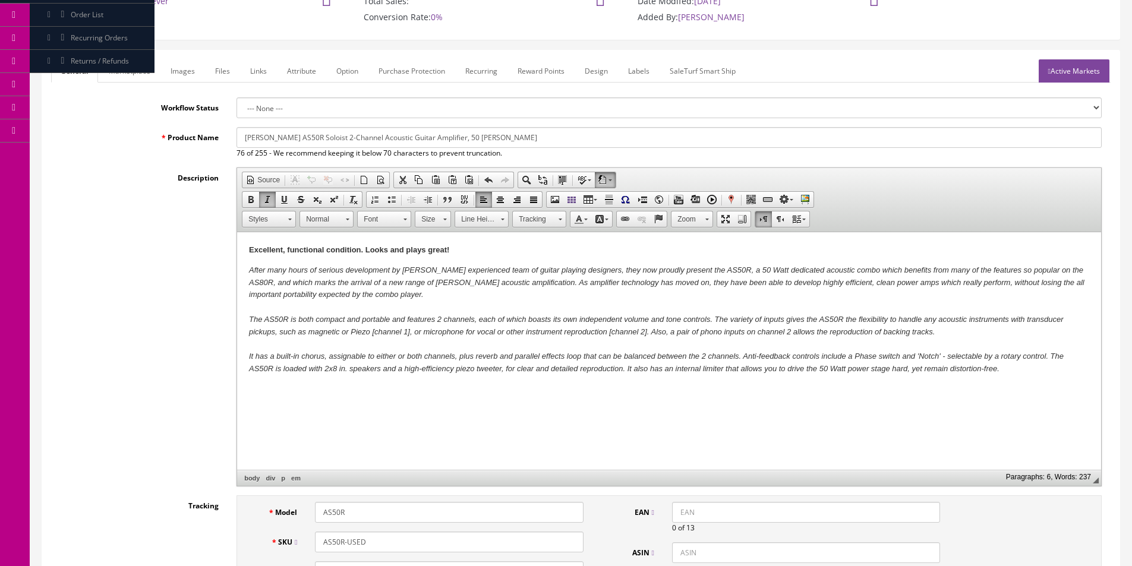
scroll to position [0, 0]
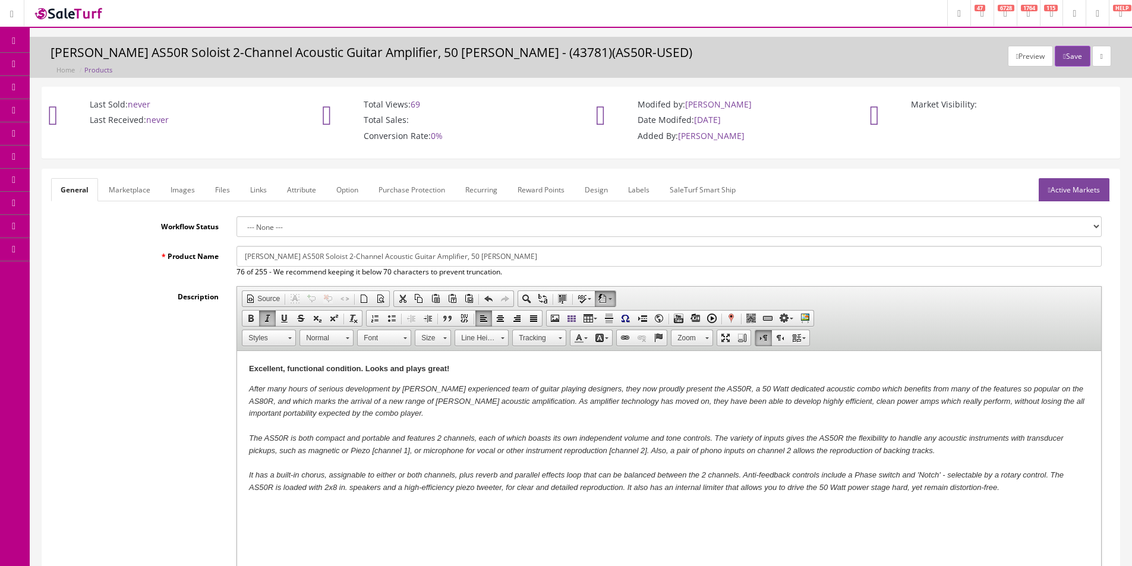
click at [1060, 192] on link "Active Markets" at bounding box center [1073, 189] width 71 height 23
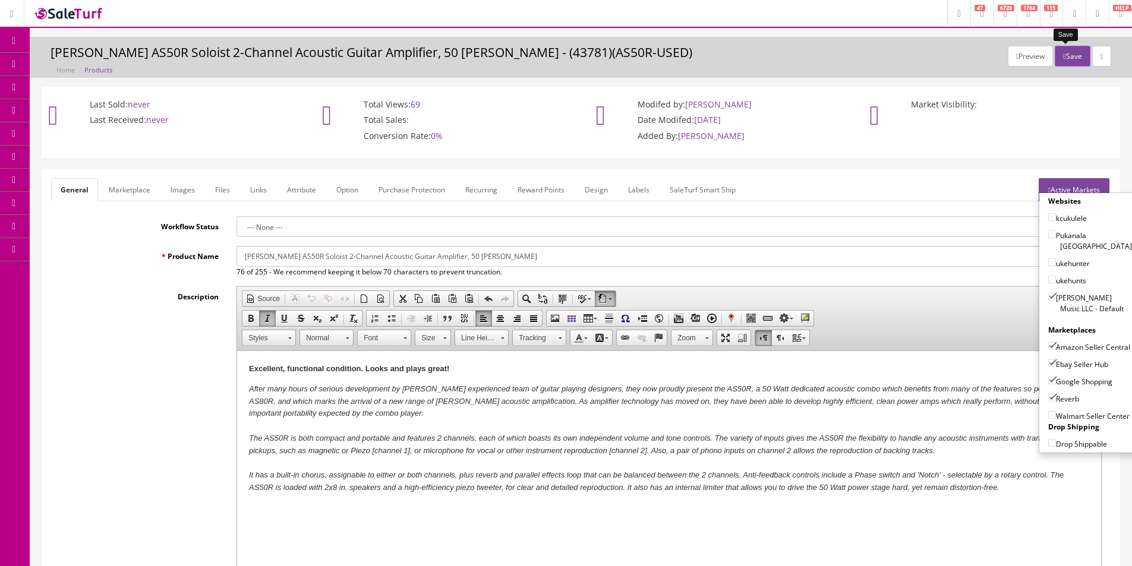
click at [1065, 56] on button "Save" at bounding box center [1071, 56] width 35 height 21
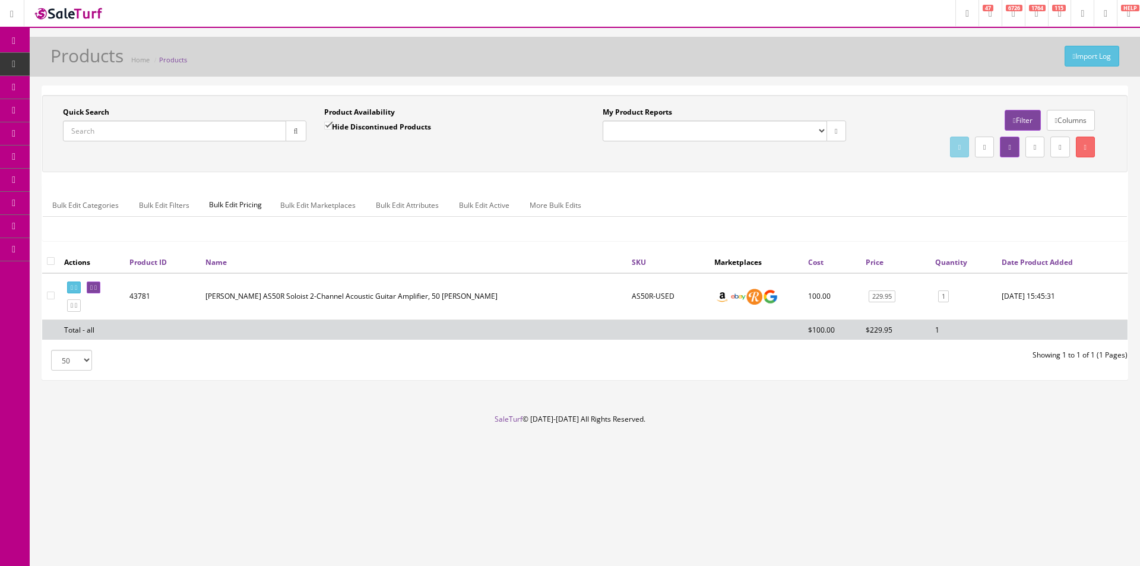
click at [198, 128] on input "Quick Search" at bounding box center [174, 131] width 223 height 21
paste input "I250314236"
type input "I250314236"
click at [294, 134] on icon "button" at bounding box center [296, 131] width 4 height 7
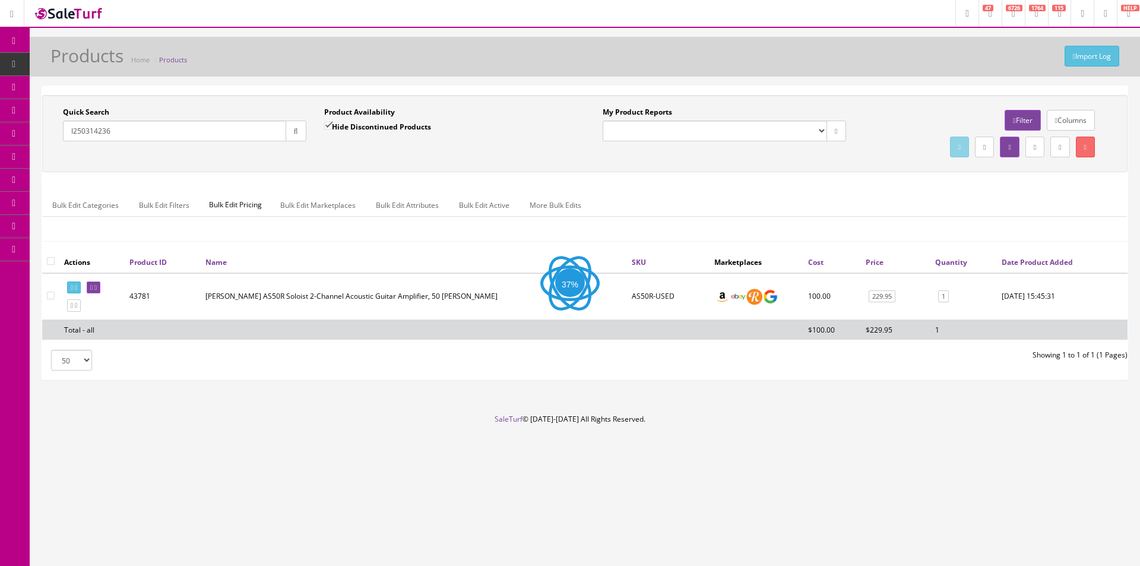
click at [371, 130] on label "Hide Discontinued Products" at bounding box center [377, 127] width 107 height 12
click at [332, 129] on input "Hide Discontinued Products" at bounding box center [328, 126] width 8 height 8
checkbox input "false"
click at [294, 127] on button "button" at bounding box center [296, 131] width 21 height 21
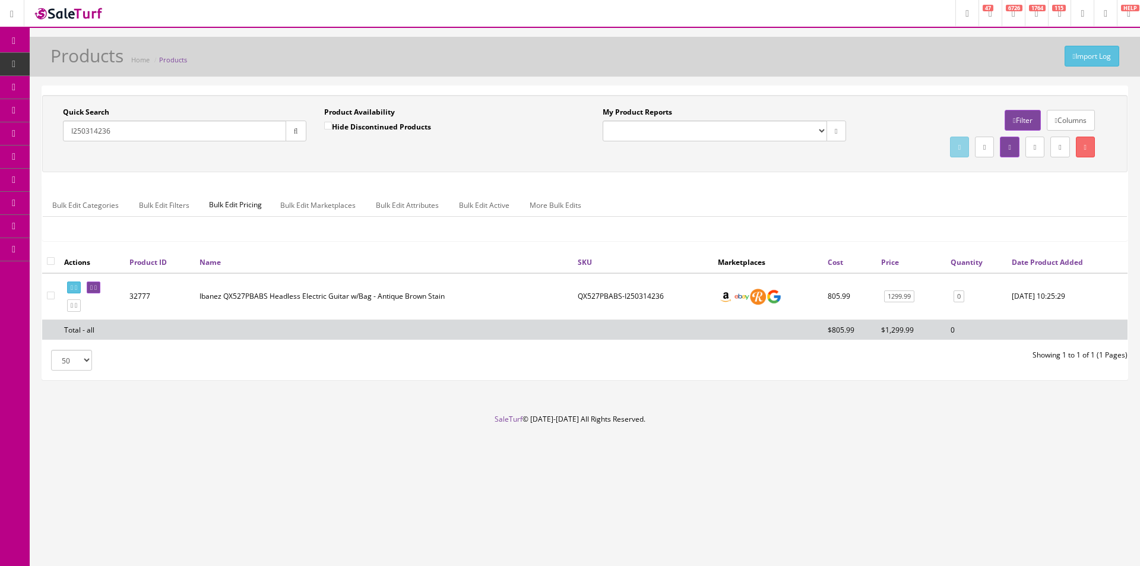
click at [781, 496] on div "Research Trends Trending on Ebay Google Trends Amazon Insights (Login Before Cl…" at bounding box center [570, 283] width 1140 height 566
click at [93, 286] on icon at bounding box center [91, 288] width 2 height 7
click at [97, 286] on icon at bounding box center [95, 288] width 2 height 7
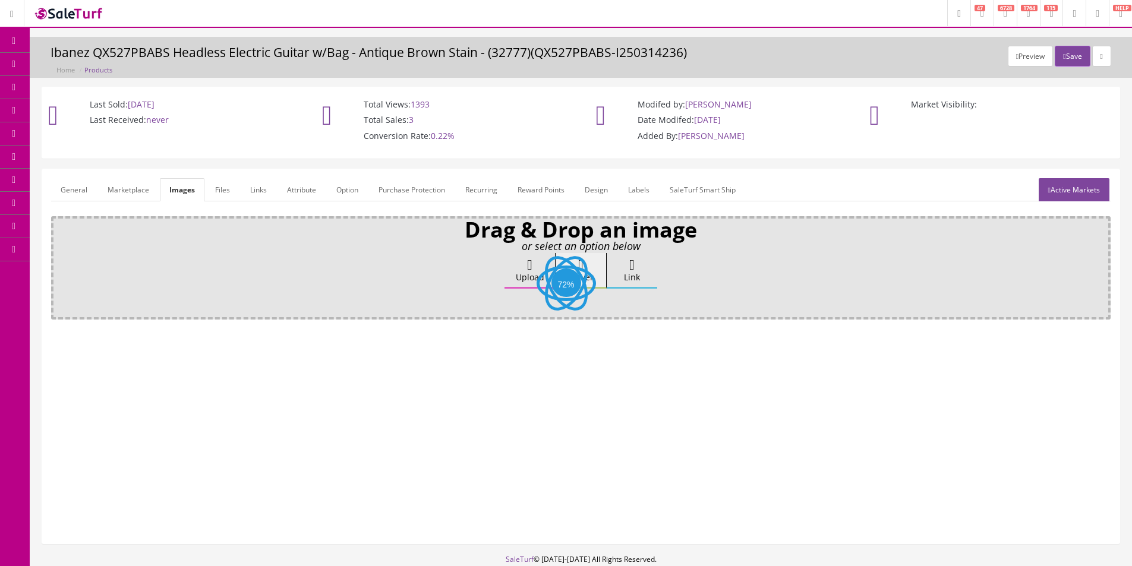
click at [527, 266] on icon at bounding box center [529, 265] width 5 height 14
click at [59, 265] on input "Upload" at bounding box center [59, 259] width 0 height 12
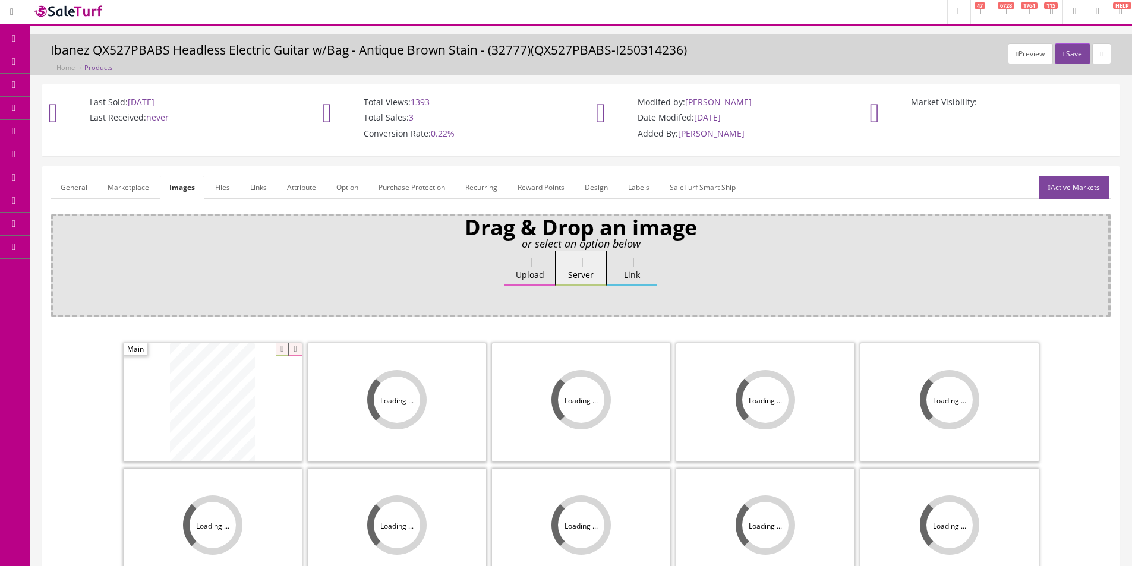
scroll to position [173, 0]
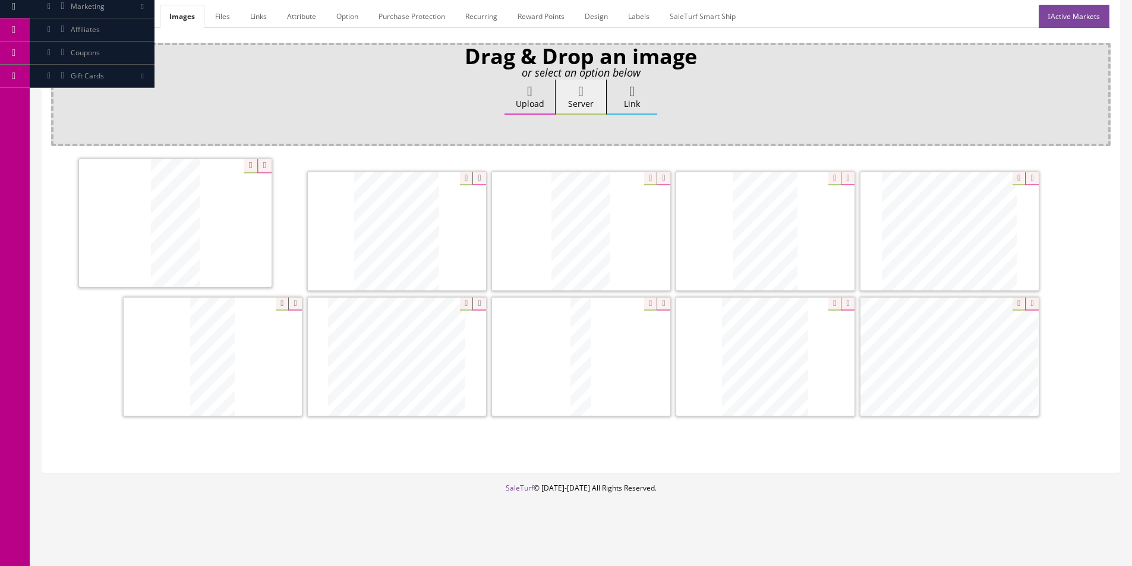
drag, startPoint x: 372, startPoint y: 249, endPoint x: 210, endPoint y: 241, distance: 162.9
drag, startPoint x: 783, startPoint y: 374, endPoint x: 368, endPoint y: 236, distance: 437.6
drag, startPoint x: 420, startPoint y: 378, endPoint x: 364, endPoint y: 239, distance: 149.8
drag, startPoint x: 564, startPoint y: 366, endPoint x: 312, endPoint y: 362, distance: 252.5
drag, startPoint x: 356, startPoint y: 368, endPoint x: 826, endPoint y: 363, distance: 469.3
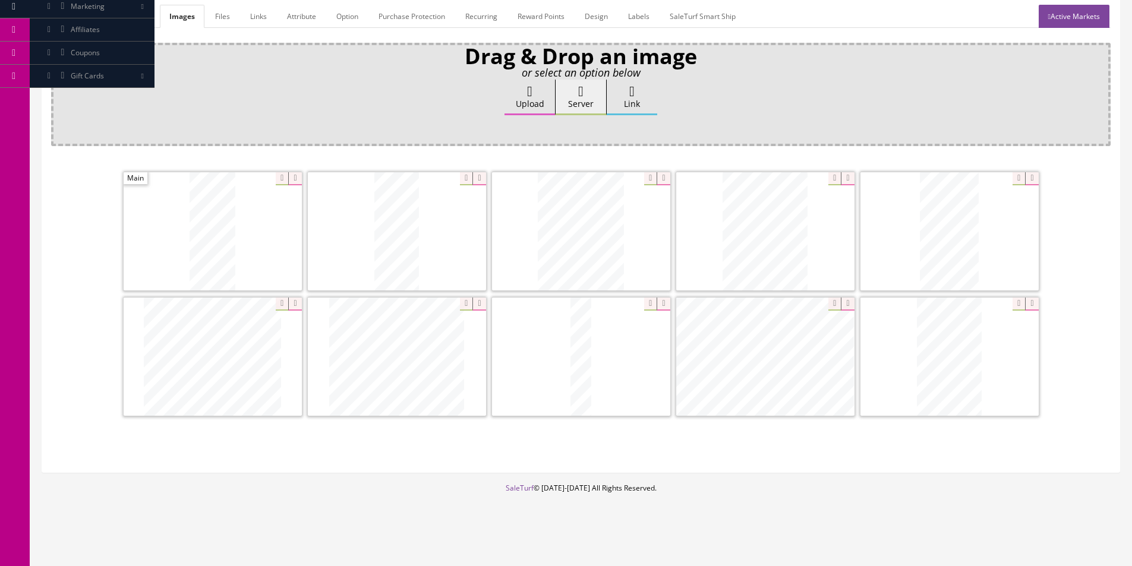
click at [1031, 176] on icon at bounding box center [1031, 178] width 13 height 13
drag, startPoint x: 748, startPoint y: 339, endPoint x: 996, endPoint y: 346, distance: 247.8
click at [76, 16] on link "General" at bounding box center [74, 16] width 46 height 23
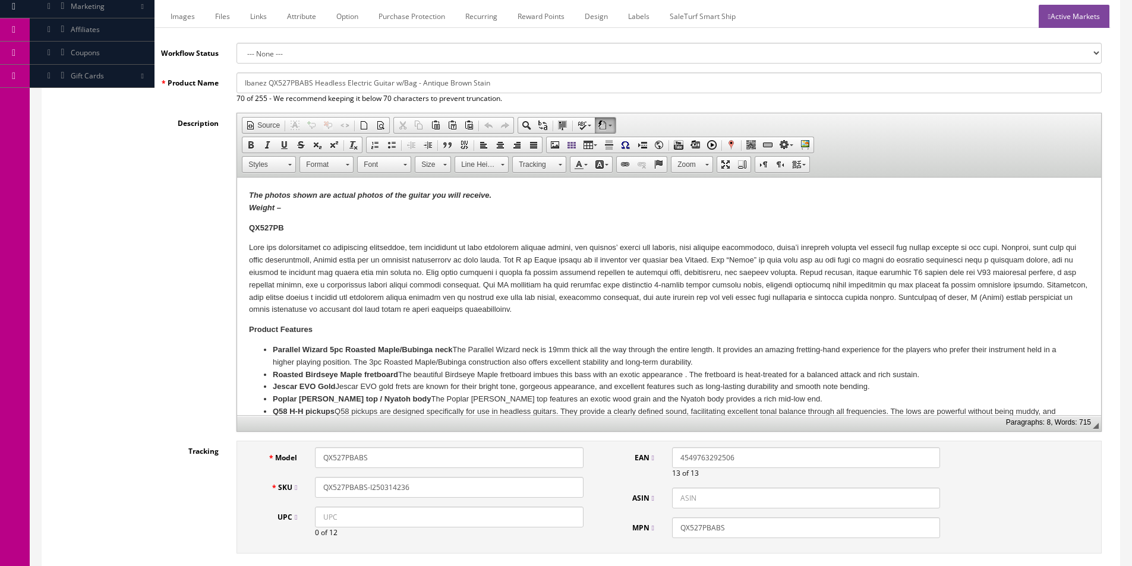
click at [306, 207] on p "The photos shown are actual photos of the guitar you will receive. Weight –" at bounding box center [669, 201] width 840 height 25
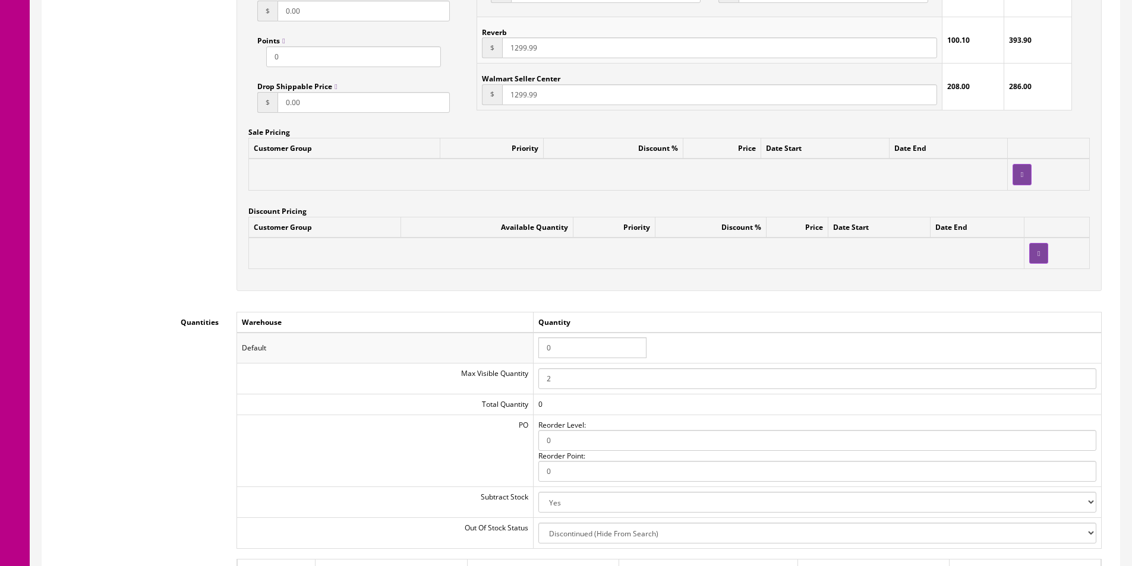
click at [571, 349] on input "0" at bounding box center [592, 347] width 108 height 21
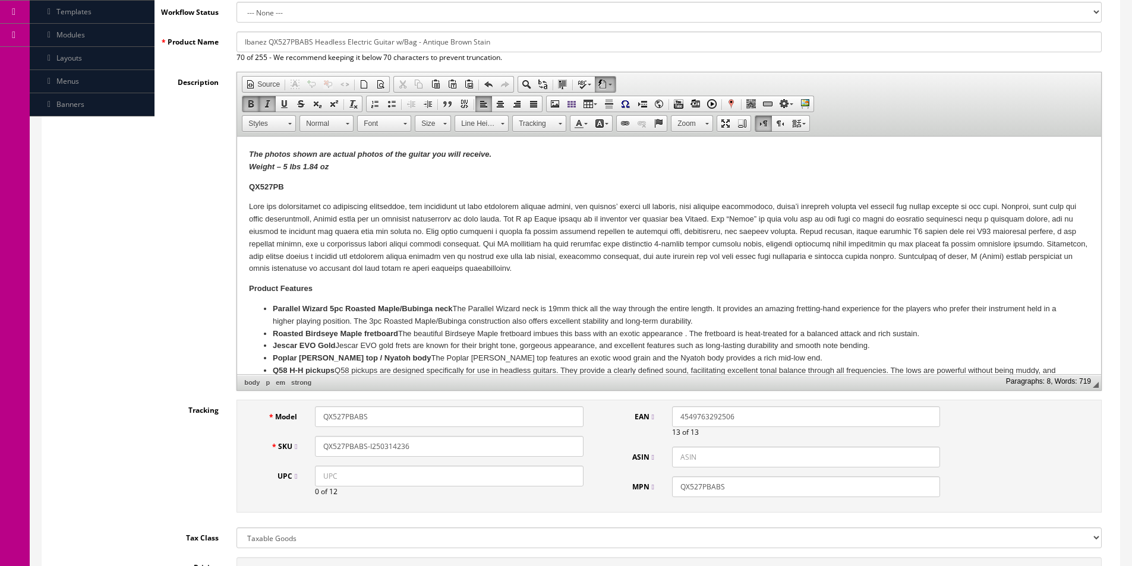
scroll to position [0, 0]
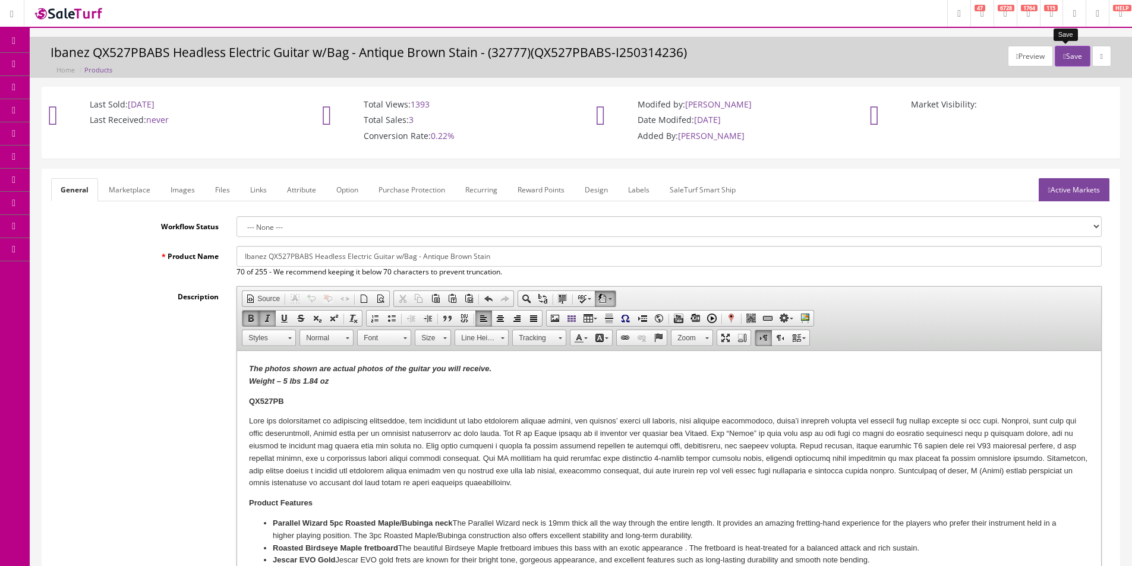
type input "1"
click at [1057, 64] on button "Save" at bounding box center [1071, 56] width 35 height 21
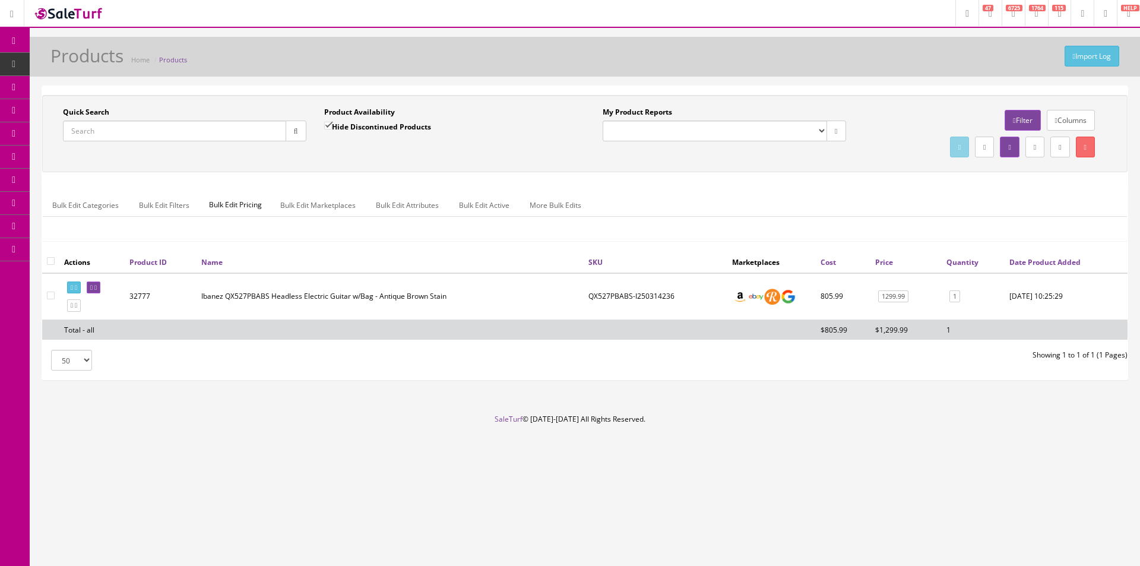
click at [167, 129] on input "Quick Search" at bounding box center [174, 131] width 223 height 21
click at [206, 128] on input "btb746ntl" at bounding box center [174, 131] width 223 height 21
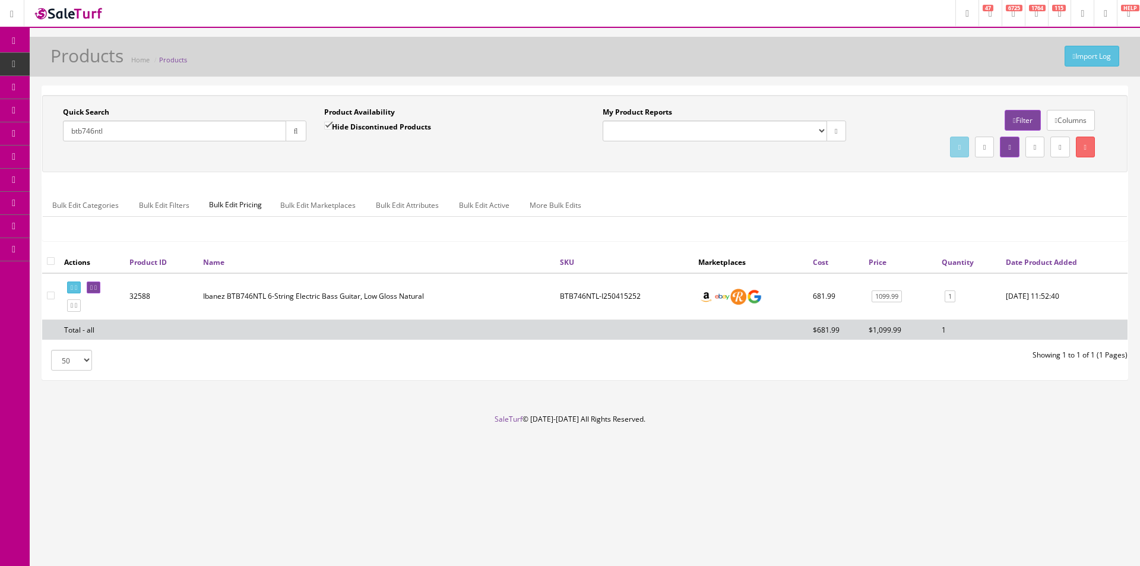
paste input "I250514671"
type input "I250514671"
drag, startPoint x: 290, startPoint y: 129, endPoint x: 377, endPoint y: 181, distance: 100.4
click at [292, 130] on button "button" at bounding box center [296, 131] width 21 height 21
click at [377, 182] on div "Quick Search I250514671 Date From Product Availability Hide Discontinued Produc…" at bounding box center [585, 173] width 1086 height 156
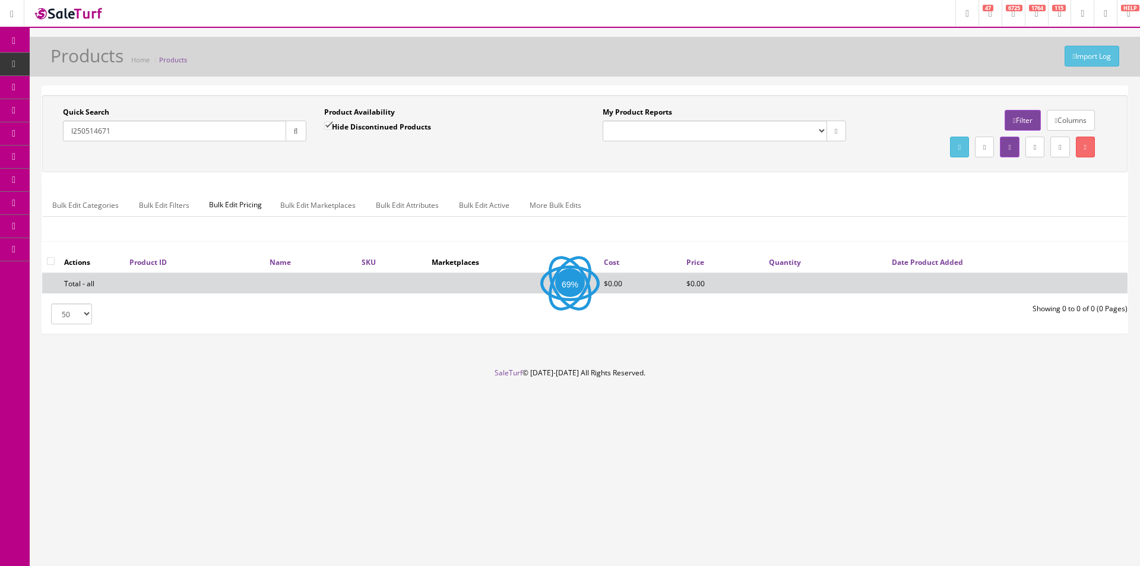
drag, startPoint x: 361, startPoint y: 124, endPoint x: 391, endPoint y: 153, distance: 42.0
click at [361, 125] on label "Hide Discontinued Products" at bounding box center [377, 127] width 107 height 12
click at [332, 125] on input "Hide Discontinued Products" at bounding box center [328, 126] width 8 height 8
checkbox input "false"
click at [441, 160] on div "Quick Search I250514671 Date From Product Availability Hide Discontinued Produc…" at bounding box center [585, 133] width 1080 height 53
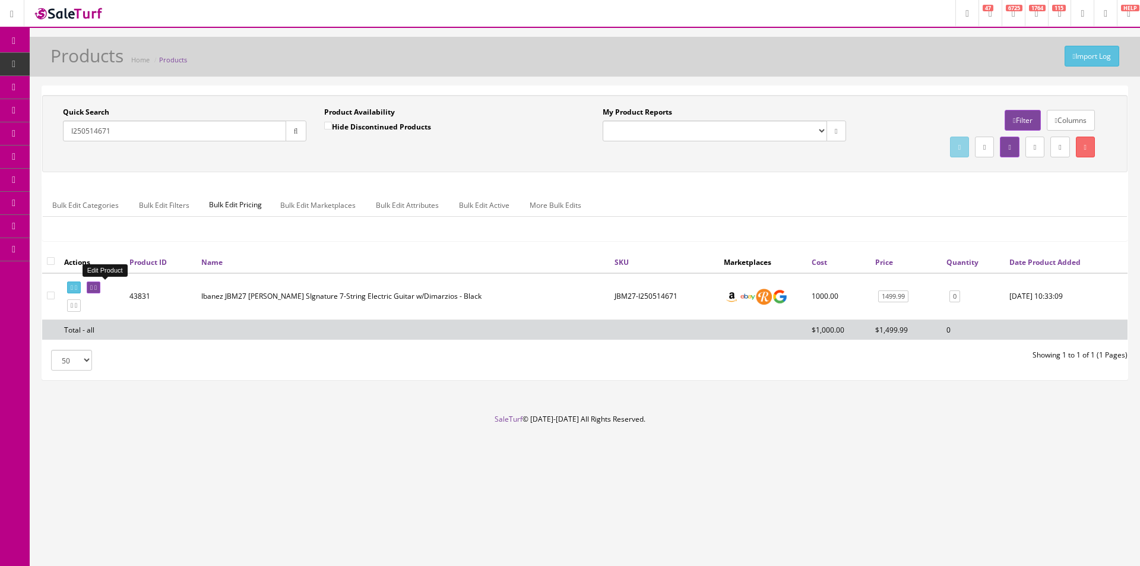
click at [100, 292] on link at bounding box center [94, 288] width 14 height 12
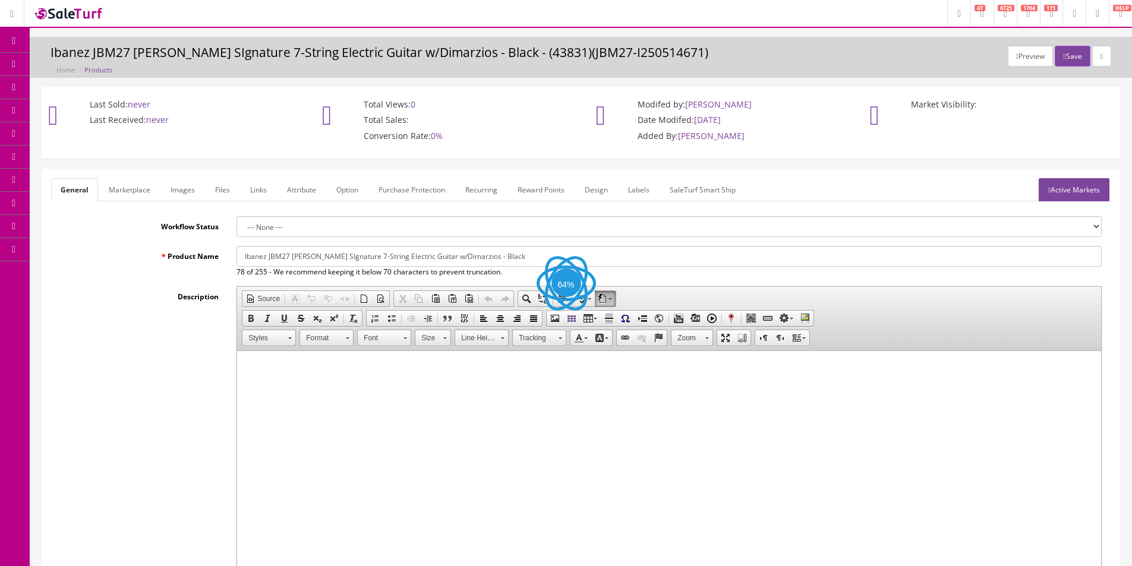
click at [197, 193] on link "Images" at bounding box center [182, 189] width 43 height 23
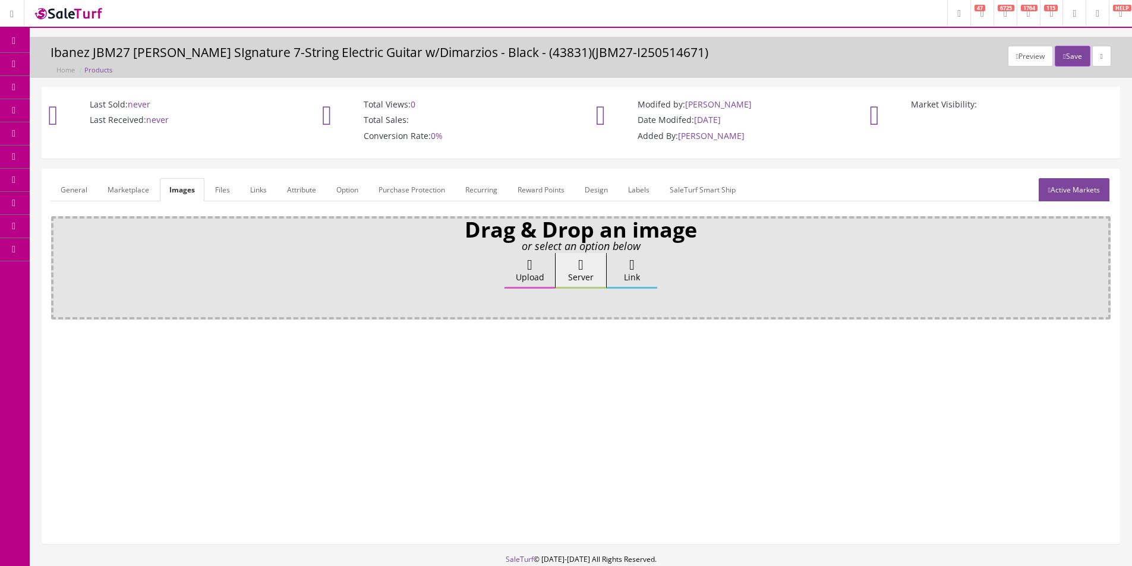
click at [513, 277] on label "Upload" at bounding box center [529, 271] width 50 height 36
click at [59, 265] on input "Upload" at bounding box center [59, 259] width 0 height 12
click at [132, 64] on link "Products" at bounding box center [92, 64] width 125 height 23
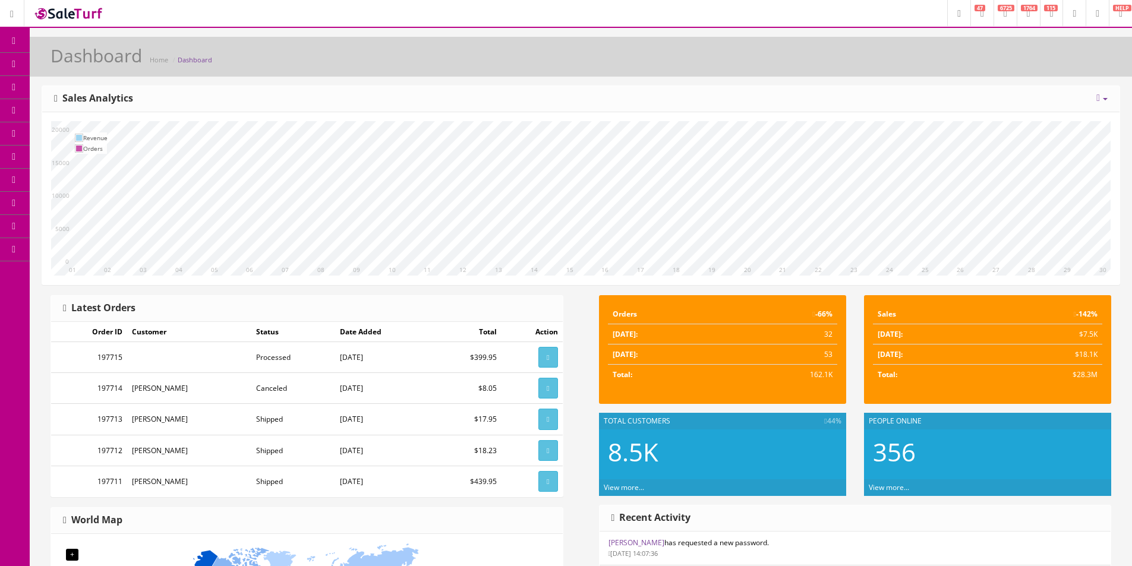
click at [65, 66] on icon at bounding box center [62, 64] width 12 height 10
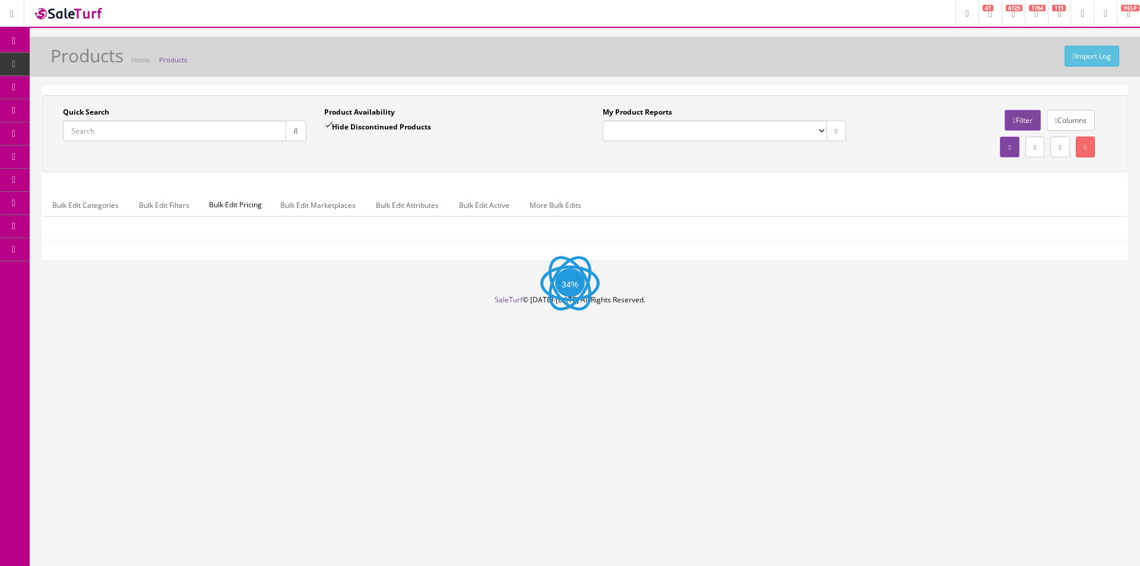
click at [233, 134] on input "Quick Search" at bounding box center [174, 131] width 223 height 21
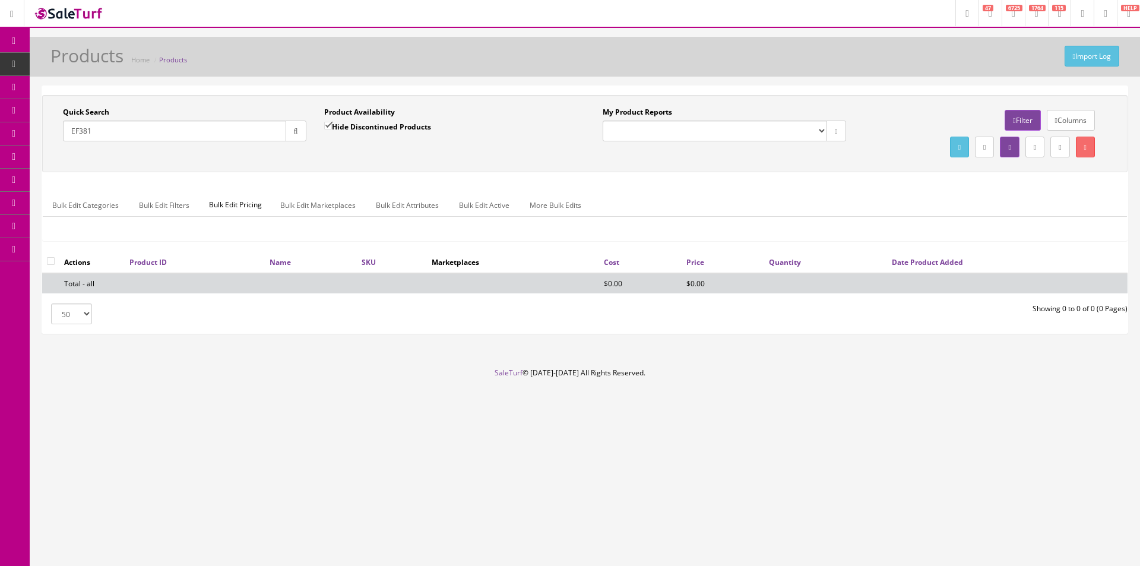
type input "EF381"
click at [336, 121] on label "Hide Discontinued Products" at bounding box center [377, 127] width 107 height 12
click at [332, 122] on input "Hide Discontinued Products" at bounding box center [328, 126] width 8 height 8
checkbox input "false"
click at [332, 147] on div "Product Availability Hide Discontinued Products Date To" at bounding box center [445, 128] width 261 height 43
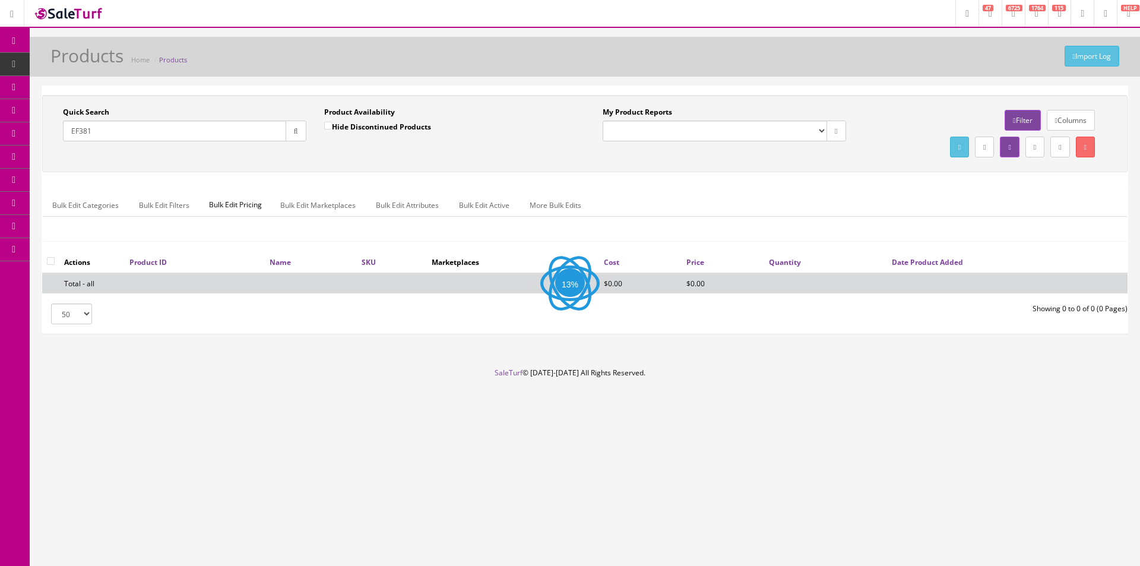
click at [232, 133] on input "EF381" at bounding box center [174, 131] width 223 height 21
click at [232, 134] on input "EF381" at bounding box center [174, 131] width 223 height 21
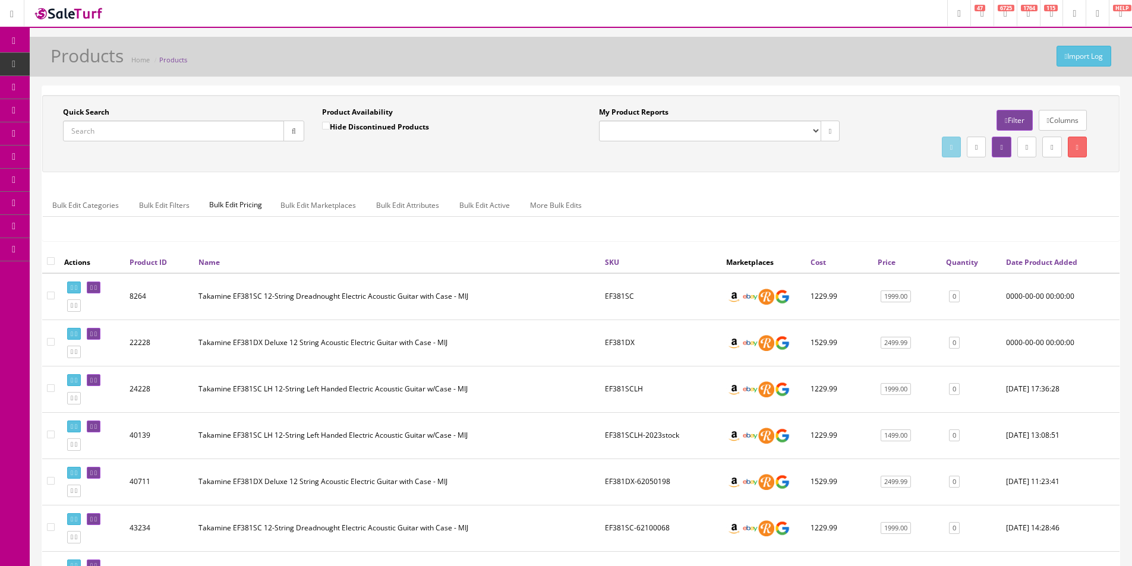
click at [244, 139] on input "Quick Search" at bounding box center [173, 131] width 221 height 21
click at [246, 133] on input "Quick Search" at bounding box center [173, 131] width 221 height 21
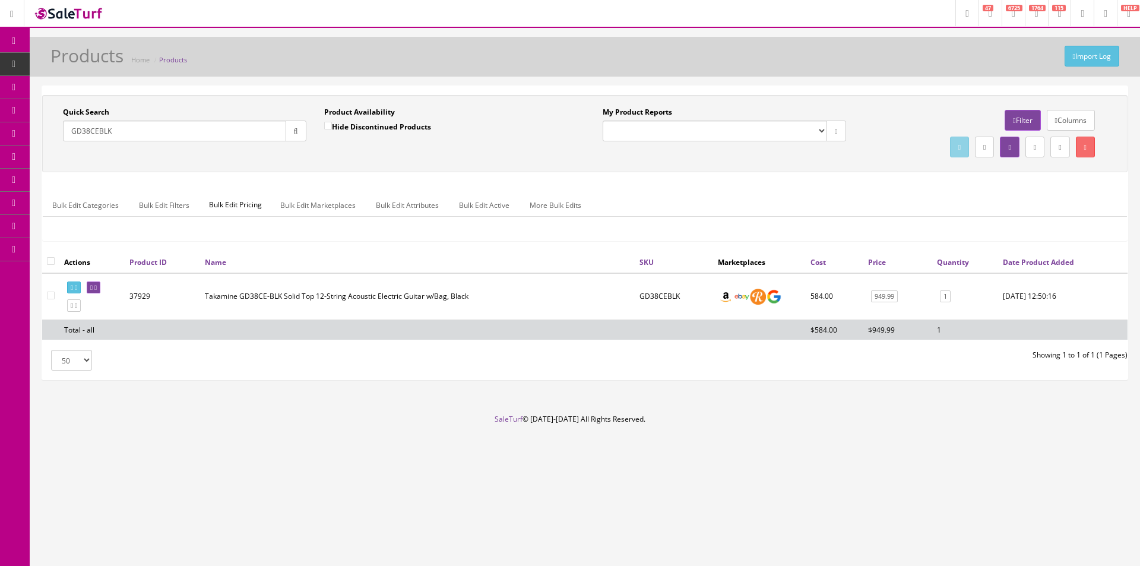
type input "GD38CEBLK"
click at [667, 299] on td "GD38CEBLK" at bounding box center [674, 296] width 78 height 47
copy td "GD38CEBLK"
click at [188, 127] on input "GD38CEBLK" at bounding box center [174, 131] width 223 height 21
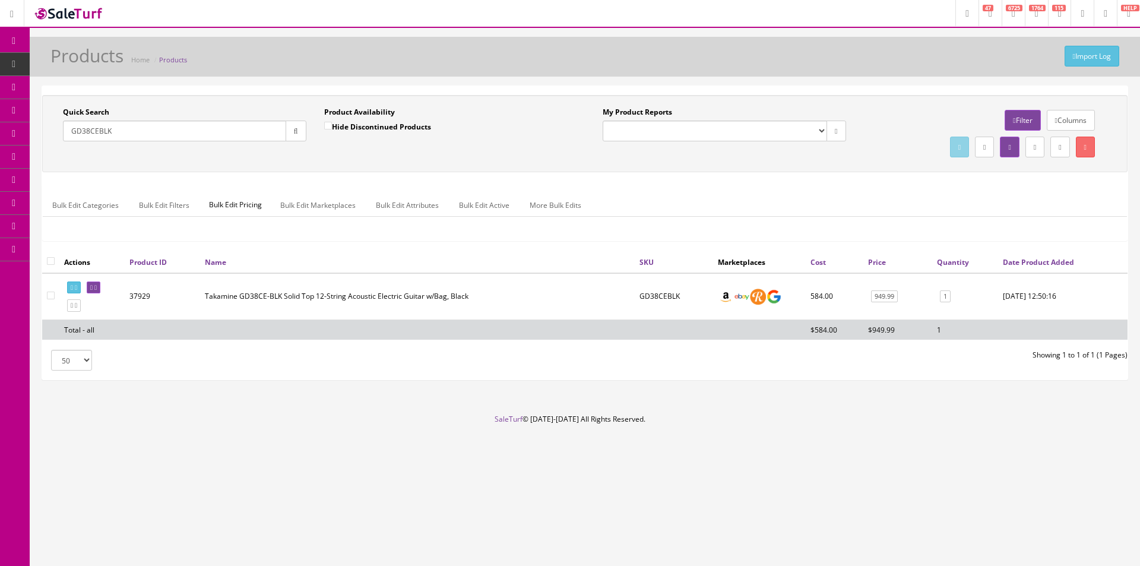
click at [188, 127] on input "GD38CEBLK" at bounding box center [174, 131] width 223 height 21
drag, startPoint x: 188, startPoint y: 127, endPoint x: 253, endPoint y: 80, distance: 80.0
click at [253, 80] on div "Import Log Products Home Products Quick Search GD38CEBLK Date From Product Avai…" at bounding box center [585, 225] width 1111 height 377
click at [647, 56] on div "Import Log Products Home Products" at bounding box center [585, 60] width 1093 height 29
click at [672, 295] on td "GD38CEBLK" at bounding box center [674, 296] width 78 height 47
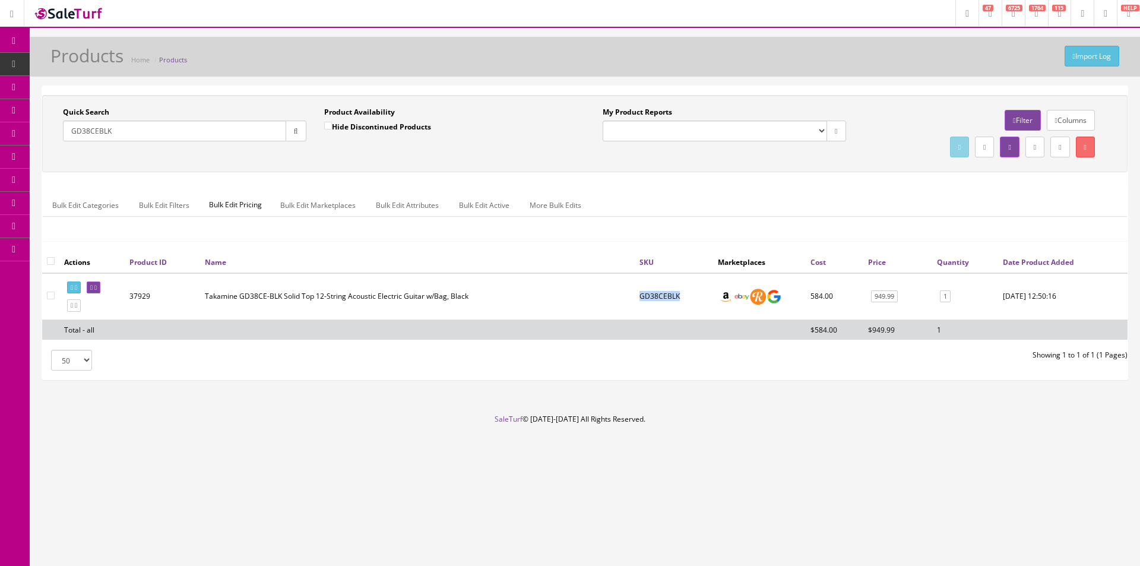
click at [672, 294] on td "GD38CEBLK" at bounding box center [674, 296] width 78 height 47
copy td "GD38CEBLK"
click at [690, 339] on td at bounding box center [674, 330] width 78 height 20
click at [69, 112] on icon at bounding box center [62, 110] width 12 height 10
click at [176, 99] on div "Quick Search GD38CEBLK Date From Product Availability Hide Discontinued Product…" at bounding box center [585, 133] width 1086 height 77
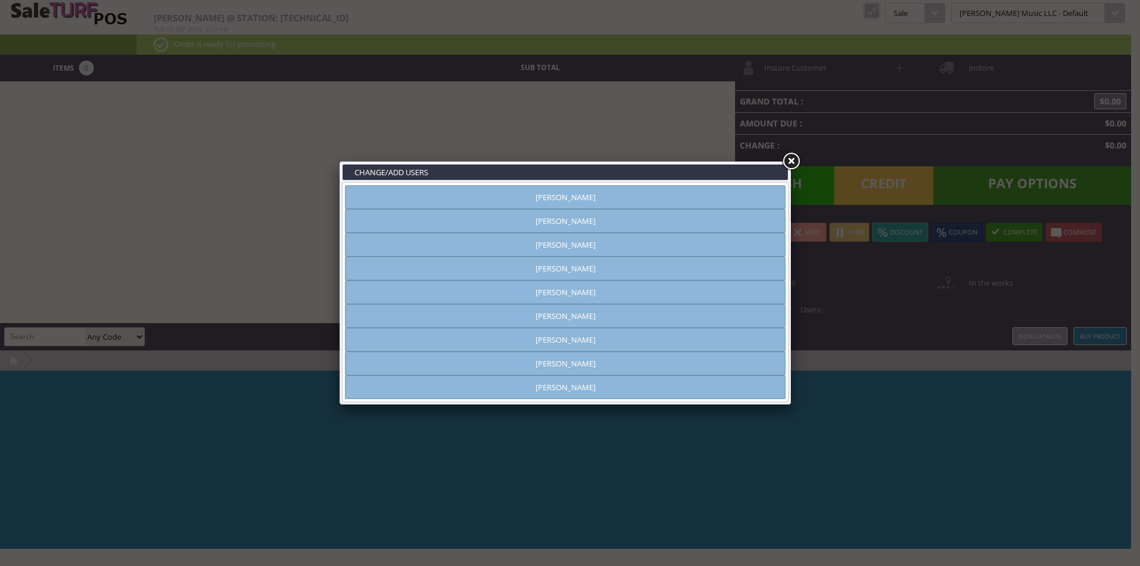
type input "[PERSON_NAME]"
click at [787, 160] on link at bounding box center [790, 161] width 21 height 21
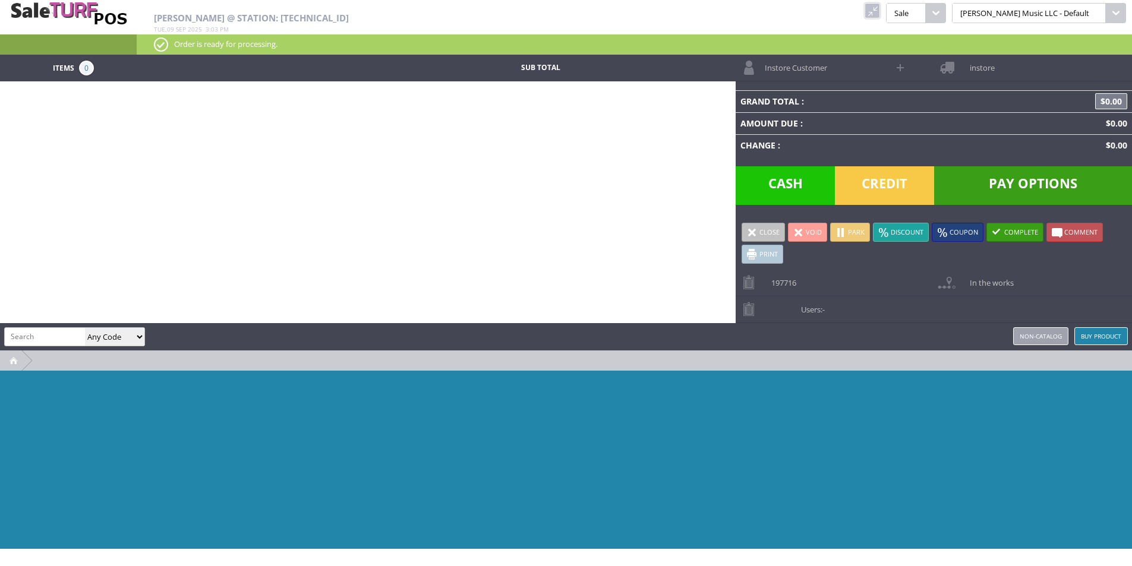
paste input "GD38CEBLK"
type input "GD38CEBLK"
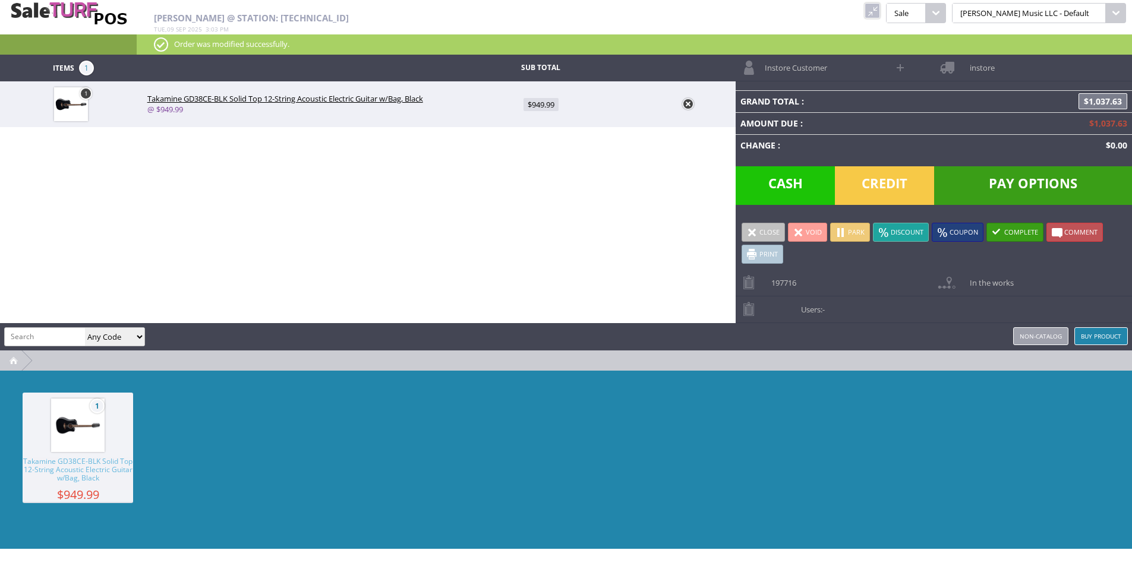
click at [539, 107] on span "$949.99" at bounding box center [540, 104] width 35 height 13
type input "949.99"
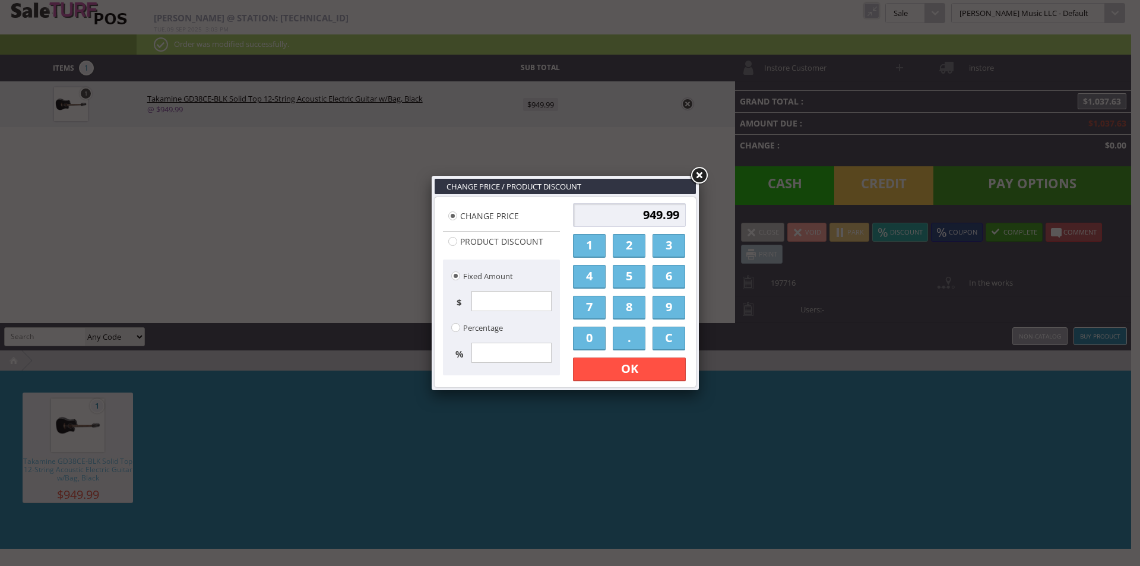
click at [605, 207] on input "949.99" at bounding box center [629, 215] width 113 height 24
click at [605, 206] on input "949.99" at bounding box center [629, 215] width 113 height 24
type input "795"
click at [643, 365] on link "OK" at bounding box center [629, 370] width 113 height 24
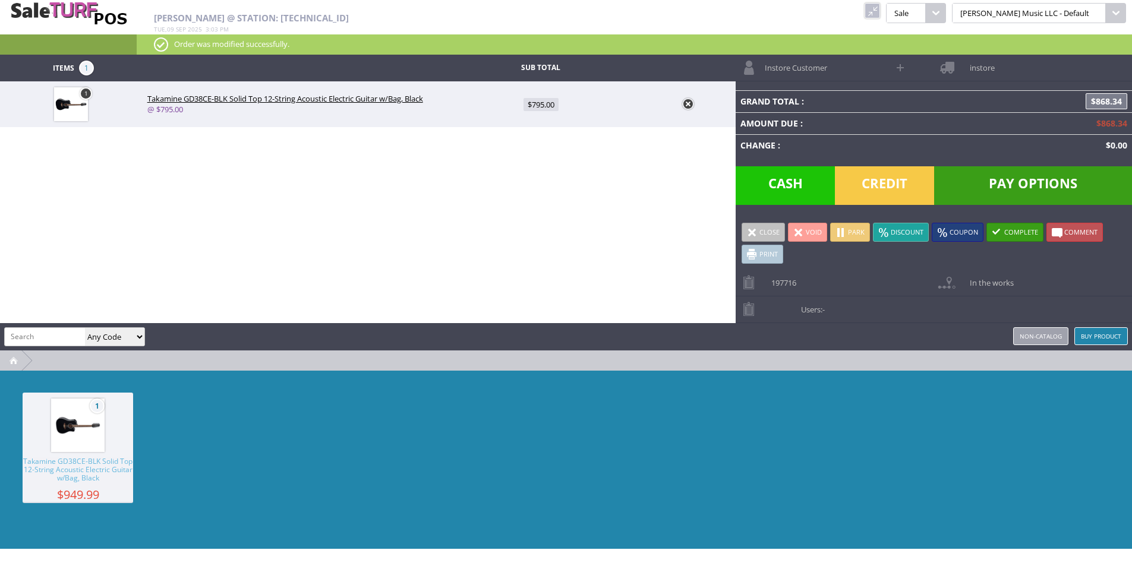
click at [718, 379] on div "1 Takamine GD38CE-BLK Solid Top 12-String Acoustic Electric Guitar w/Bag, Black…" at bounding box center [566, 460] width 1132 height 178
click at [802, 67] on span "Instore Customer" at bounding box center [793, 64] width 68 height 18
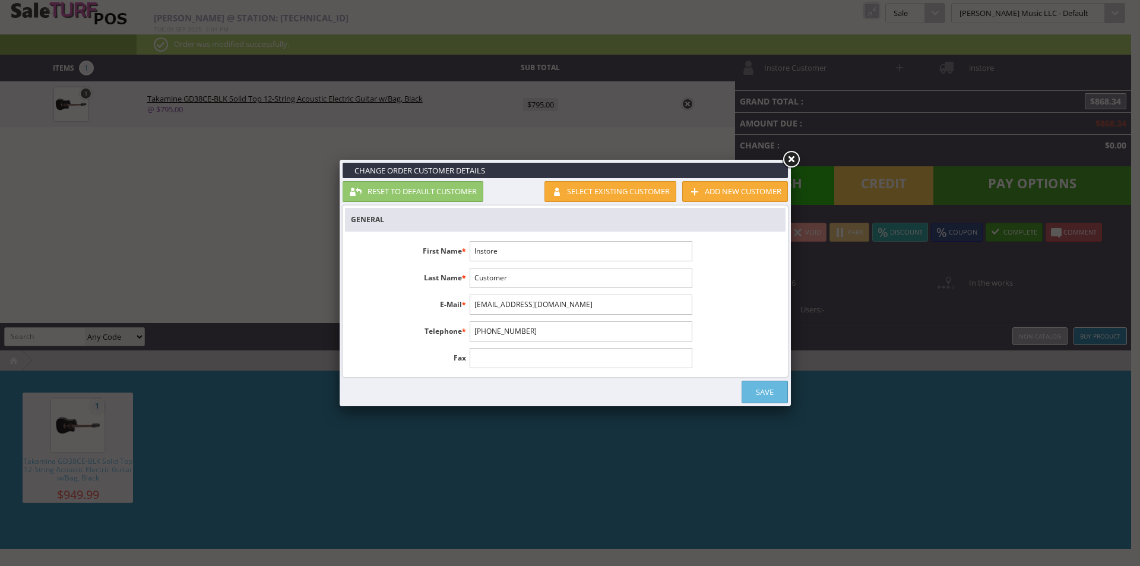
click at [568, 248] on input "Instore" at bounding box center [581, 251] width 222 height 20
type input "m"
type input "[PERSON_NAME]"
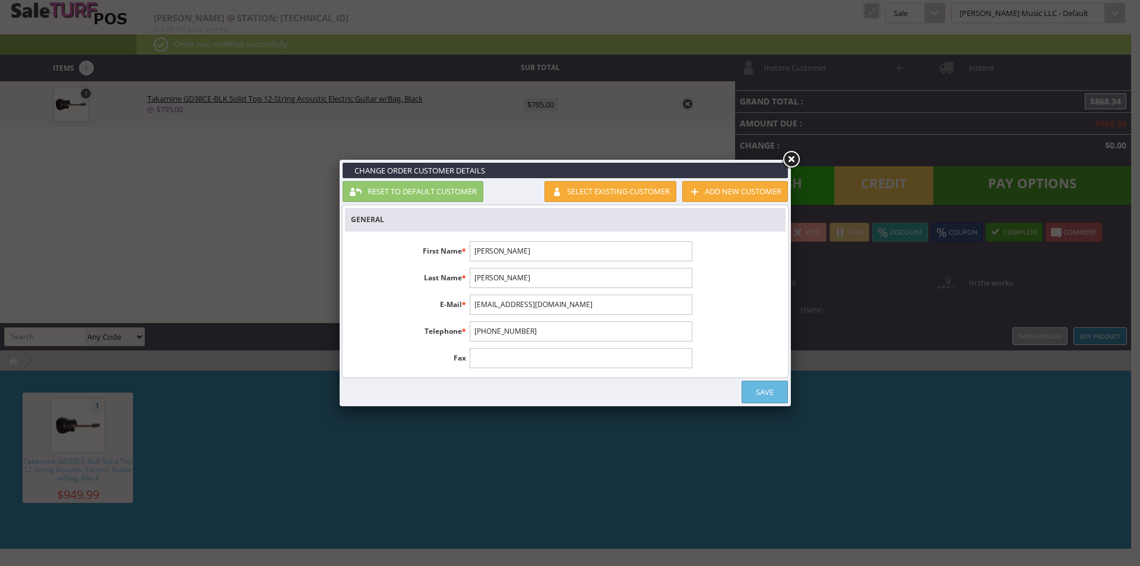
type input "[PERSON_NAME]"
click at [626, 295] on input "customer@instore.com" at bounding box center [581, 305] width 222 height 20
paste input "miguelcruz5117@gmail"
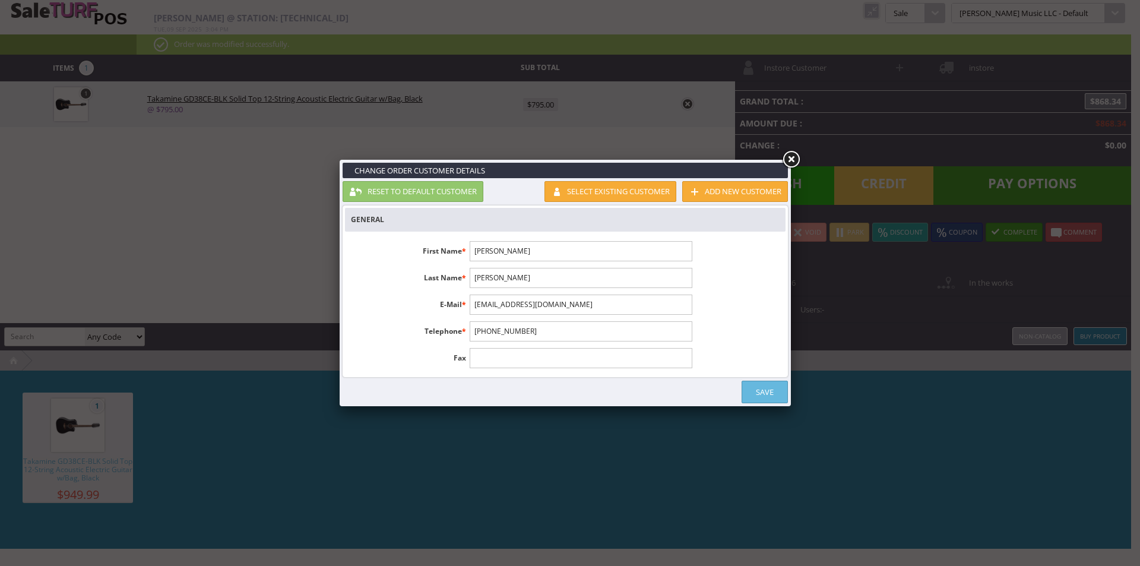
type input "miguelcruz5117@gmail.com"
click at [583, 327] on input "1-555-555-1212" at bounding box center [581, 331] width 222 height 20
paste input "909-787-6977"
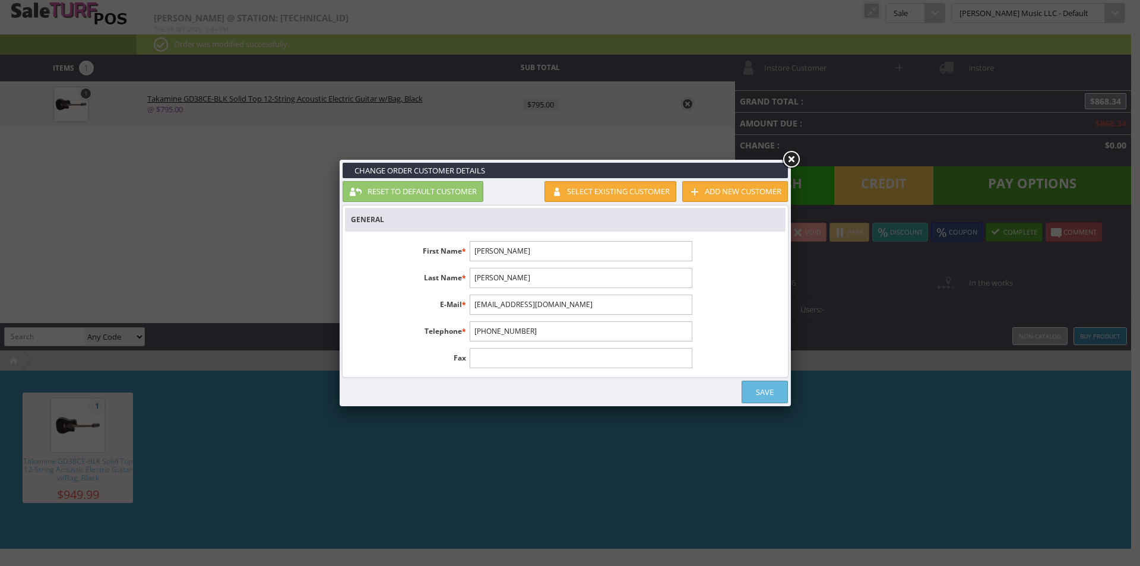
type input "909-787-6977"
click at [624, 188] on link "Select existing customer" at bounding box center [611, 191] width 132 height 21
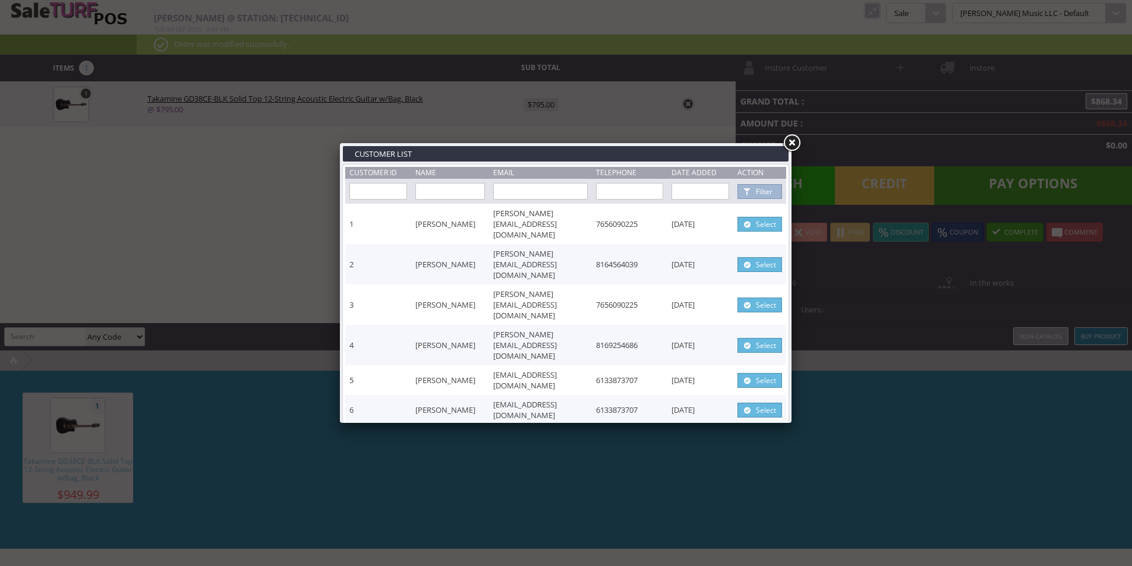
click at [454, 192] on input "text" at bounding box center [449, 191] width 69 height 17
type input "Miguel Cruz"
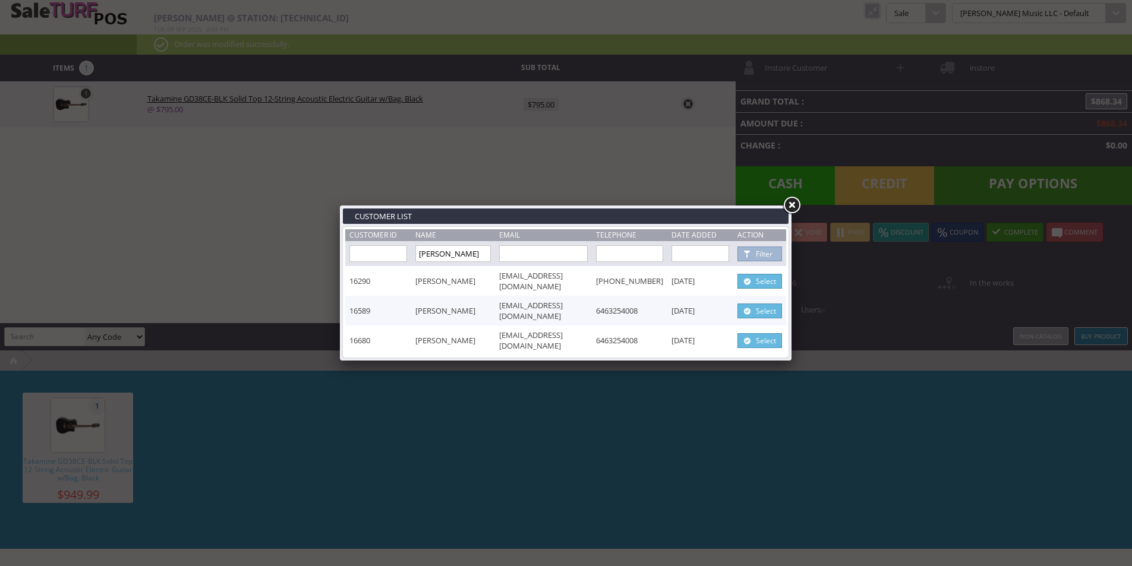
click at [751, 277] on span at bounding box center [747, 281] width 12 height 13
select select "6"
select select "1"
select select "6"
select select "1"
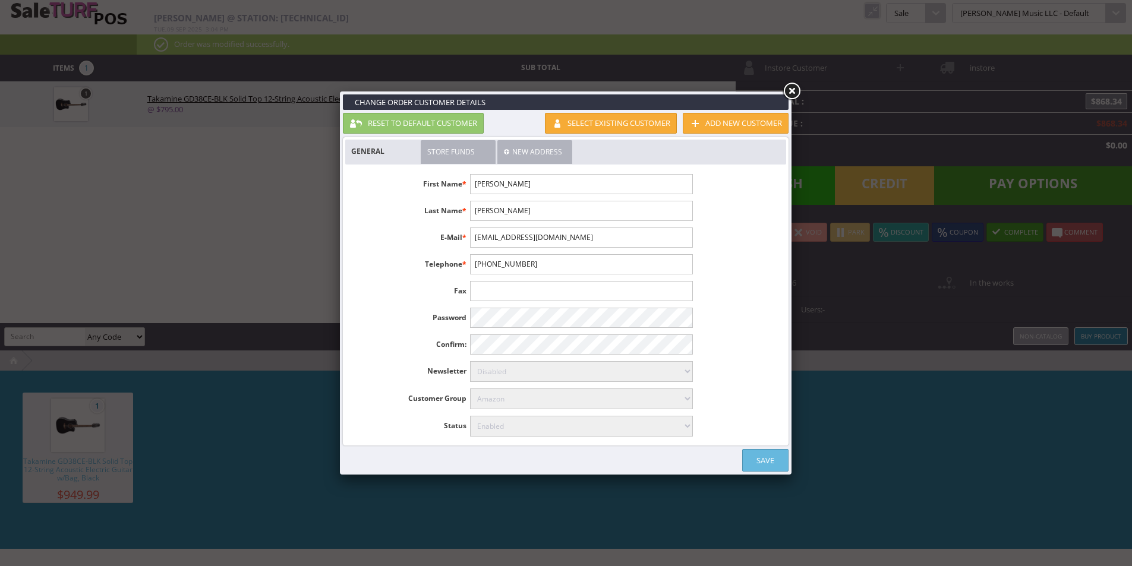
click at [764, 460] on link "Save" at bounding box center [765, 460] width 46 height 23
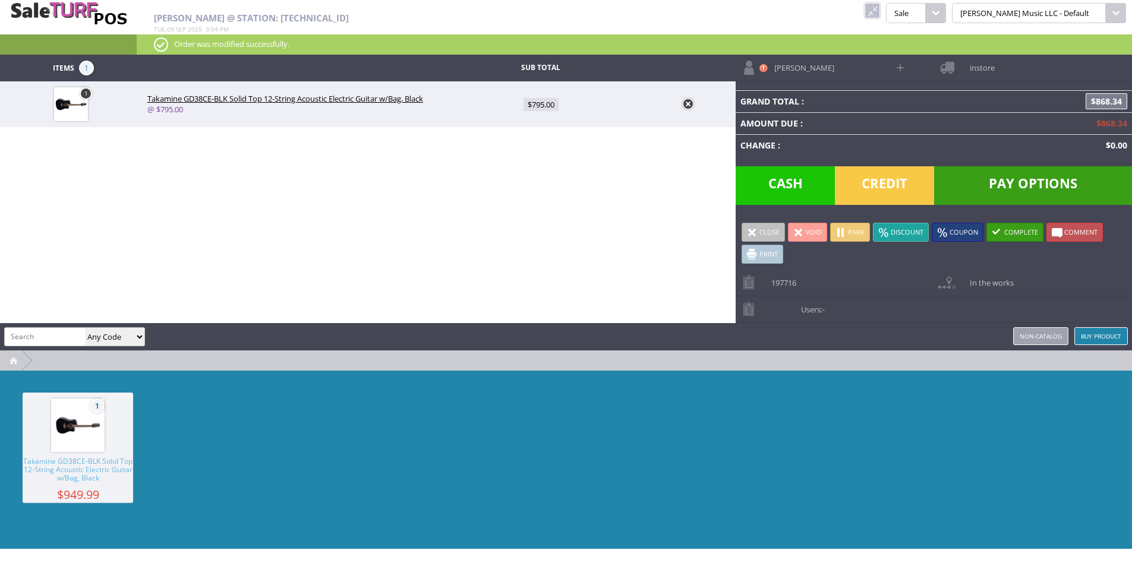
click at [987, 64] on span "instore" at bounding box center [978, 64] width 31 height 18
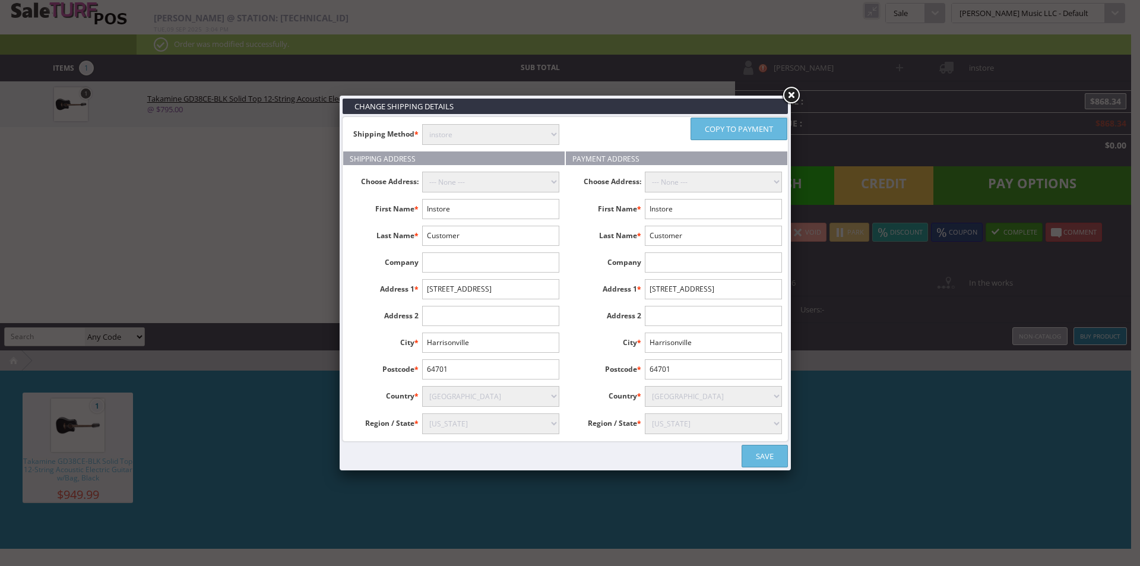
drag, startPoint x: 529, startPoint y: 187, endPoint x: 525, endPoint y: 192, distance: 6.8
click at [529, 187] on select "--- None ---" at bounding box center [490, 182] width 137 height 21
drag, startPoint x: 530, startPoint y: 182, endPoint x: 764, endPoint y: 215, distance: 236.9
click at [533, 181] on select "--- None ---" at bounding box center [490, 182] width 137 height 21
drag, startPoint x: 488, startPoint y: 132, endPoint x: 482, endPoint y: 144, distance: 13.3
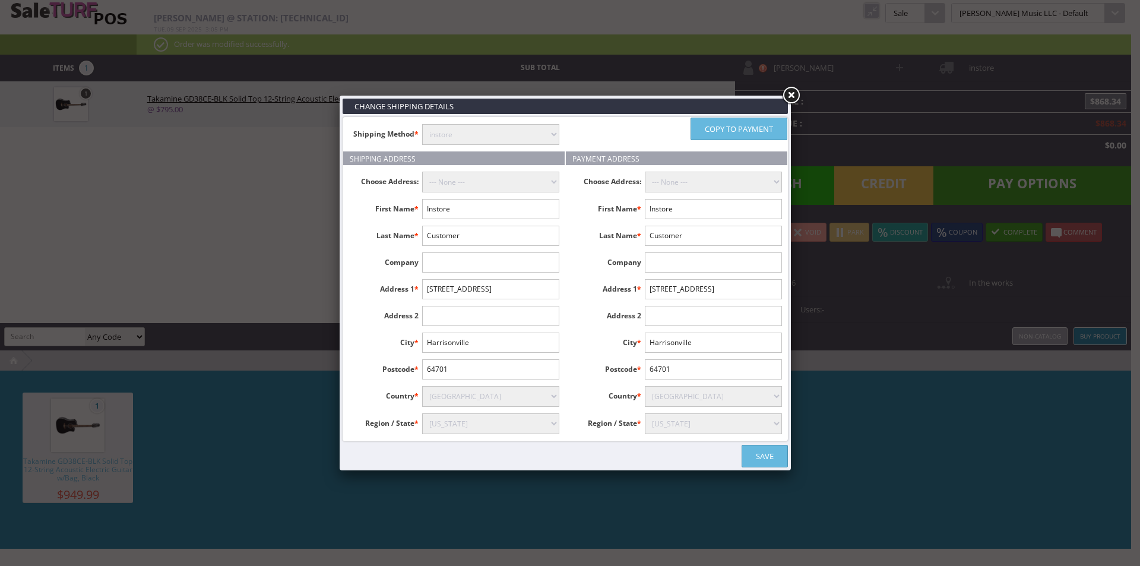
click at [488, 132] on select "instore Free Shipping (2-7days) ($0) Per Item Shipping ($1) text_description ($…" at bounding box center [490, 134] width 137 height 21
select select "free.free"
click at [422, 124] on select "instore Free Shipping (2-7days) ($0) Per Item Shipping ($1) text_description ($…" at bounding box center [490, 134] width 137 height 21
click at [477, 182] on select "--- None ---" at bounding box center [490, 182] width 137 height 21
drag, startPoint x: 477, startPoint y: 182, endPoint x: 472, endPoint y: 189, distance: 8.9
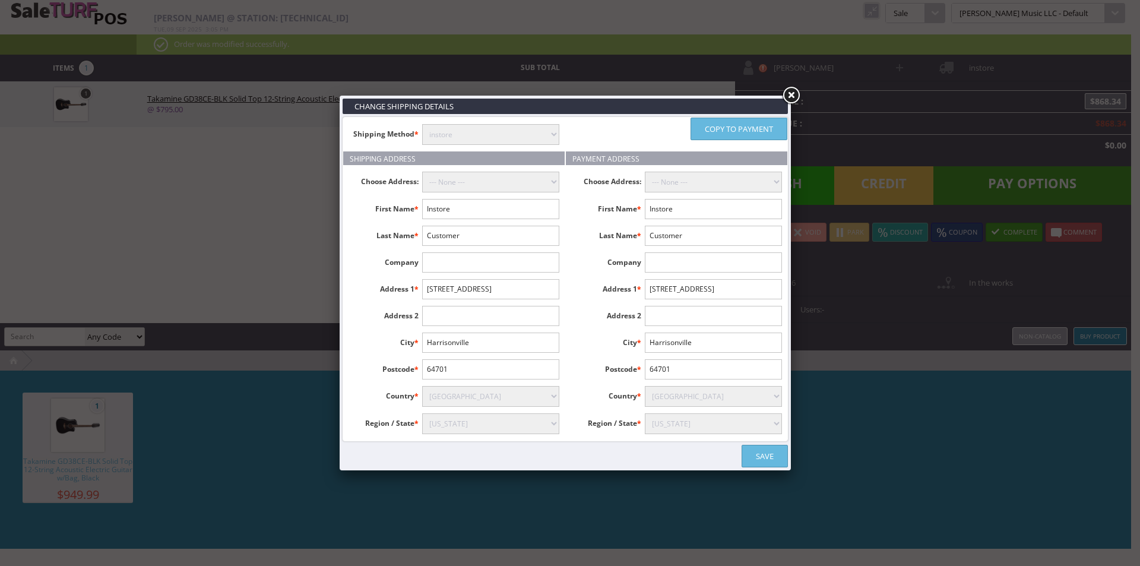
click at [477, 182] on select "--- None ---" at bounding box center [490, 182] width 137 height 21
click at [470, 201] on input "Instore" at bounding box center [490, 209] width 137 height 20
type input "Miguel"
type input "Cruz"
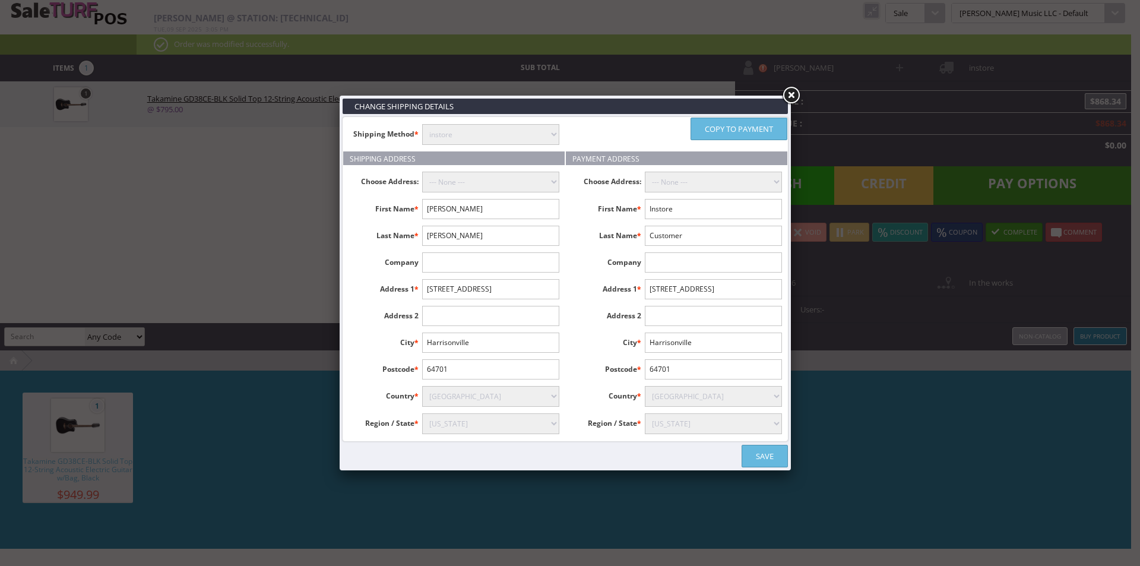
paste input "363 E EVANS ST"
type input "363 E EVANS ST"
click at [459, 372] on input "64701" at bounding box center [490, 369] width 137 height 20
paste input "92404"
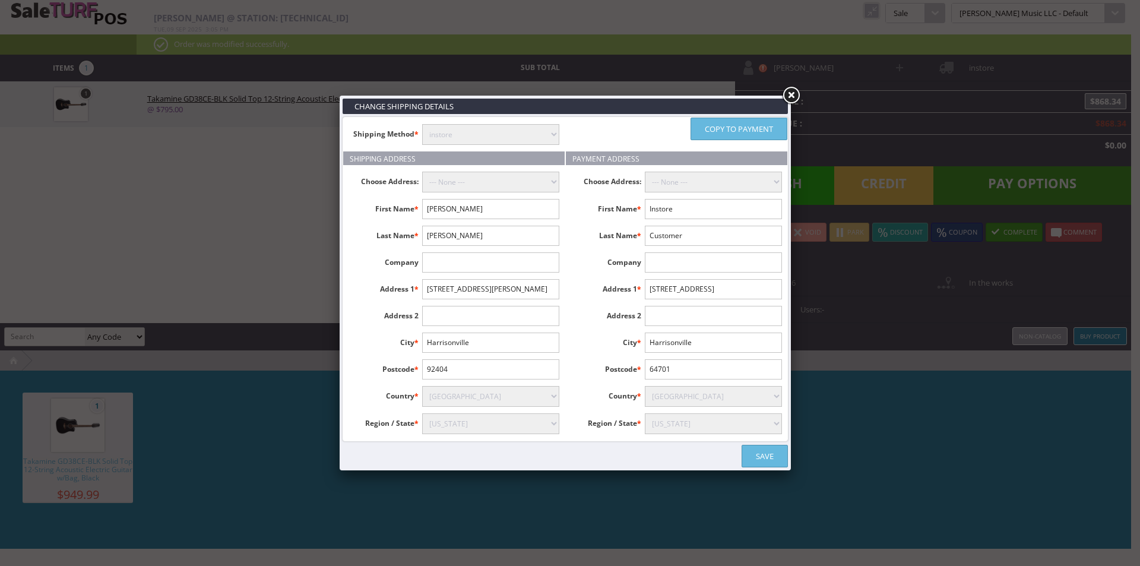
type input "92404"
click at [460, 345] on input "Harrisonville" at bounding box center [490, 343] width 137 height 20
type input "San Bernardino"
select select "3624"
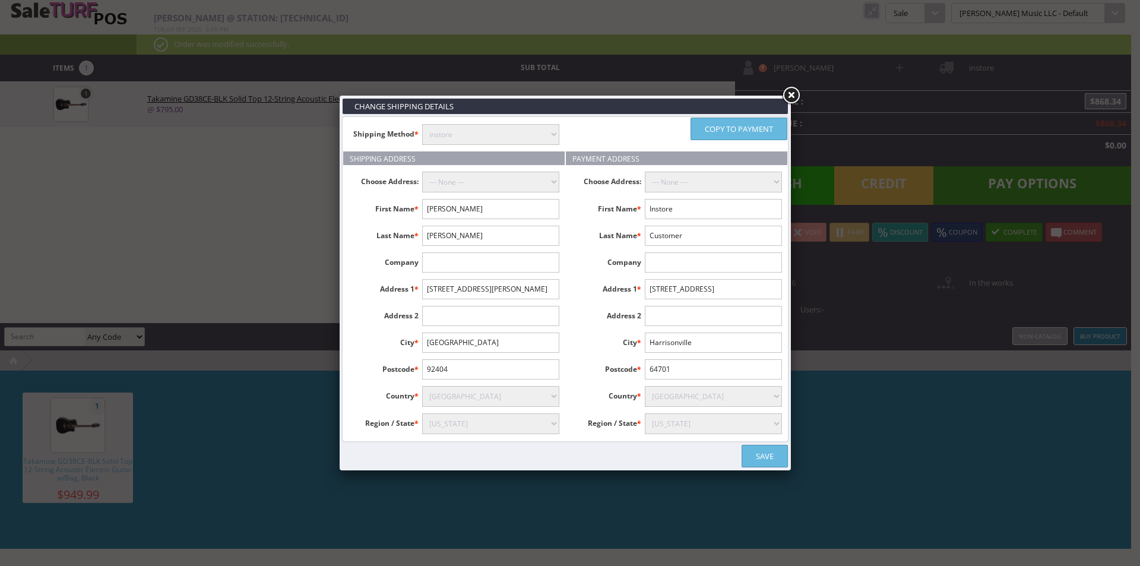
click at [765, 124] on link "Copy to payment" at bounding box center [739, 129] width 97 height 23
type input "Miguel"
type input "Cruz"
type input "363 E EVANS ST"
type input "San Bernardino"
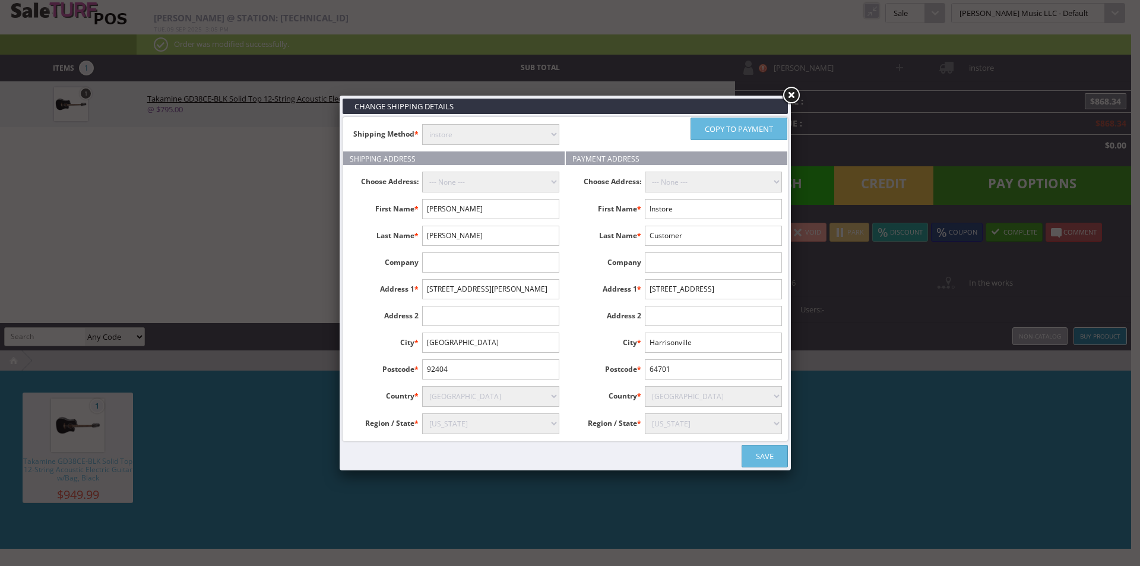
type input "92404"
select select "3624"
click at [768, 452] on link "Save" at bounding box center [765, 456] width 46 height 23
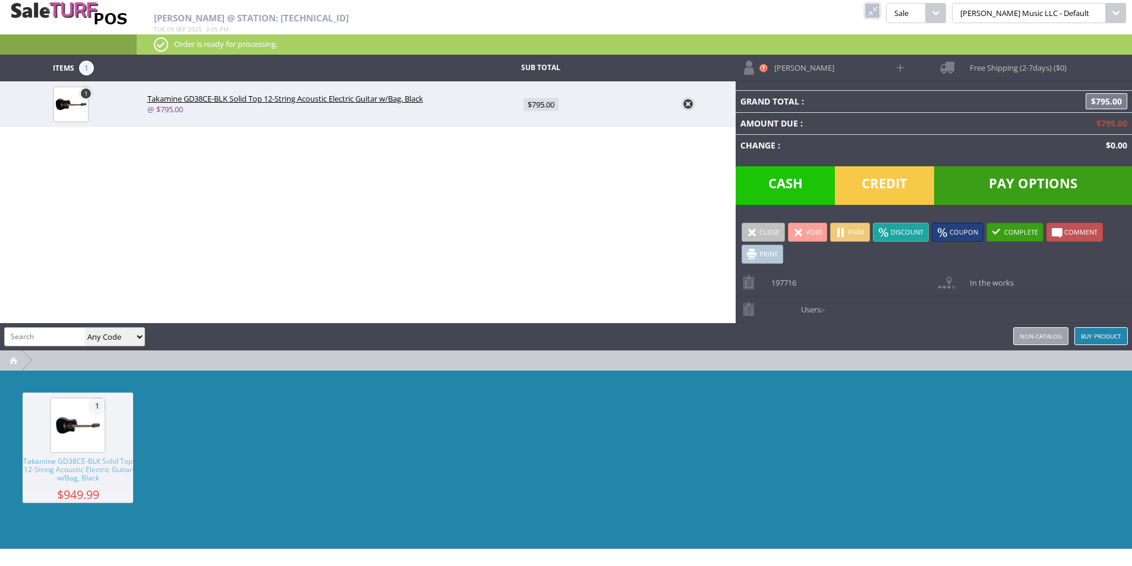
click at [924, 437] on div "1 Takamine GD38CE-BLK Solid Top 12-String Acoustic Electric Guitar w/Bag, Black…" at bounding box center [566, 460] width 1132 height 178
click at [1041, 186] on span "Pay Options" at bounding box center [1033, 185] width 198 height 39
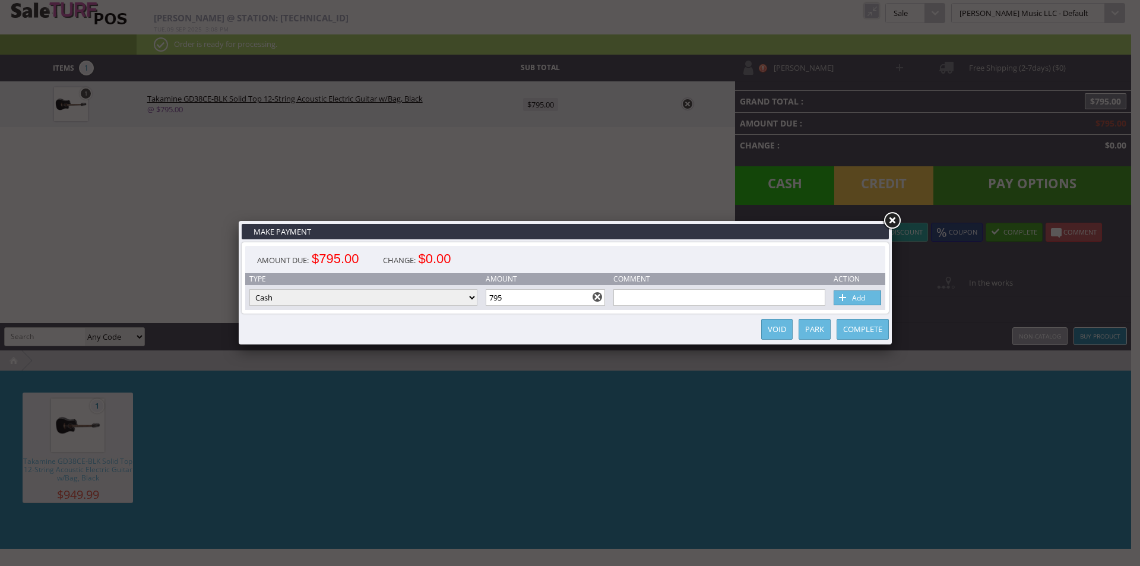
click at [400, 302] on select "Cash Credit Card Cheque or Money Order" at bounding box center [363, 297] width 228 height 17
select select "credit_card"
click at [249, 289] on select "Cash Credit Card Cheque or Money Order" at bounding box center [363, 297] width 228 height 17
click at [407, 330] on div "Complete Park Void" at bounding box center [565, 329] width 647 height 24
click at [858, 294] on link "Add" at bounding box center [858, 297] width 48 height 15
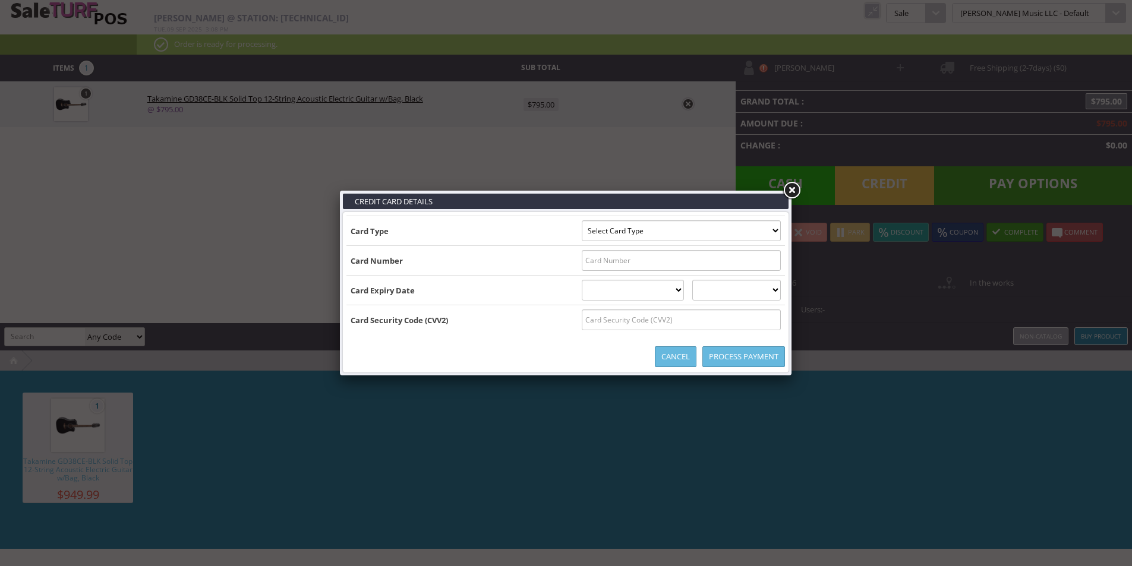
click at [676, 228] on select "Select Card Type Visa MasterCard Discover Card American Express Maestro Solo" at bounding box center [680, 230] width 199 height 21
click at [502, 255] on td "Card Number" at bounding box center [461, 261] width 231 height 30
click at [592, 232] on select "Select Card Type Visa MasterCard Discover Card American Express Maestro Solo" at bounding box center [680, 230] width 199 height 21
click at [637, 232] on select "Select Card Type Visa MasterCard Discover Card American Express Maestro Solo" at bounding box center [680, 230] width 199 height 21
select select "VISA"
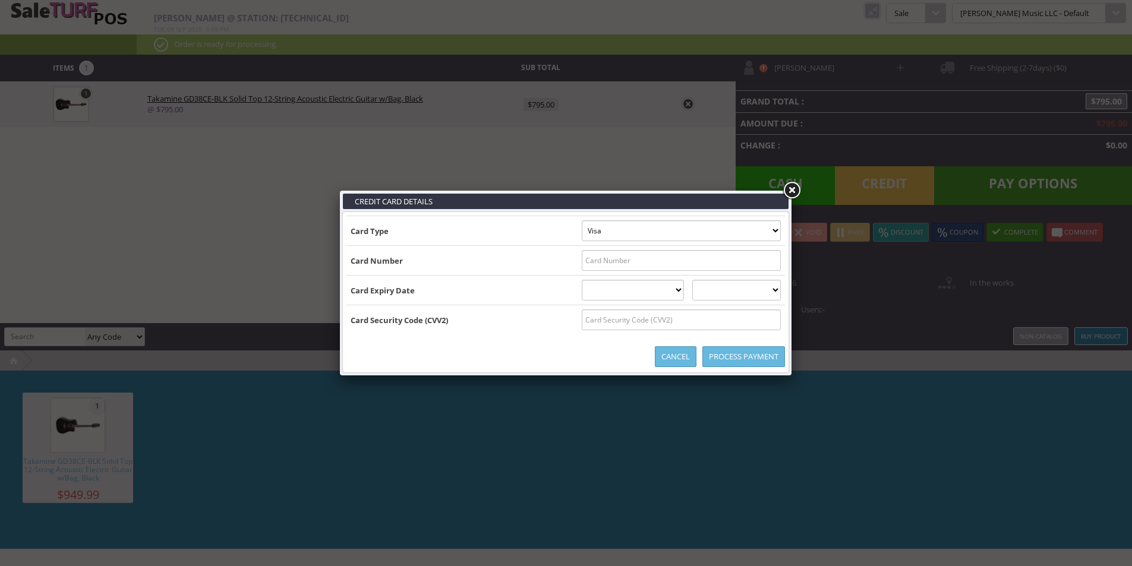
click at [581, 220] on select "Select Card Type Visa MasterCard Discover Card American Express Maestro Solo" at bounding box center [680, 230] width 199 height 21
click at [594, 268] on input "text" at bounding box center [680, 260] width 199 height 21
type input "4833160298128551"
click at [598, 290] on select "01 January 02 February 03 March 04 April 05 May 06 June 07 July 08 August 09 Se…" at bounding box center [632, 290] width 103 height 21
select select "11"
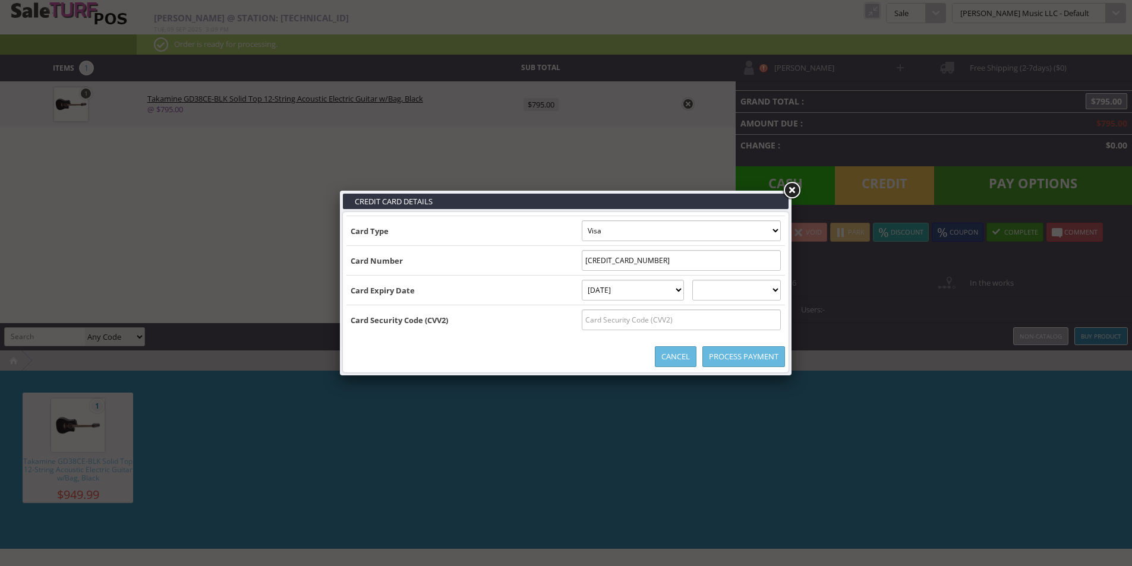
click at [581, 280] on select "01 January 02 February 03 March 04 April 05 May 06 June 07 July 08 August 09 Se…" at bounding box center [632, 290] width 103 height 21
click at [729, 287] on select "2025 2026 2027 2028 2029 2030 2031 2032 2033 2034 2035" at bounding box center [736, 290] width 89 height 21
select select "2029"
click at [703, 280] on select "2025 2026 2027 2028 2029 2030 2031 2032 2033 2034 2035" at bounding box center [736, 290] width 89 height 21
click at [663, 317] on input "text" at bounding box center [680, 319] width 199 height 21
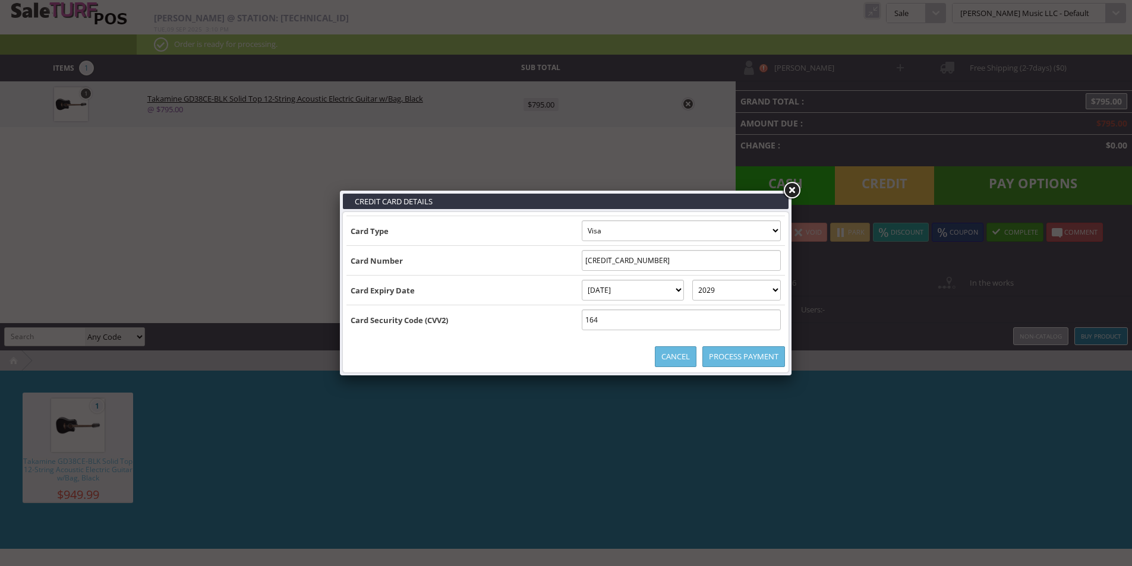
type input "164"
click at [751, 356] on link "Process Payment" at bounding box center [743, 356] width 83 height 21
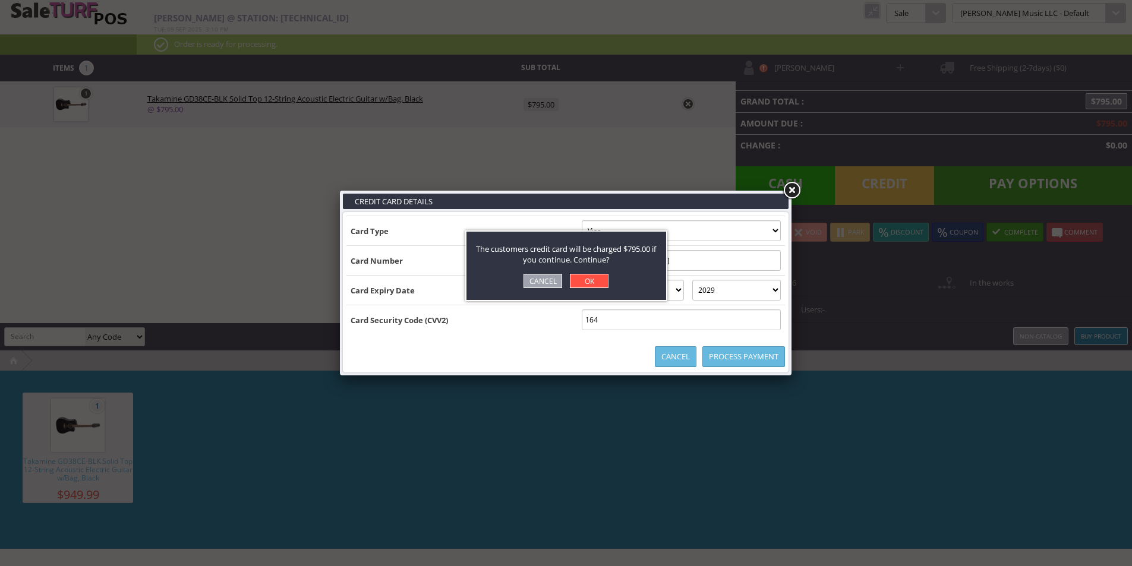
click at [590, 285] on link "OK" at bounding box center [589, 281] width 39 height 14
select select "cash"
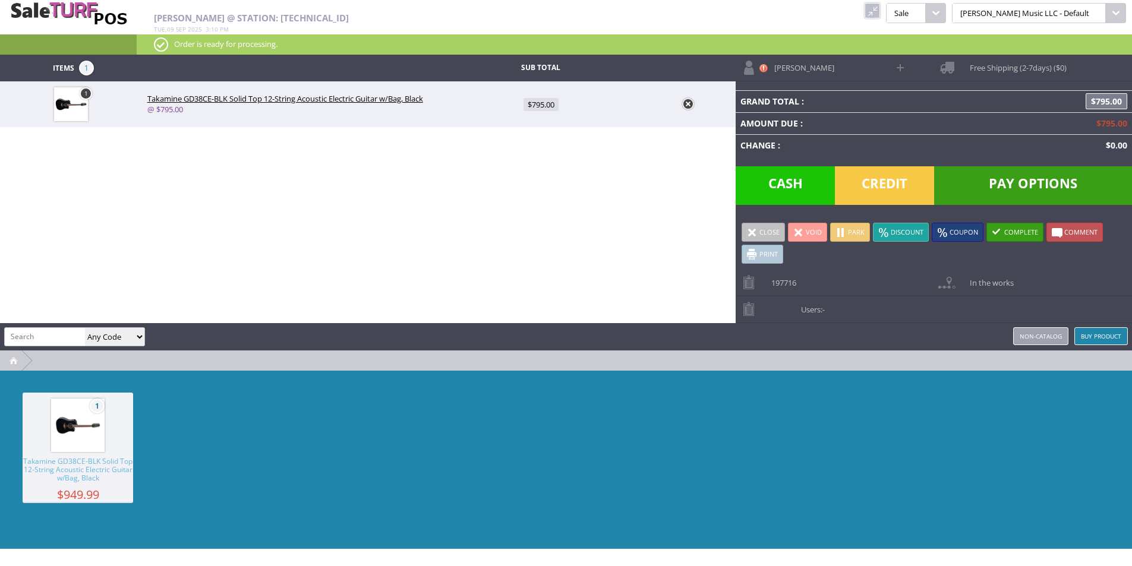
type input "0"
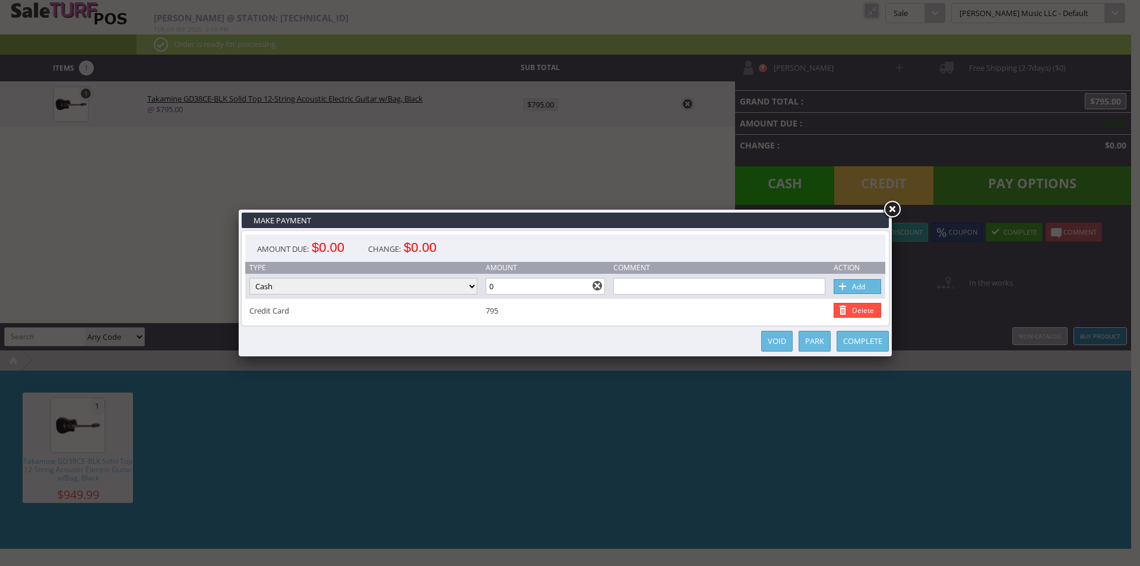
click at [893, 207] on link at bounding box center [891, 209] width 21 height 21
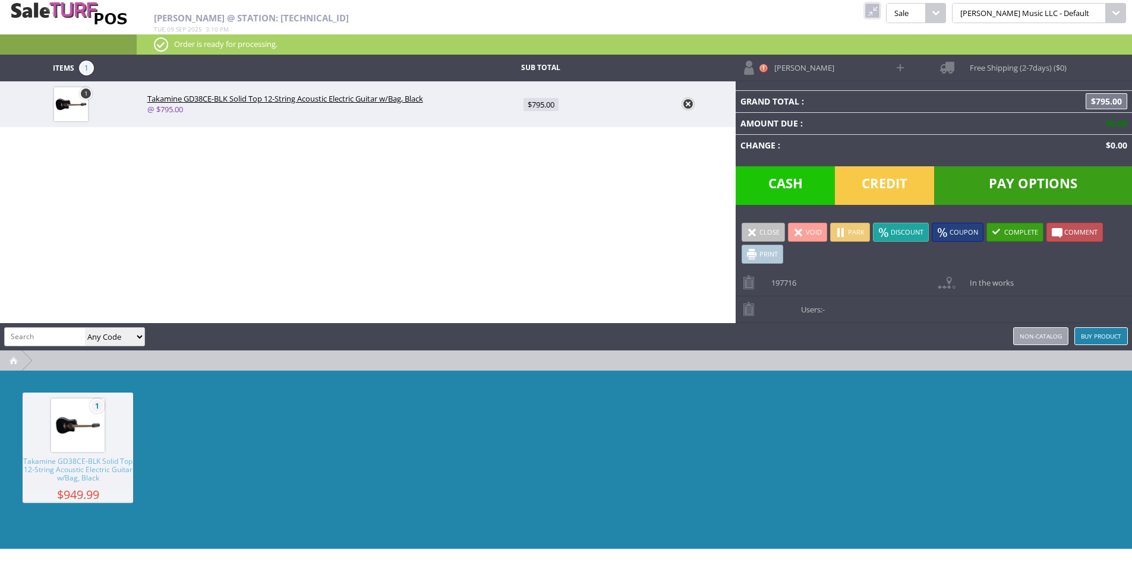
click at [643, 172] on div "Items 1 Sub Total 1 Takamine GD38CE-BLK Solid Top 12-String Acoustic Electric G…" at bounding box center [566, 302] width 1132 height 494
click at [916, 1] on div "Andy Gough @ Station: 24.35.146.166 Tue , 09 Sep 2025 3 : 10 pm kcukulele Pukan…" at bounding box center [566, 27] width 1132 height 55
click at [880, 13] on link at bounding box center [871, 10] width 15 height 15
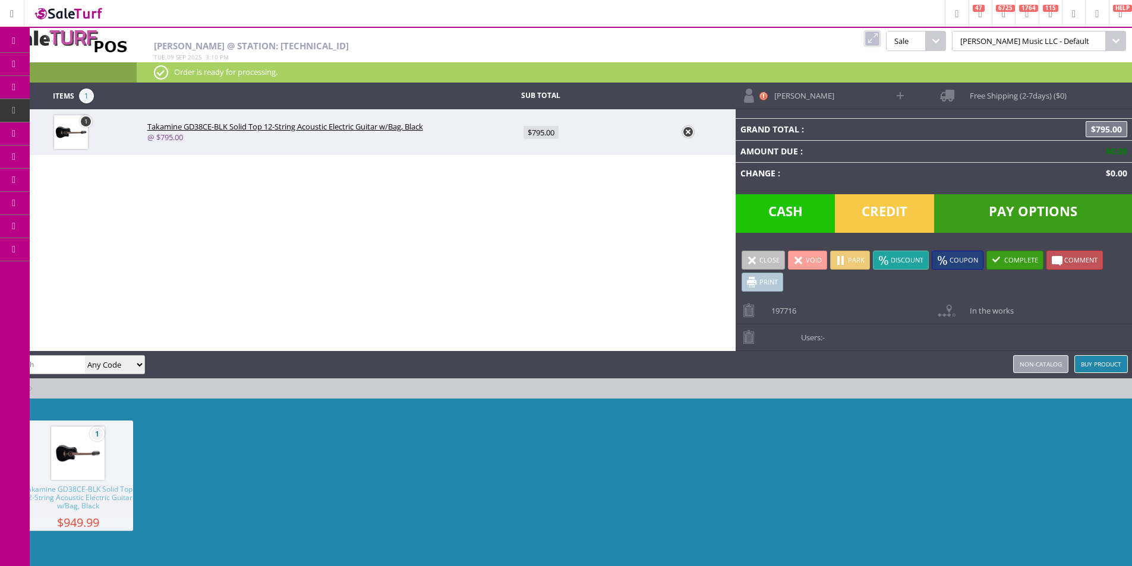
click at [79, 137] on span "Order List" at bounding box center [88, 134] width 35 height 11
click at [479, 68] on p "Order is ready for processing." at bounding box center [634, 71] width 961 height 13
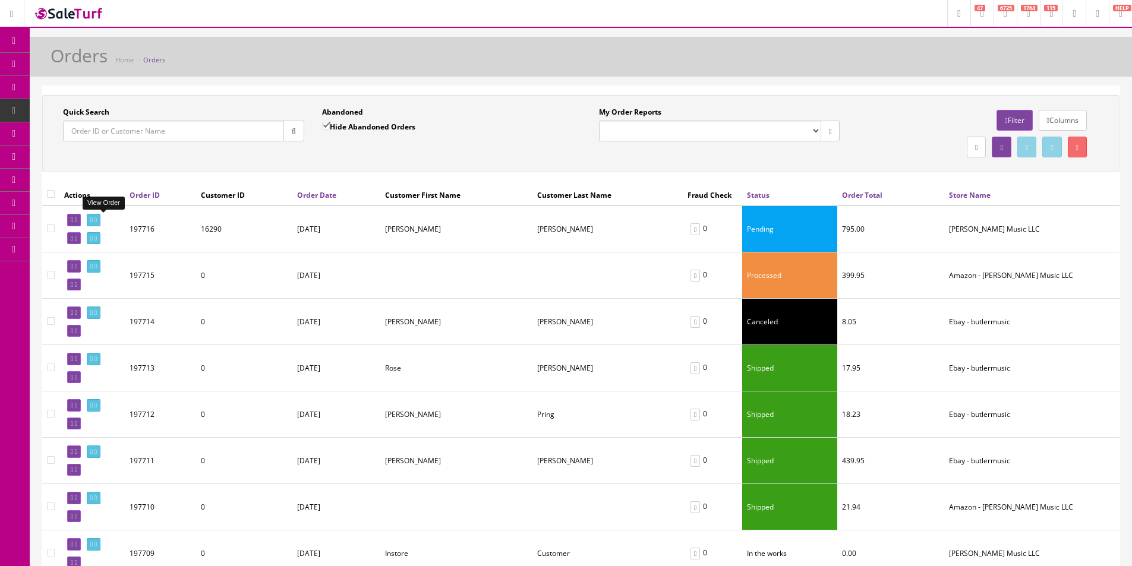
click at [100, 223] on link at bounding box center [94, 220] width 14 height 12
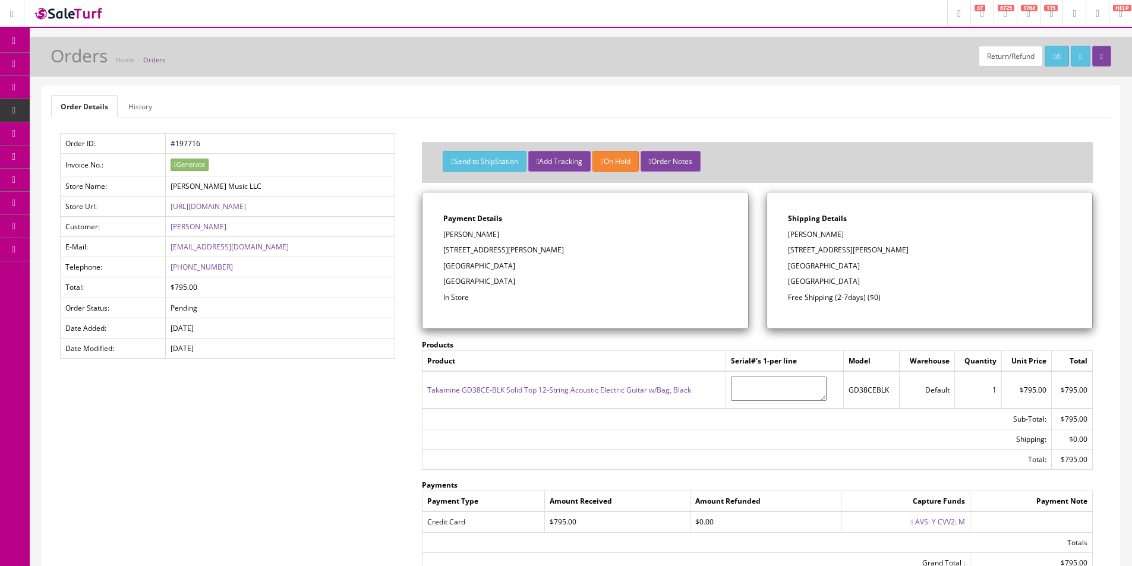
click at [83, 63] on span "Products" at bounding box center [85, 64] width 29 height 10
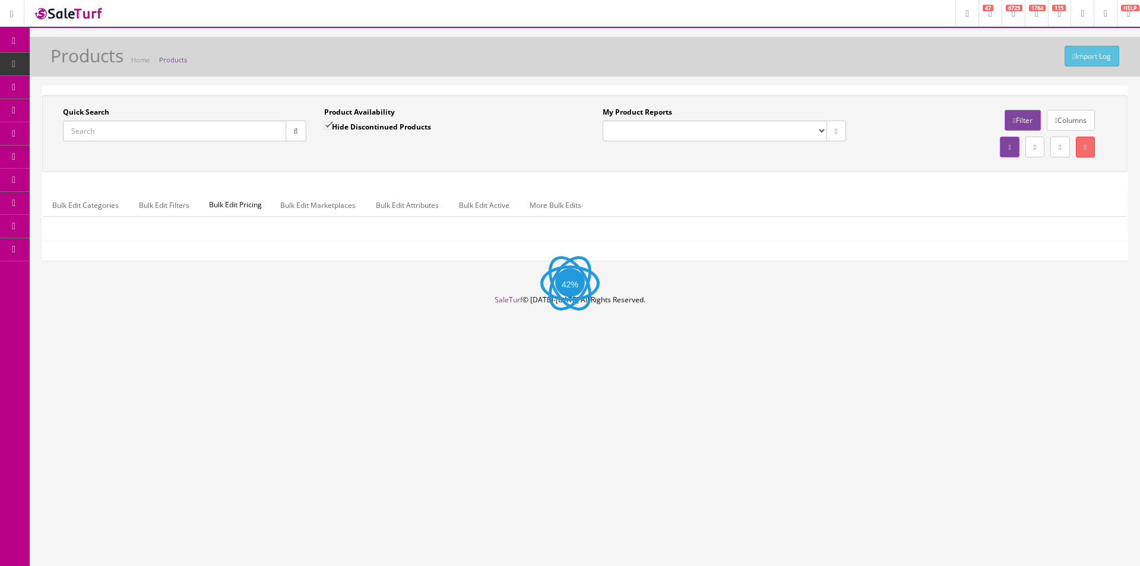
click at [176, 127] on input "Quick Search" at bounding box center [174, 131] width 223 height 21
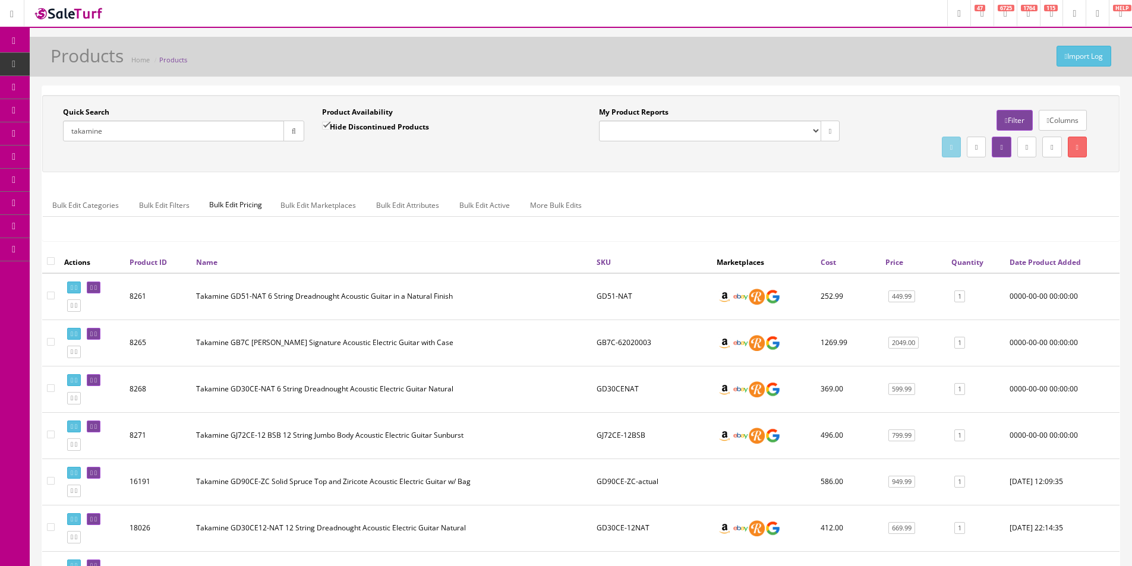
type input "takamine"
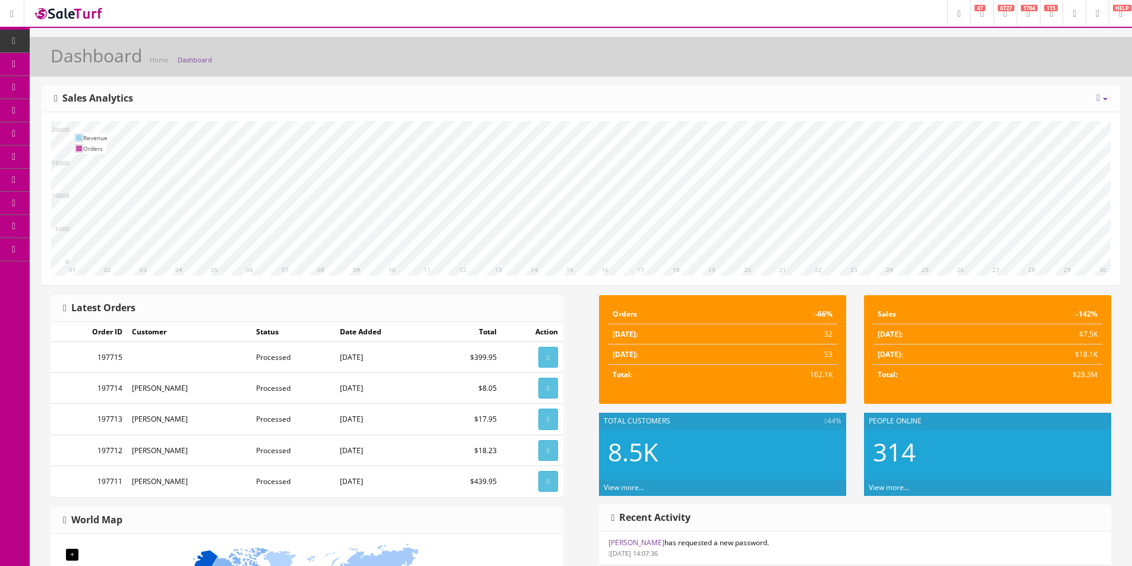
click at [14, 34] on link "Dashboard" at bounding box center [15, 41] width 30 height 23
click at [69, 65] on icon at bounding box center [62, 64] width 12 height 10
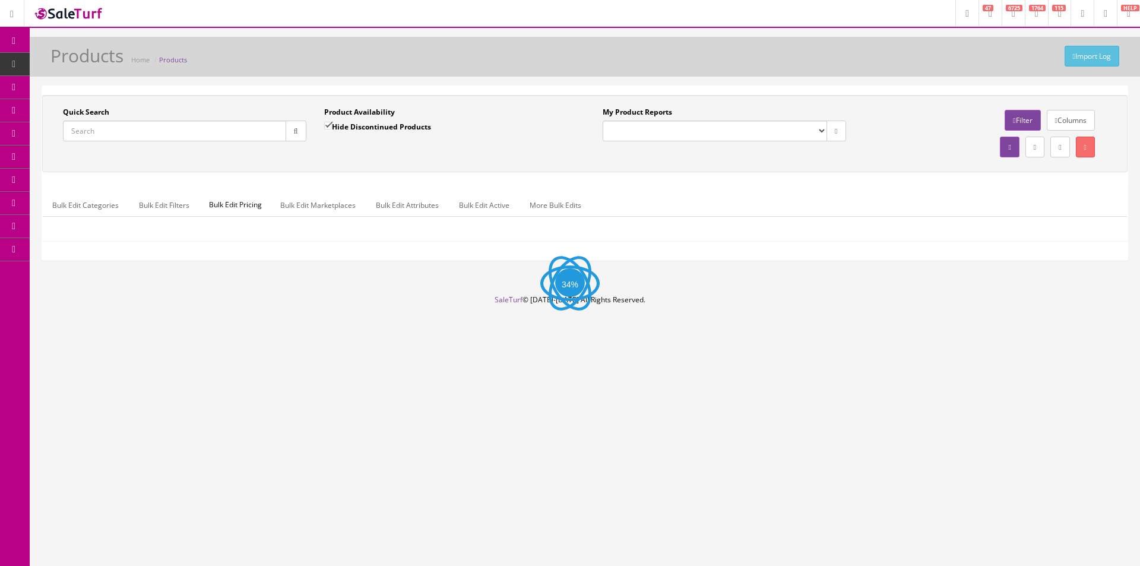
click at [156, 135] on input "Quick Search" at bounding box center [174, 131] width 223 height 21
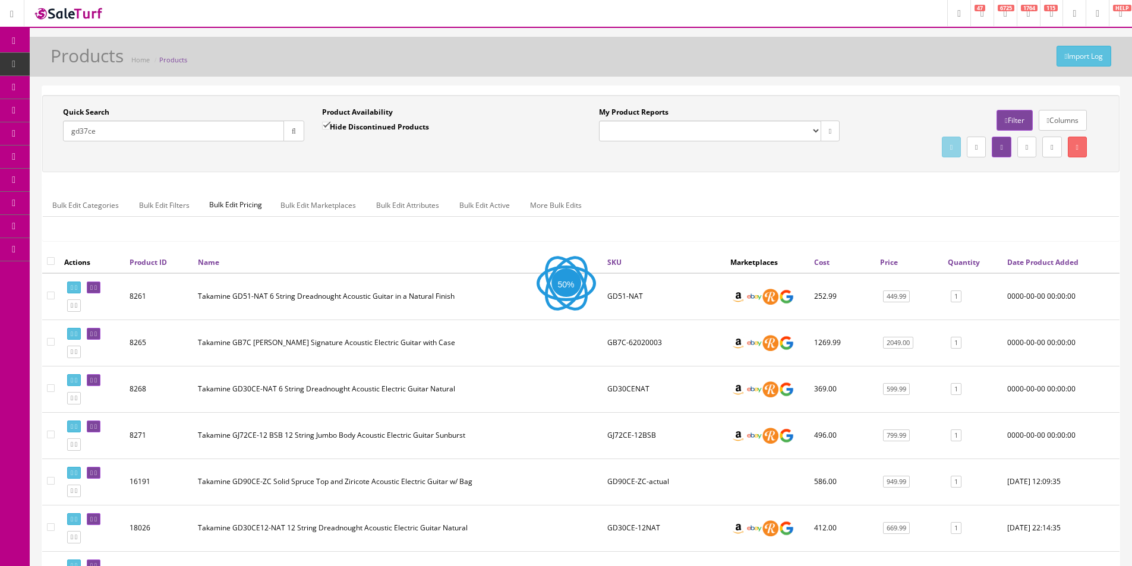
type input "gd37ce"
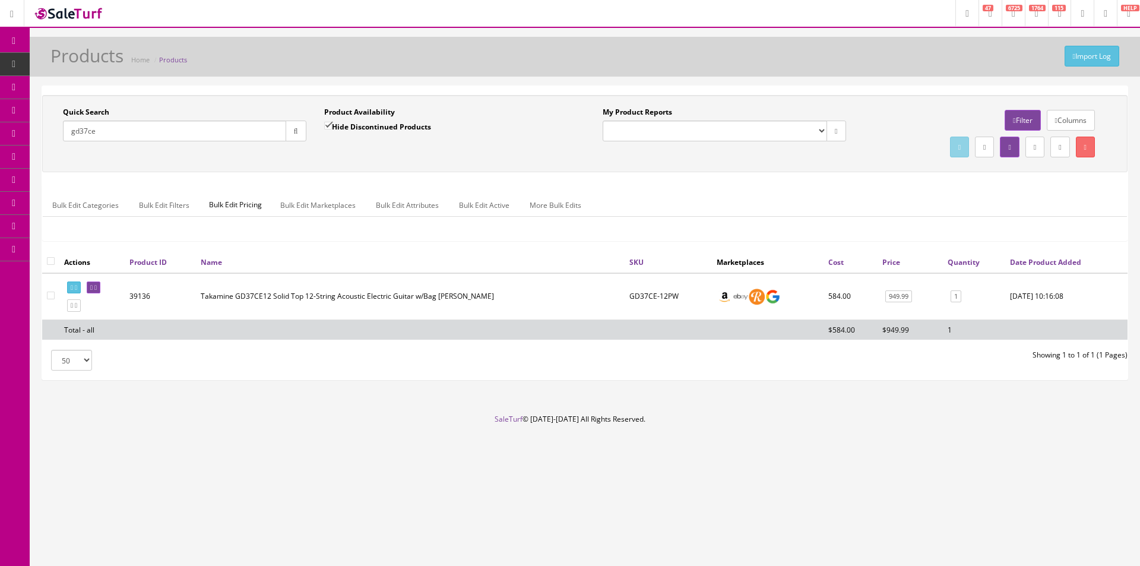
click at [613, 76] on div "Import Log Products Home Products" at bounding box center [585, 57] width 1111 height 40
click at [99, 124] on link "Order List" at bounding box center [92, 133] width 125 height 23
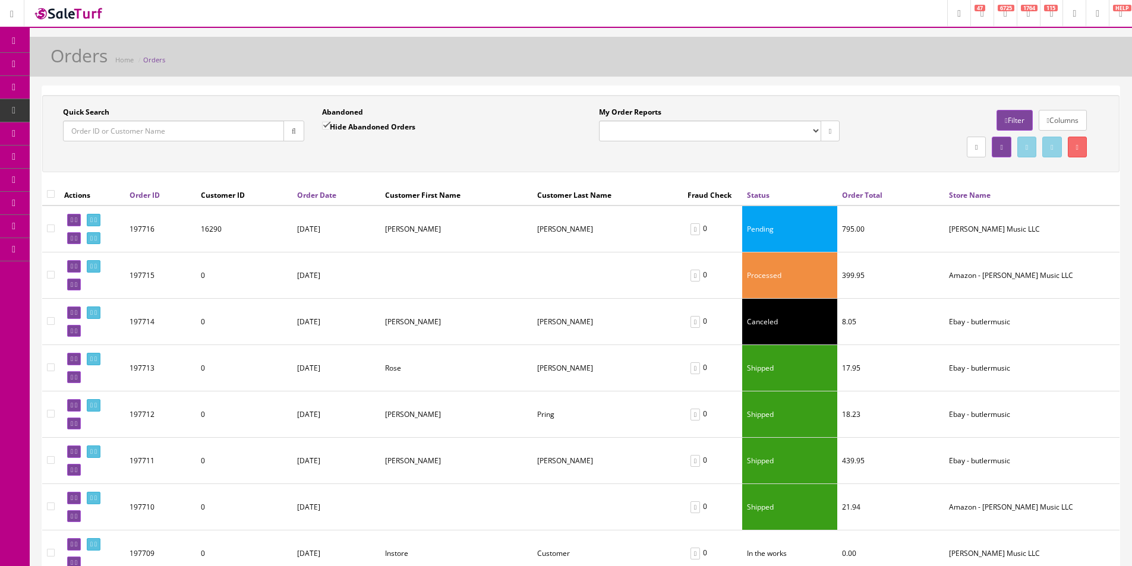
click at [109, 213] on td at bounding box center [91, 229] width 65 height 47
click at [97, 217] on icon at bounding box center [95, 220] width 2 height 7
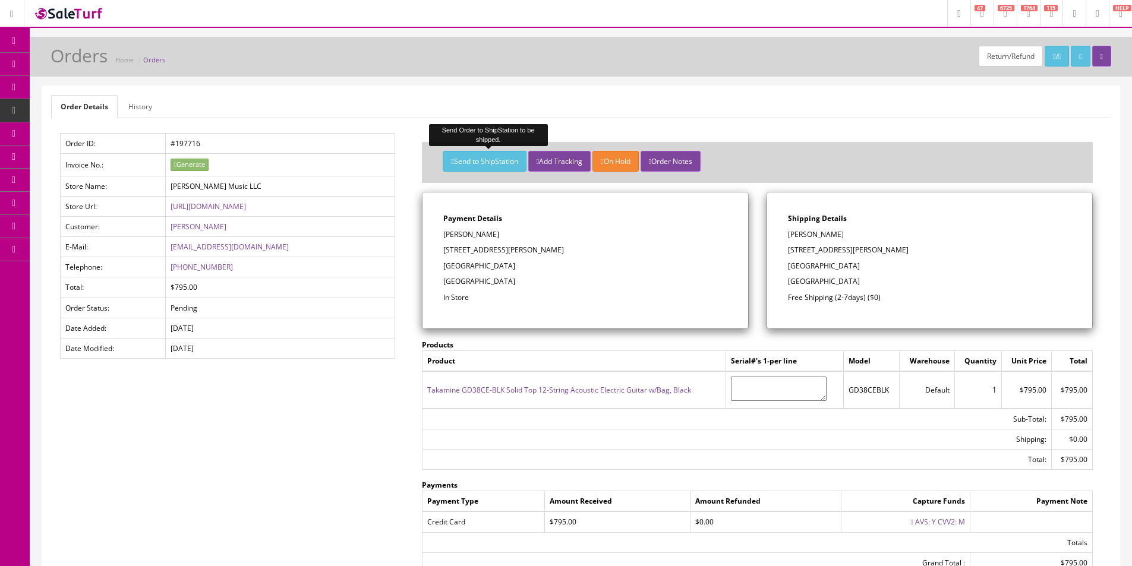
click at [469, 164] on button "Send to ShipStation" at bounding box center [484, 161] width 83 height 21
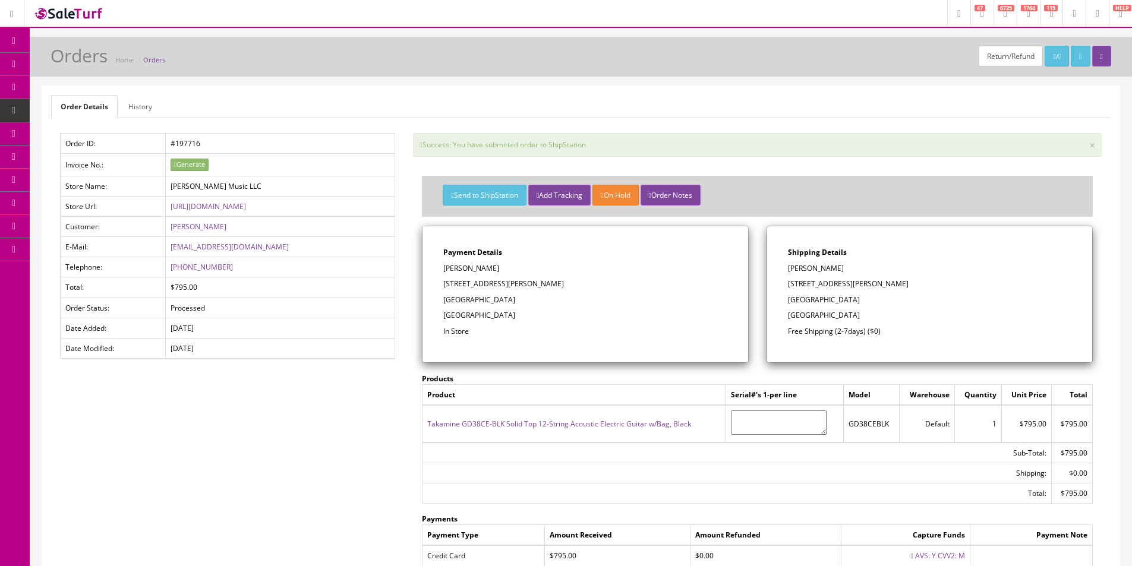
click at [501, 137] on div "Success: You have submitted order to ShipStation ×" at bounding box center [757, 145] width 688 height 24
drag, startPoint x: 12, startPoint y: 43, endPoint x: 26, endPoint y: 45, distance: 13.8
click at [12, 43] on icon at bounding box center [14, 41] width 12 height 10
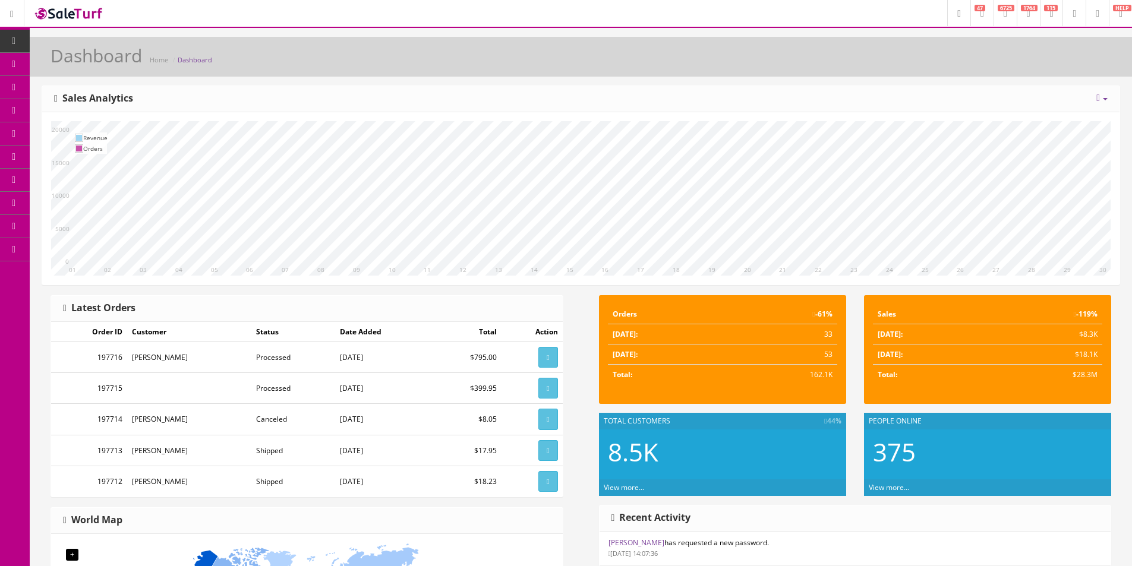
click at [1079, 502] on div "People Online 375 View more..." at bounding box center [987, 459] width 265 height 93
drag, startPoint x: 63, startPoint y: 138, endPoint x: 125, endPoint y: 148, distance: 62.5
click at [63, 138] on link "Order List" at bounding box center [92, 133] width 125 height 23
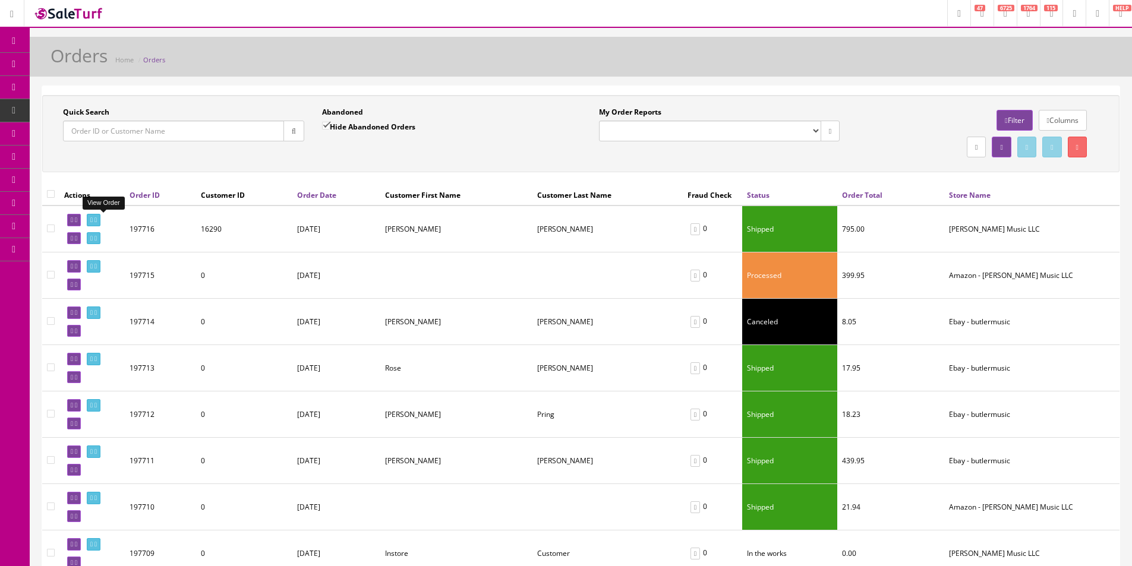
click at [97, 220] on icon at bounding box center [95, 220] width 2 height 7
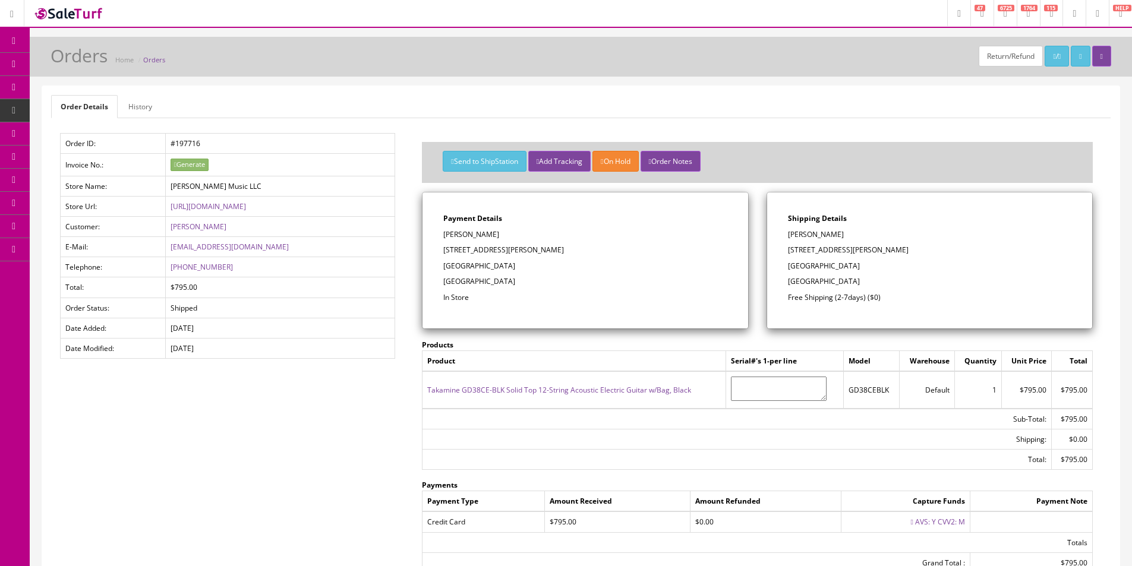
click at [472, 166] on button "Send to ShipStation" at bounding box center [484, 161] width 83 height 21
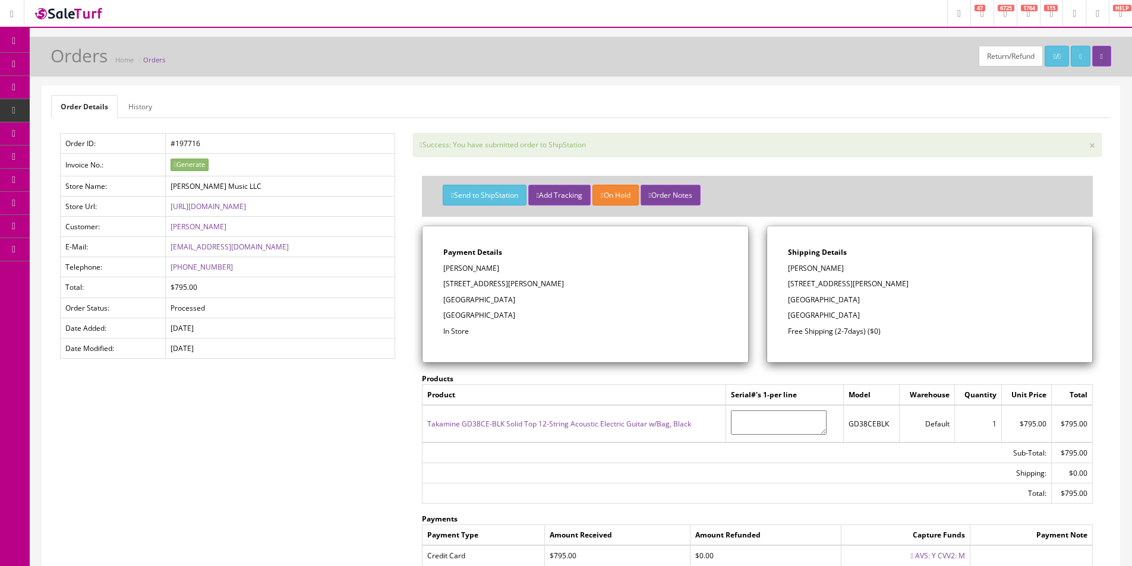
click at [115, 68] on link "Products" at bounding box center [92, 64] width 125 height 23
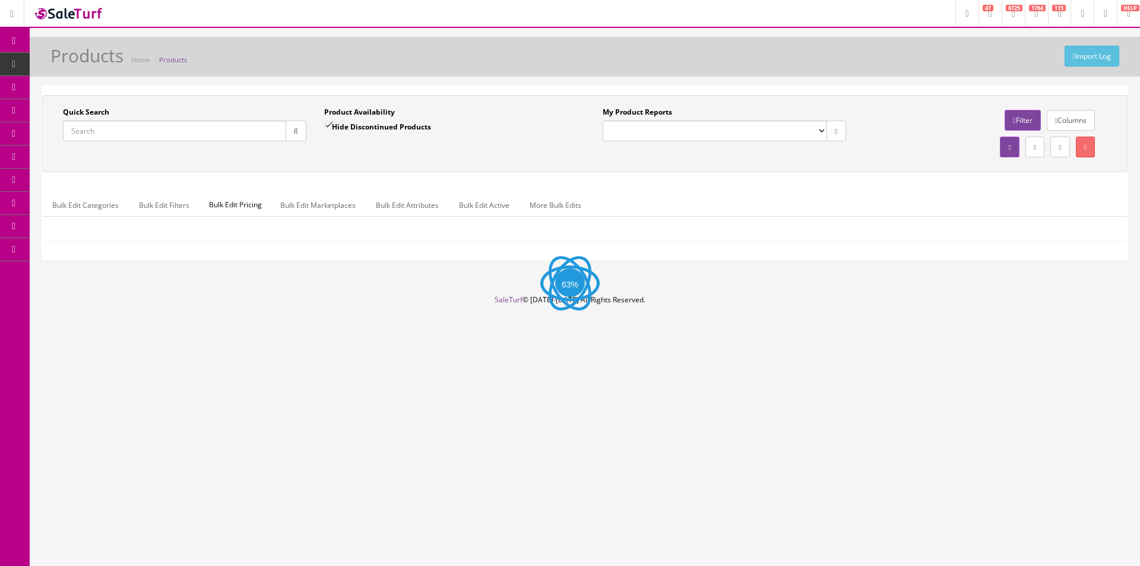
click at [246, 132] on input "Quick Search" at bounding box center [174, 131] width 223 height 21
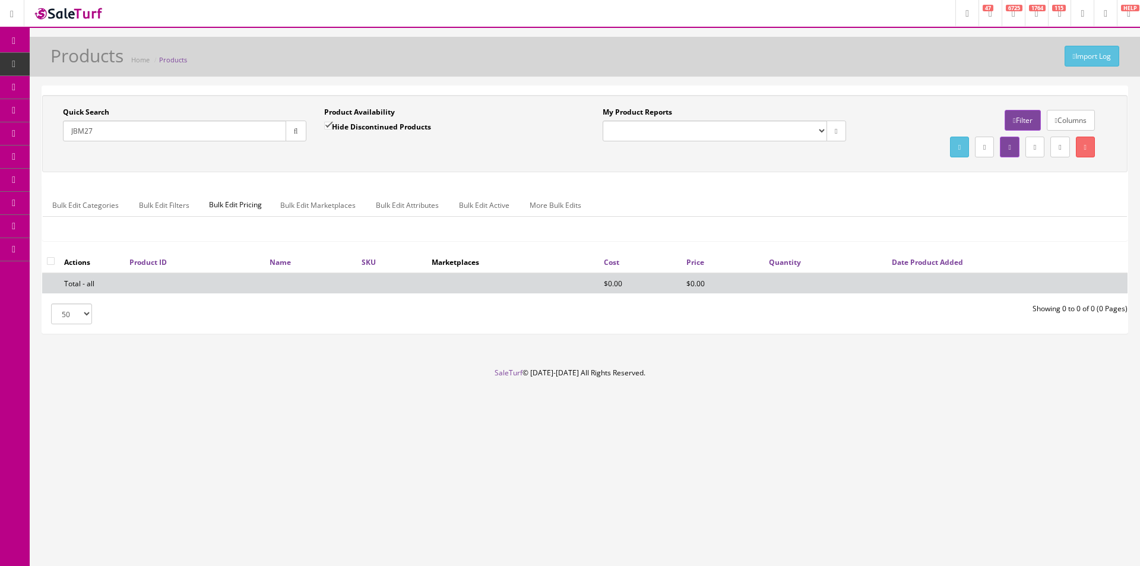
type input "JBM27"
click at [349, 122] on label "Hide Discontinued Products" at bounding box center [377, 127] width 107 height 12
click at [332, 122] on input "Hide Discontinued Products" at bounding box center [328, 126] width 8 height 8
checkbox input "false"
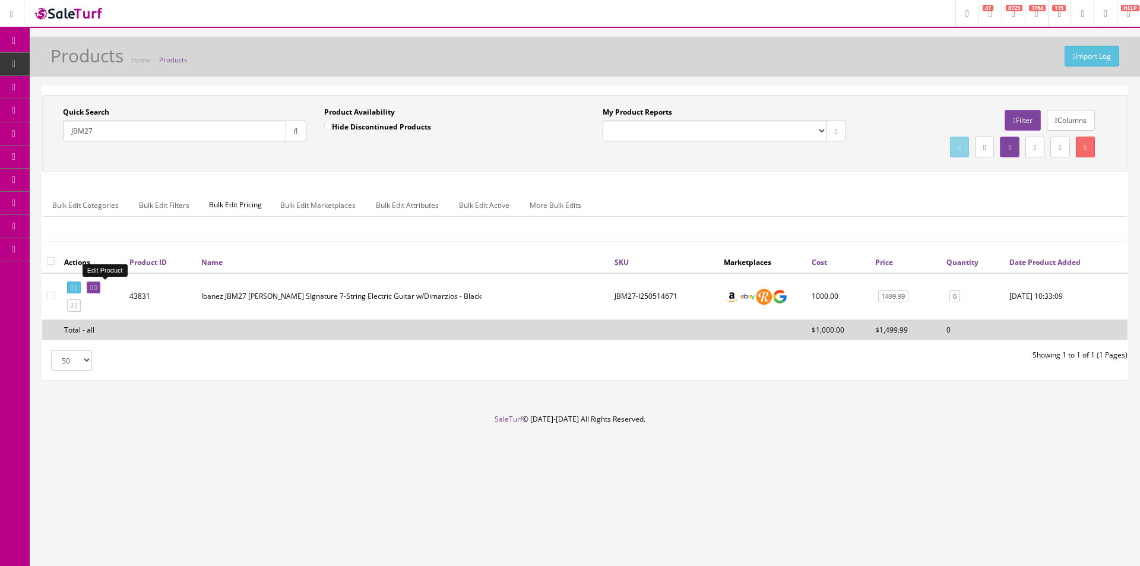
click at [93, 285] on icon at bounding box center [91, 288] width 2 height 7
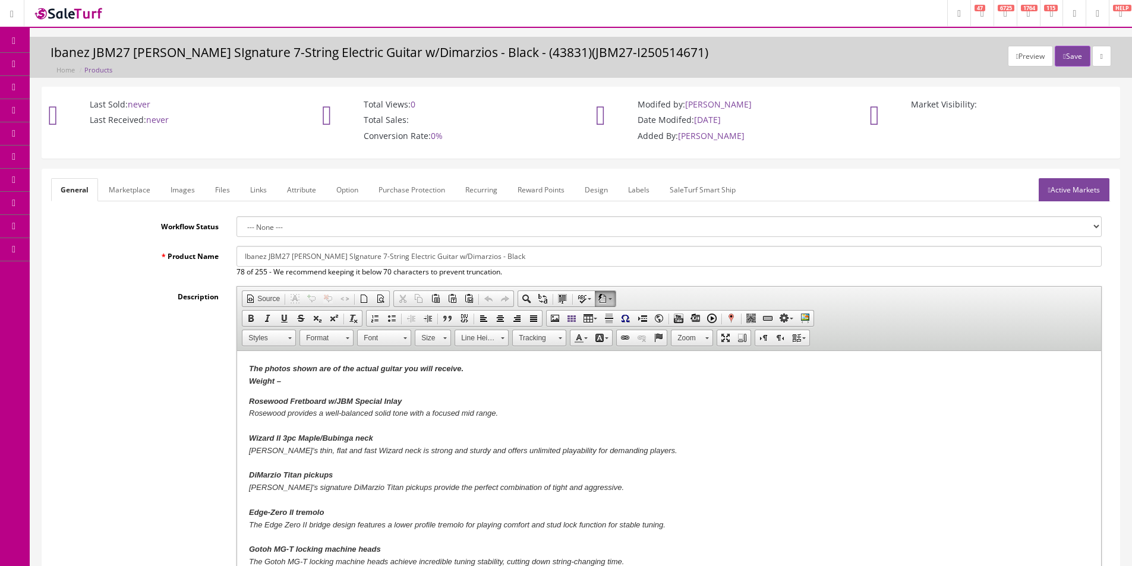
click at [182, 200] on link "Images" at bounding box center [182, 189] width 43 height 23
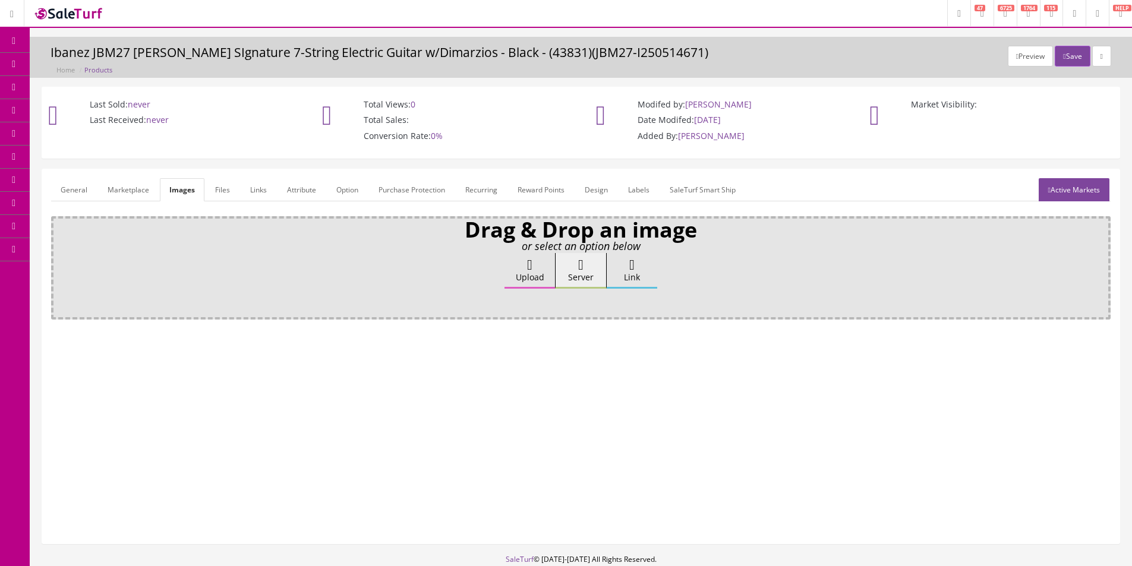
click at [532, 261] on icon at bounding box center [529, 265] width 5 height 14
click at [59, 261] on input "Upload" at bounding box center [59, 259] width 0 height 12
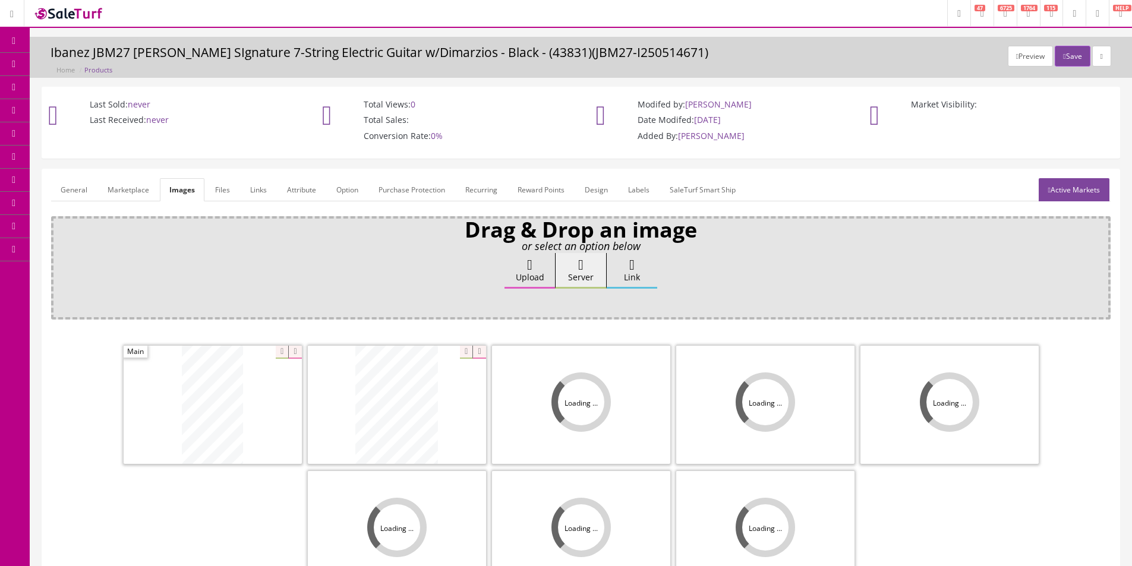
scroll to position [173, 0]
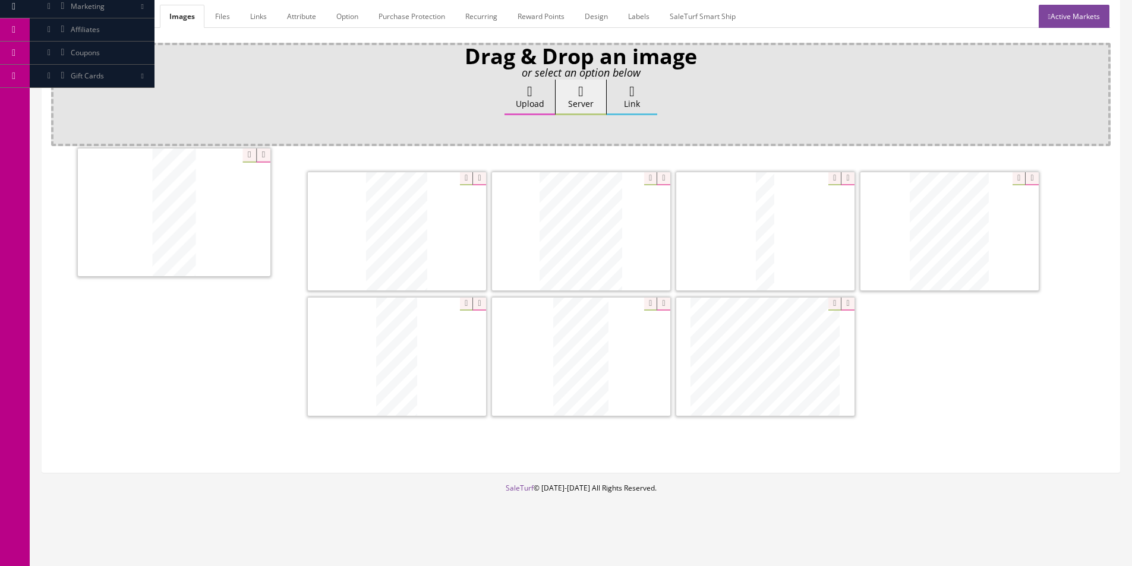
drag, startPoint x: 739, startPoint y: 266, endPoint x: 640, endPoint y: 251, distance: 100.4
drag, startPoint x: 484, startPoint y: 245, endPoint x: 314, endPoint y: 238, distance: 170.6
drag, startPoint x: 877, startPoint y: 267, endPoint x: 530, endPoint y: 267, distance: 346.9
drag, startPoint x: 418, startPoint y: 351, endPoint x: 379, endPoint y: 239, distance: 118.9
drag, startPoint x: 560, startPoint y: 335, endPoint x: 897, endPoint y: 203, distance: 362.2
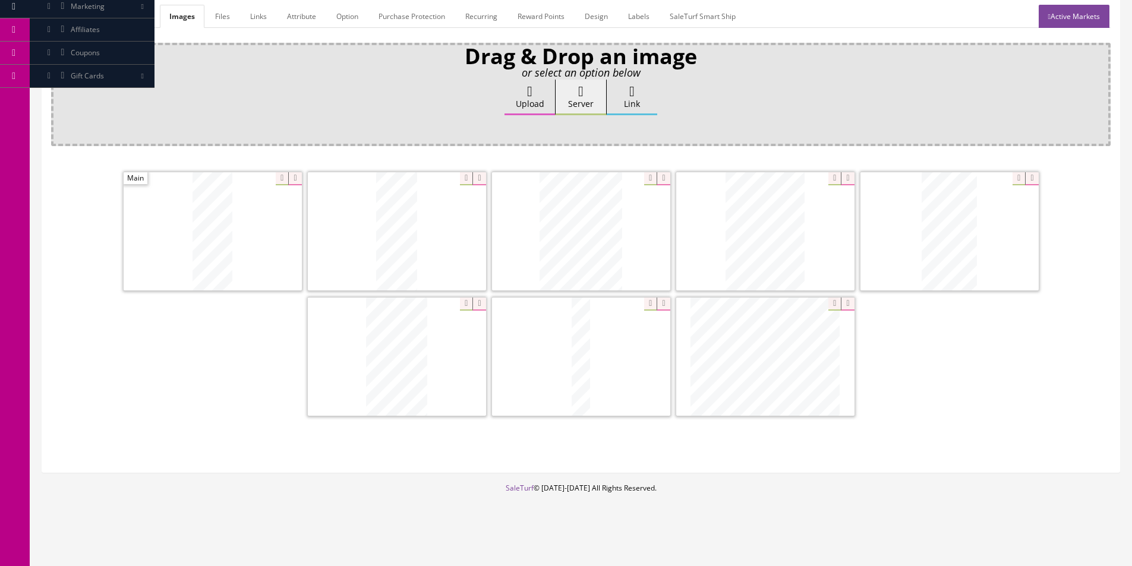
click at [69, 18] on link "General" at bounding box center [74, 16] width 46 height 23
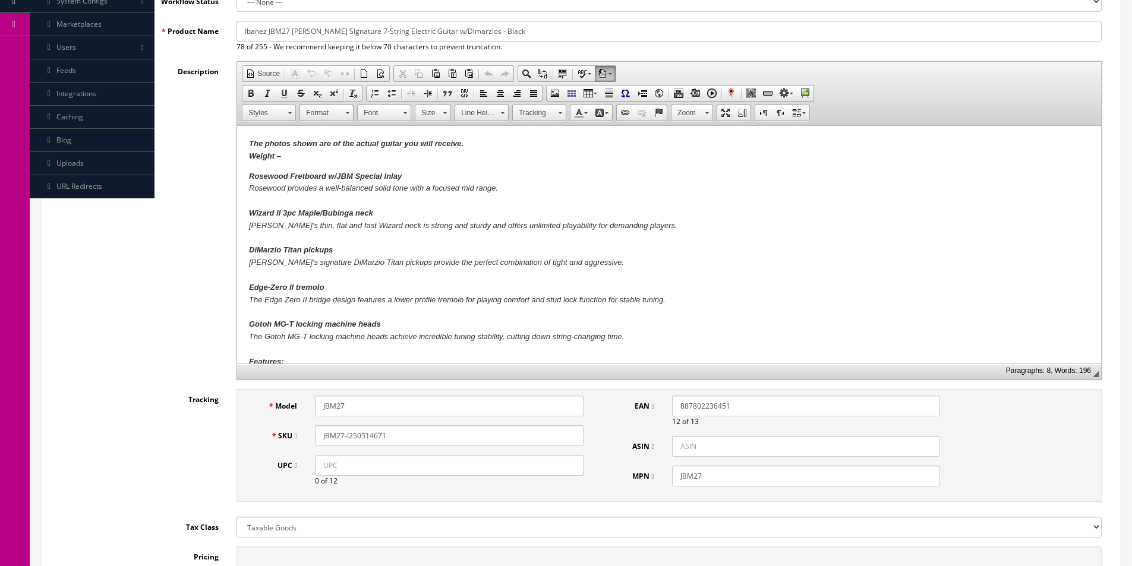
scroll to position [114, 0]
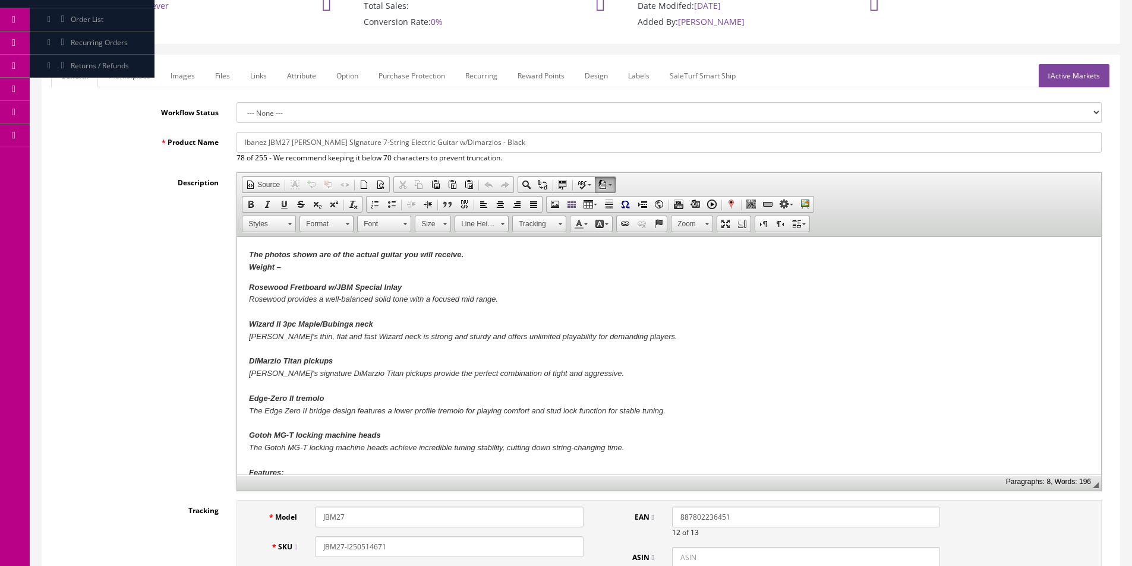
click at [330, 266] on p "The photos shown are of the actual guitar you will receive. Weight –" at bounding box center [669, 261] width 840 height 25
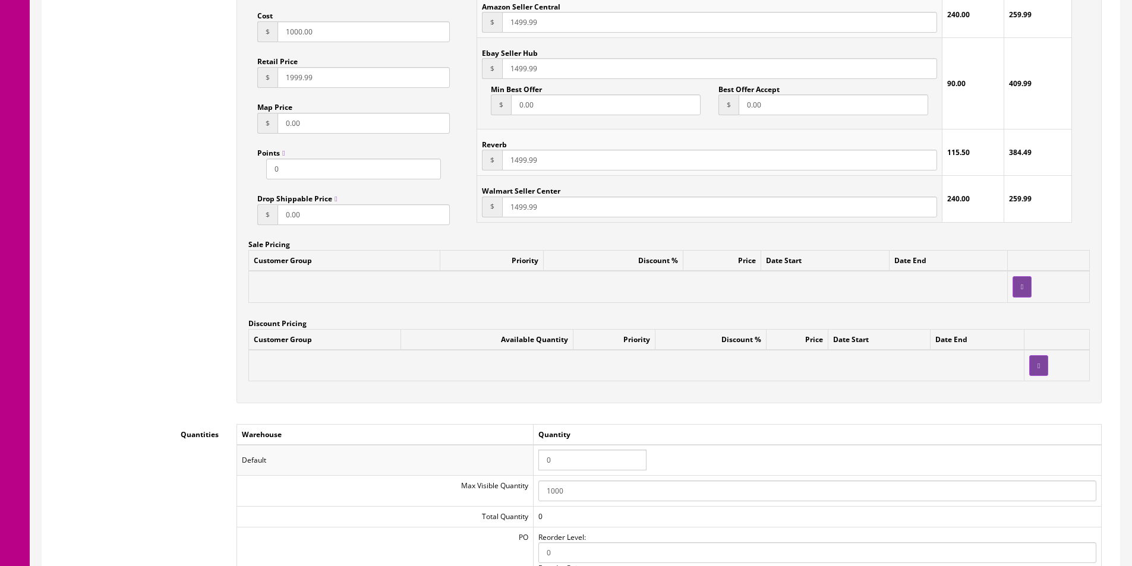
scroll to position [1005, 0]
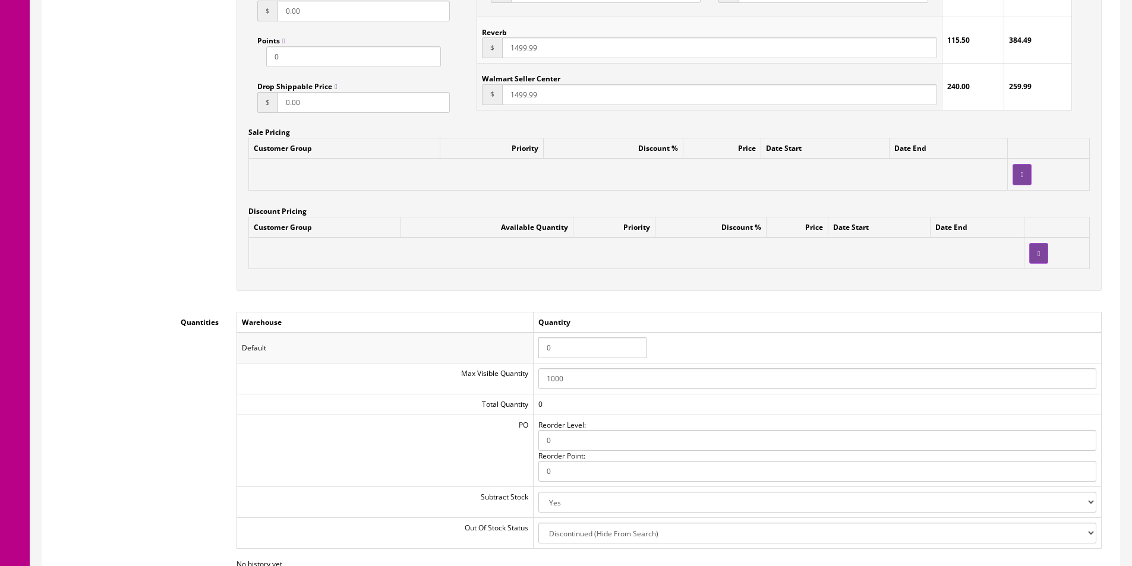
click at [597, 346] on input "0" at bounding box center [592, 347] width 108 height 21
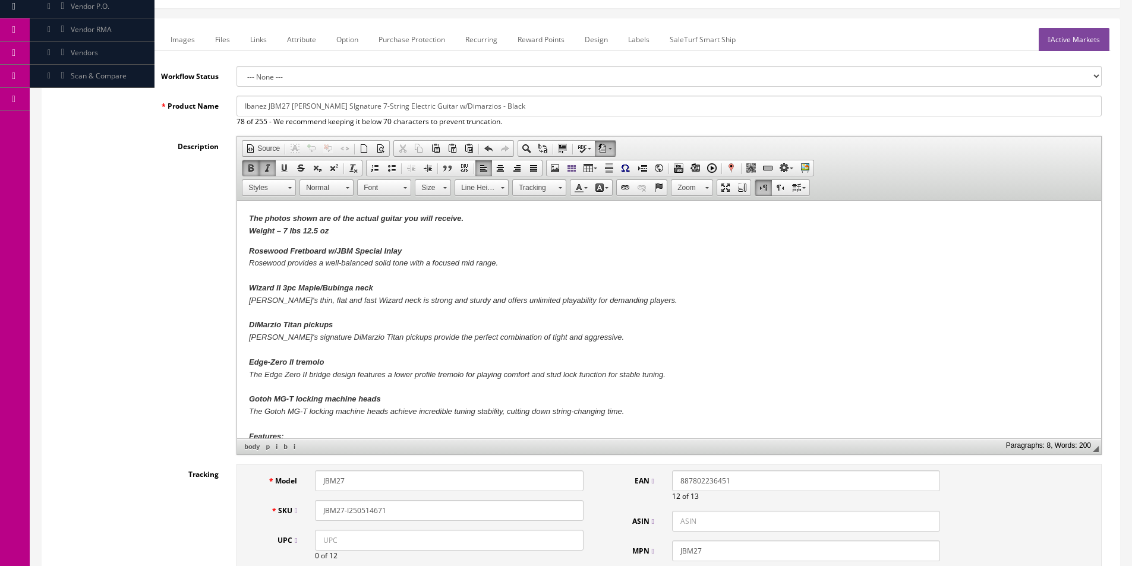
scroll to position [0, 0]
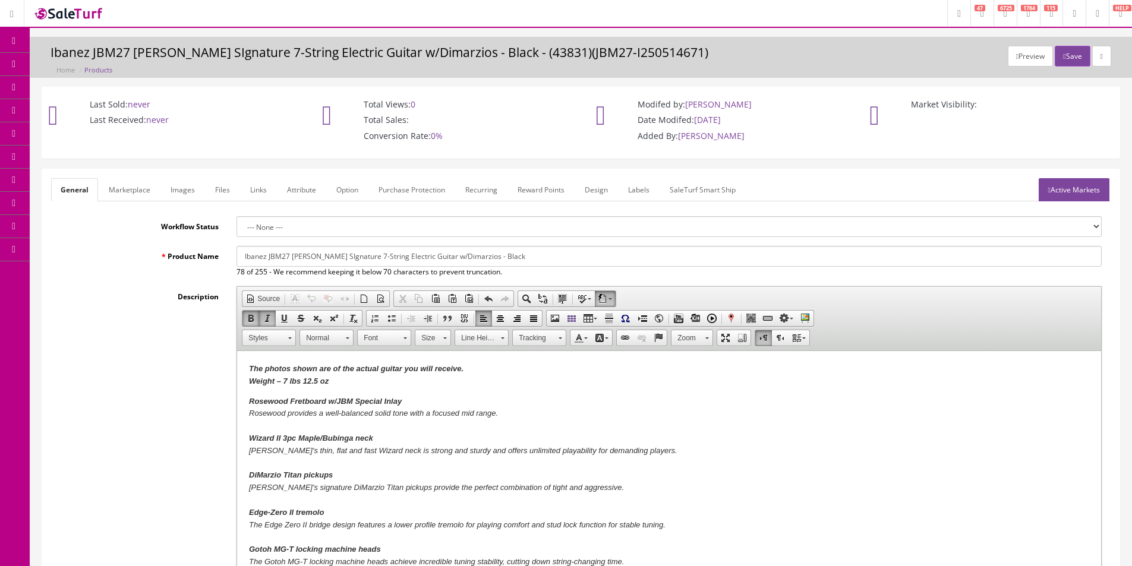
type input "1"
click at [1073, 181] on link "Active Markets" at bounding box center [1073, 189] width 71 height 23
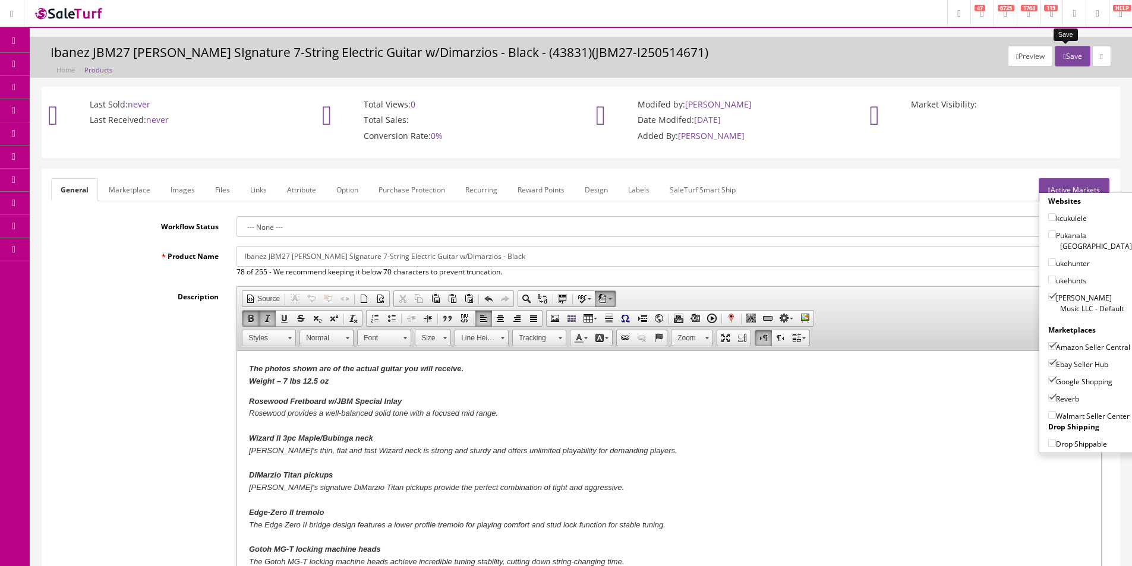
click at [1068, 65] on button "Save" at bounding box center [1071, 56] width 35 height 21
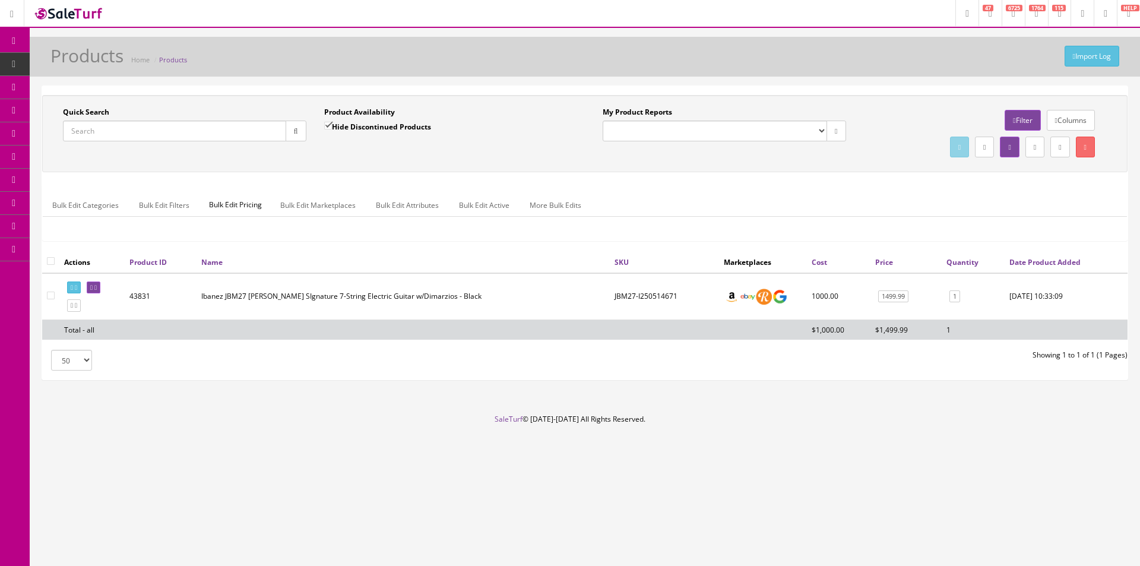
click at [153, 125] on input "Quick Search" at bounding box center [174, 131] width 223 height 21
type input "RD-318"
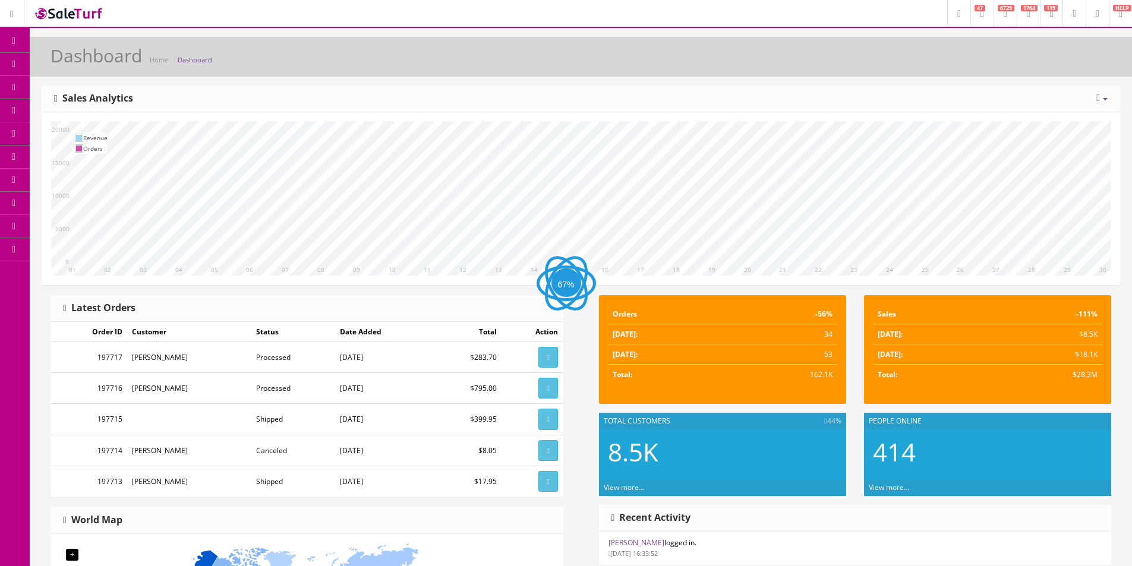
click at [68, 62] on icon at bounding box center [62, 64] width 12 height 10
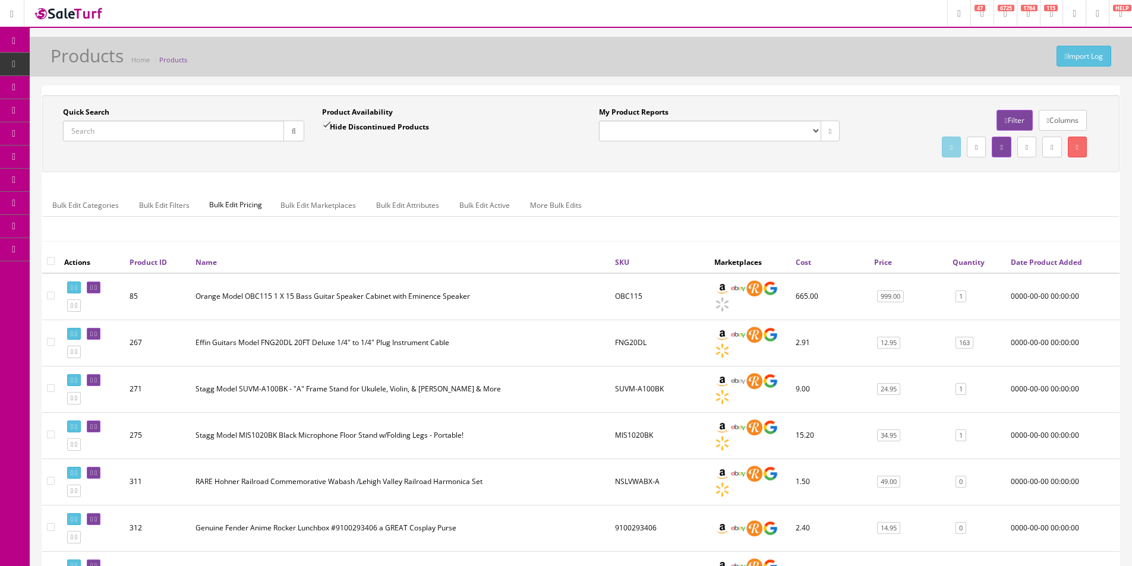
click at [195, 129] on input "Quick Search" at bounding box center [173, 131] width 221 height 21
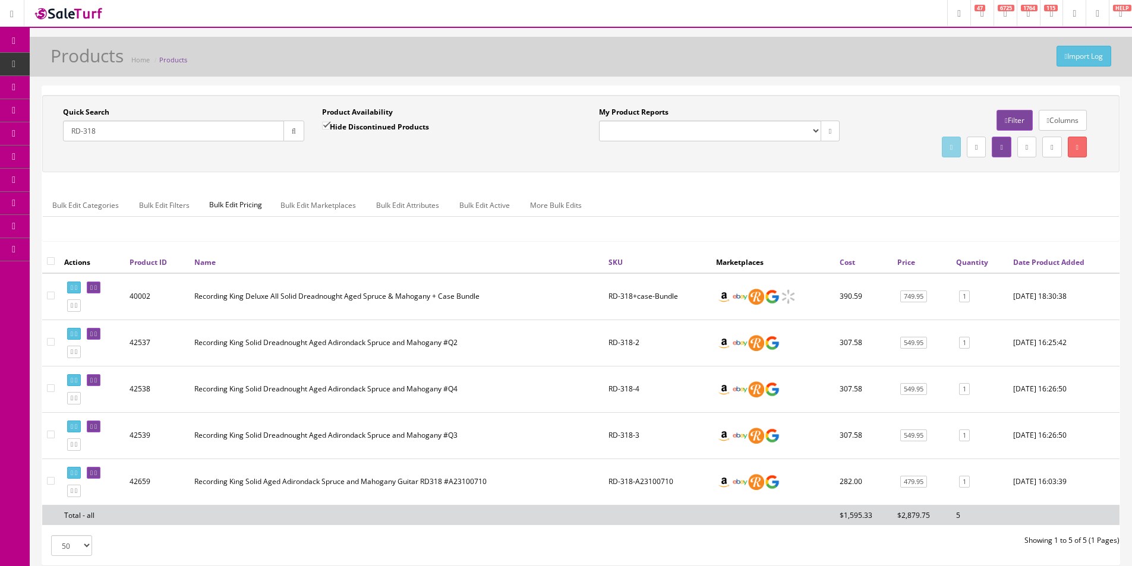
type input "RD-318"
click at [487, 482] on td "Recording King Solid Aged Adirondack Spruce and Mahogany Guitar RD318 #A23100710" at bounding box center [396, 482] width 414 height 46
click at [100, 475] on link at bounding box center [94, 473] width 14 height 12
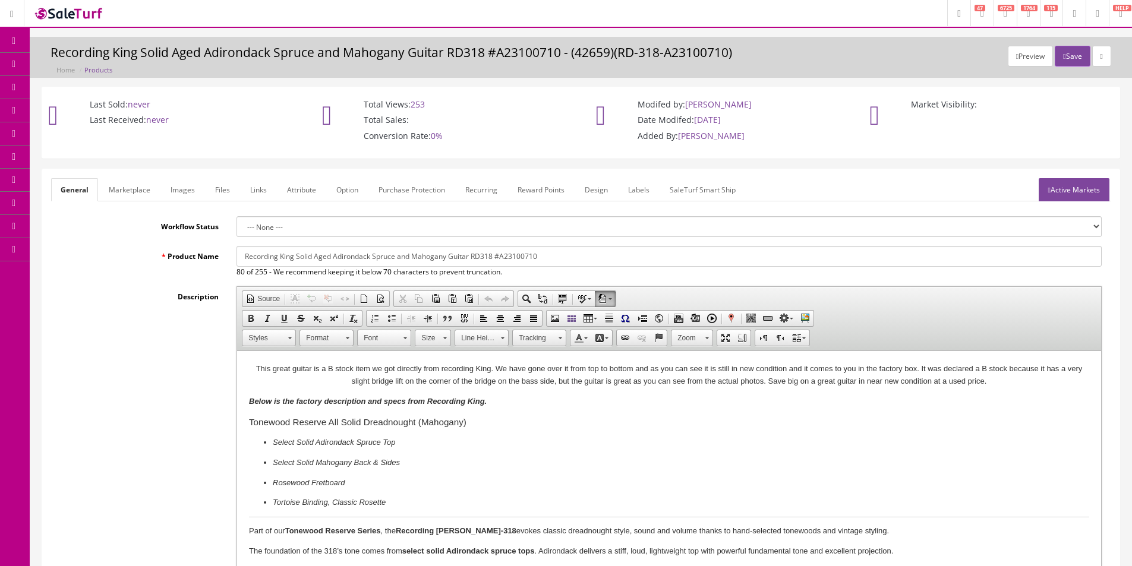
click at [74, 62] on link "Products" at bounding box center [92, 64] width 125 height 23
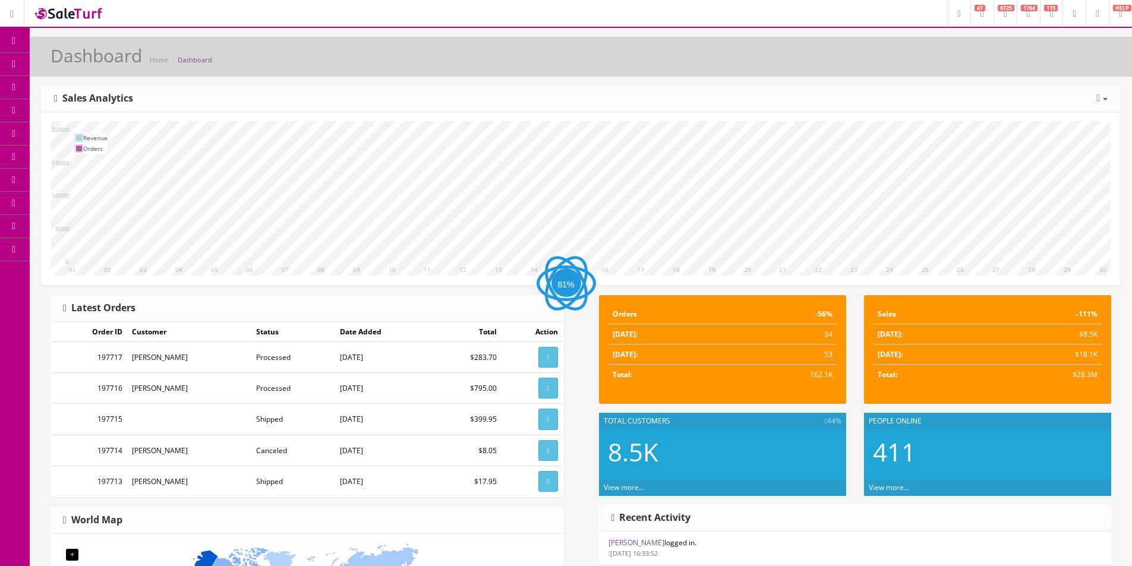
click at [69, 67] on icon at bounding box center [62, 64] width 12 height 10
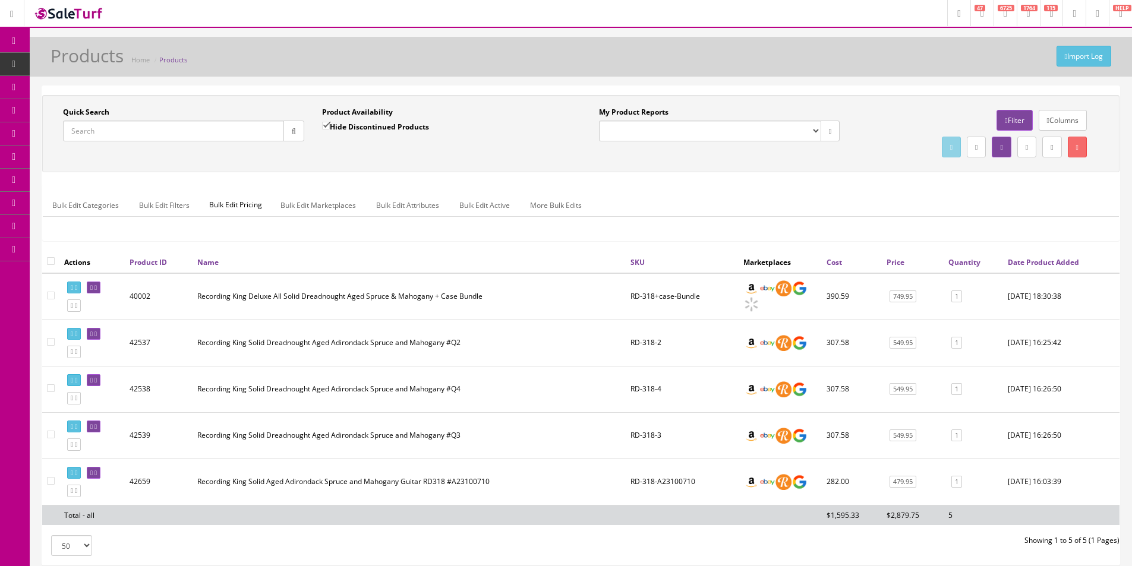
click at [694, 189] on div "Bulk Edit Categories Bulk Edit Filters Bulk Edit Pricing Bulk Edit Marketplaces…" at bounding box center [581, 213] width 1076 height 56
click at [897, 482] on link "479.95" at bounding box center [902, 482] width 27 height 12
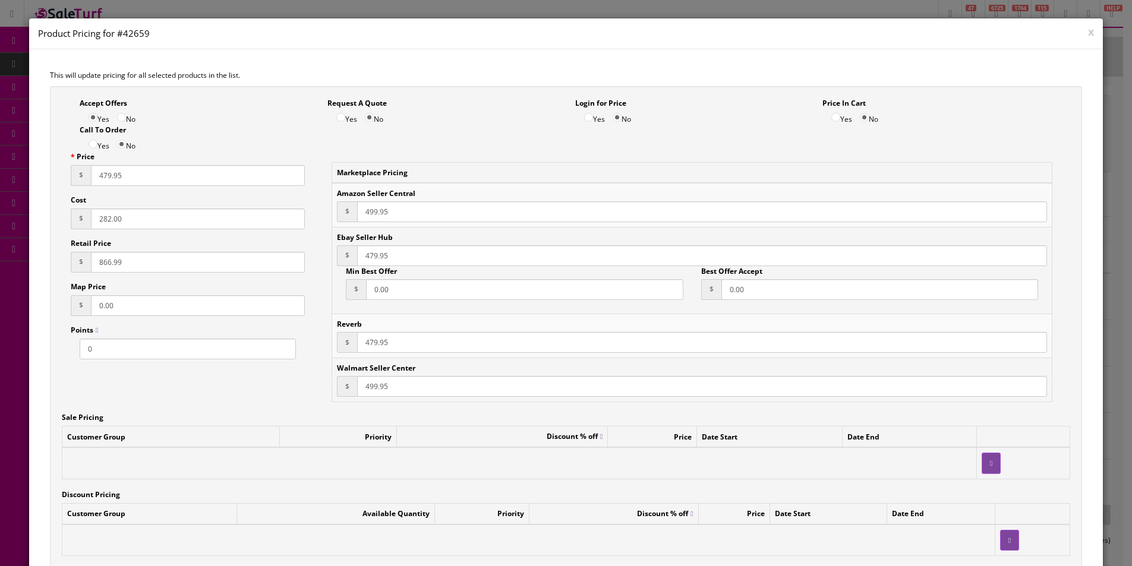
click at [1088, 34] on button "x" at bounding box center [1091, 31] width 6 height 11
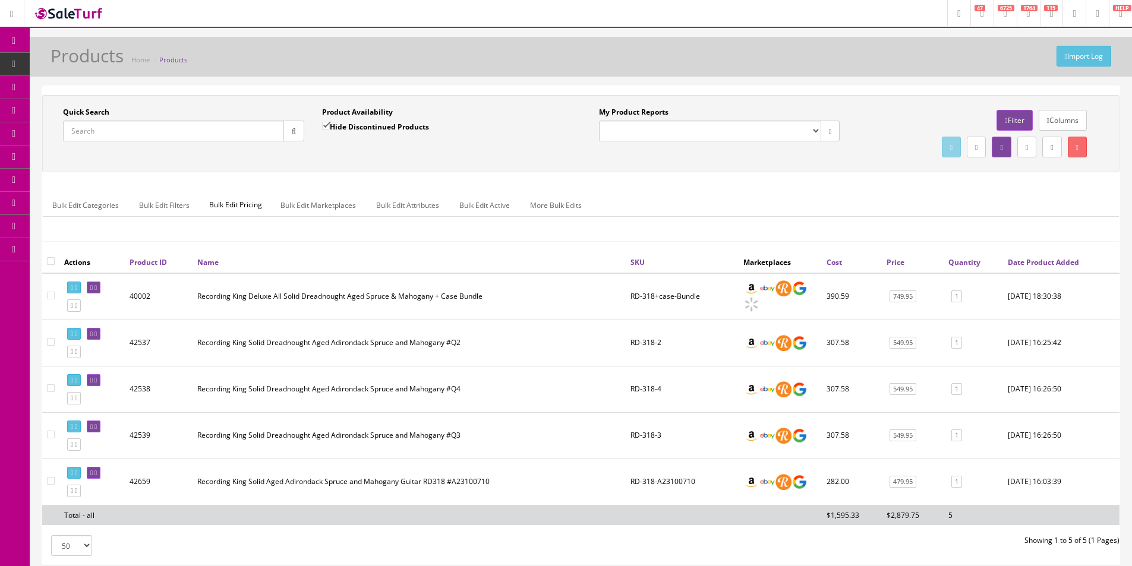
click at [760, 207] on ul "Bulk Edit Categories Bulk Edit Filters Bulk Edit Pricing Bulk Edit Marketplaces…" at bounding box center [581, 205] width 1076 height 23
click at [77, 472] on icon at bounding box center [76, 473] width 2 height 7
click at [53, 480] on input"] "checkbox" at bounding box center [51, 481] width 8 height 8
checkbox input"] "true"
click at [1082, 151] on link at bounding box center [1076, 147] width 19 height 21
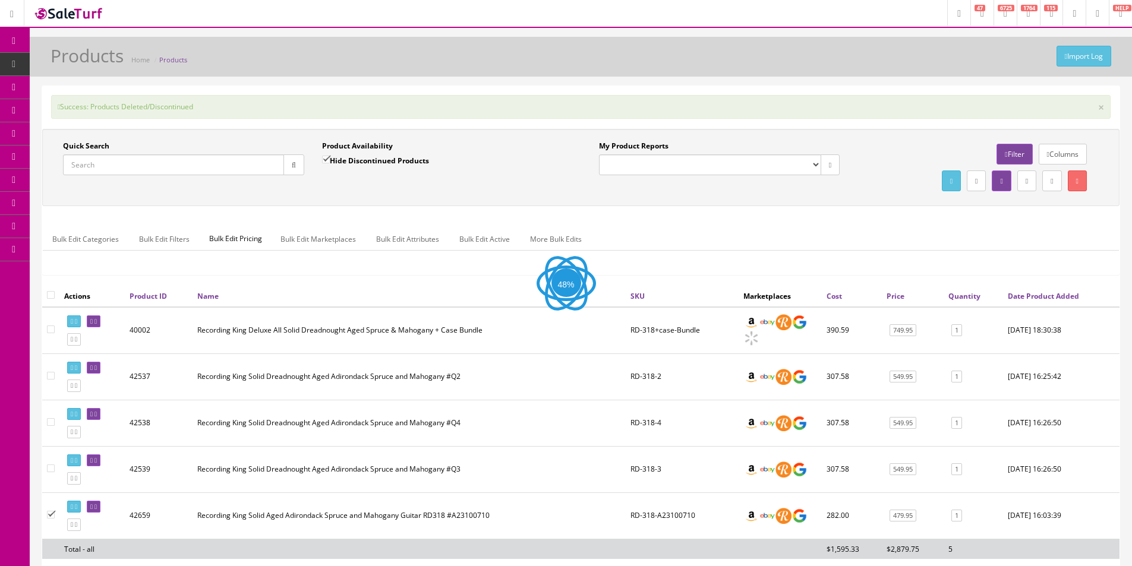
click at [328, 160] on input "Hide Discontinued Products" at bounding box center [326, 160] width 8 height 8
checkbox input "false"
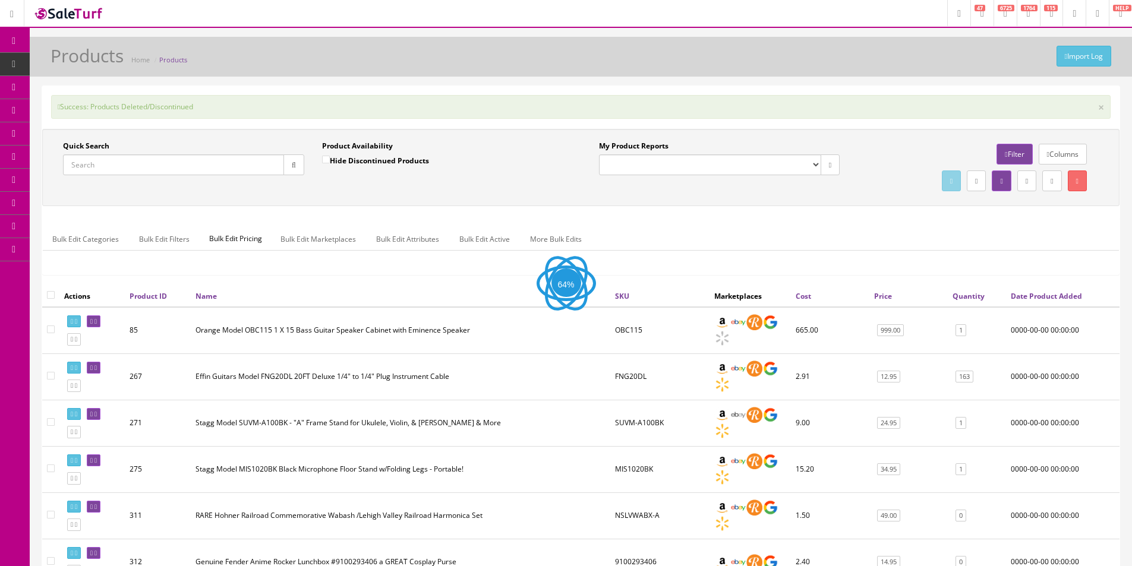
click at [210, 166] on input "Quick Search" at bounding box center [173, 164] width 221 height 21
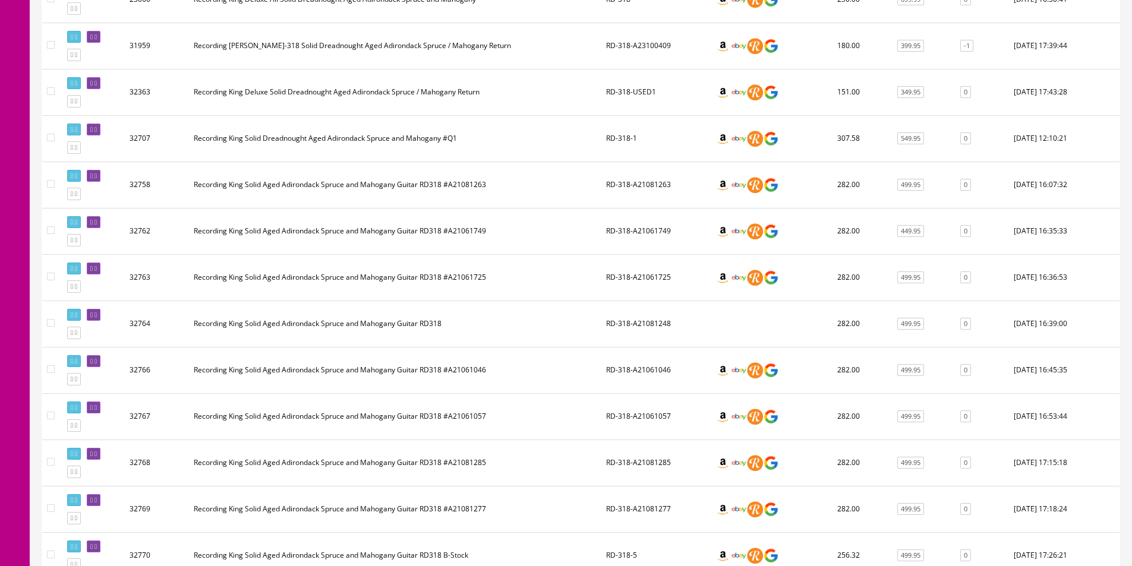
scroll to position [713, 0]
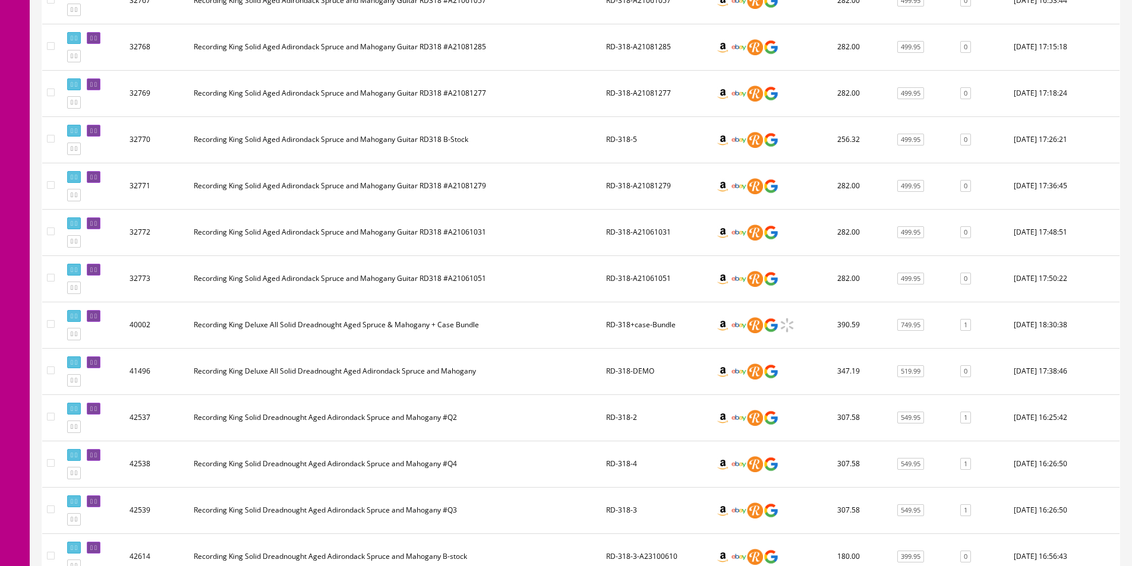
type input "RD-318"
click at [469, 225] on td "Recording King Solid Aged Adirondack Spruce and Mahogany Guitar RD318 #A21061031" at bounding box center [395, 232] width 412 height 46
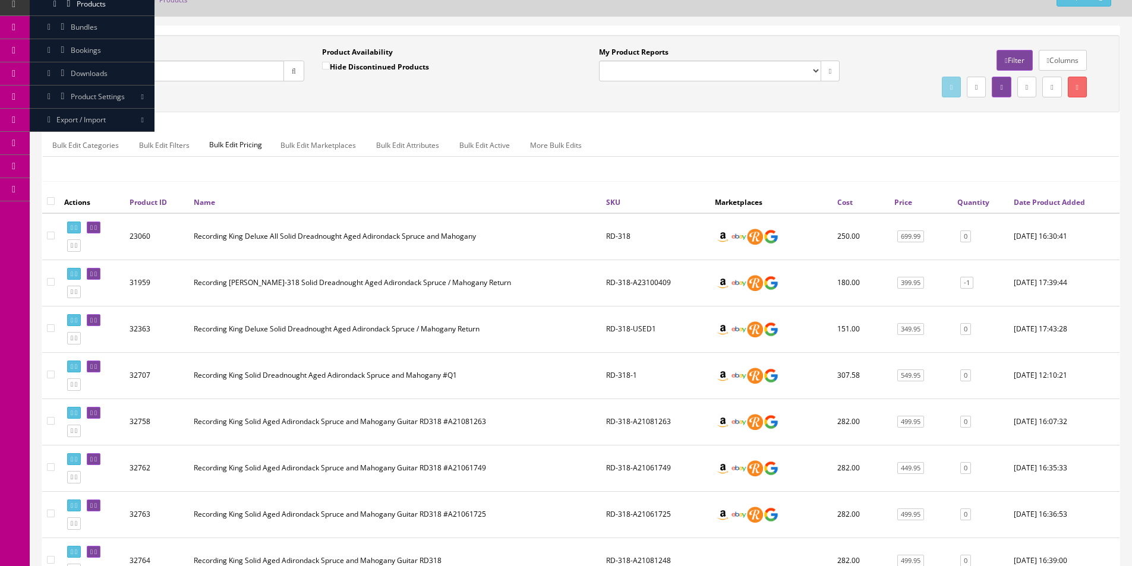
click at [242, 282] on td "Recording [PERSON_NAME]-318 Solid Dreadnought Aged Adirondack Spruce / Mahogany…" at bounding box center [395, 283] width 412 height 46
click at [701, 100] on div "My Product Reports Amazon FMIC Audit Market Errors (InStock) Marketplace Errors…" at bounding box center [849, 73] width 536 height 53
click at [721, 106] on div "Quick Search RD-318 Date From Product Availability Hide Discontinued Products D…" at bounding box center [580, 73] width 1077 height 77
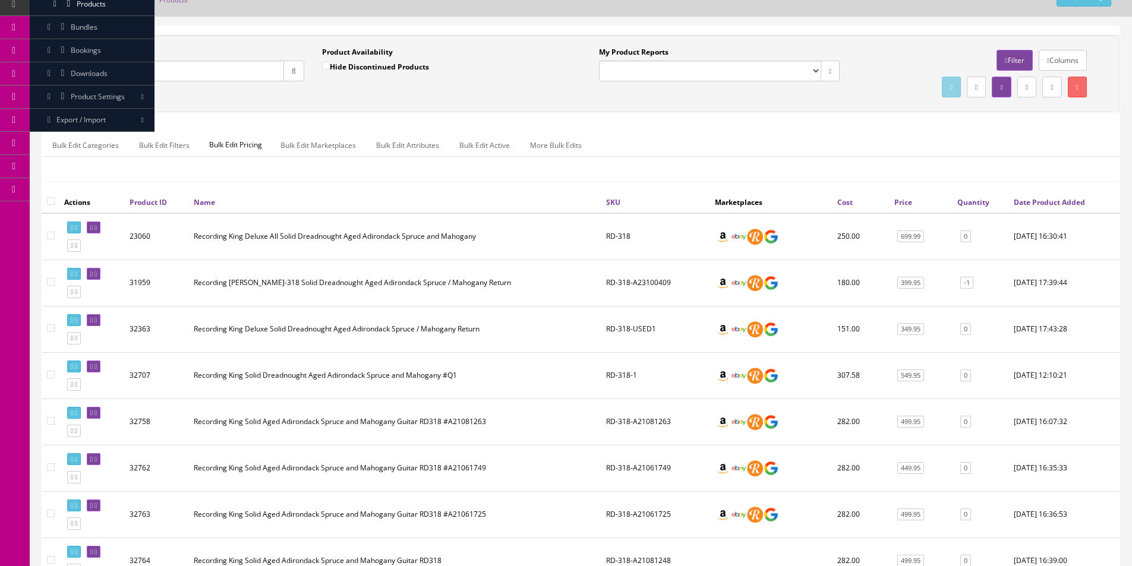
click at [721, 106] on div "Quick Search RD-318 Date From Product Availability Hide Discontinued Products D…" at bounding box center [580, 73] width 1077 height 77
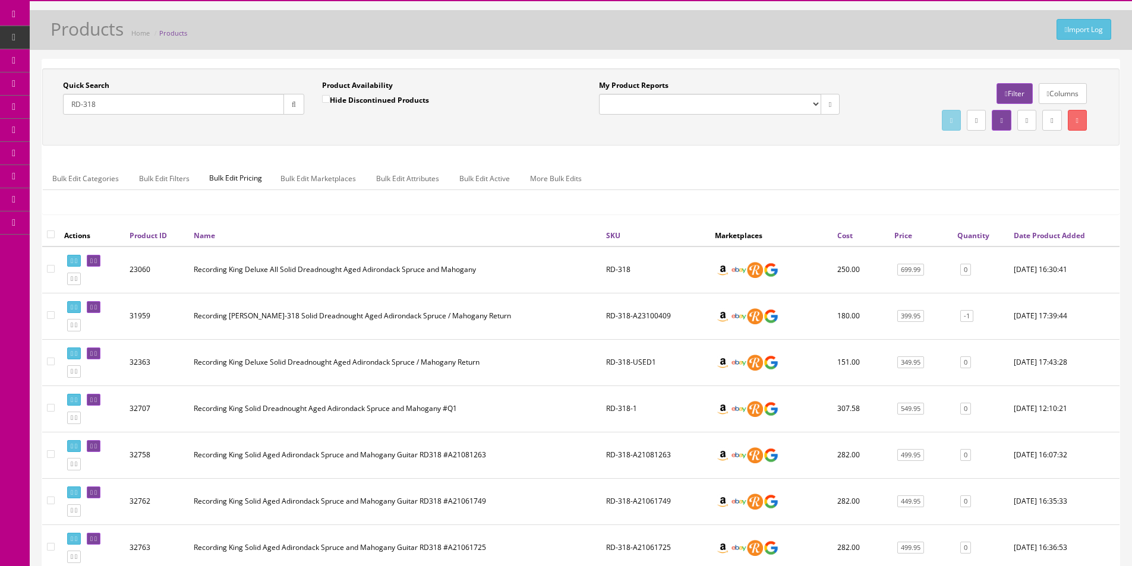
scroll to position [0, 0]
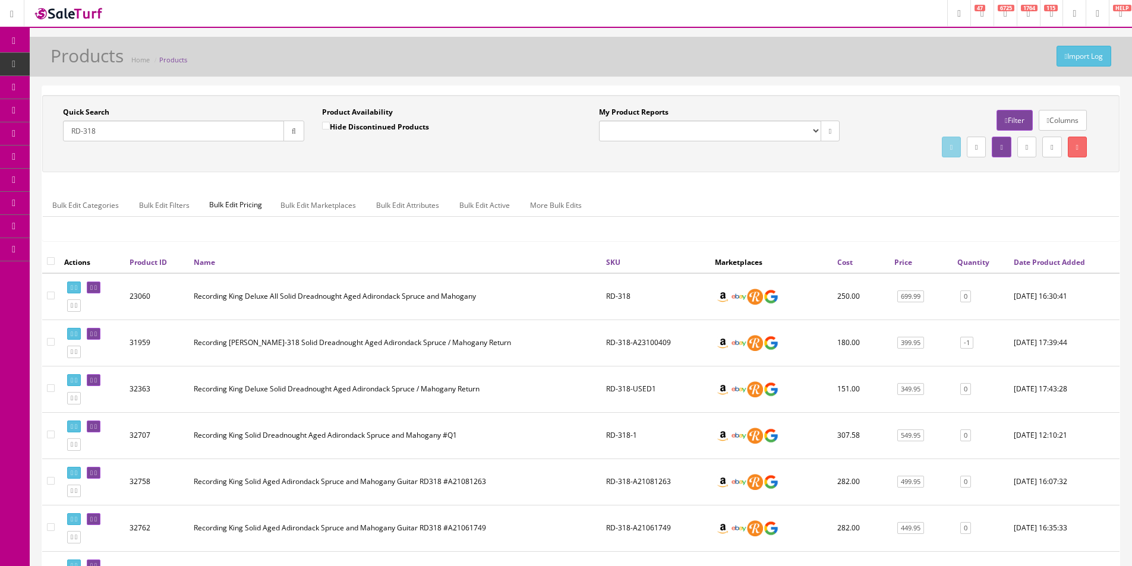
click at [631, 114] on label "My Product Reports" at bounding box center [633, 112] width 69 height 11
click at [631, 121] on select "Amazon FMIC Audit Market Errors (InStock) Marketplace Errors Squier/Fender Corr…" at bounding box center [710, 131] width 222 height 21
click at [631, 114] on label "My Product Reports" at bounding box center [633, 112] width 69 height 11
click at [631, 121] on select "Amazon FMIC Audit Market Errors (InStock) Marketplace Errors Squier/Fender Corr…" at bounding box center [710, 131] width 222 height 21
click at [652, 114] on label "My Product Reports" at bounding box center [633, 112] width 69 height 11
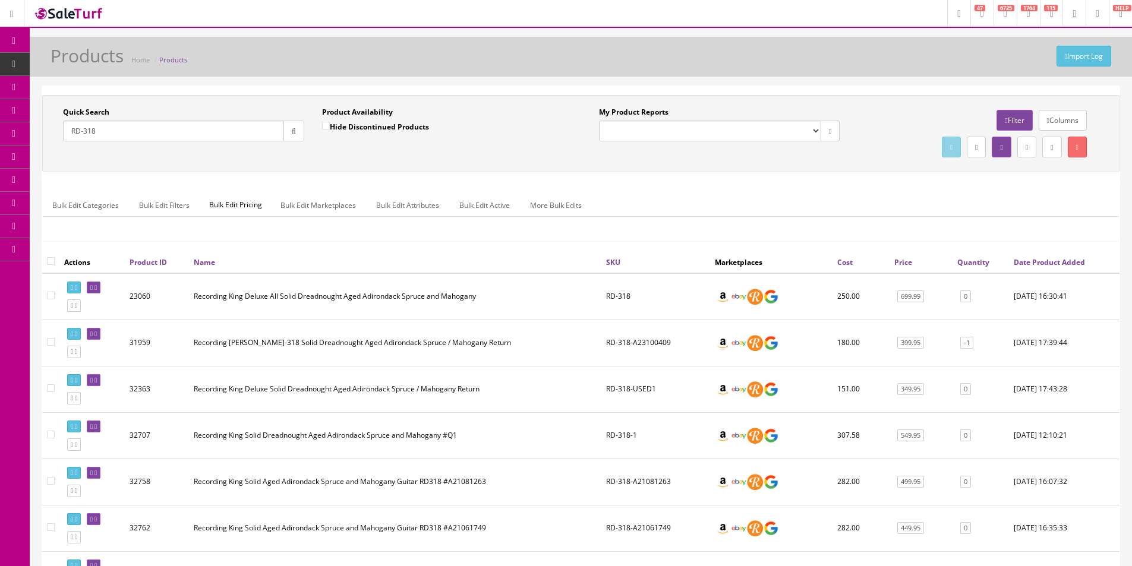
click at [652, 121] on select "Amazon FMIC Audit Market Errors (InStock) Marketplace Errors Squier/Fender Corr…" at bounding box center [710, 131] width 222 height 21
click at [652, 114] on label "My Product Reports" at bounding box center [633, 112] width 69 height 11
click at [652, 121] on select "Amazon FMIC Audit Market Errors (InStock) Marketplace Errors Squier/Fender Corr…" at bounding box center [710, 131] width 222 height 21
click at [599, 109] on label "My Product Reports" at bounding box center [633, 112] width 69 height 11
click at [599, 121] on select "Amazon FMIC Audit Market Errors (InStock) Marketplace Errors Squier/Fender Corr…" at bounding box center [710, 131] width 222 height 21
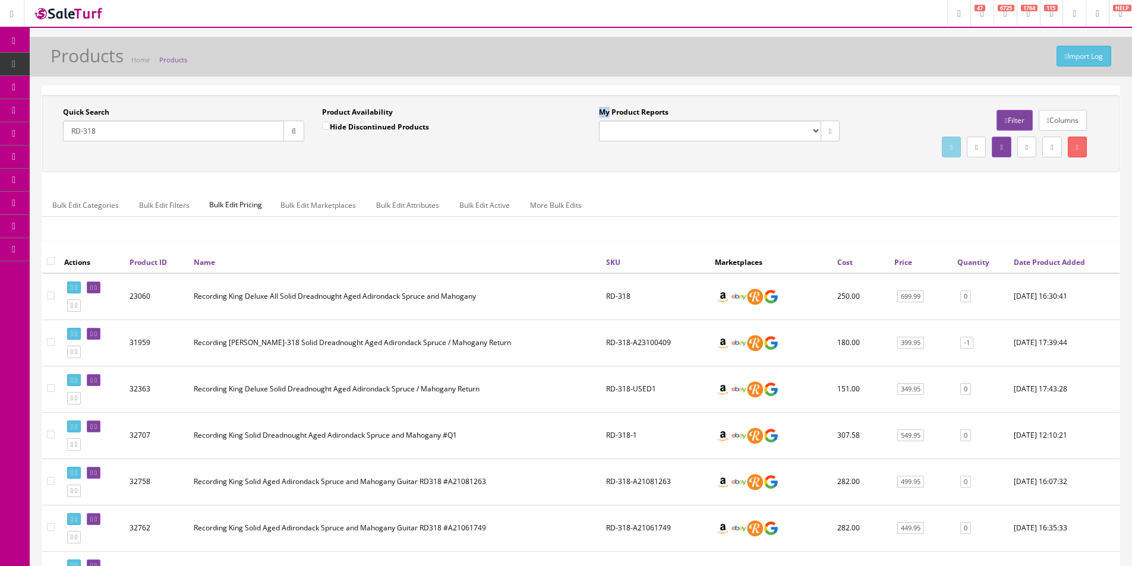
drag, startPoint x: 599, startPoint y: 109, endPoint x: 618, endPoint y: 111, distance: 18.6
click at [601, 109] on label "My Product Reports" at bounding box center [633, 112] width 69 height 11
click at [601, 121] on select "Amazon FMIC Audit Market Errors (InStock) Marketplace Errors Squier/Fender Corr…" at bounding box center [710, 131] width 222 height 21
click at [618, 111] on label "My Product Reports" at bounding box center [633, 112] width 69 height 11
click at [618, 121] on select "Amazon FMIC Audit Market Errors (InStock) Marketplace Errors Squier/Fender Corr…" at bounding box center [710, 131] width 222 height 21
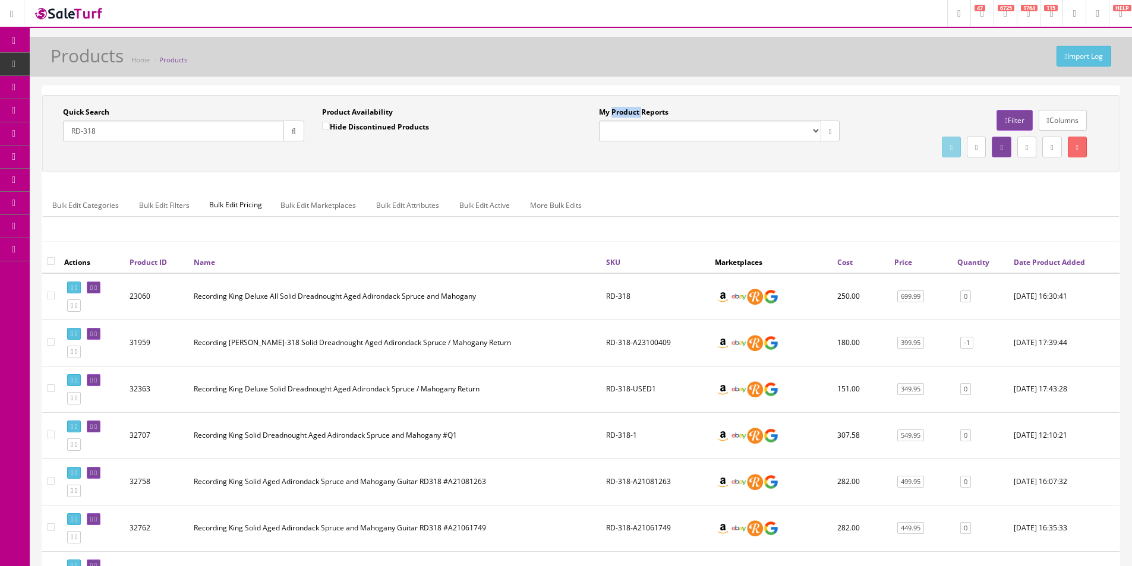
click at [618, 111] on label "My Product Reports" at bounding box center [633, 112] width 69 height 11
click at [618, 121] on select "Amazon FMIC Audit Market Errors (InStock) Marketplace Errors Squier/Fender Corr…" at bounding box center [710, 131] width 222 height 21
click at [646, 112] on label "My Product Reports" at bounding box center [633, 112] width 69 height 11
click at [646, 121] on select "Amazon FMIC Audit Market Errors (InStock) Marketplace Errors Squier/Fender Corr…" at bounding box center [710, 131] width 222 height 21
click at [646, 112] on label "My Product Reports" at bounding box center [633, 112] width 69 height 11
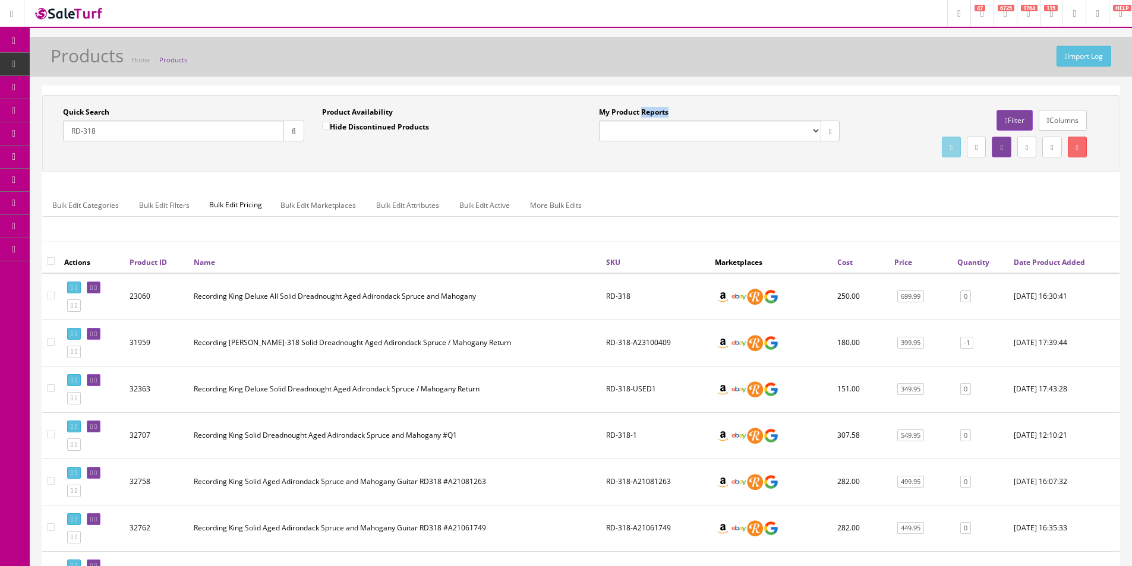
click at [646, 121] on select "Amazon FMIC Audit Market Errors (InStock) Marketplace Errors Squier/Fender Corr…" at bounding box center [710, 131] width 222 height 21
click at [646, 112] on label "My Product Reports" at bounding box center [633, 112] width 69 height 11
click at [646, 121] on select "Amazon FMIC Audit Market Errors (InStock) Marketplace Errors Squier/Fender Corr…" at bounding box center [710, 131] width 222 height 21
click at [646, 112] on label "My Product Reports" at bounding box center [633, 112] width 69 height 11
click at [646, 121] on select "Amazon FMIC Audit Market Errors (InStock) Marketplace Errors Squier/Fender Corr…" at bounding box center [710, 131] width 222 height 21
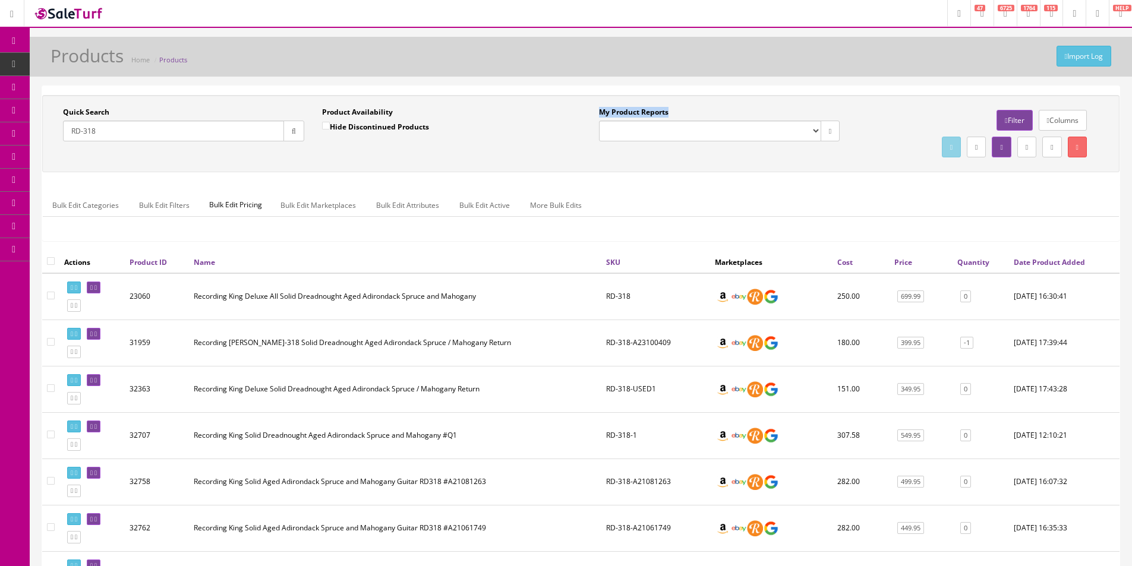
click at [615, 110] on label "My Product Reports" at bounding box center [633, 112] width 69 height 11
click at [615, 121] on select "Amazon FMIC Audit Market Errors (InStock) Marketplace Errors Squier/Fender Corr…" at bounding box center [710, 131] width 222 height 21
click at [615, 110] on label "My Product Reports" at bounding box center [633, 112] width 69 height 11
click at [615, 121] on select "Amazon FMIC Audit Market Errors (InStock) Marketplace Errors Squier/Fender Corr…" at bounding box center [710, 131] width 222 height 21
click at [603, 111] on label "My Product Reports" at bounding box center [633, 112] width 69 height 11
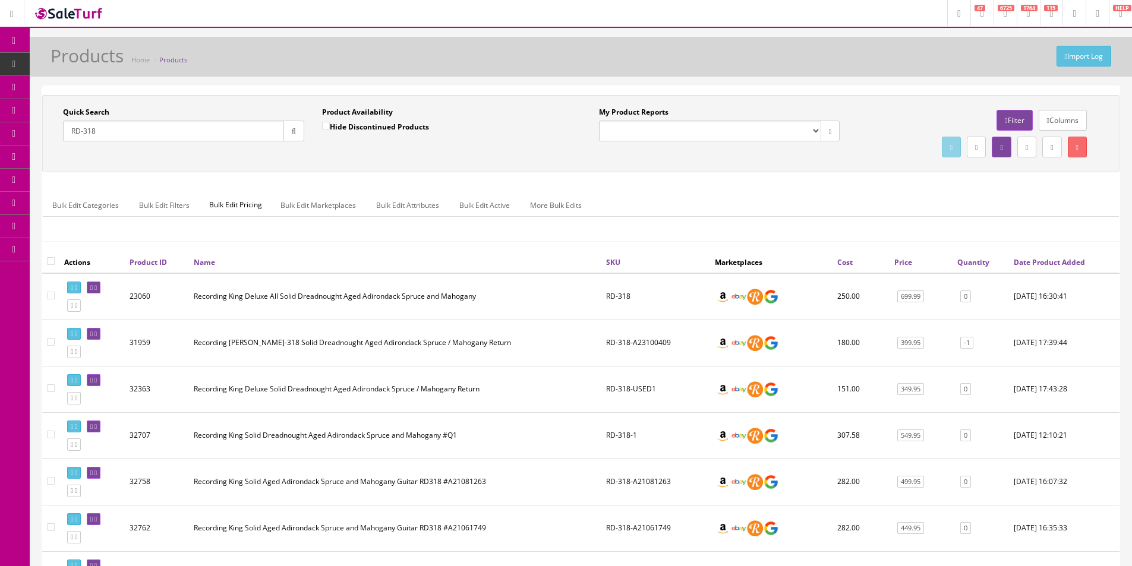
click at [603, 121] on select "Amazon FMIC Audit Market Errors (InStock) Marketplace Errors Squier/Fender Corr…" at bounding box center [710, 131] width 222 height 21
click at [603, 111] on label "My Product Reports" at bounding box center [633, 112] width 69 height 11
click at [603, 121] on select "Amazon FMIC Audit Market Errors (InStock) Marketplace Errors Squier/Fender Corr…" at bounding box center [710, 131] width 222 height 21
click at [655, 111] on label "My Product Reports" at bounding box center [633, 112] width 69 height 11
click at [655, 121] on select "Amazon FMIC Audit Market Errors (InStock) Marketplace Errors Squier/Fender Corr…" at bounding box center [710, 131] width 222 height 21
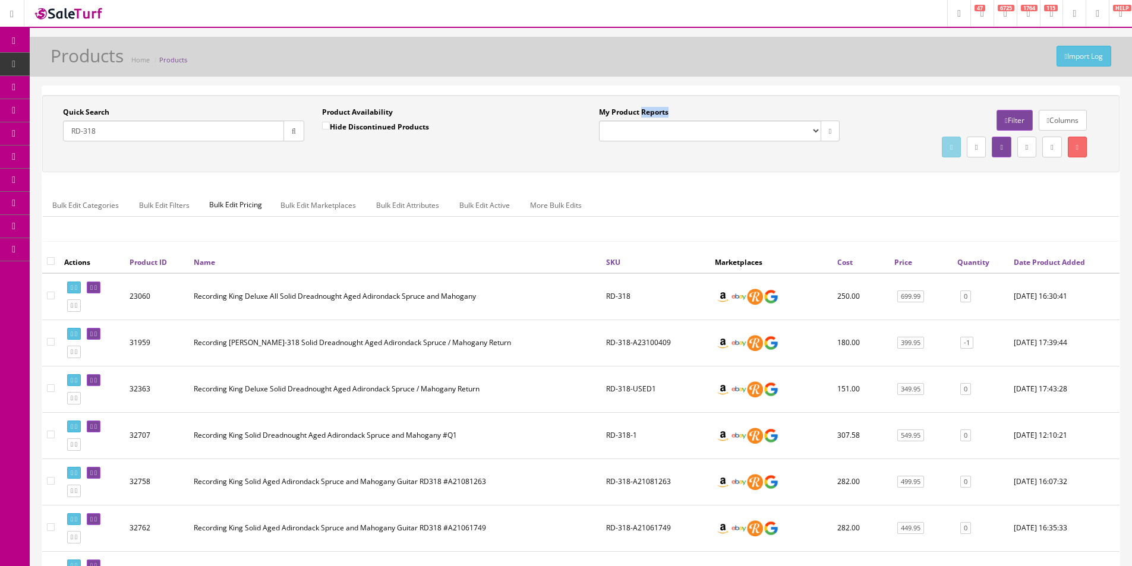
click at [655, 111] on label "My Product Reports" at bounding box center [633, 112] width 69 height 11
click at [655, 121] on select "Amazon FMIC Audit Market Errors (InStock) Marketplace Errors Squier/Fender Corr…" at bounding box center [710, 131] width 222 height 21
click at [626, 112] on label "My Product Reports" at bounding box center [633, 112] width 69 height 11
click at [626, 121] on select "Amazon FMIC Audit Market Errors (InStock) Marketplace Errors Squier/Fender Corr…" at bounding box center [710, 131] width 222 height 21
click at [626, 112] on label "My Product Reports" at bounding box center [633, 112] width 69 height 11
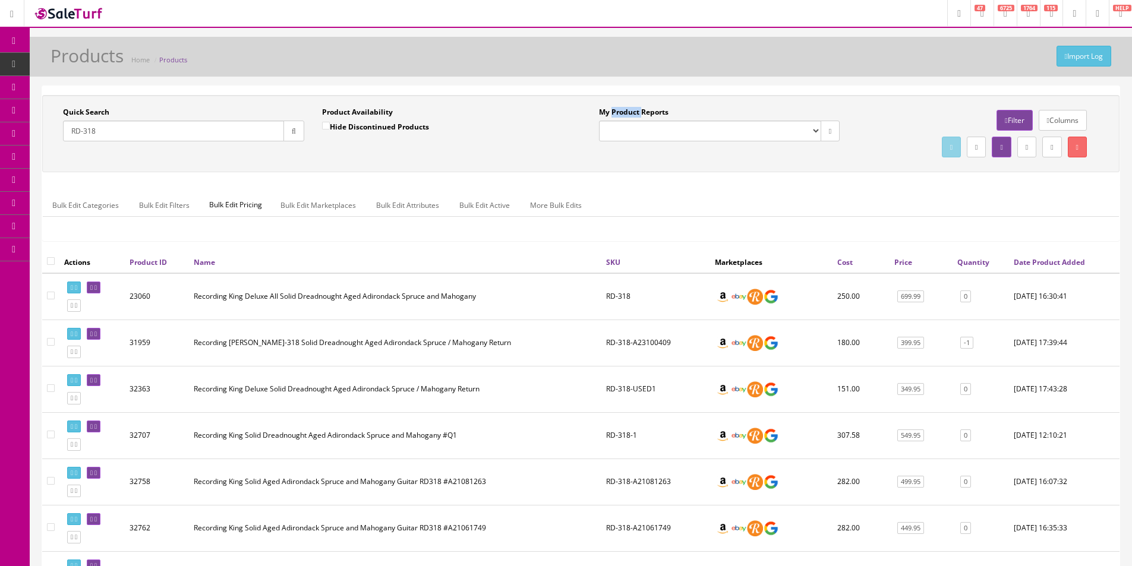
click at [626, 121] on select "Amazon FMIC Audit Market Errors (InStock) Marketplace Errors Squier/Fender Corr…" at bounding box center [710, 131] width 222 height 21
click at [610, 112] on label "My Product Reports" at bounding box center [633, 112] width 69 height 11
click at [610, 121] on select "Amazon FMIC Audit Market Errors (InStock) Marketplace Errors Squier/Fender Corr…" at bounding box center [710, 131] width 222 height 21
click at [610, 112] on label "My Product Reports" at bounding box center [633, 112] width 69 height 11
click at [610, 121] on select "Amazon FMIC Audit Market Errors (InStock) Marketplace Errors Squier/Fender Corr…" at bounding box center [710, 131] width 222 height 21
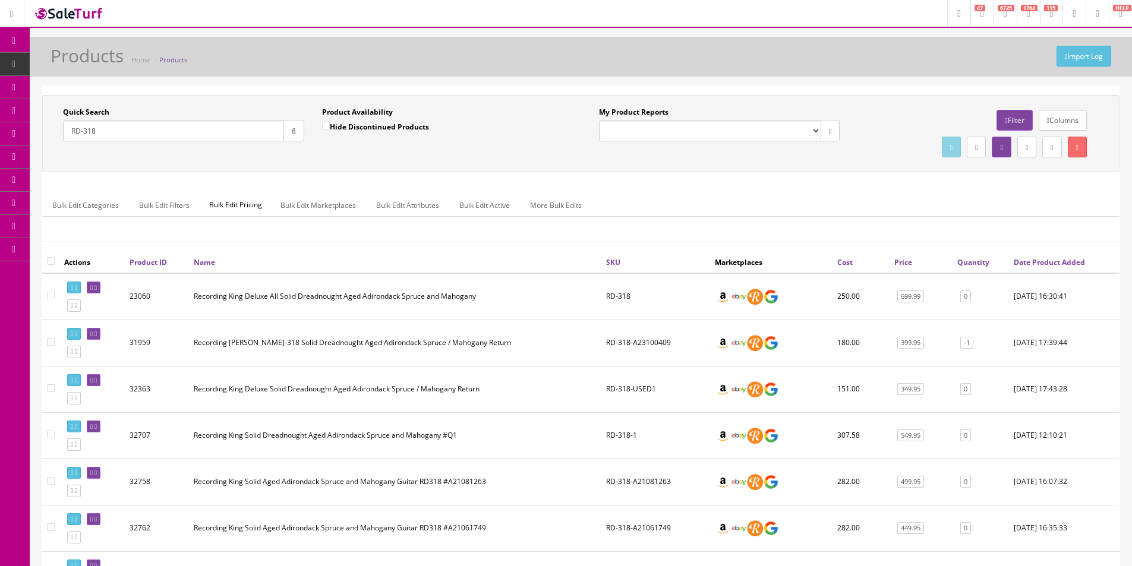
click at [601, 112] on label "My Product Reports" at bounding box center [633, 112] width 69 height 11
click at [601, 121] on select "Amazon FMIC Audit Market Errors (InStock) Marketplace Errors Squier/Fender Corr…" at bounding box center [710, 131] width 222 height 21
click at [601, 112] on label "My Product Reports" at bounding box center [633, 112] width 69 height 11
click at [601, 121] on select "Amazon FMIC Audit Market Errors (InStock) Marketplace Errors Squier/Fender Corr…" at bounding box center [710, 131] width 222 height 21
click at [624, 112] on label "My Product Reports" at bounding box center [633, 112] width 69 height 11
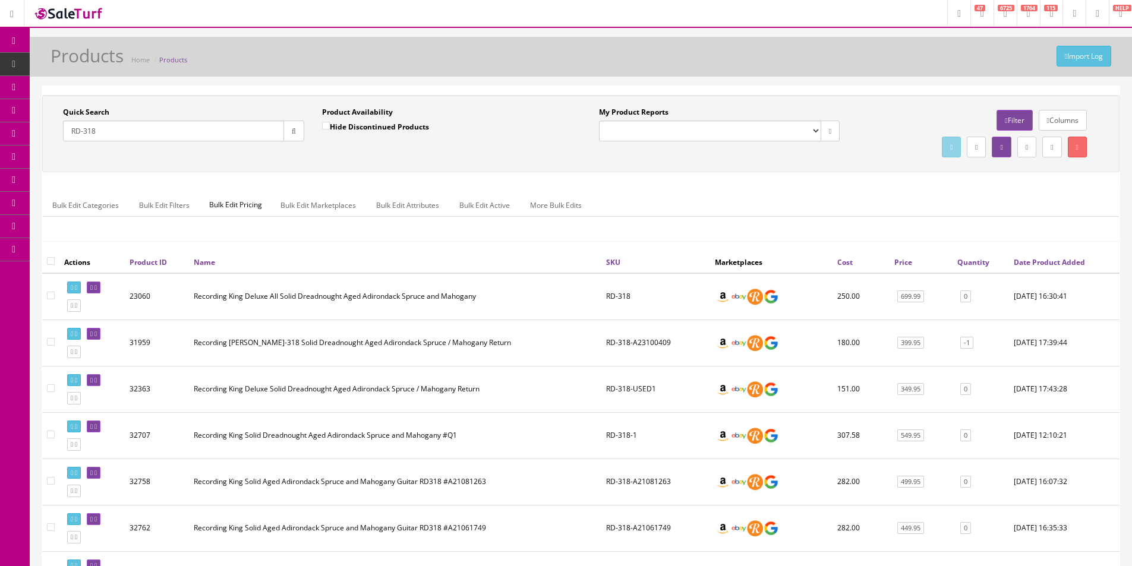
click at [624, 121] on select "Amazon FMIC Audit Market Errors (InStock) Marketplace Errors Squier/Fender Corr…" at bounding box center [710, 131] width 222 height 21
click at [624, 112] on label "My Product Reports" at bounding box center [633, 112] width 69 height 11
click at [624, 121] on select "Amazon FMIC Audit Market Errors (InStock) Marketplace Errors Squier/Fender Corr…" at bounding box center [710, 131] width 222 height 21
click at [659, 114] on label "My Product Reports" at bounding box center [633, 112] width 69 height 11
click at [659, 121] on select "Amazon FMIC Audit Market Errors (InStock) Marketplace Errors Squier/Fender Corr…" at bounding box center [710, 131] width 222 height 21
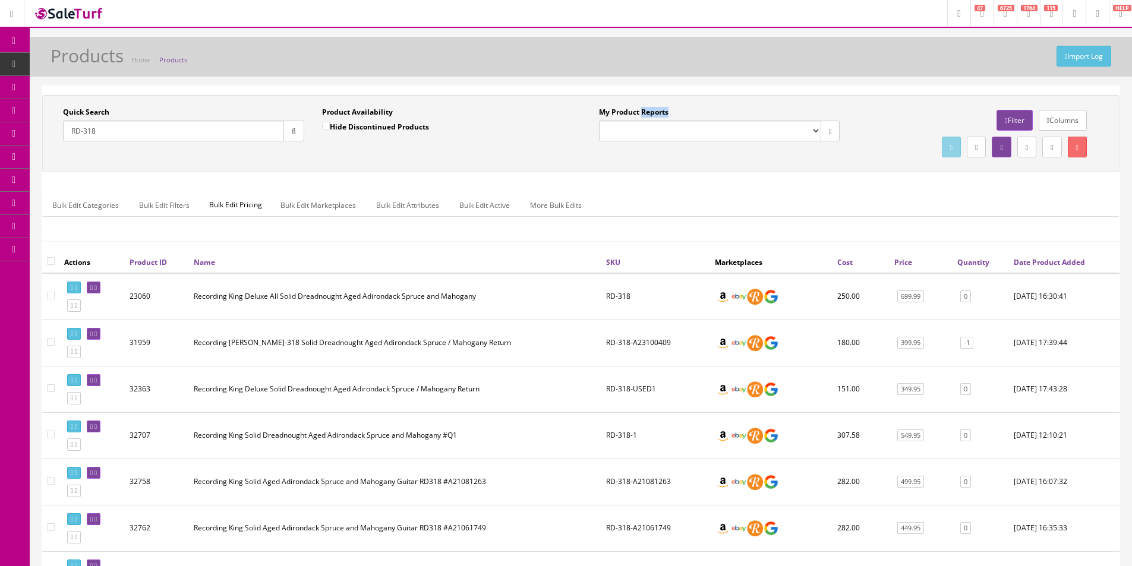
click at [659, 114] on label "My Product Reports" at bounding box center [633, 112] width 69 height 11
click at [659, 121] on select "Amazon FMIC Audit Market Errors (InStock) Marketplace Errors Squier/Fender Corr…" at bounding box center [710, 131] width 222 height 21
click at [659, 114] on label "My Product Reports" at bounding box center [633, 112] width 69 height 11
click at [659, 121] on select "Amazon FMIC Audit Market Errors (InStock) Marketplace Errors Squier/Fender Corr…" at bounding box center [710, 131] width 222 height 21
click at [659, 114] on label "My Product Reports" at bounding box center [633, 112] width 69 height 11
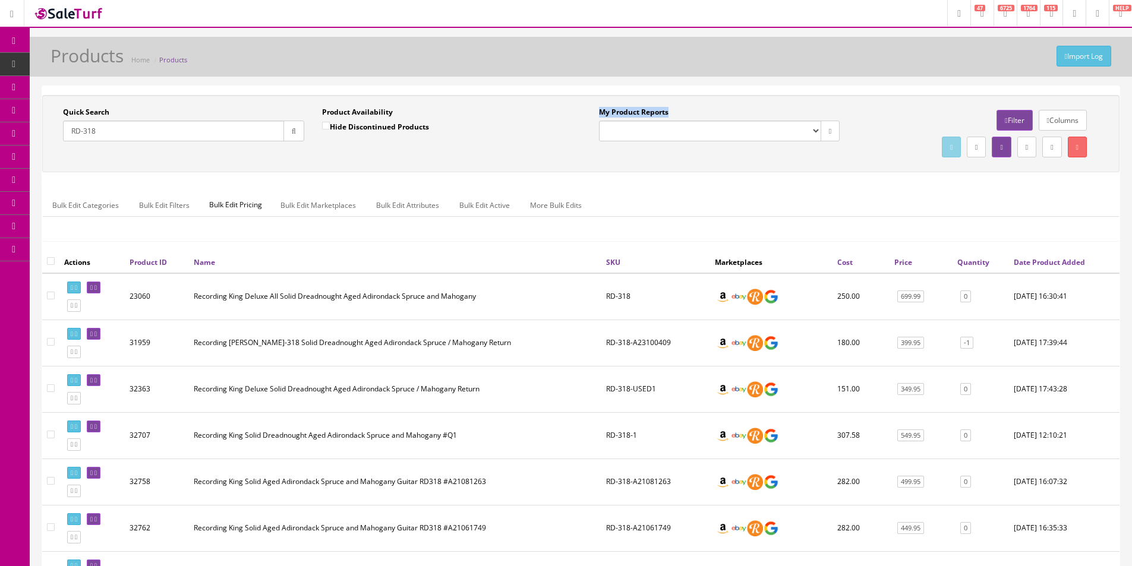
click at [659, 121] on select "Amazon FMIC Audit Market Errors (InStock) Marketplace Errors Squier/Fender Corr…" at bounding box center [710, 131] width 222 height 21
click at [659, 114] on label "My Product Reports" at bounding box center [633, 112] width 69 height 11
click at [659, 121] on select "Amazon FMIC Audit Market Errors (InStock) Marketplace Errors Squier/Fender Corr…" at bounding box center [710, 131] width 222 height 21
click at [867, 72] on div "Import Log Products Home Products" at bounding box center [581, 60] width 1084 height 29
click at [50, 340] on input"] "checkbox" at bounding box center [51, 342] width 8 height 8
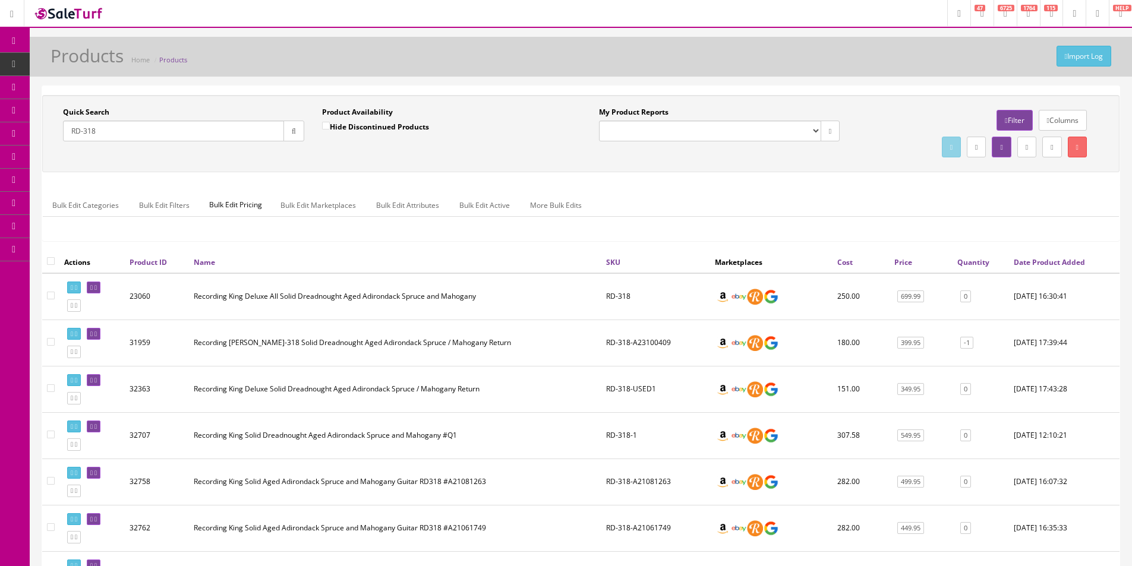
checkbox input"] "true"
click at [1076, 148] on icon at bounding box center [1077, 147] width 2 height 7
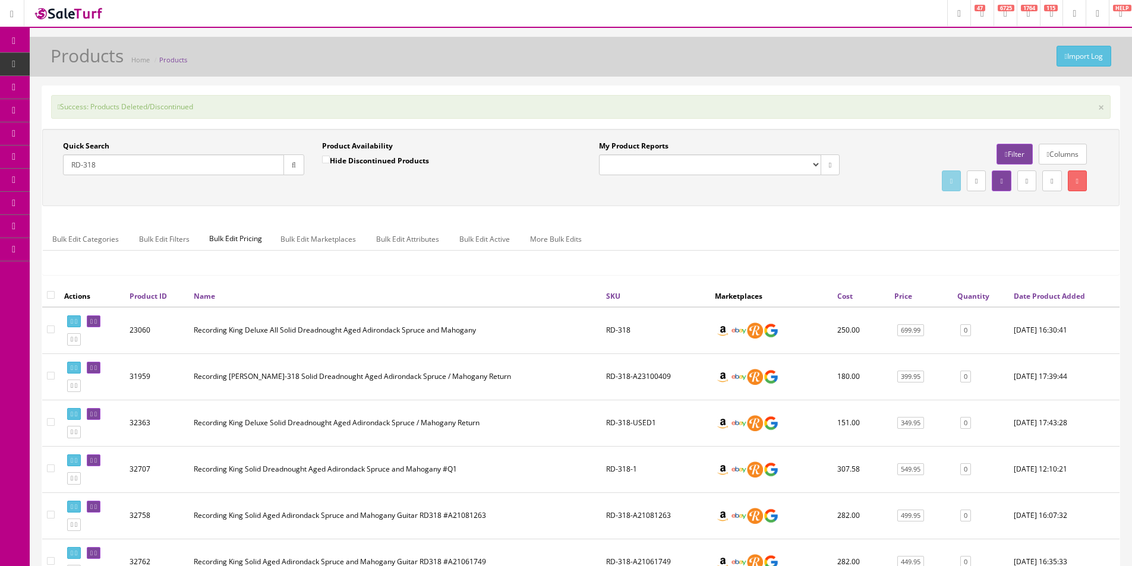
drag, startPoint x: 717, startPoint y: 87, endPoint x: 829, endPoint y: 32, distance: 125.1
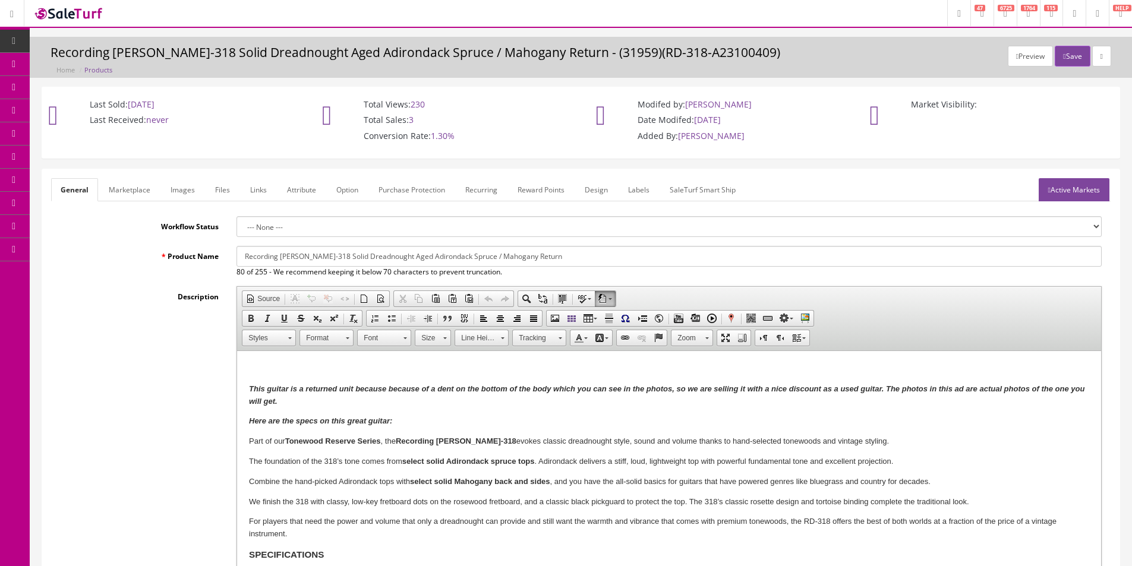
click at [192, 191] on link "Images" at bounding box center [182, 189] width 43 height 23
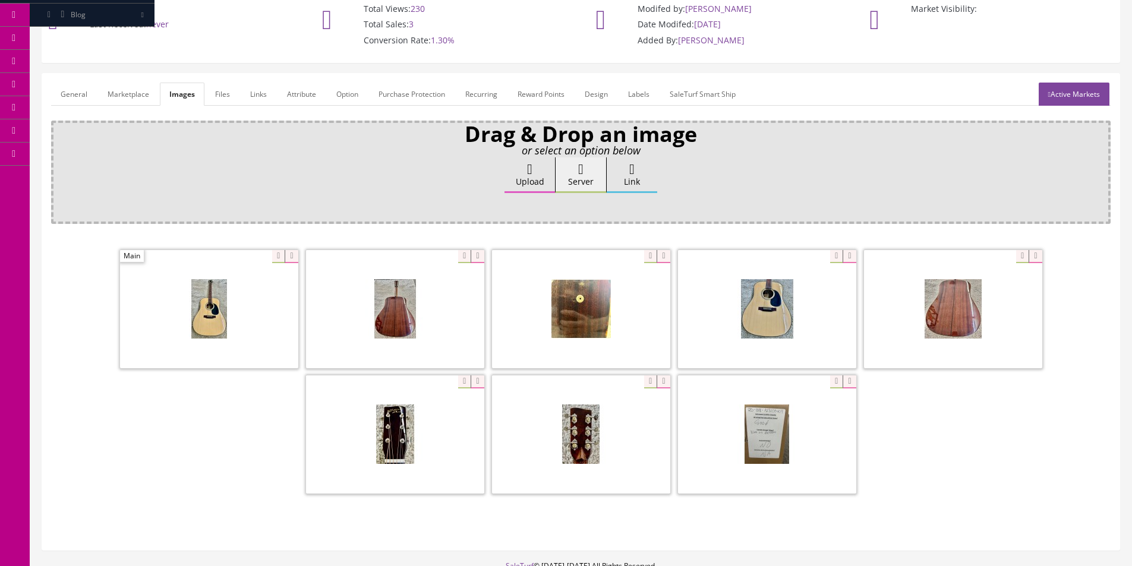
scroll to position [173, 0]
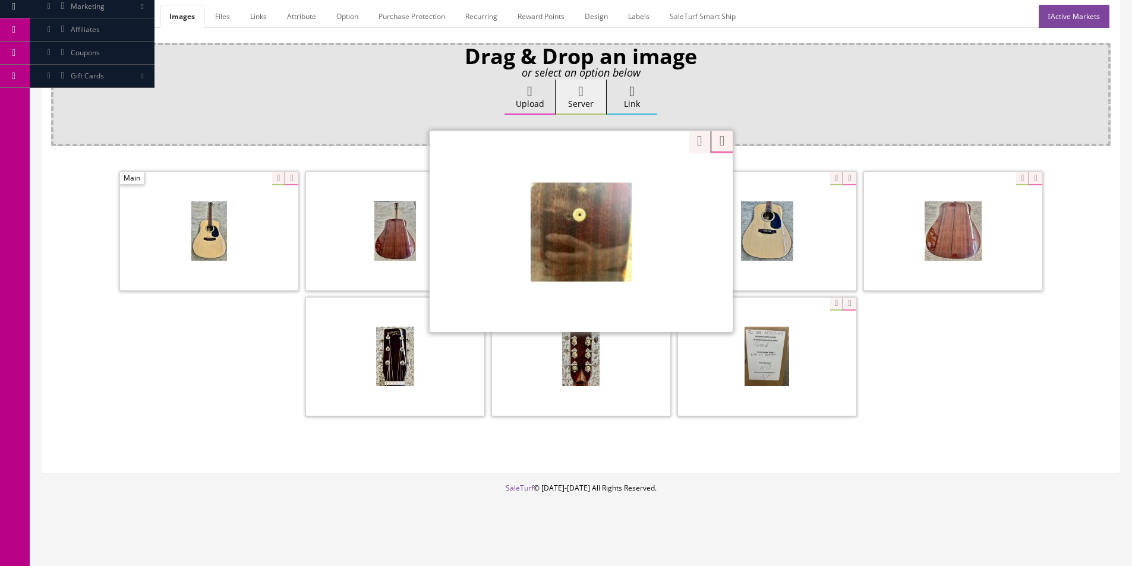
click at [647, 177] on div "Zoom" at bounding box center [580, 231] width 303 height 202
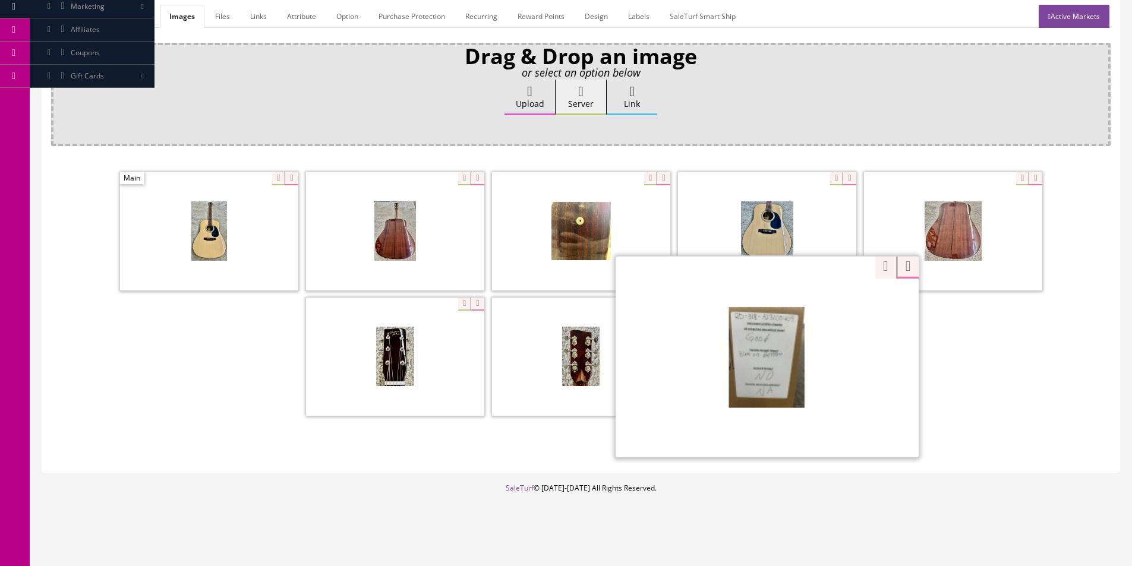
click at [836, 302] on div "Zoom" at bounding box center [766, 356] width 303 height 202
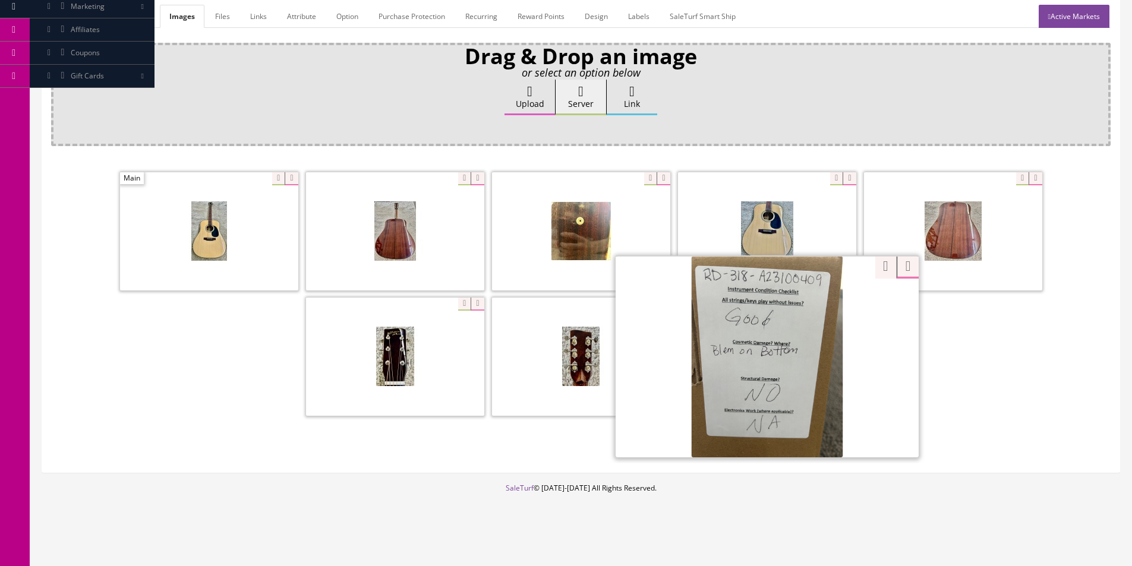
click at [870, 265] on div "Zoom" at bounding box center [580, 295] width 1059 height 251
